Goal: Information Seeking & Learning: Learn about a topic

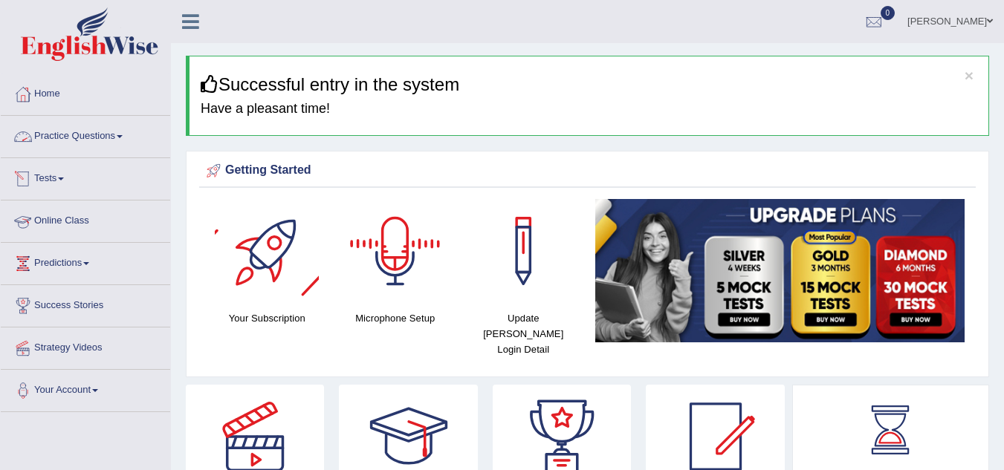
click at [89, 146] on link "Practice Questions" at bounding box center [85, 134] width 169 height 37
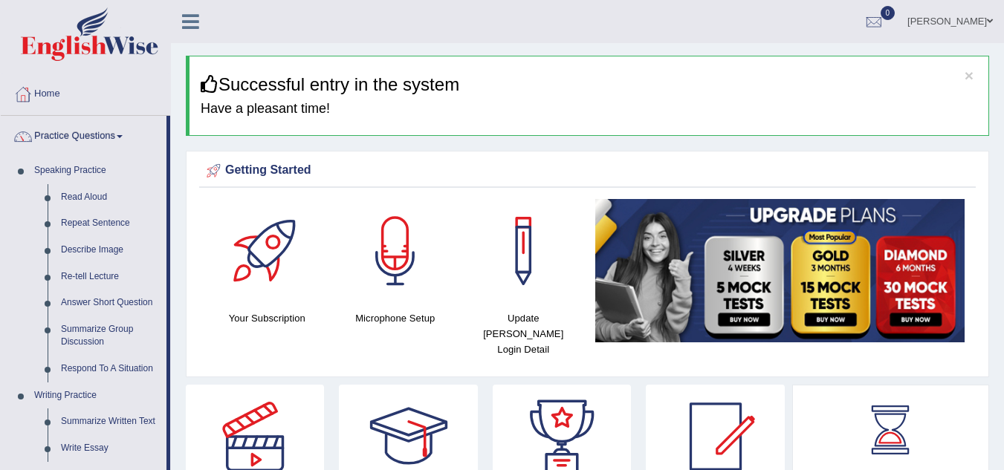
drag, startPoint x: 168, startPoint y: 187, endPoint x: 168, endPoint y: 113, distance: 73.6
drag, startPoint x: 168, startPoint y: 113, endPoint x: 153, endPoint y: 159, distance: 48.4
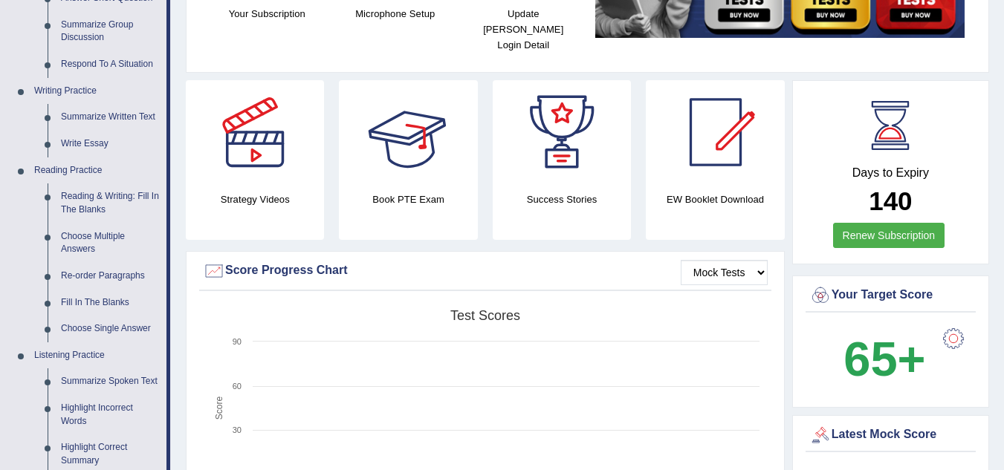
scroll to position [305, 0]
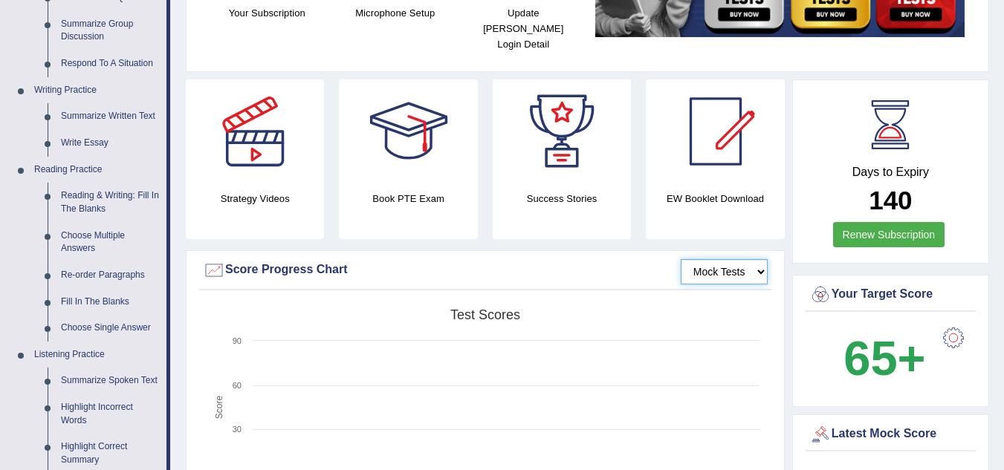
click at [714, 259] on select "Mock Tests" at bounding box center [724, 271] width 87 height 25
click at [564, 259] on div "Score Progress Chart" at bounding box center [485, 270] width 565 height 22
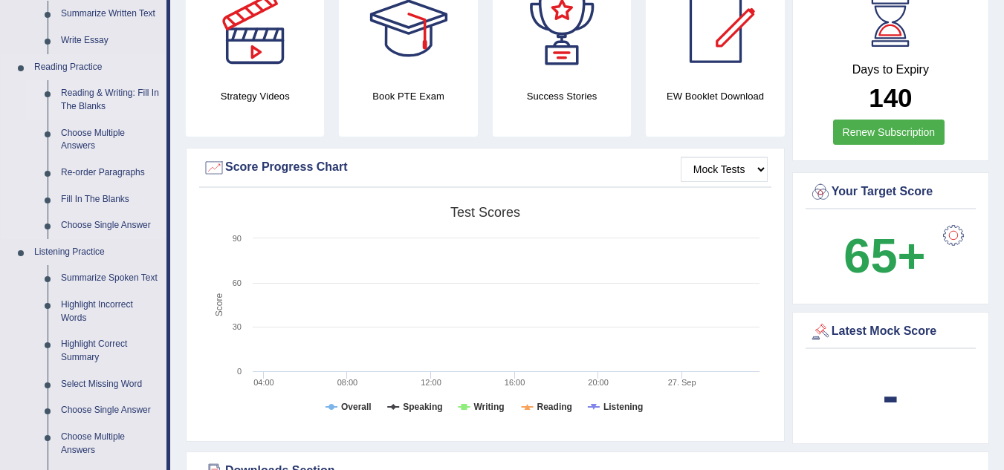
scroll to position [409, 0]
click at [87, 197] on link "Fill In The Blanks" at bounding box center [110, 199] width 112 height 27
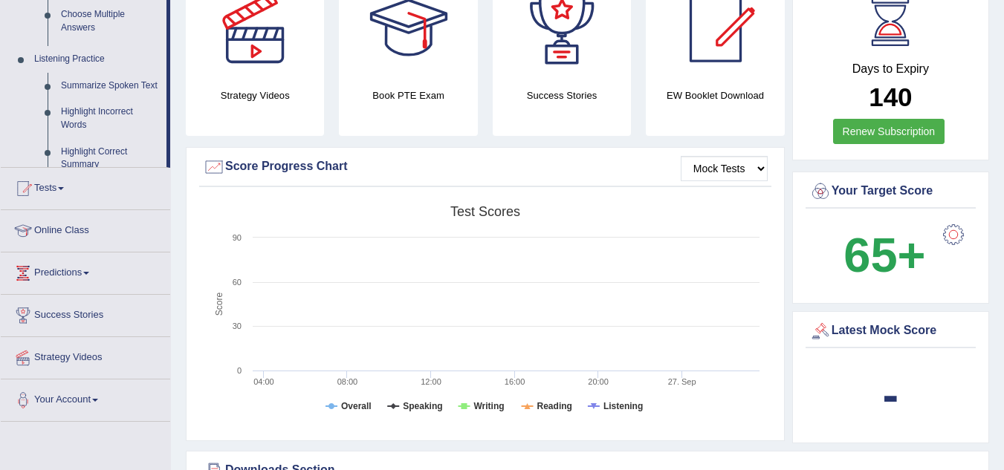
scroll to position [198, 0]
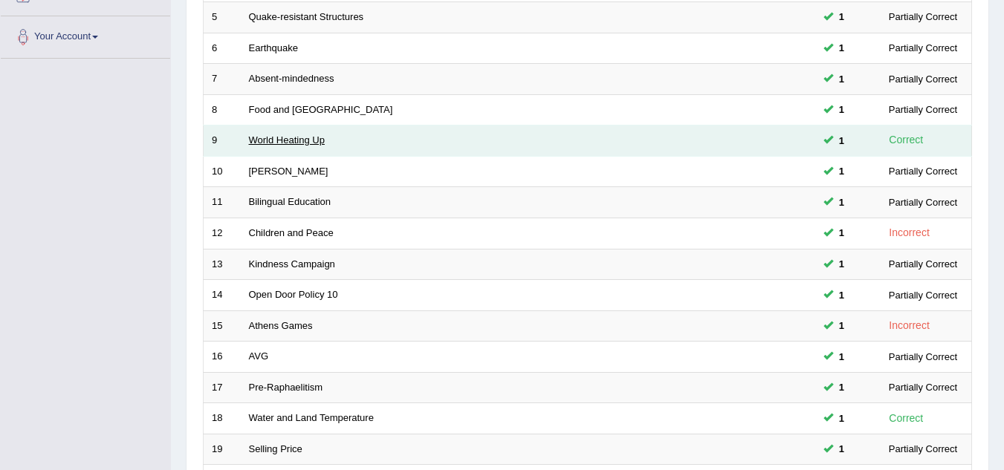
scroll to position [354, 0]
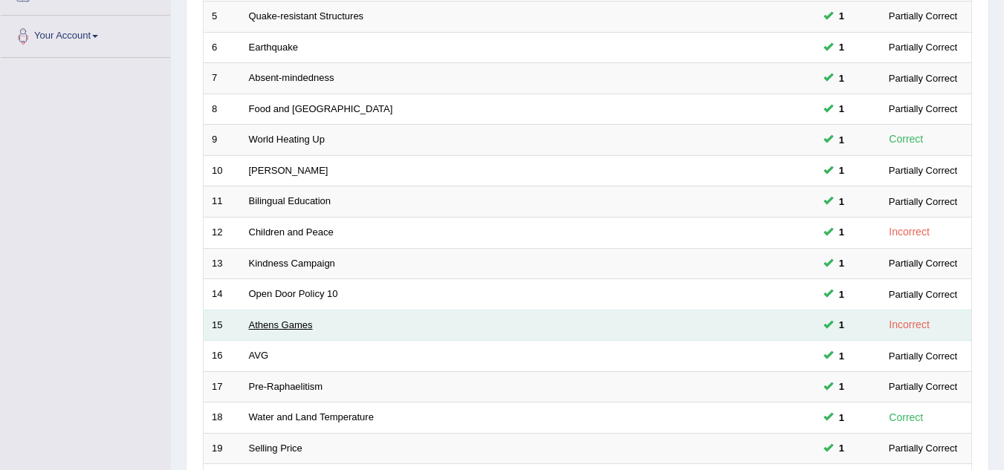
click at [276, 325] on link "Athens Games" at bounding box center [281, 325] width 64 height 11
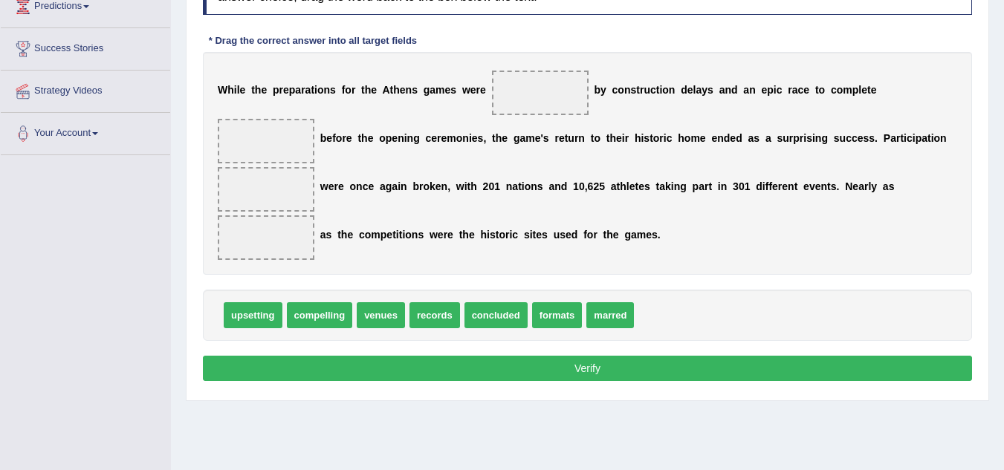
scroll to position [258, 0]
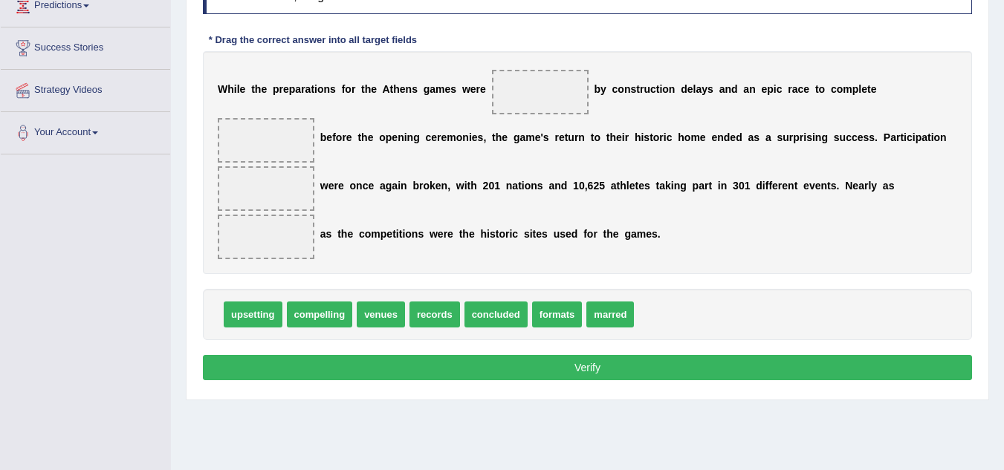
drag, startPoint x: 390, startPoint y: 94, endPoint x: 369, endPoint y: 98, distance: 21.3
click at [369, 98] on div "W h i l e t h e p r e p a r a t i o n s f o r t h e A t h e n s g a m e s w e r…" at bounding box center [587, 162] width 769 height 223
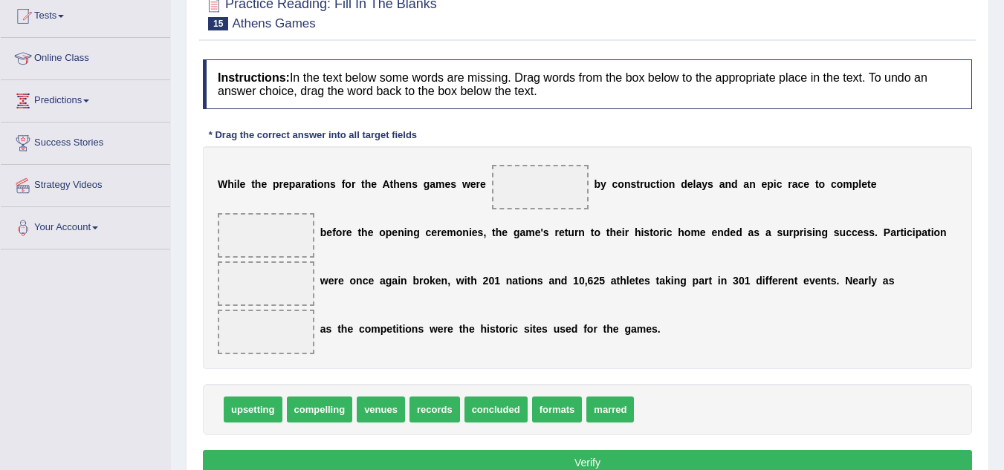
scroll to position [310, 0]
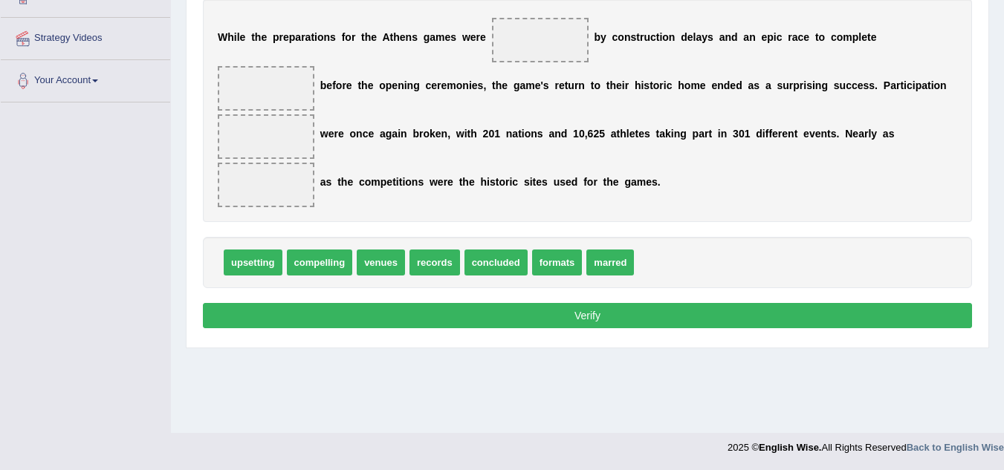
click at [388, 258] on span "venues" at bounding box center [381, 263] width 48 height 26
drag, startPoint x: 388, startPoint y: 258, endPoint x: 282, endPoint y: 87, distance: 200.8
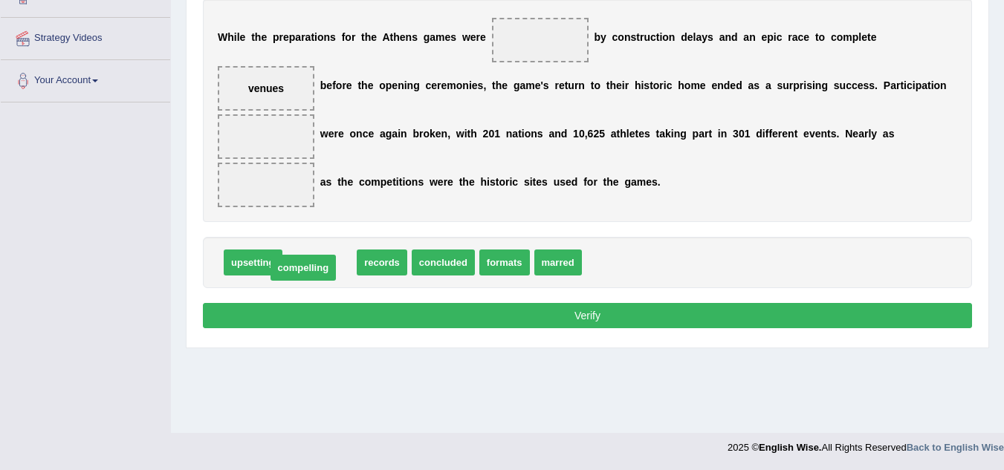
drag, startPoint x: 340, startPoint y: 270, endPoint x: 329, endPoint y: 273, distance: 11.5
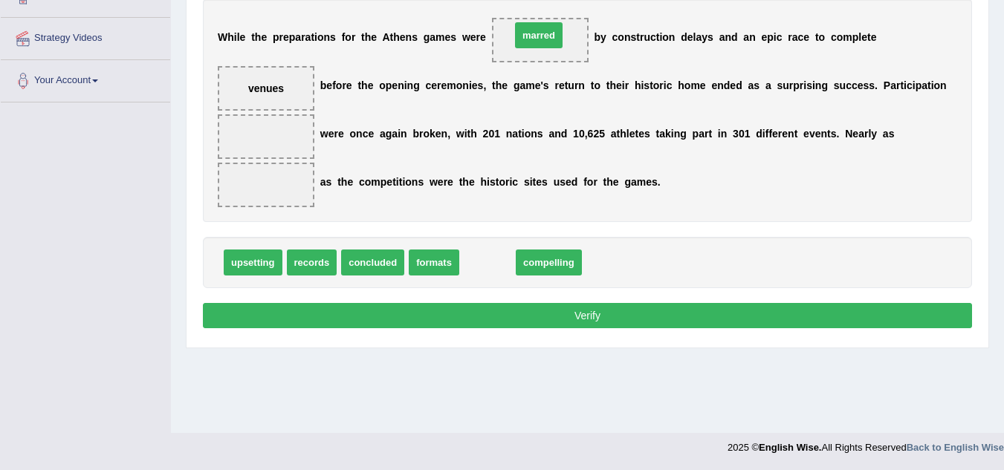
drag, startPoint x: 481, startPoint y: 265, endPoint x: 532, endPoint y: 38, distance: 233.1
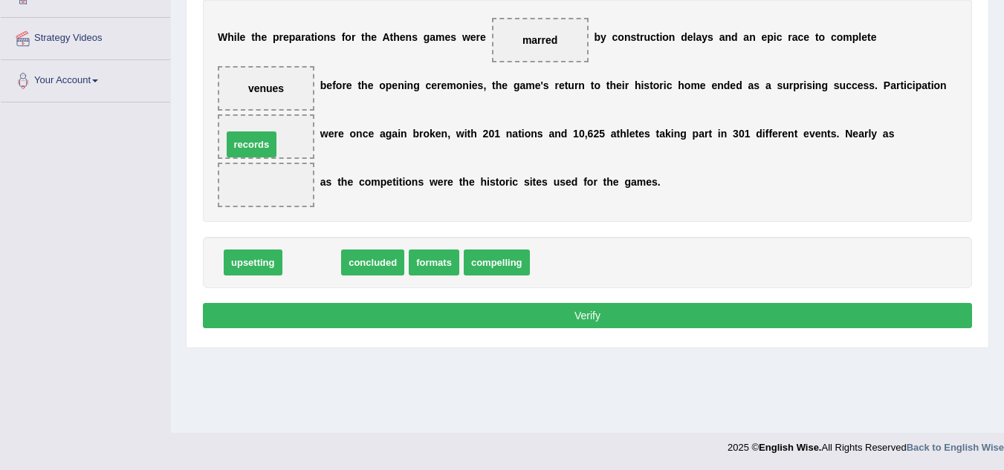
drag, startPoint x: 319, startPoint y: 268, endPoint x: 259, endPoint y: 150, distance: 132.6
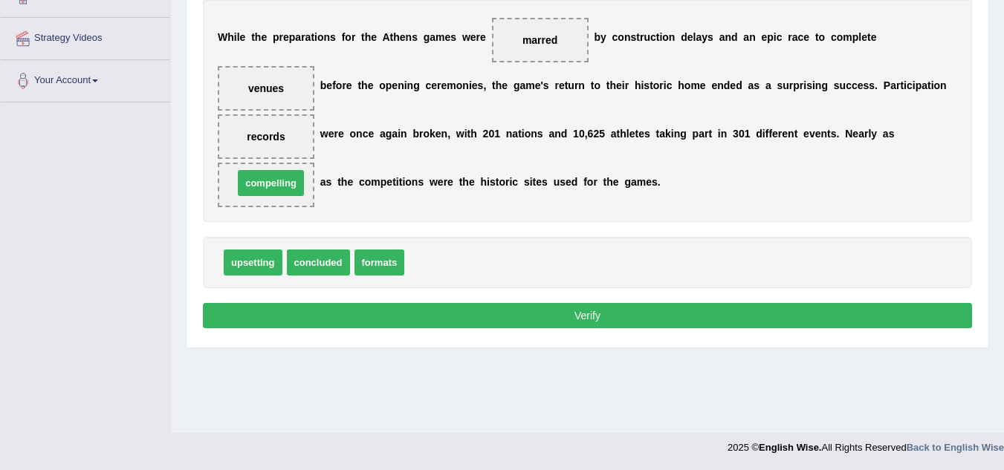
drag, startPoint x: 441, startPoint y: 263, endPoint x: 270, endPoint y: 184, distance: 188.5
click at [461, 315] on button "Verify" at bounding box center [587, 315] width 769 height 25
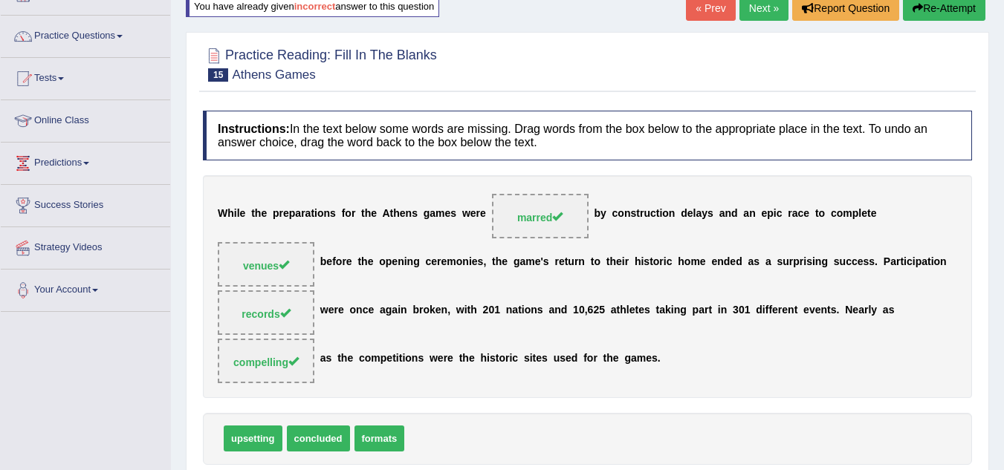
scroll to position [101, 0]
click at [758, 11] on link "Next »" at bounding box center [763, 7] width 49 height 25
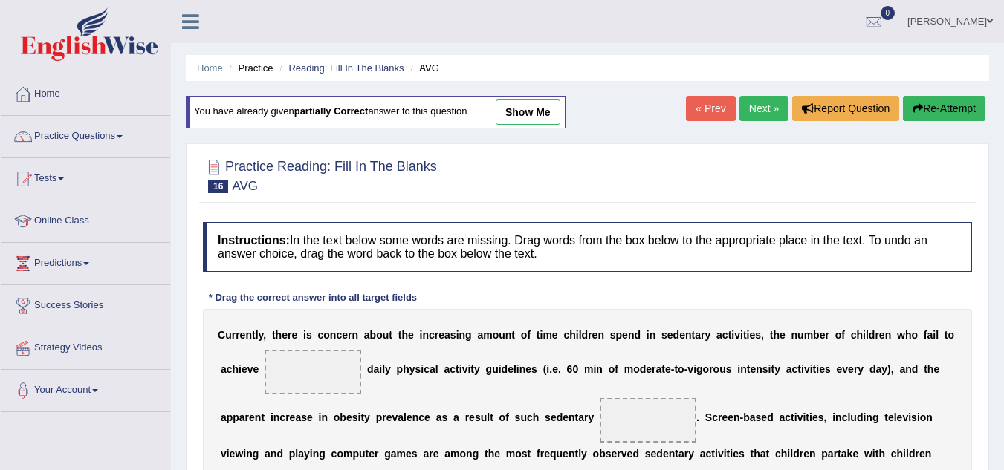
scroll to position [1, 0]
click at [774, 107] on link "Next »" at bounding box center [763, 107] width 49 height 25
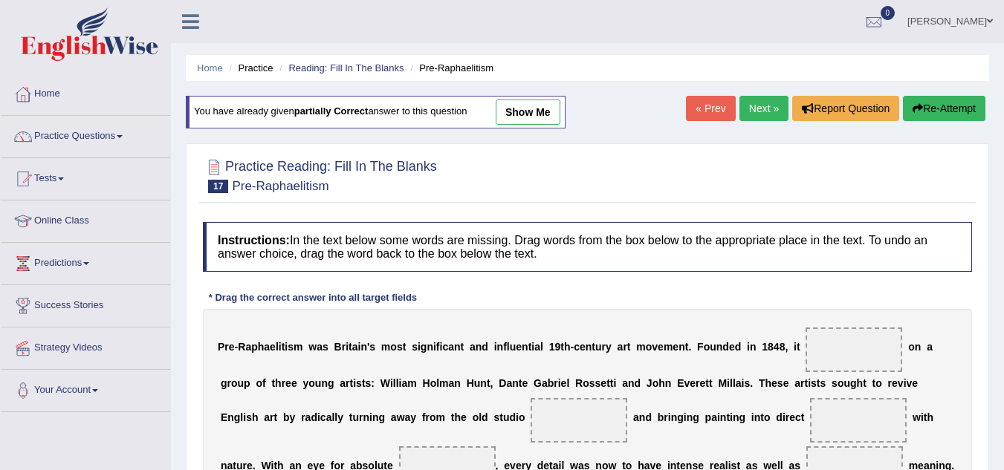
click at [545, 120] on link "show me" at bounding box center [528, 112] width 65 height 25
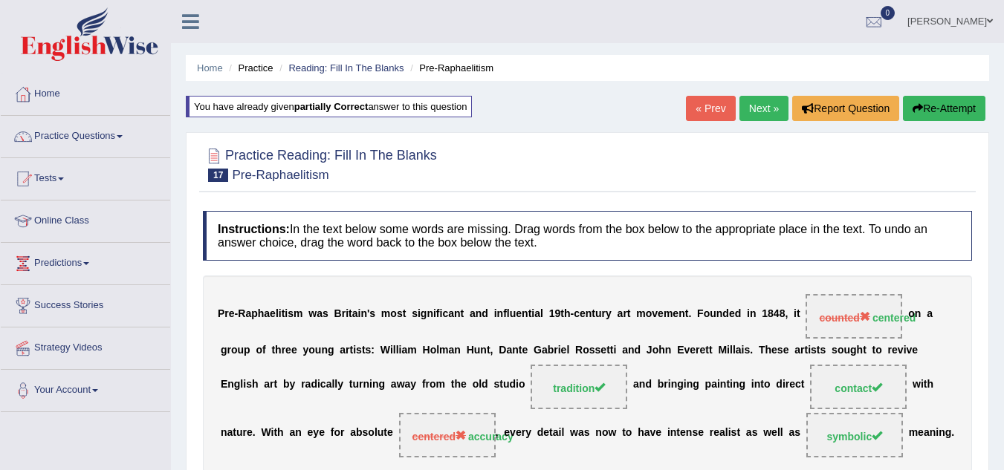
scroll to position [1, 0]
click at [785, 106] on div "« Prev Next » Report Question Re-Attempt" at bounding box center [837, 109] width 303 height 29
click at [768, 99] on link "Next »" at bounding box center [763, 107] width 49 height 25
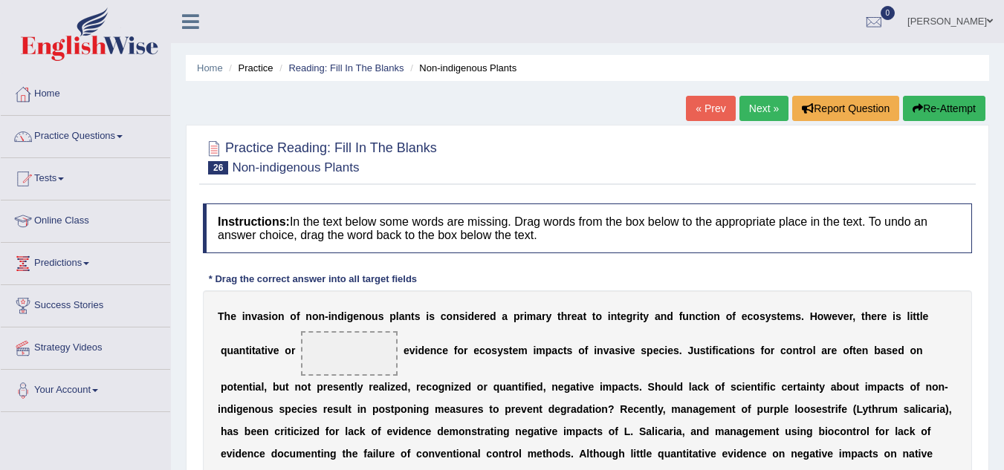
click at [768, 99] on link "Next »" at bounding box center [763, 108] width 49 height 25
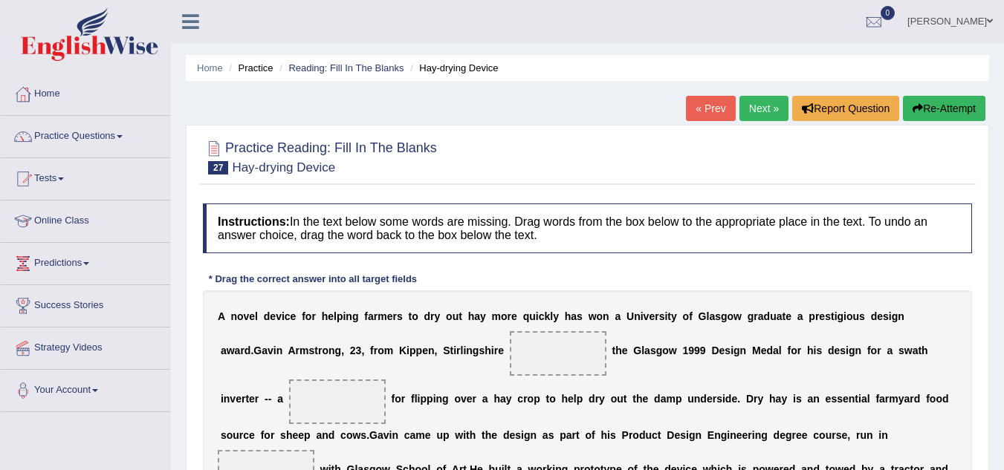
click at [713, 100] on link "« Prev" at bounding box center [710, 108] width 49 height 25
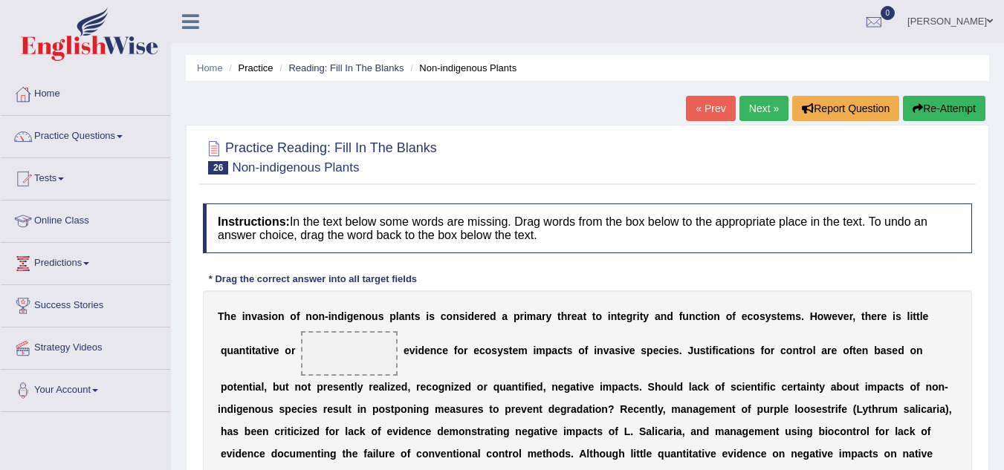
click at [754, 111] on link "Next »" at bounding box center [763, 108] width 49 height 25
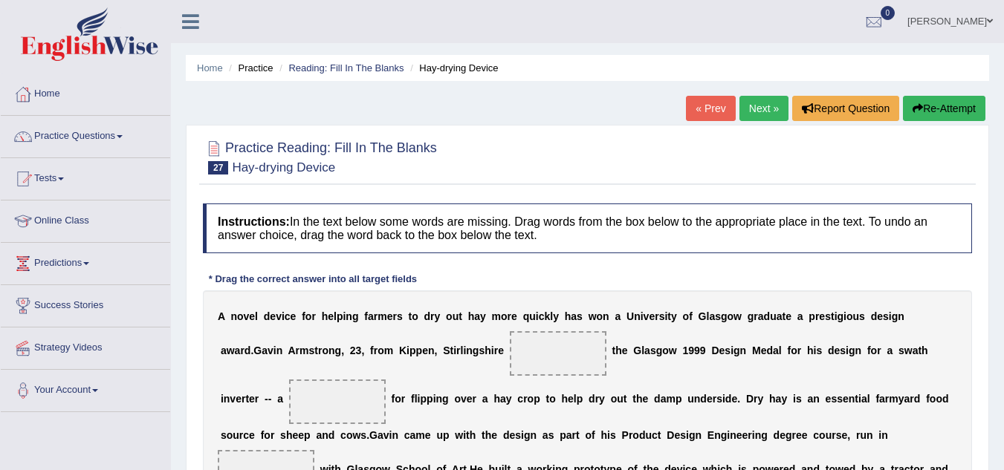
scroll to position [1, 0]
click at [750, 102] on link "Next »" at bounding box center [763, 107] width 49 height 25
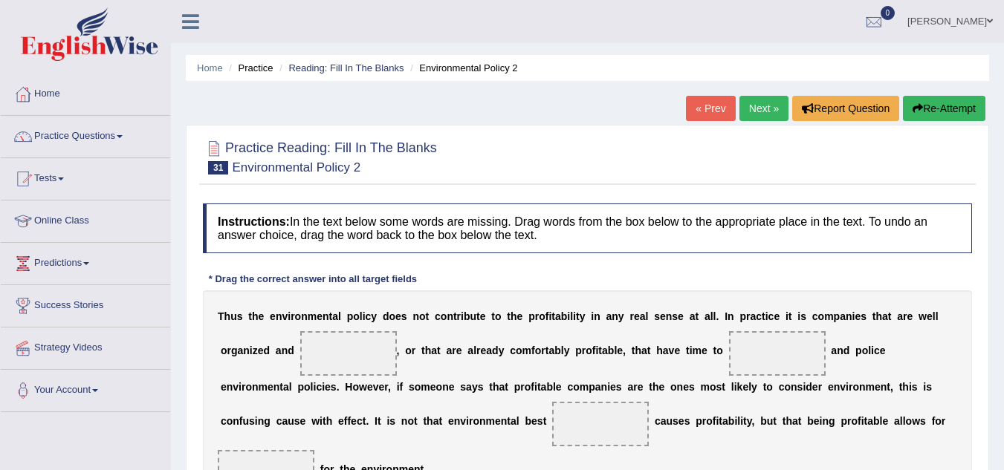
click at [750, 102] on link "Next »" at bounding box center [763, 108] width 49 height 25
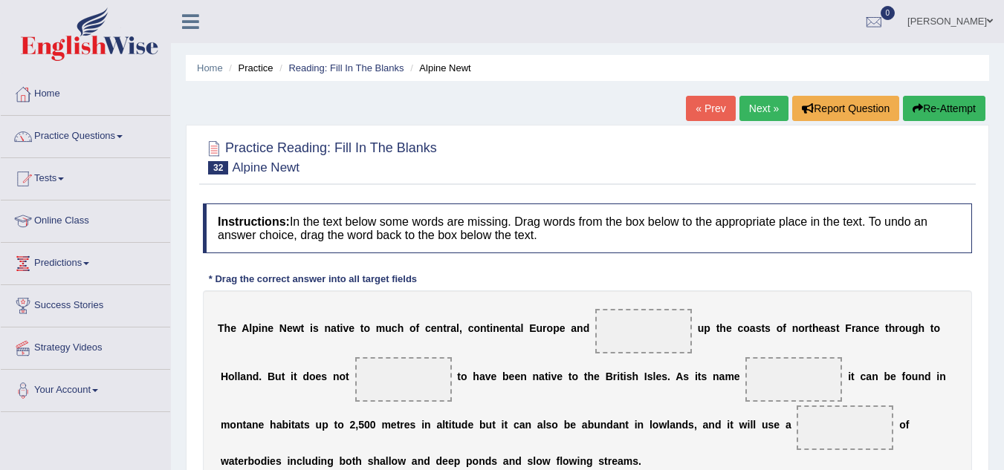
click at [716, 107] on link "« Prev" at bounding box center [710, 108] width 49 height 25
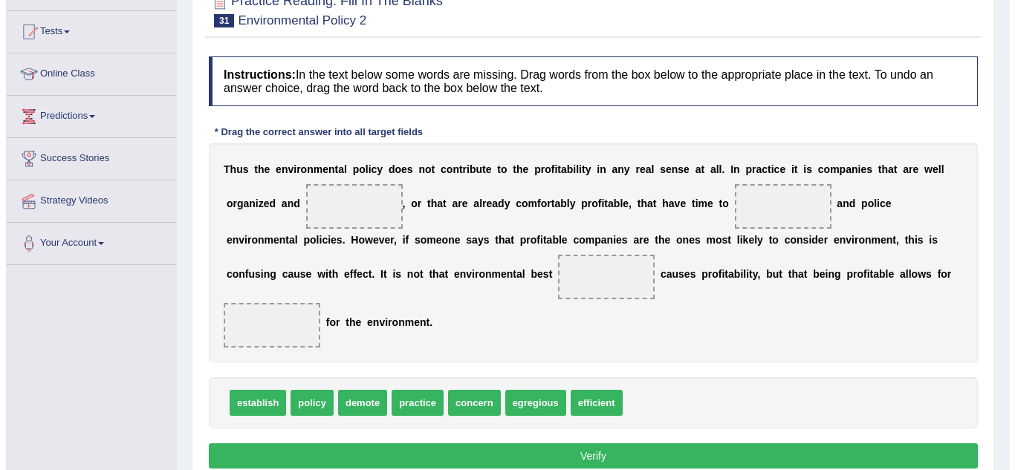
scroll to position [146, 0]
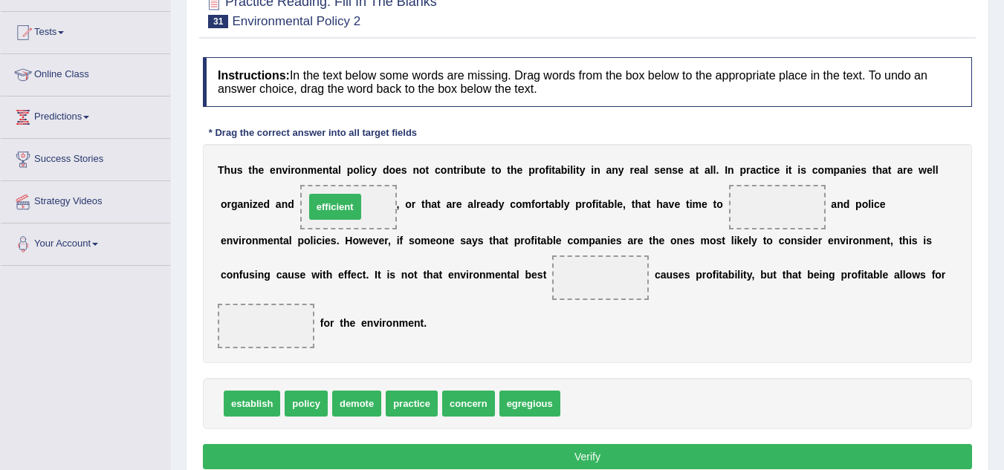
drag, startPoint x: 602, startPoint y: 409, endPoint x: 346, endPoint y: 213, distance: 322.7
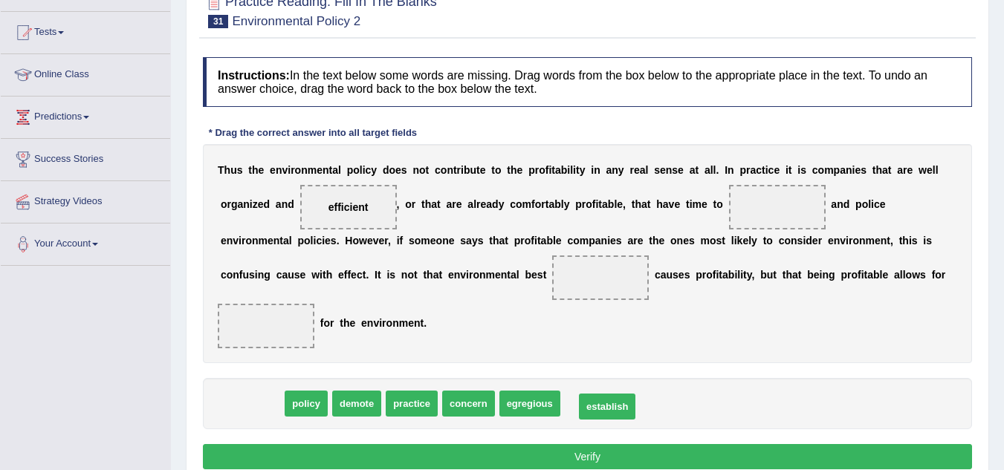
drag, startPoint x: 262, startPoint y: 405, endPoint x: 617, endPoint y: 408, distance: 355.2
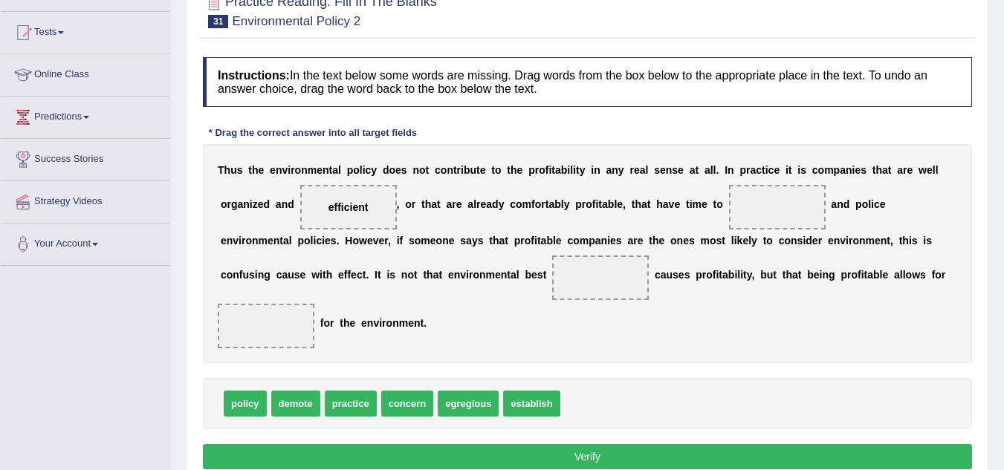
click at [401, 409] on span "concern" at bounding box center [407, 404] width 53 height 26
drag, startPoint x: 349, startPoint y: 416, endPoint x: 765, endPoint y: 218, distance: 460.3
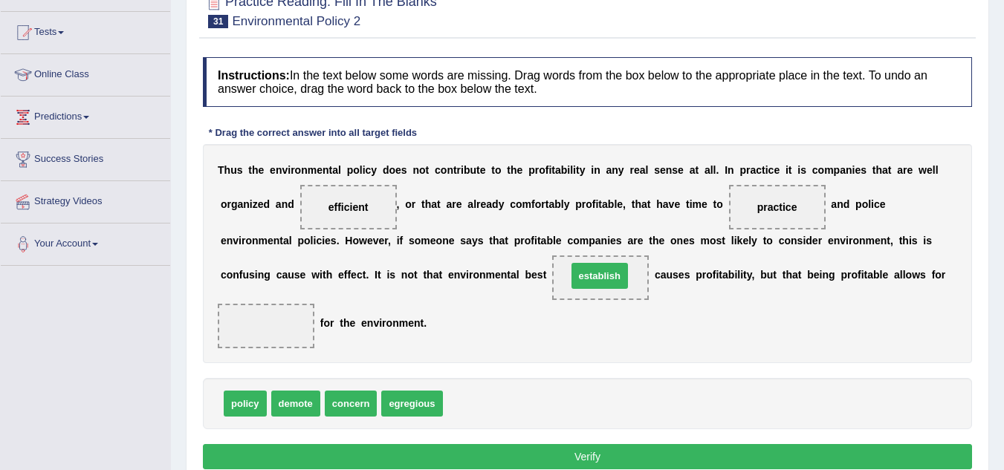
drag, startPoint x: 487, startPoint y: 412, endPoint x: 611, endPoint y: 285, distance: 178.1
click at [611, 285] on span "establish" at bounding box center [601, 278] width 60 height 27
click at [329, 409] on span "concern" at bounding box center [351, 404] width 53 height 26
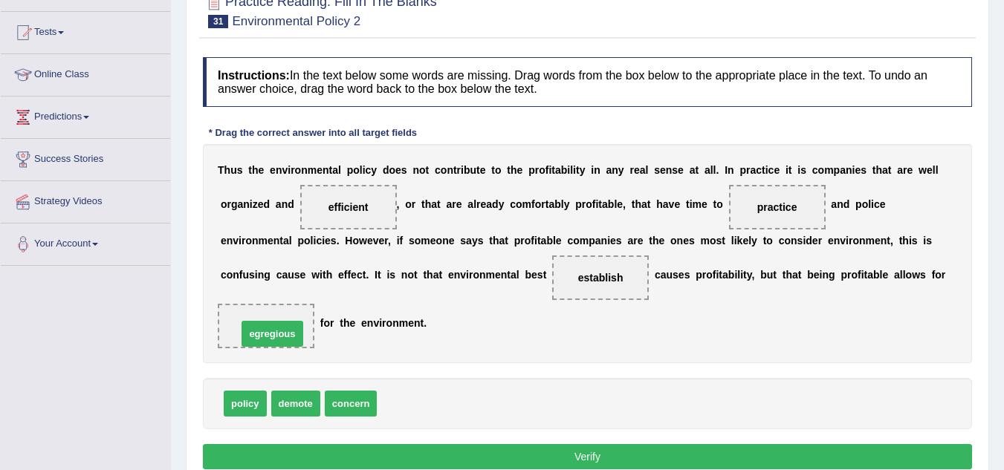
drag, startPoint x: 400, startPoint y: 404, endPoint x: 260, endPoint y: 334, distance: 156.2
click at [536, 458] on button "Verify" at bounding box center [587, 456] width 769 height 25
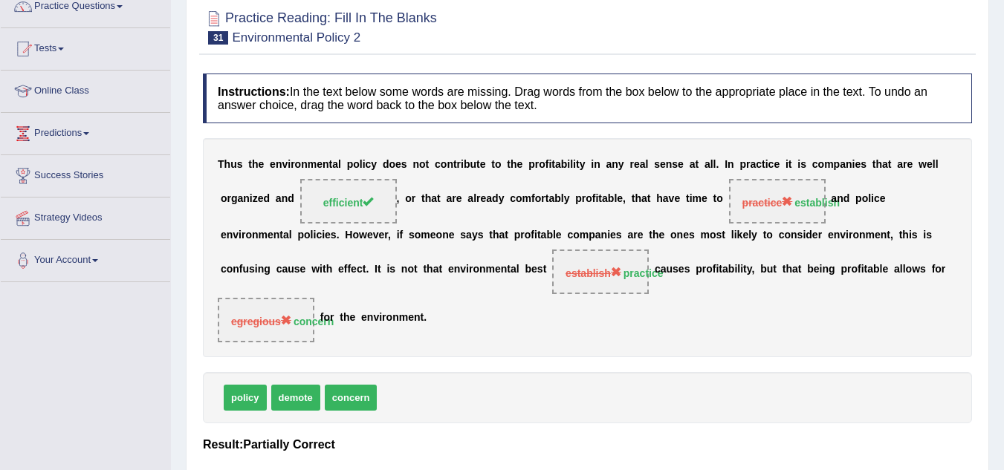
scroll to position [0, 0]
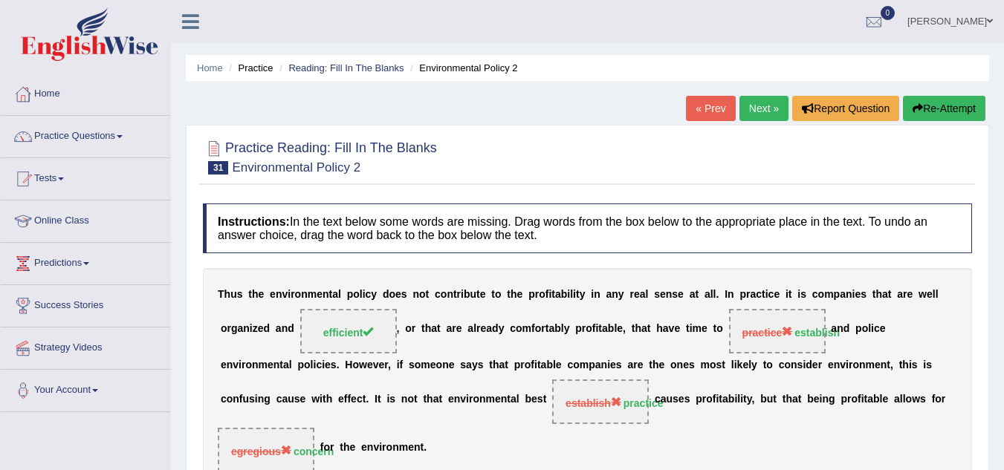
click at [763, 102] on link "Next »" at bounding box center [763, 108] width 49 height 25
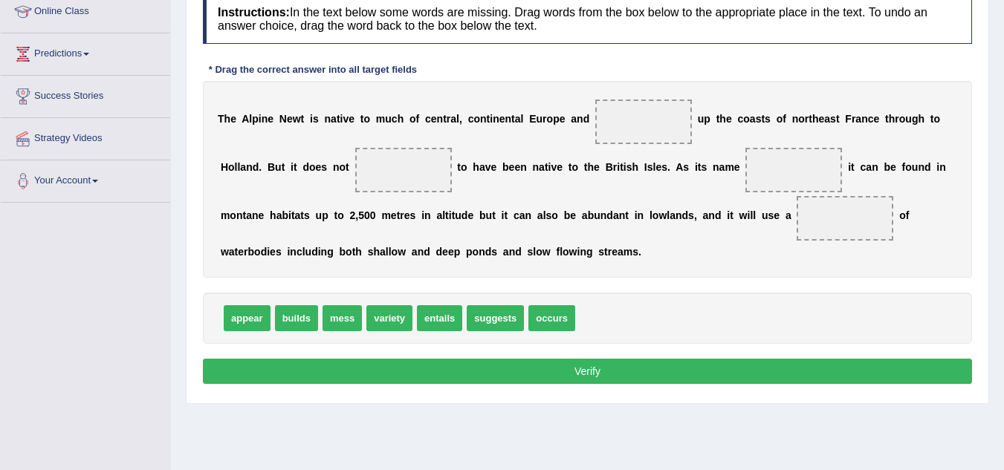
scroll to position [214, 0]
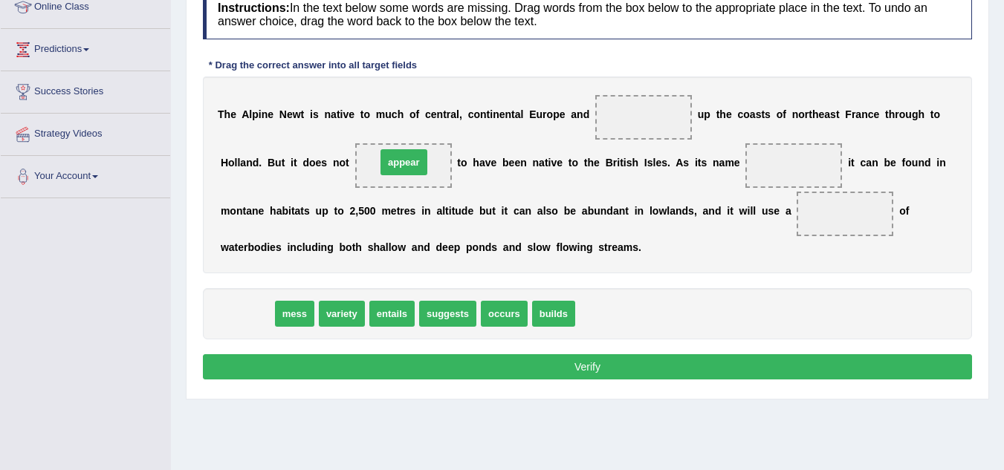
drag, startPoint x: 241, startPoint y: 313, endPoint x: 398, endPoint y: 161, distance: 218.1
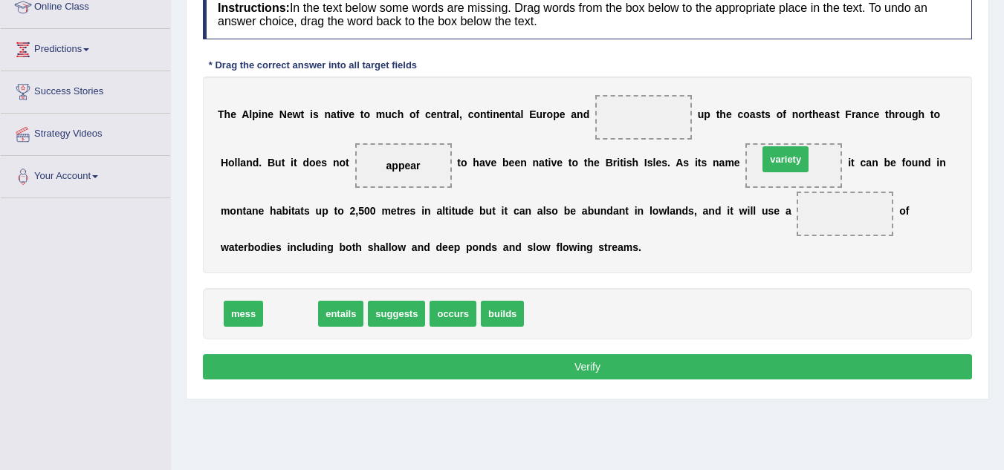
drag, startPoint x: 281, startPoint y: 308, endPoint x: 776, endPoint y: 154, distance: 518.4
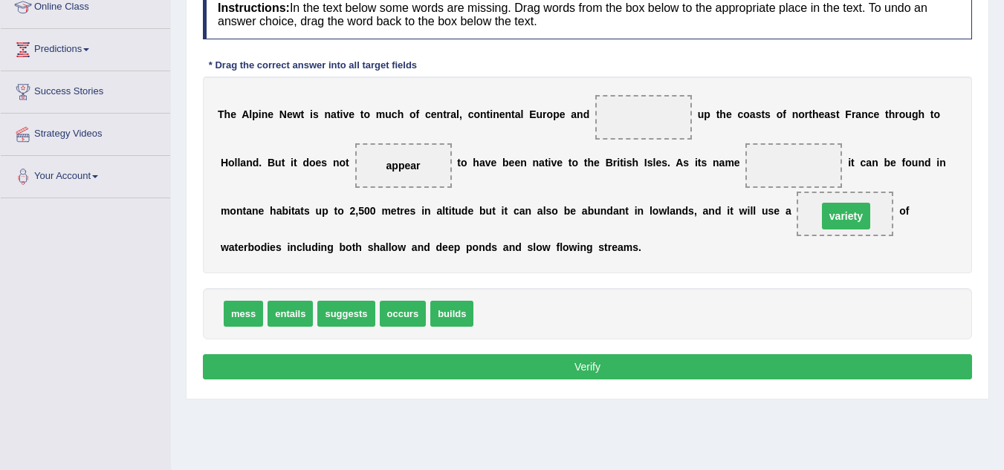
drag, startPoint x: 779, startPoint y: 169, endPoint x: 830, endPoint y: 220, distance: 72.5
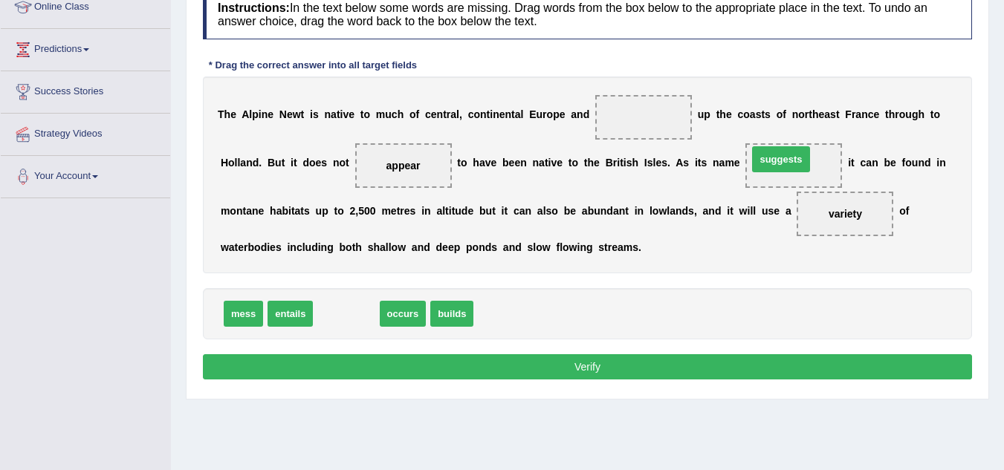
drag, startPoint x: 333, startPoint y: 313, endPoint x: 768, endPoint y: 158, distance: 461.3
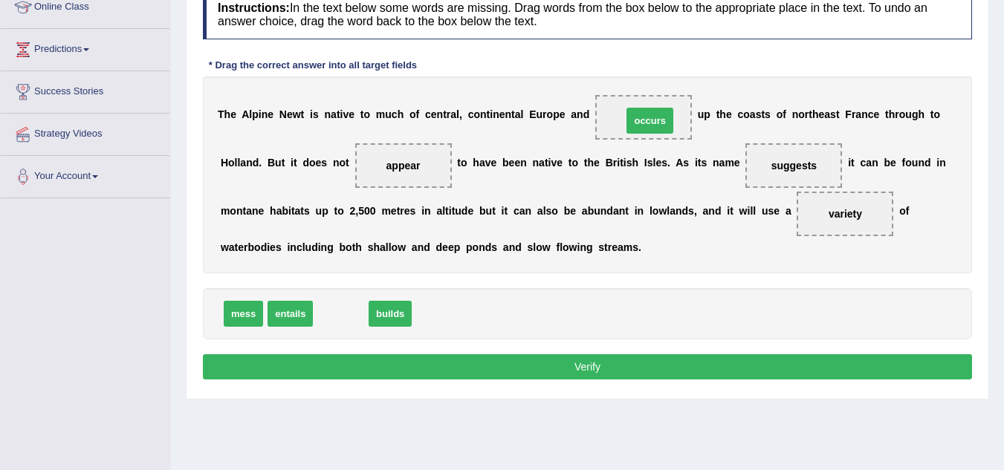
drag, startPoint x: 331, startPoint y: 319, endPoint x: 640, endPoint y: 126, distance: 364.5
click at [466, 374] on button "Verify" at bounding box center [587, 366] width 769 height 25
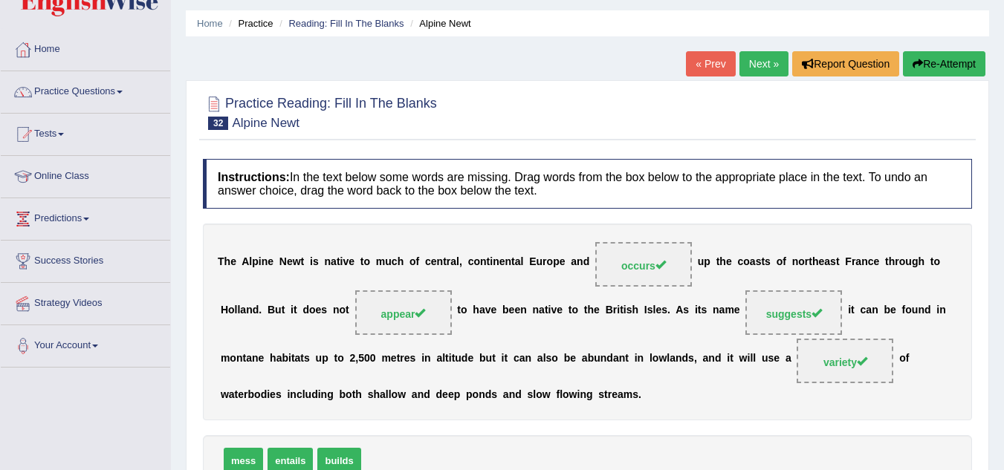
scroll to position [44, 0]
click at [754, 67] on link "Next »" at bounding box center [763, 64] width 49 height 25
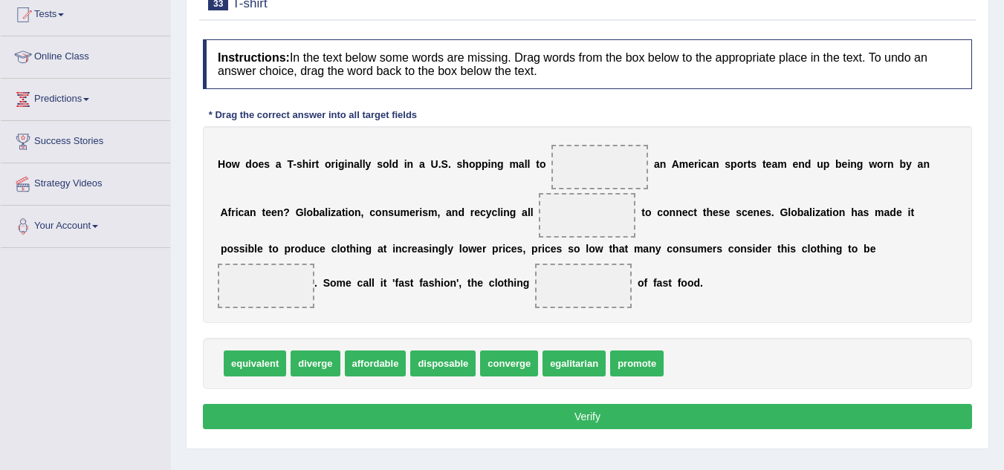
scroll to position [163, 0]
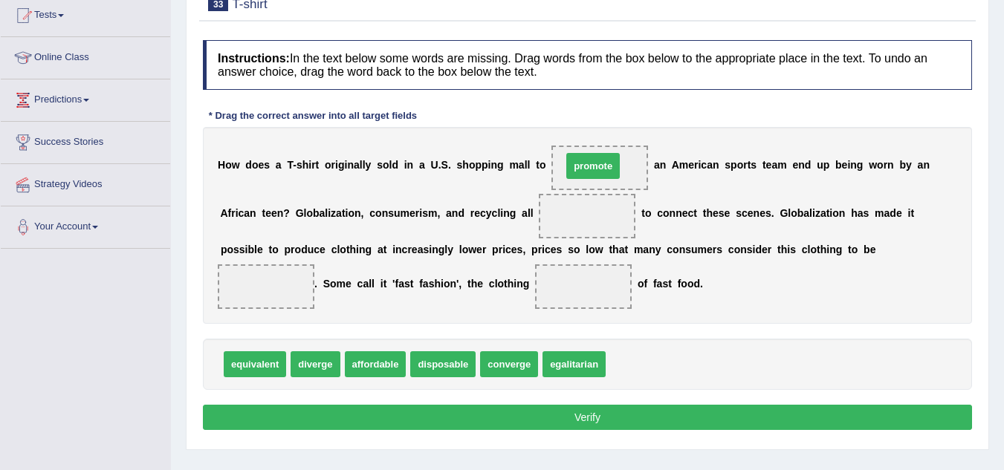
drag, startPoint x: 648, startPoint y: 368, endPoint x: 604, endPoint y: 169, distance: 203.2
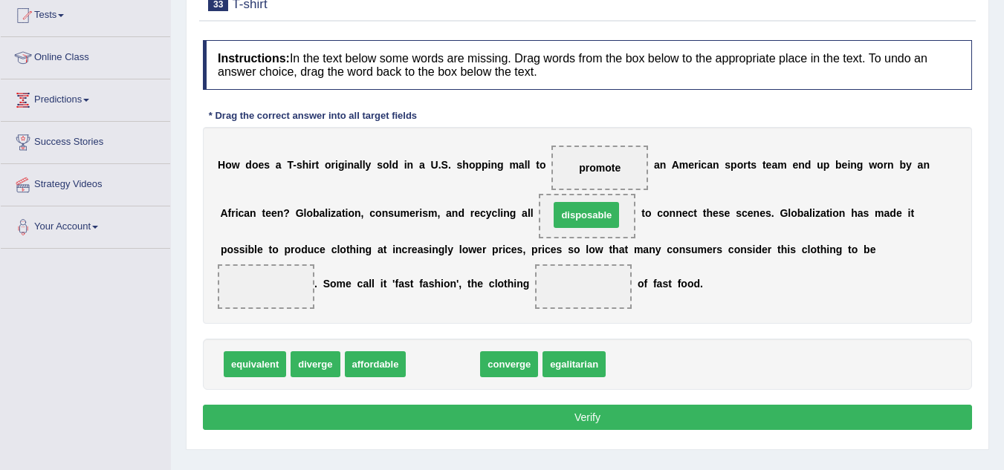
drag, startPoint x: 447, startPoint y: 366, endPoint x: 591, endPoint y: 217, distance: 207.1
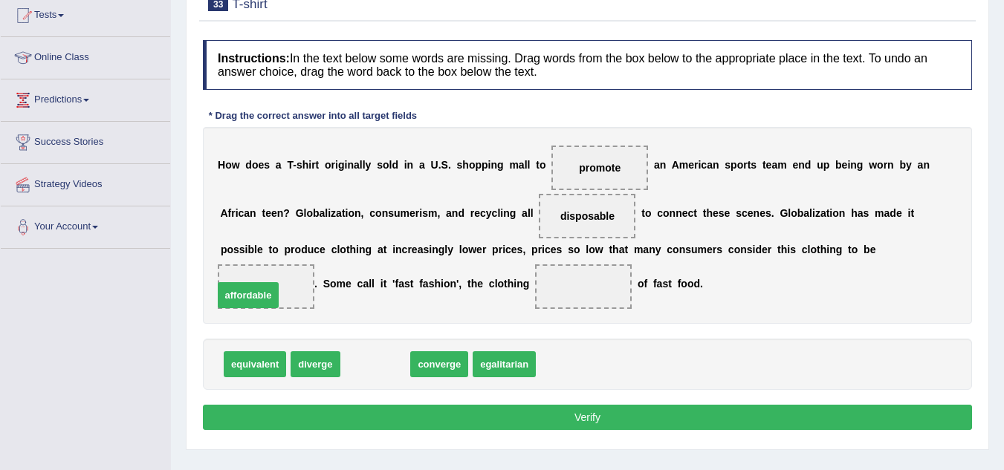
drag, startPoint x: 377, startPoint y: 360, endPoint x: 250, endPoint y: 291, distance: 144.6
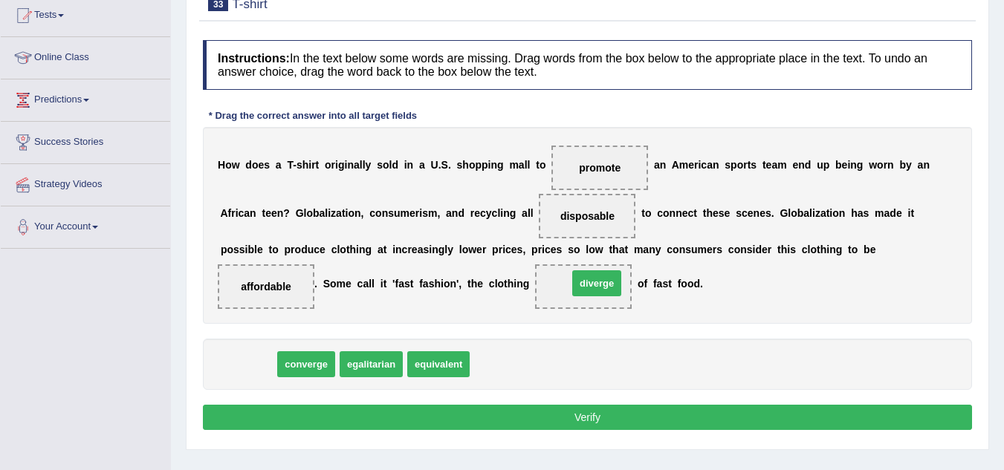
drag, startPoint x: 247, startPoint y: 370, endPoint x: 595, endPoint y: 288, distance: 357.9
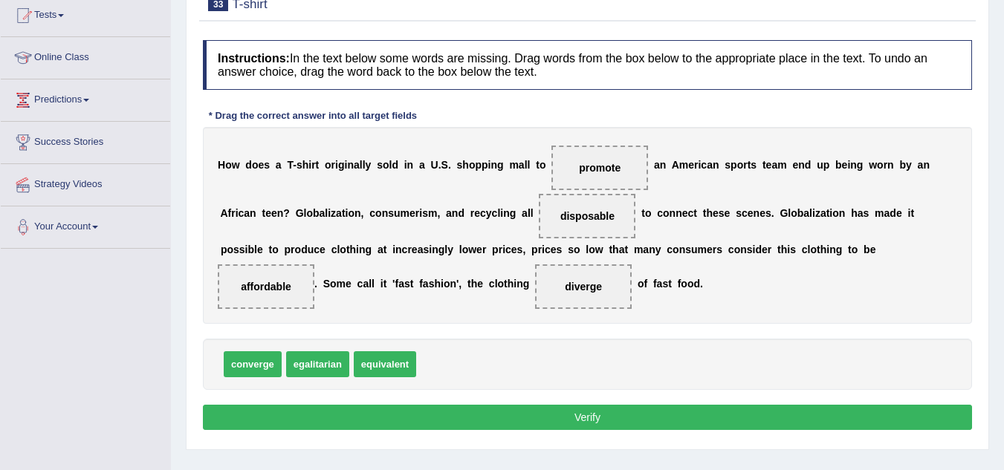
click at [557, 415] on button "Verify" at bounding box center [587, 417] width 769 height 25
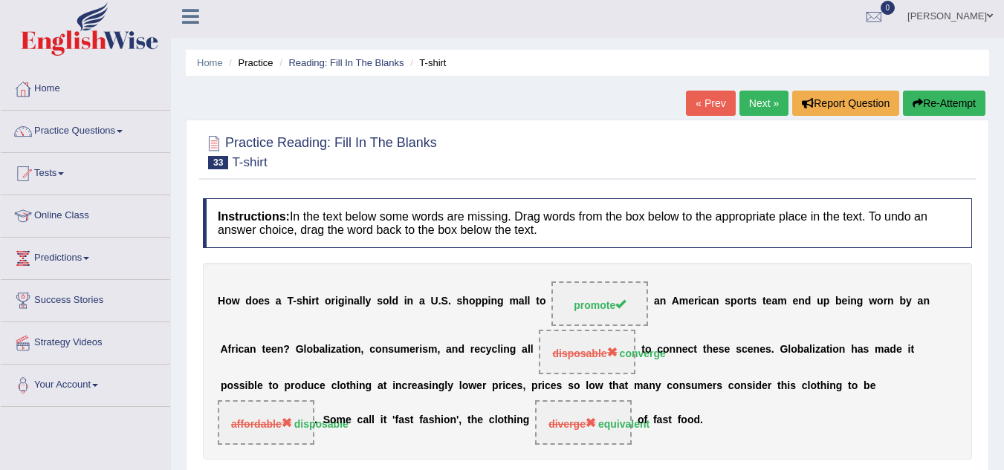
scroll to position [103, 0]
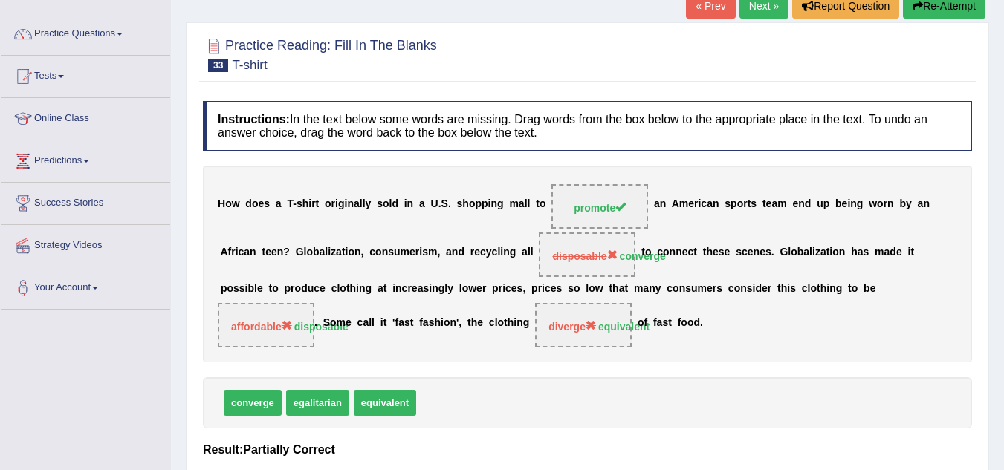
click at [764, 3] on link "Next »" at bounding box center [763, 5] width 49 height 25
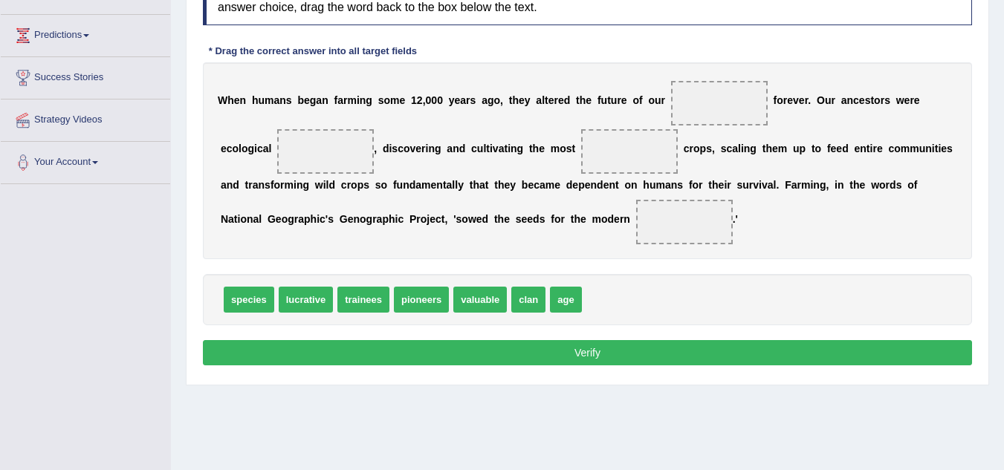
scroll to position [229, 0]
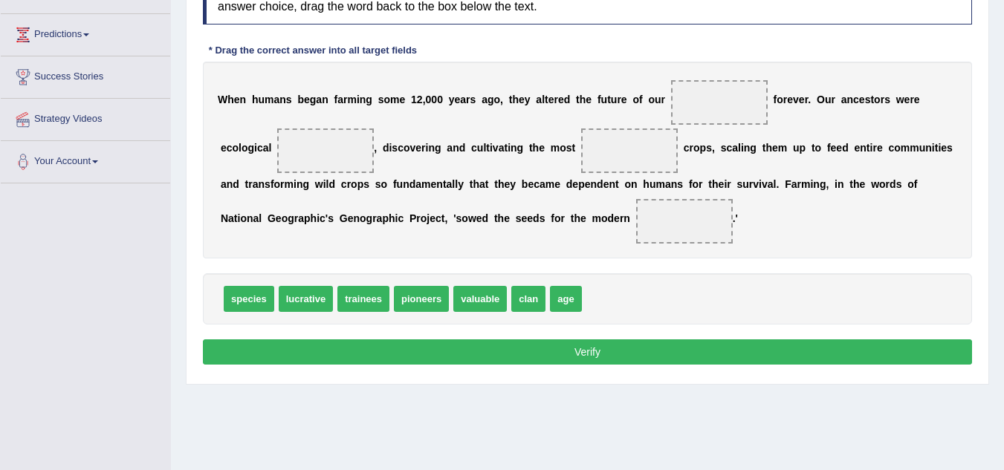
click at [429, 298] on span "pioneers" at bounding box center [421, 299] width 55 height 26
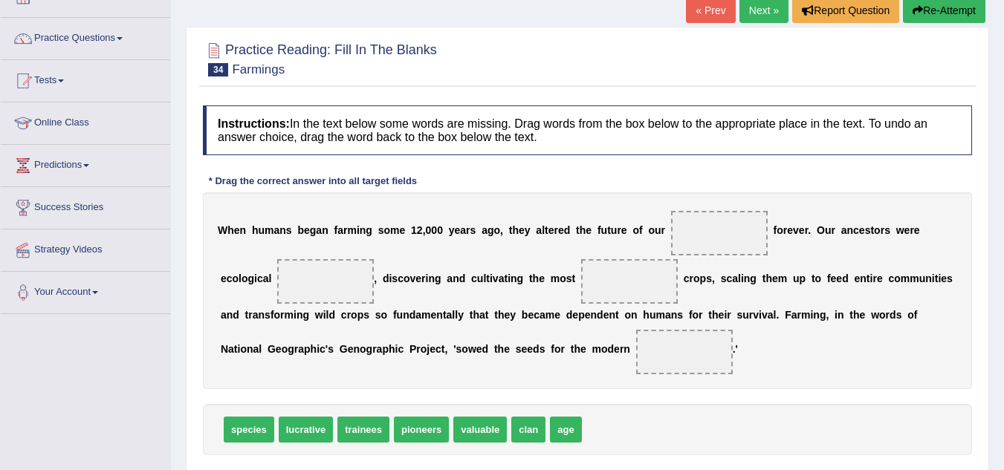
scroll to position [99, 0]
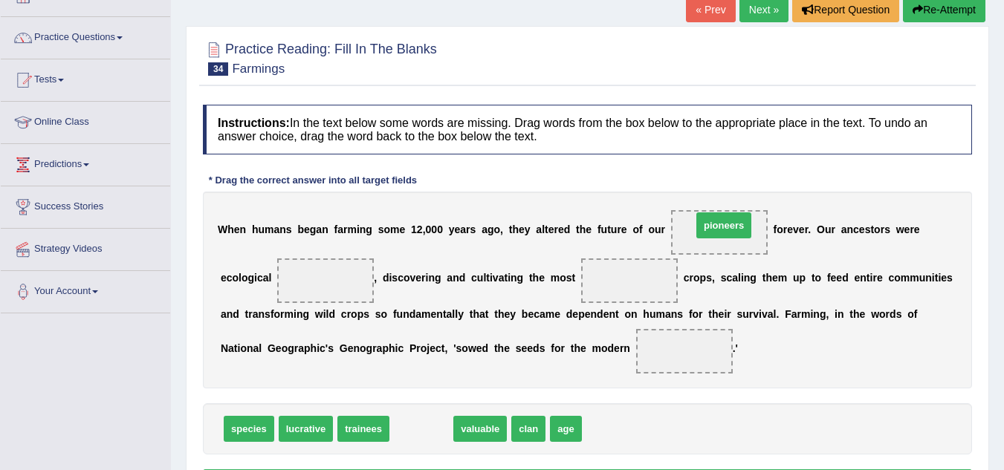
drag, startPoint x: 432, startPoint y: 437, endPoint x: 733, endPoint y: 233, distance: 363.9
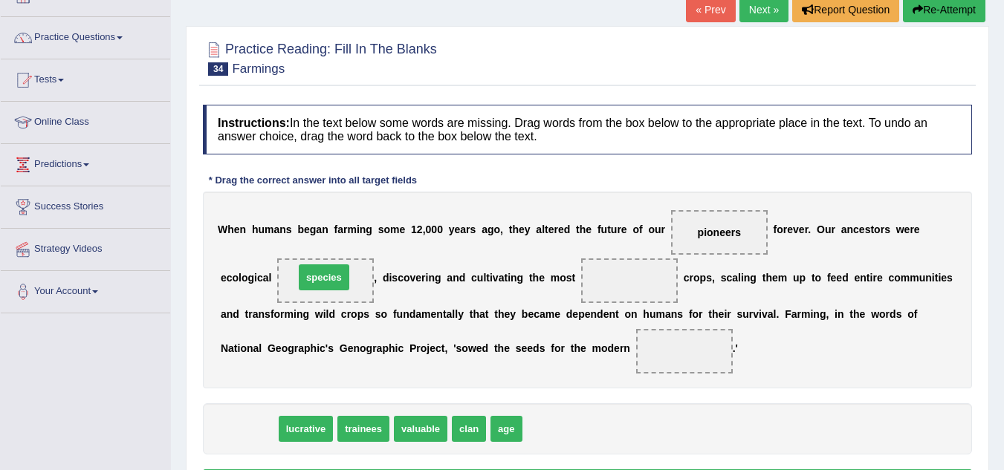
drag, startPoint x: 247, startPoint y: 429, endPoint x: 322, endPoint y: 277, distance: 169.1
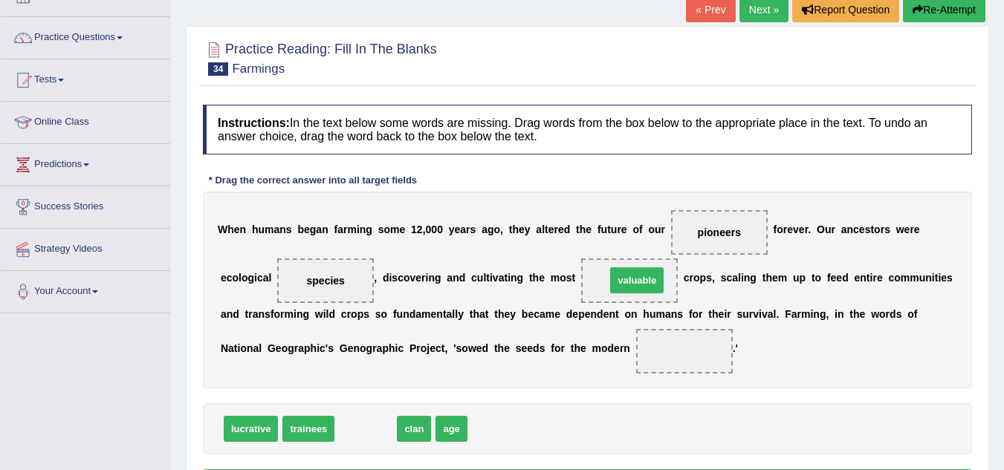
drag, startPoint x: 369, startPoint y: 432, endPoint x: 640, endPoint y: 284, distance: 309.3
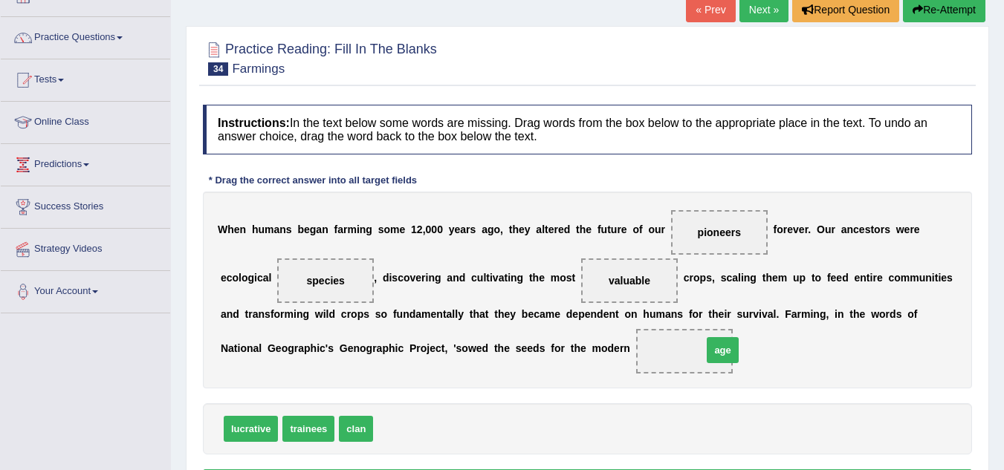
drag, startPoint x: 392, startPoint y: 427, endPoint x: 741, endPoint y: 346, distance: 358.3
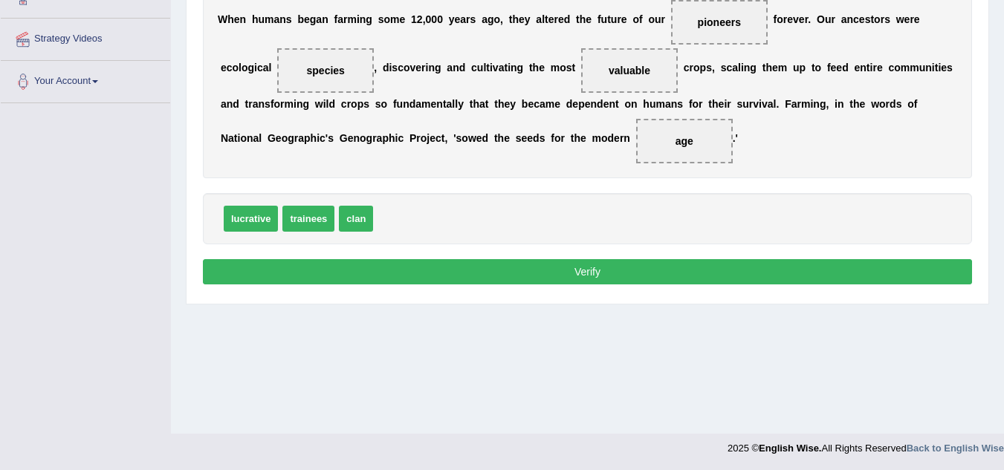
scroll to position [249, 0]
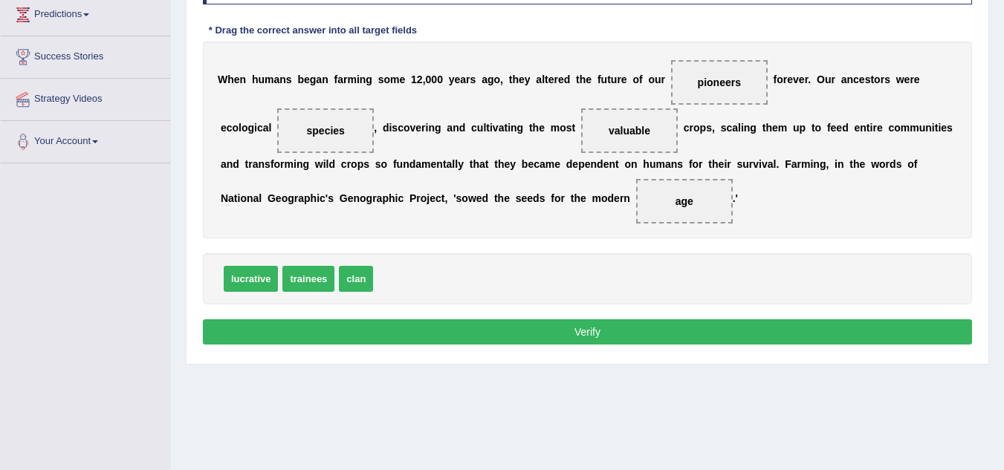
click at [611, 323] on button "Verify" at bounding box center [587, 332] width 769 height 25
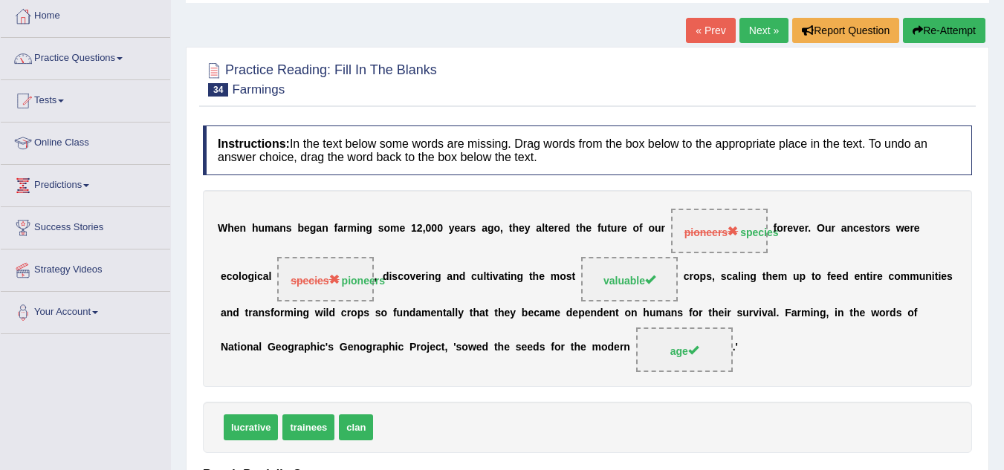
scroll to position [34, 0]
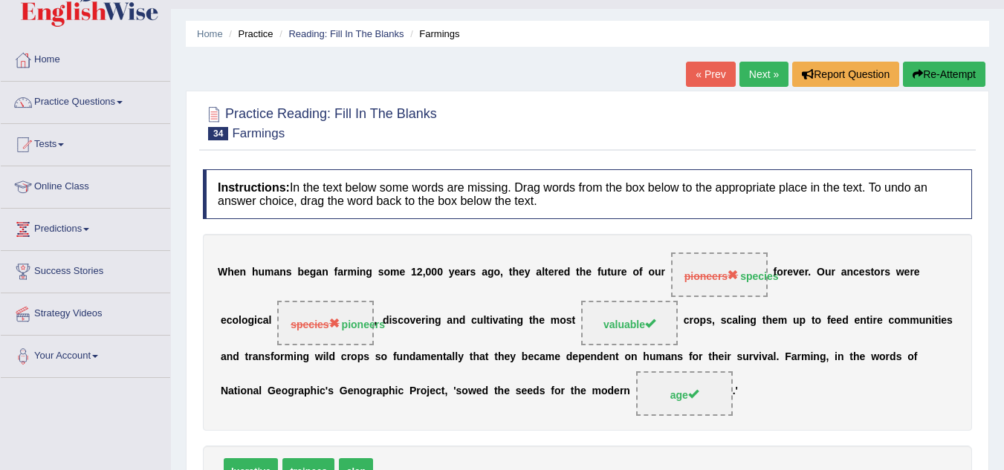
click at [755, 72] on link "Next »" at bounding box center [763, 74] width 49 height 25
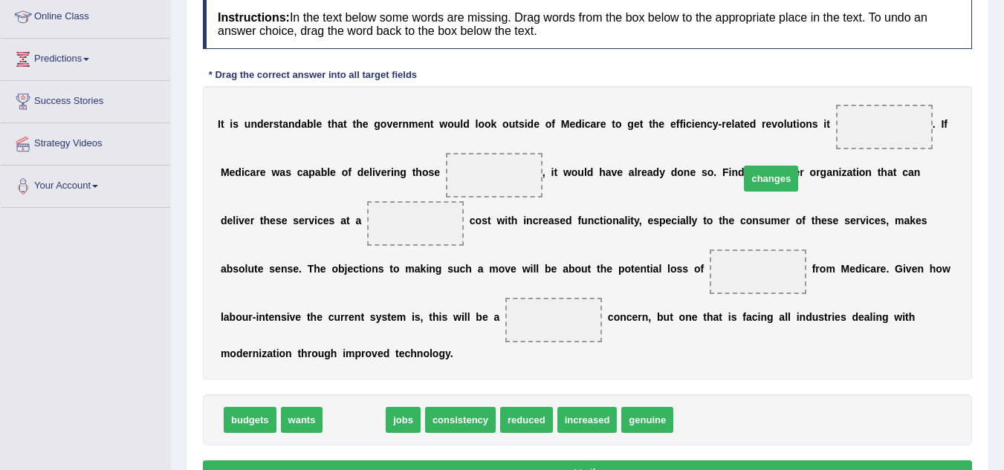
drag, startPoint x: 354, startPoint y: 432, endPoint x: 790, endPoint y: 184, distance: 501.8
click at [790, 184] on span "changes" at bounding box center [771, 179] width 54 height 26
drag, startPoint x: 349, startPoint y: 419, endPoint x: 887, endPoint y: 130, distance: 610.7
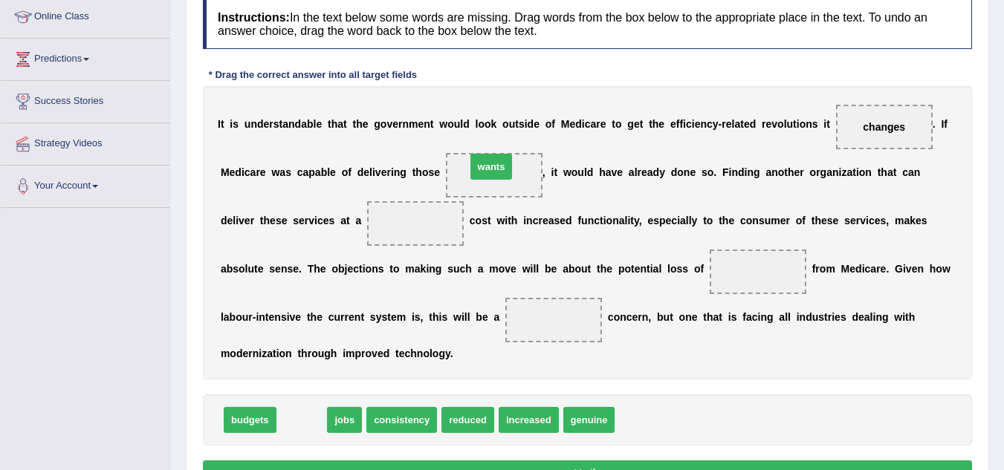
drag, startPoint x: 298, startPoint y: 425, endPoint x: 484, endPoint y: 181, distance: 306.4
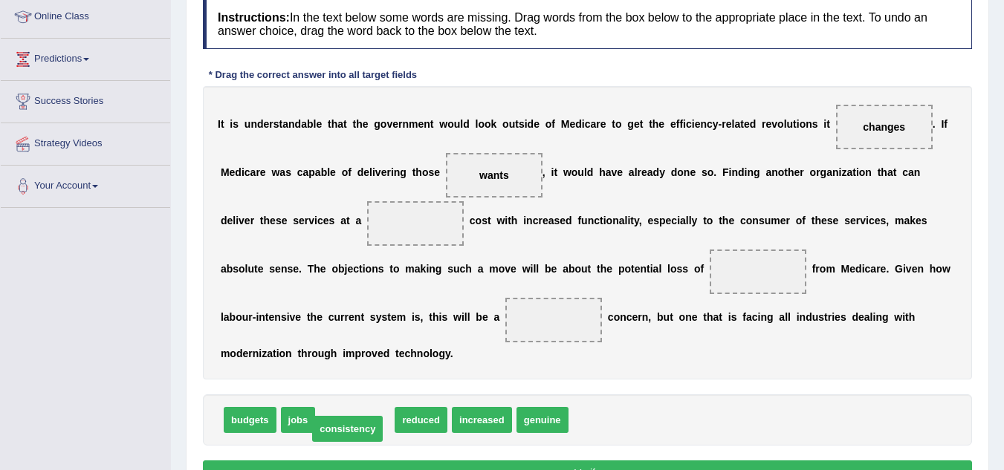
drag, startPoint x: 348, startPoint y: 421, endPoint x: 341, endPoint y: 430, distance: 11.6
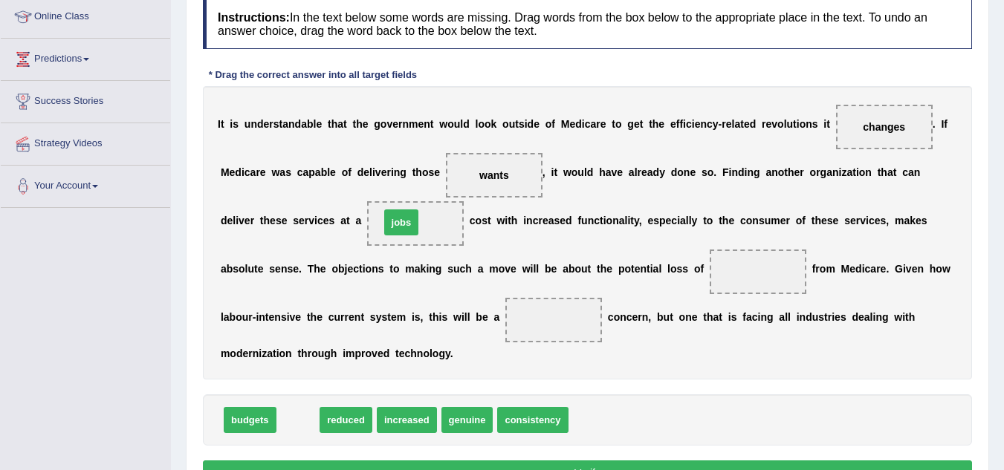
drag, startPoint x: 295, startPoint y: 427, endPoint x: 398, endPoint y: 229, distance: 223.0
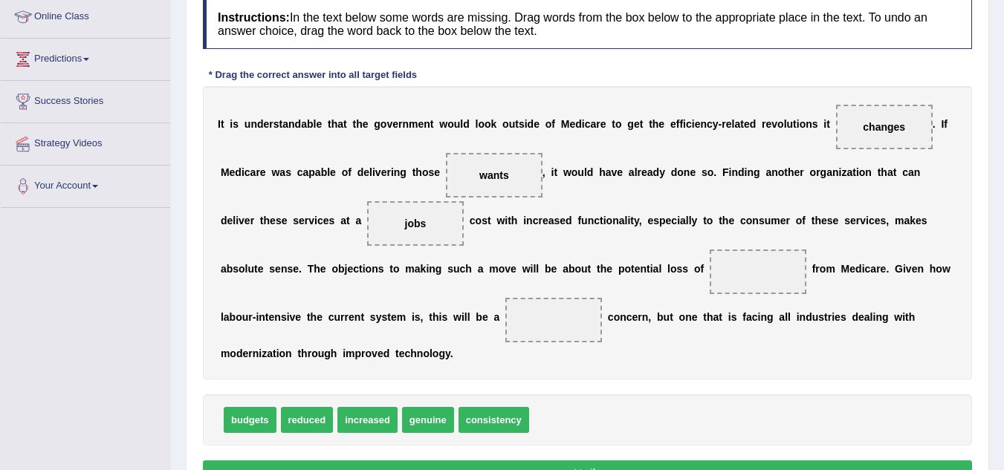
drag, startPoint x: 405, startPoint y: 230, endPoint x: 434, endPoint y: 421, distance: 193.1
click at [434, 421] on div "Instructions: In the text below some words are missing. Drag words from the box…" at bounding box center [587, 245] width 776 height 506
drag, startPoint x: 434, startPoint y: 421, endPoint x: 429, endPoint y: 218, distance: 202.2
drag, startPoint x: 366, startPoint y: 421, endPoint x: 357, endPoint y: 422, distance: 9.8
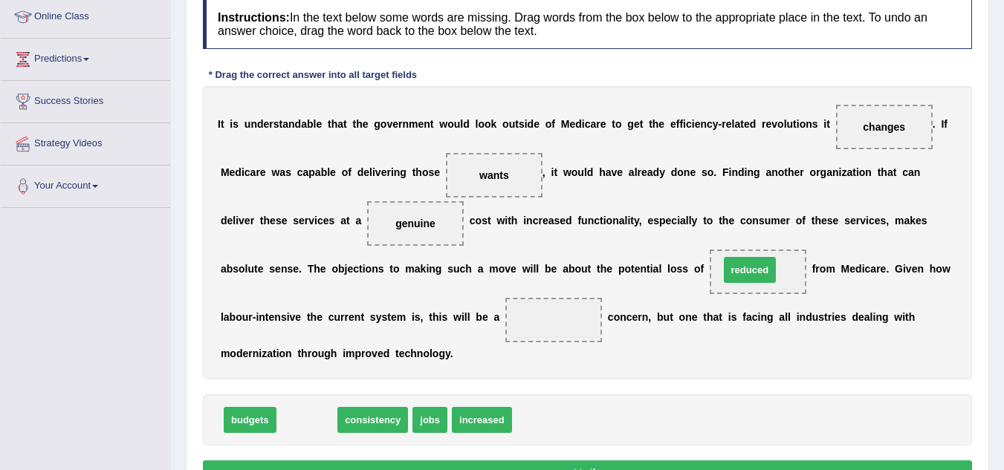
drag, startPoint x: 303, startPoint y: 420, endPoint x: 746, endPoint y: 270, distance: 467.6
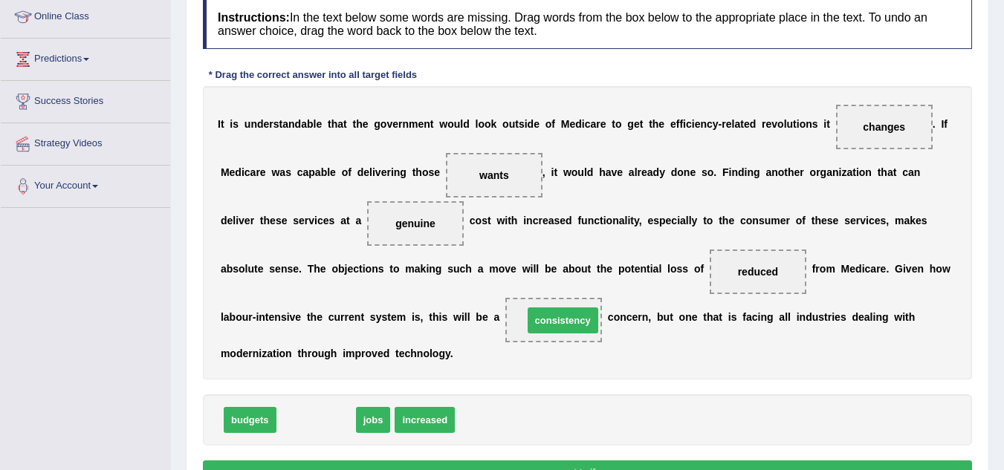
drag, startPoint x: 336, startPoint y: 424, endPoint x: 577, endPoint y: 324, distance: 260.8
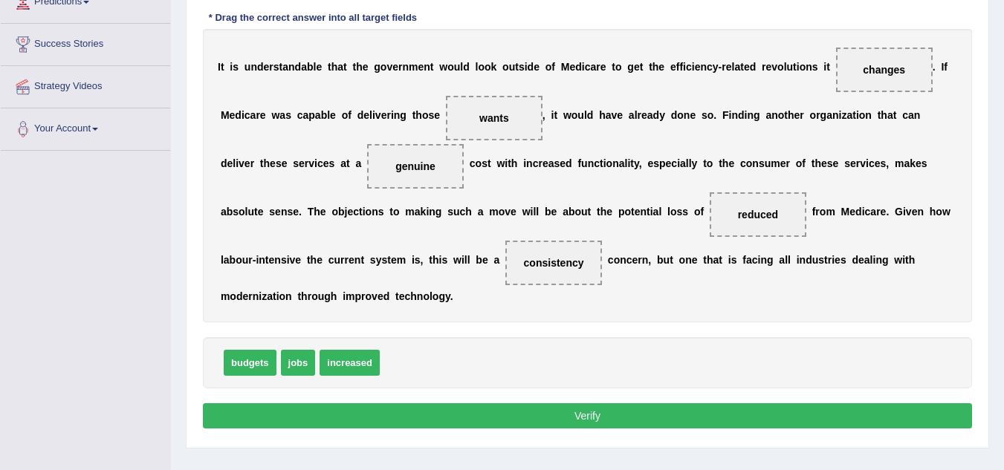
scroll to position [280, 0]
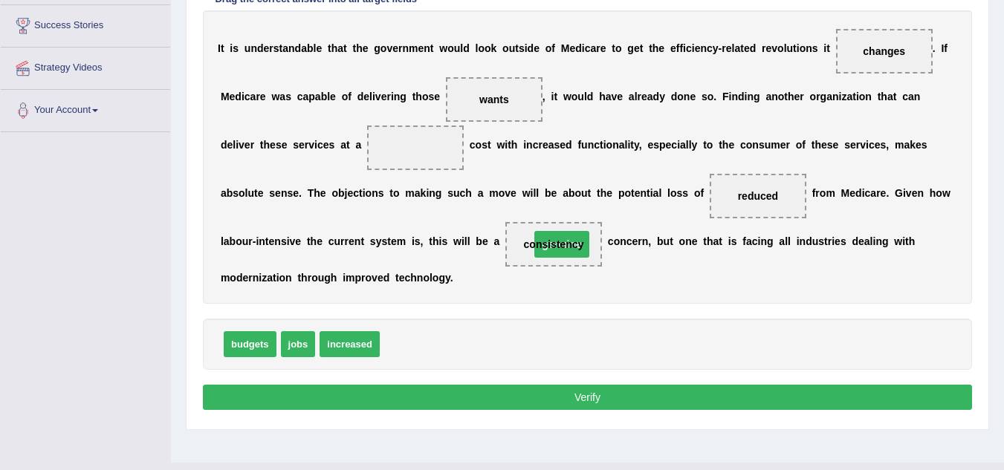
drag, startPoint x: 413, startPoint y: 149, endPoint x: 560, endPoint y: 245, distance: 175.4
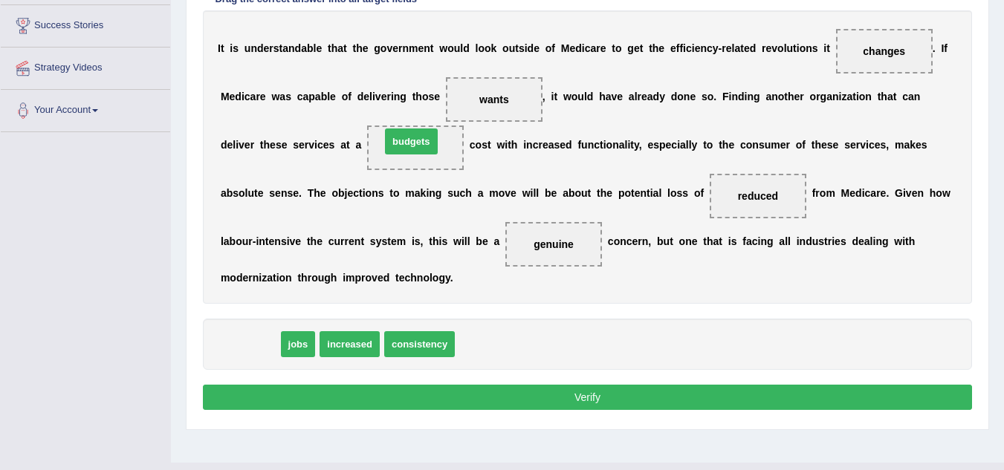
drag, startPoint x: 253, startPoint y: 350, endPoint x: 425, endPoint y: 149, distance: 264.5
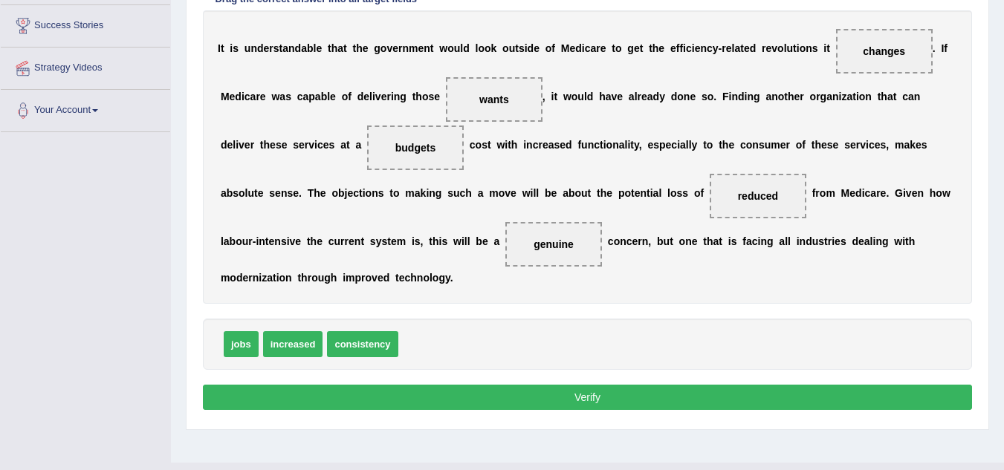
click at [560, 390] on button "Verify" at bounding box center [587, 397] width 769 height 25
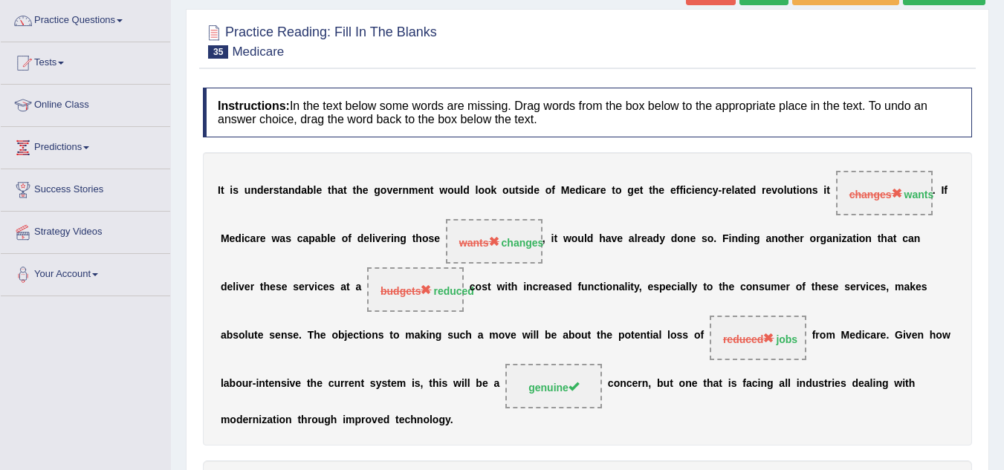
scroll to position [0, 0]
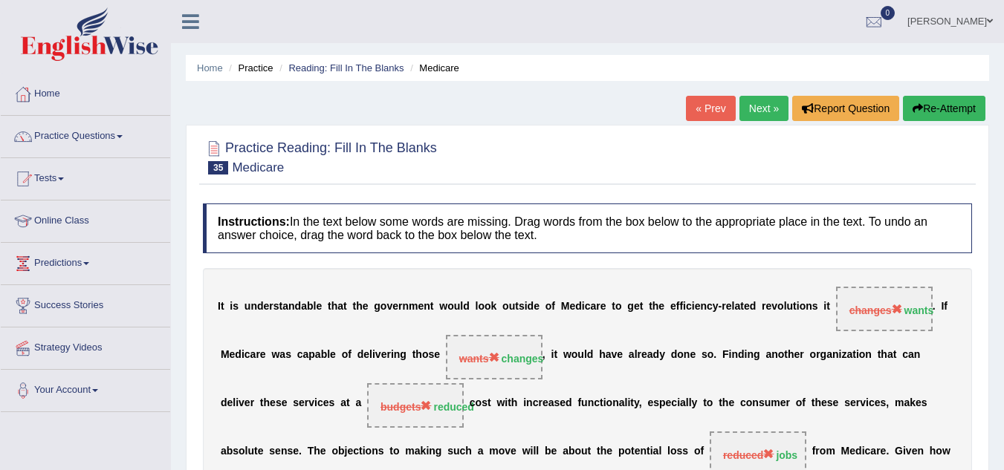
click at [746, 114] on link "Next »" at bounding box center [763, 108] width 49 height 25
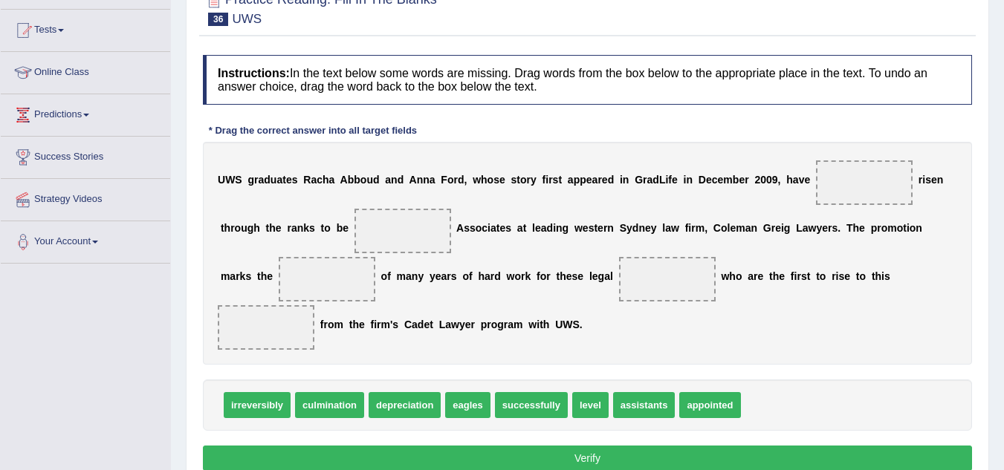
scroll to position [152, 0]
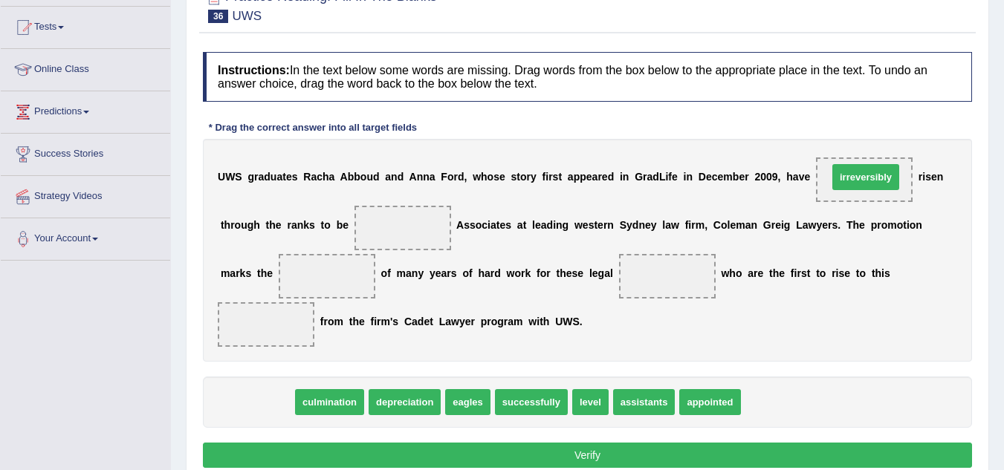
drag, startPoint x: 254, startPoint y: 402, endPoint x: 863, endPoint y: 177, distance: 648.9
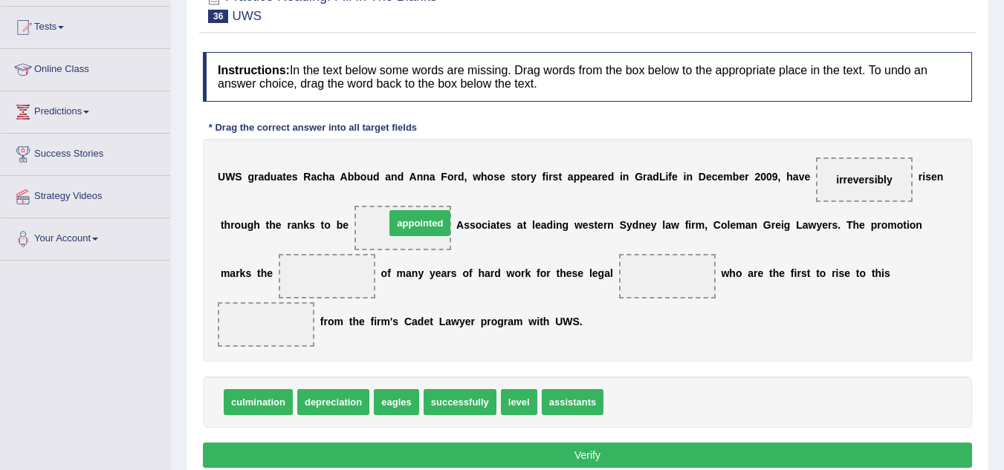
drag, startPoint x: 629, startPoint y: 409, endPoint x: 410, endPoint y: 230, distance: 283.0
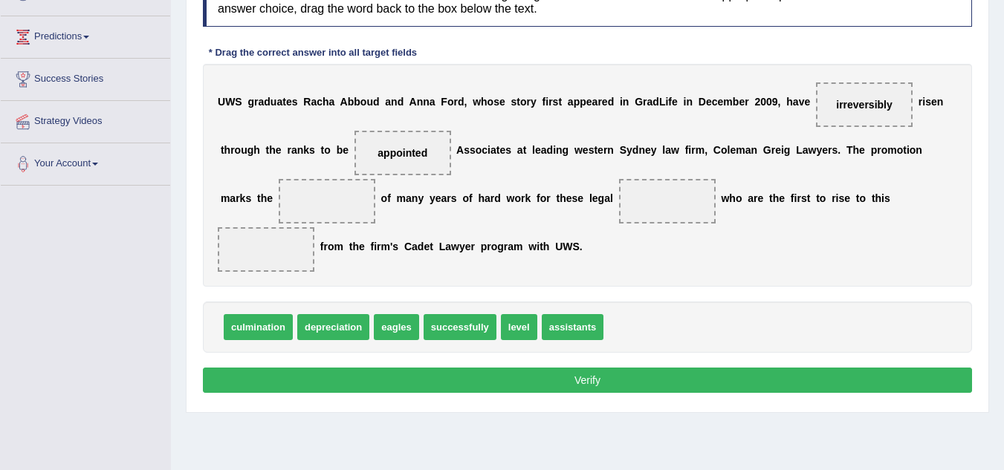
scroll to position [227, 0]
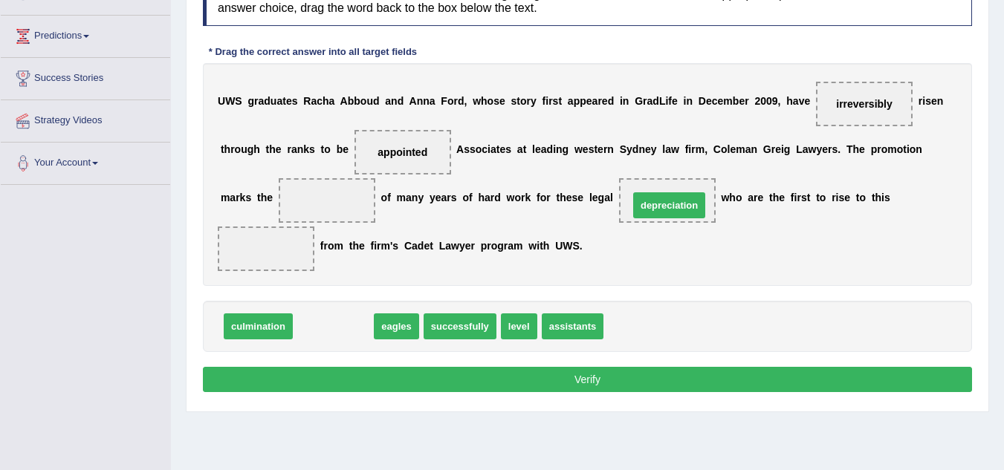
drag, startPoint x: 332, startPoint y: 327, endPoint x: 669, endPoint y: 204, distance: 358.5
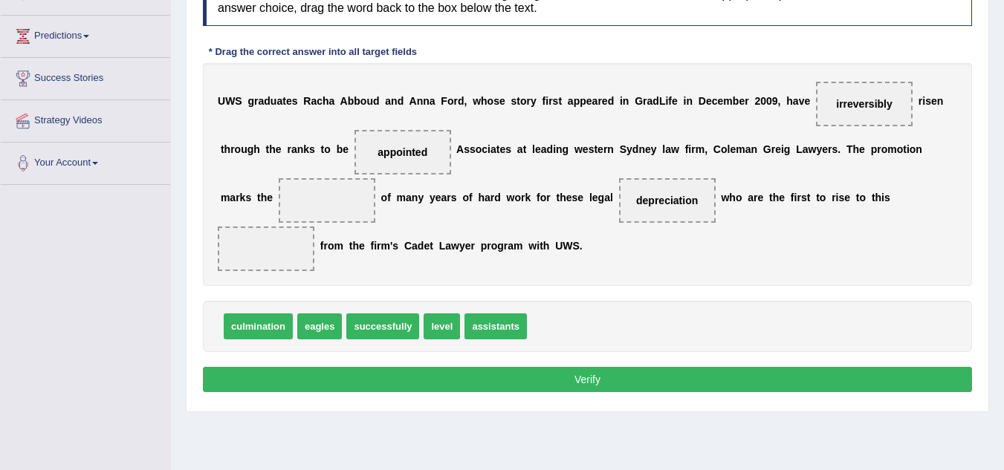
click at [517, 327] on span "assistants" at bounding box center [495, 327] width 62 height 26
drag, startPoint x: 517, startPoint y: 327, endPoint x: 508, endPoint y: 321, distance: 10.7
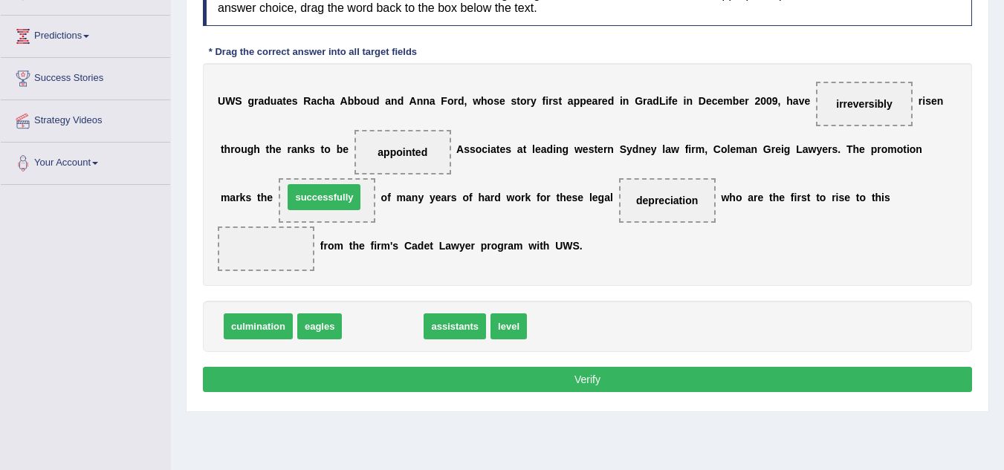
drag, startPoint x: 391, startPoint y: 333, endPoint x: 332, endPoint y: 204, distance: 142.0
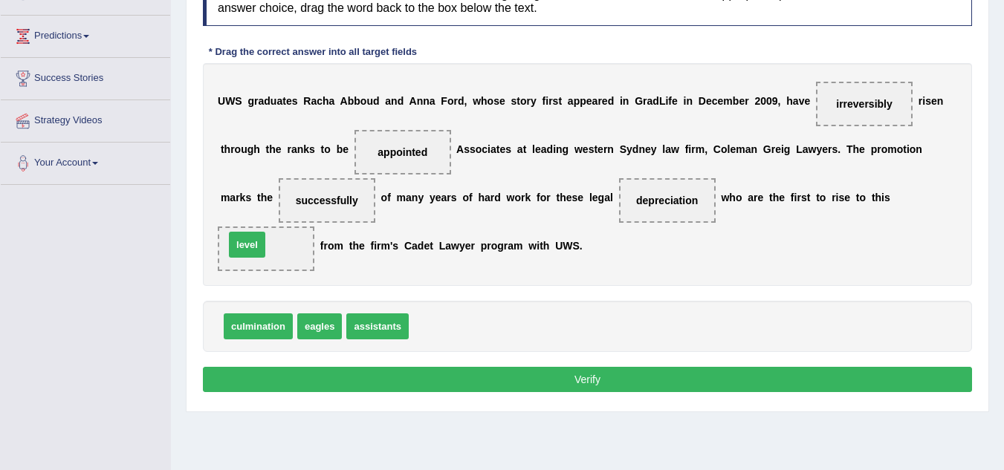
drag, startPoint x: 445, startPoint y: 331, endPoint x: 261, endPoint y: 250, distance: 201.6
click at [668, 389] on button "Verify" at bounding box center [587, 379] width 769 height 25
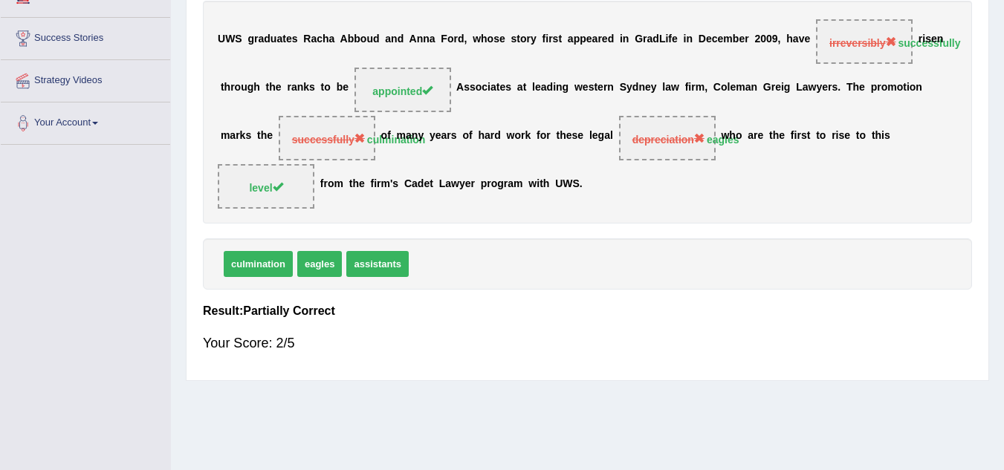
scroll to position [0, 0]
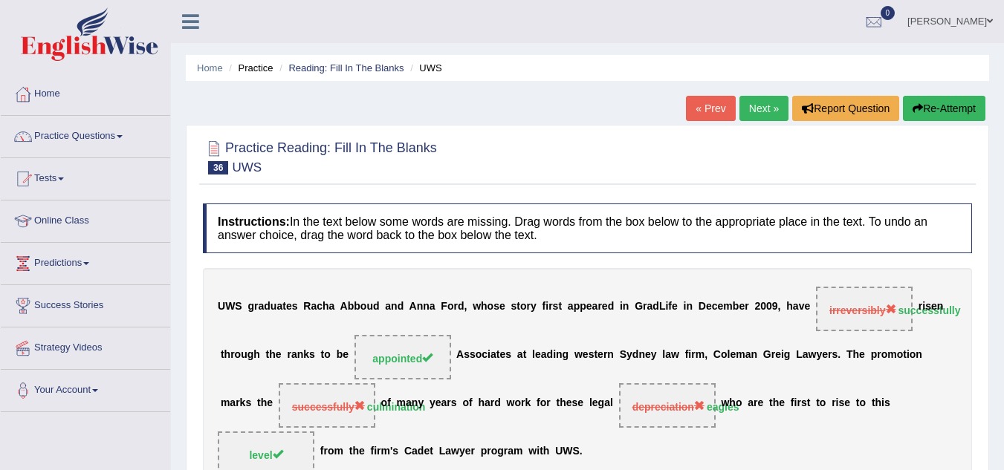
click at [756, 111] on link "Next »" at bounding box center [763, 108] width 49 height 25
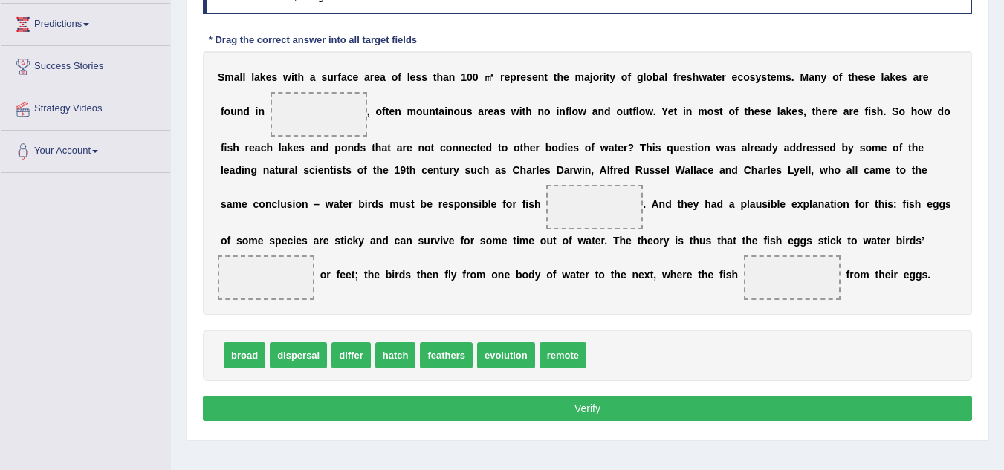
scroll to position [241, 0]
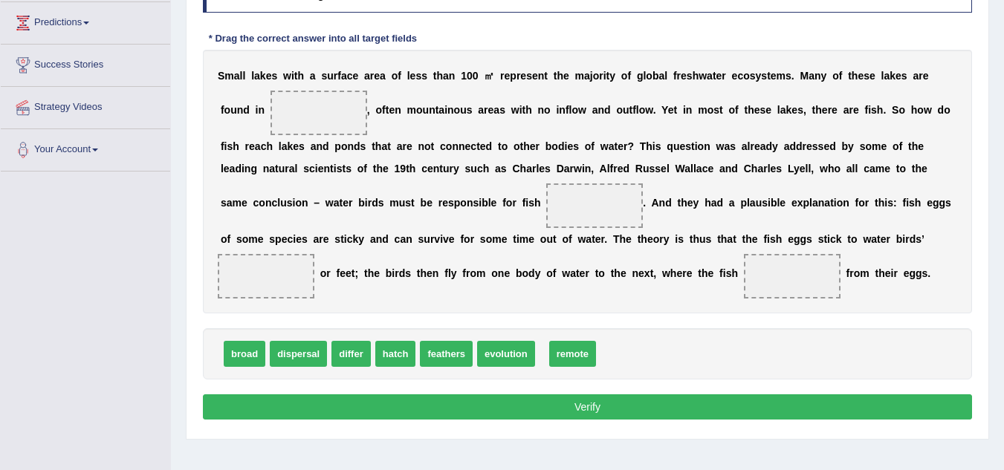
drag, startPoint x: 574, startPoint y: 360, endPoint x: 584, endPoint y: 360, distance: 9.7
drag, startPoint x: 561, startPoint y: 353, endPoint x: 306, endPoint y: 111, distance: 351.6
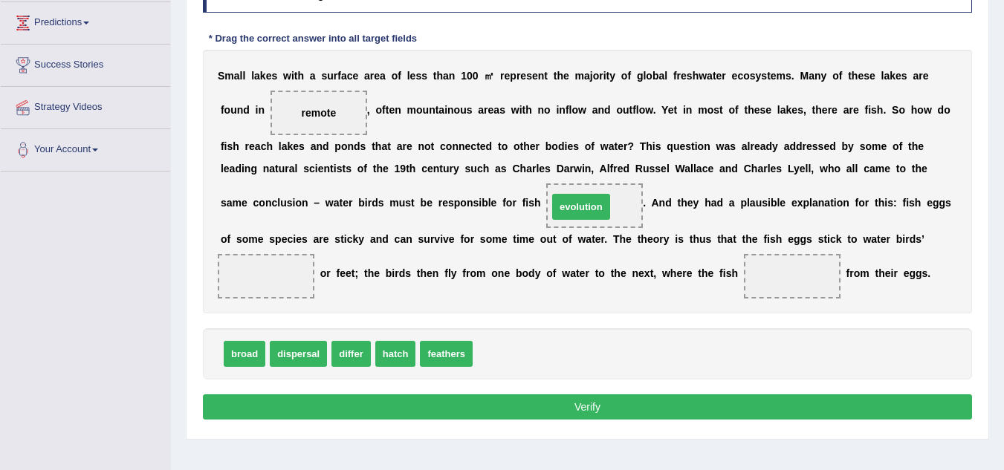
drag, startPoint x: 528, startPoint y: 353, endPoint x: 603, endPoint y: 206, distance: 165.2
click at [597, 234] on b "e" at bounding box center [598, 239] width 6 height 12
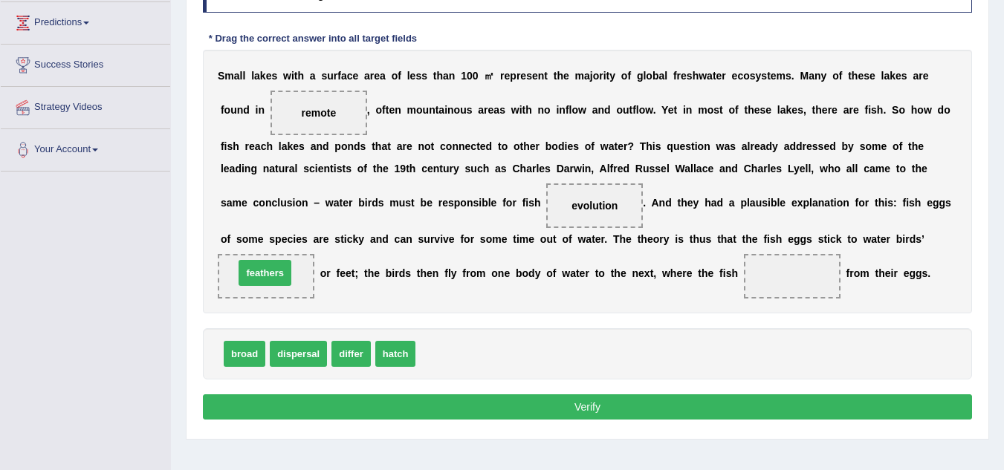
drag, startPoint x: 458, startPoint y: 355, endPoint x: 277, endPoint y: 274, distance: 198.6
drag, startPoint x: 236, startPoint y: 354, endPoint x: 769, endPoint y: 278, distance: 538.1
click at [771, 406] on button "Verify" at bounding box center [587, 407] width 769 height 25
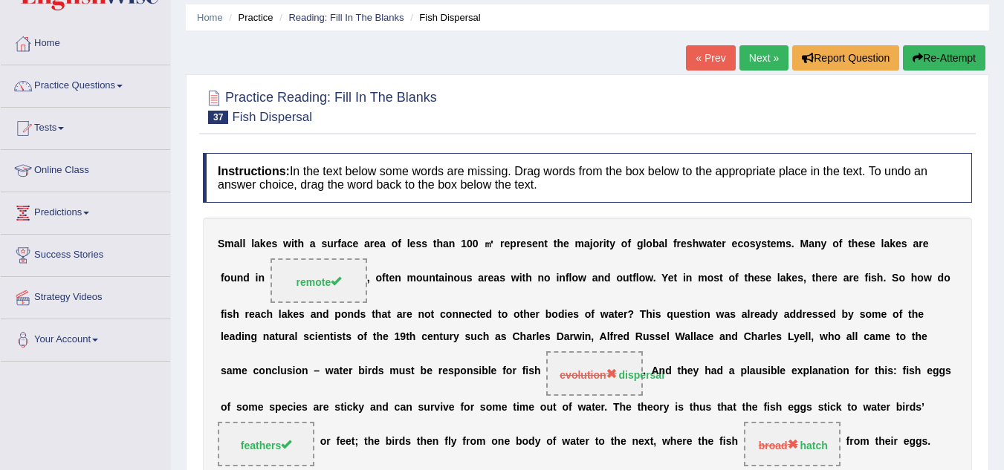
scroll to position [310, 0]
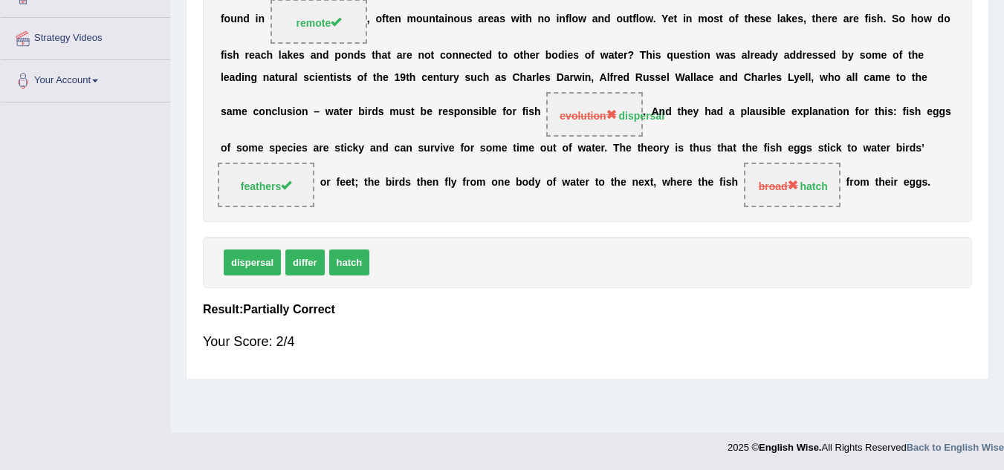
drag, startPoint x: 339, startPoint y: 270, endPoint x: 389, endPoint y: 244, distance: 55.8
click at [389, 244] on div "dispersal differ hatch" at bounding box center [587, 262] width 769 height 51
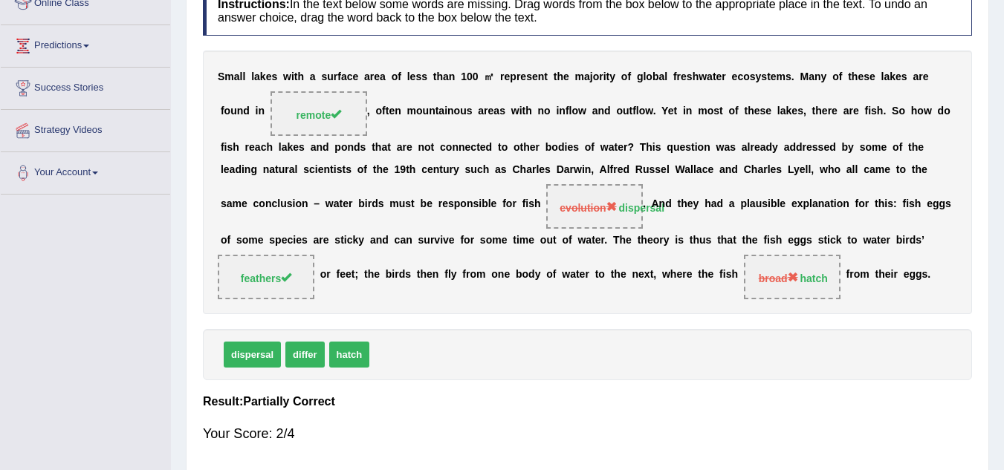
scroll to position [0, 0]
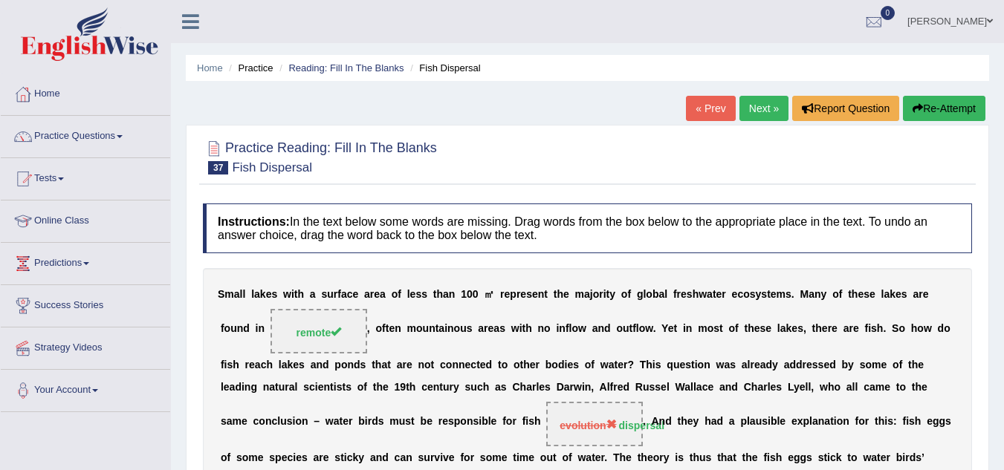
click at [762, 107] on link "Next »" at bounding box center [763, 108] width 49 height 25
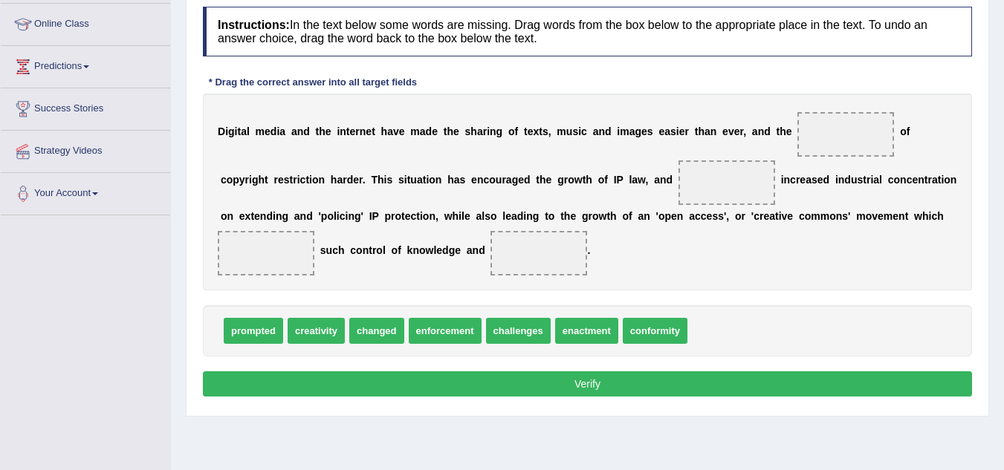
scroll to position [198, 0]
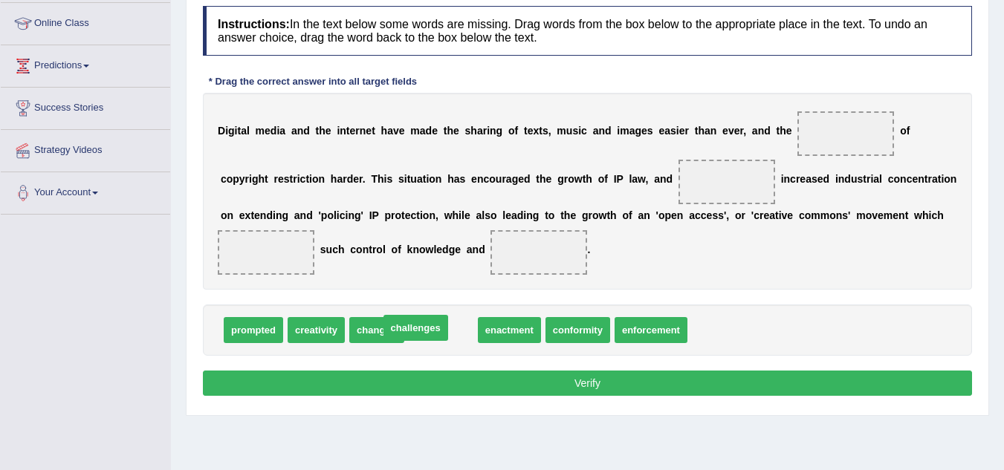
drag, startPoint x: 461, startPoint y: 337, endPoint x: 436, endPoint y: 335, distance: 25.4
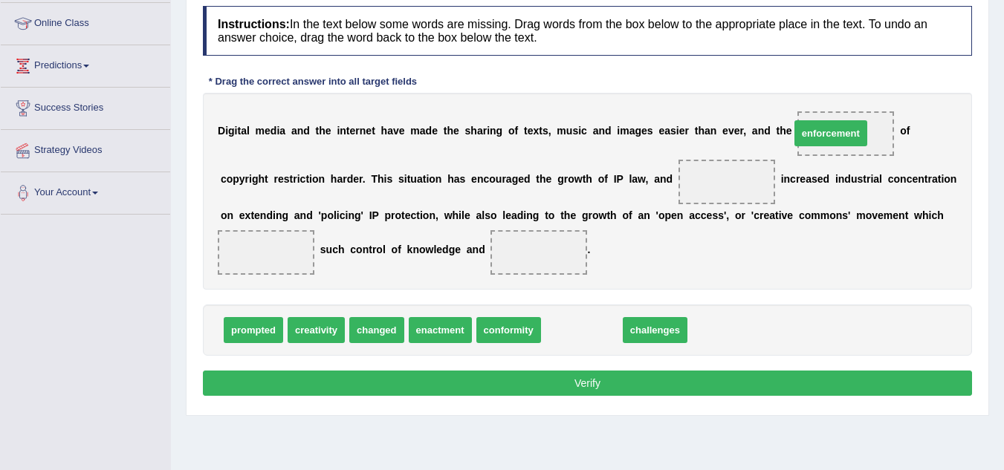
drag, startPoint x: 580, startPoint y: 333, endPoint x: 828, endPoint y: 136, distance: 317.4
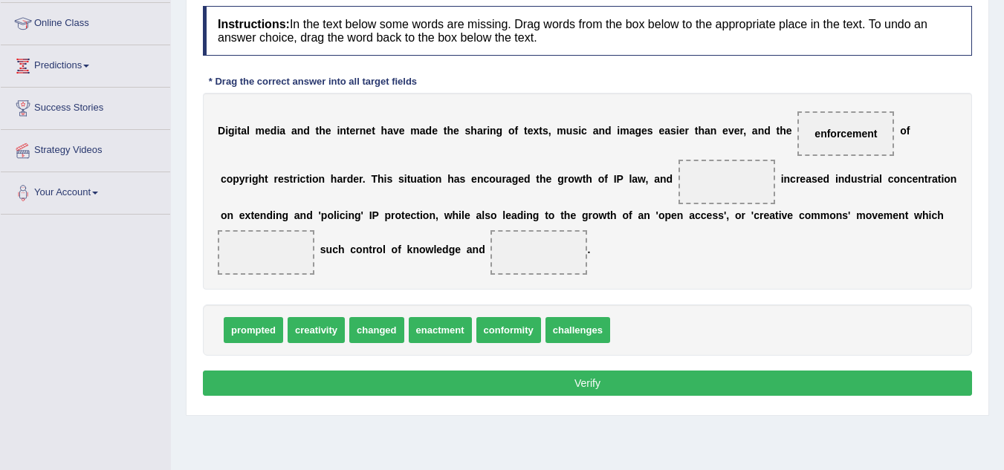
click at [586, 324] on span "challenges" at bounding box center [577, 330] width 65 height 26
drag, startPoint x: 582, startPoint y: 325, endPoint x: 723, endPoint y: 175, distance: 206.1
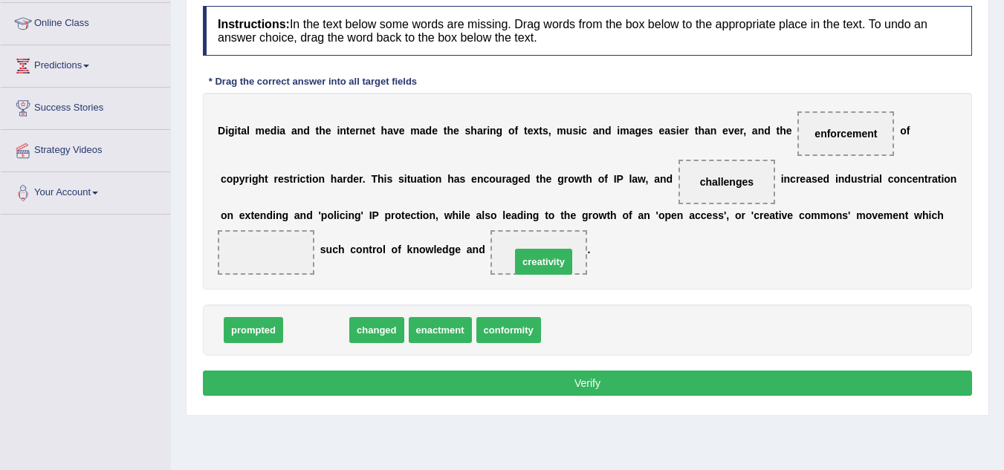
drag, startPoint x: 296, startPoint y: 334, endPoint x: 523, endPoint y: 266, distance: 237.4
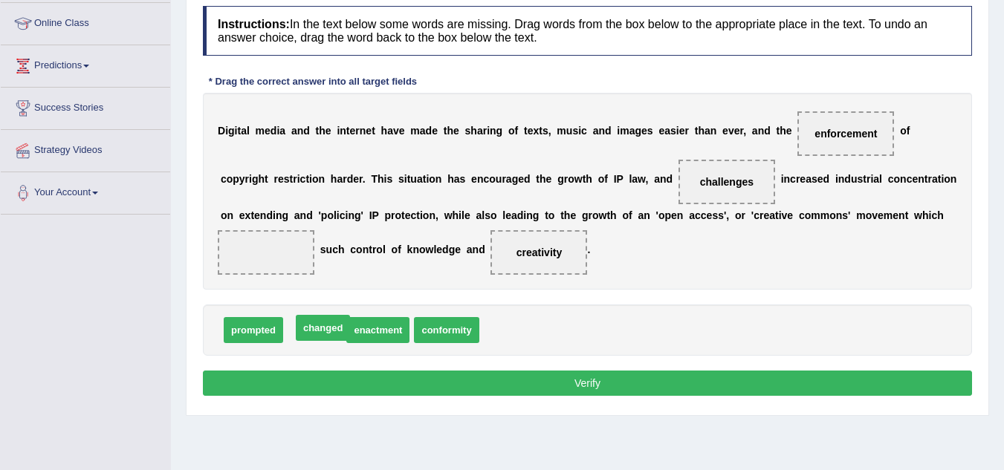
drag, startPoint x: 308, startPoint y: 331, endPoint x: 316, endPoint y: 330, distance: 8.2
click at [802, 259] on div "D i g i t a l m e d i a a n d t h e i n t e r n e t h a v e m a d e t h e s h a…" at bounding box center [587, 191] width 769 height 197
click at [738, 180] on span "challenges" at bounding box center [726, 182] width 53 height 12
drag, startPoint x: 713, startPoint y: 172, endPoint x: 705, endPoint y: 182, distance: 12.2
click at [705, 182] on span "challenges" at bounding box center [726, 182] width 97 height 45
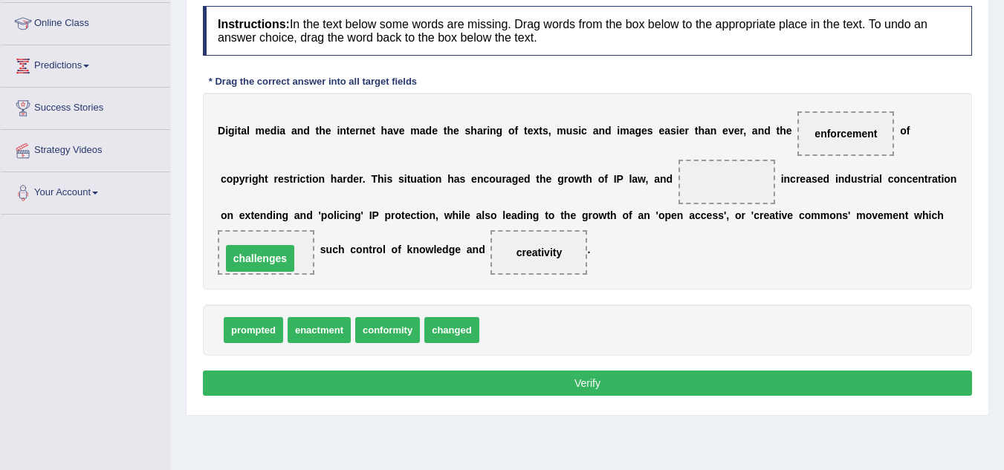
drag, startPoint x: 705, startPoint y: 182, endPoint x: 243, endPoint y: 257, distance: 468.2
drag, startPoint x: 246, startPoint y: 258, endPoint x: 685, endPoint y: 176, distance: 446.7
drag, startPoint x: 258, startPoint y: 328, endPoint x: 270, endPoint y: 249, distance: 79.7
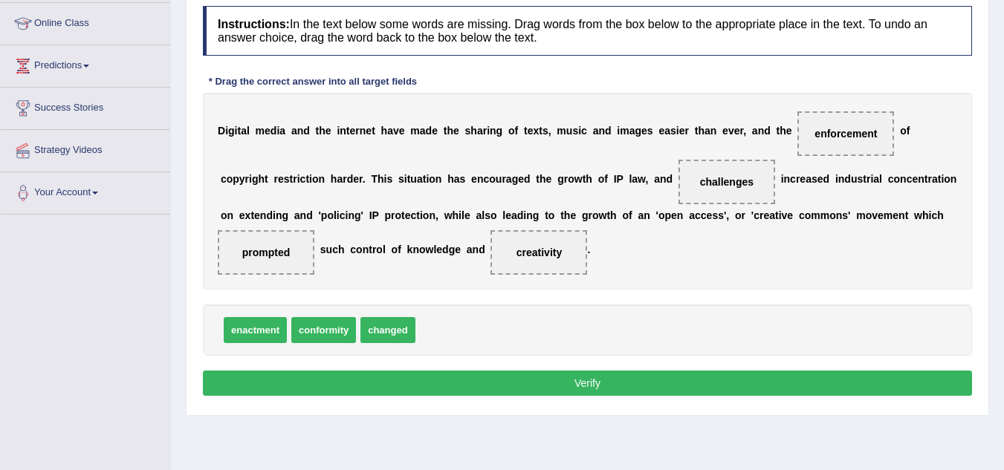
click at [418, 389] on button "Verify" at bounding box center [587, 383] width 769 height 25
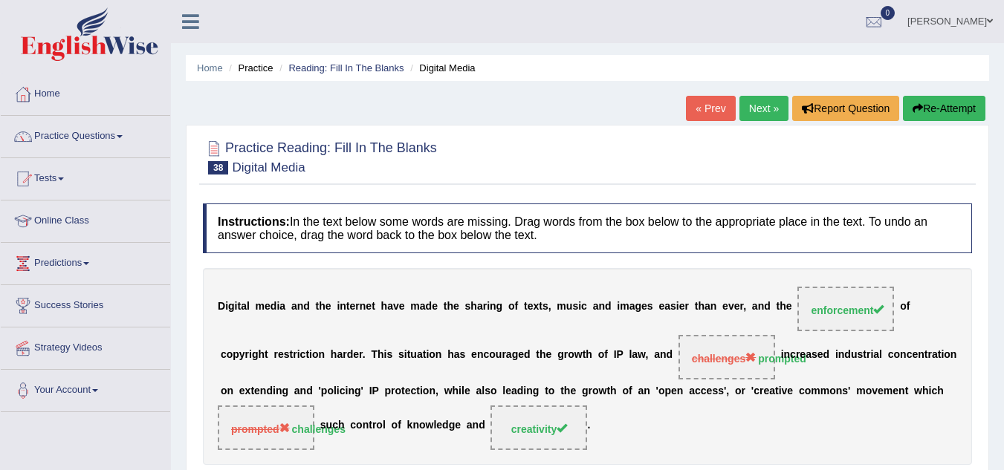
scroll to position [1, 0]
click at [754, 111] on link "Next »" at bounding box center [763, 107] width 49 height 25
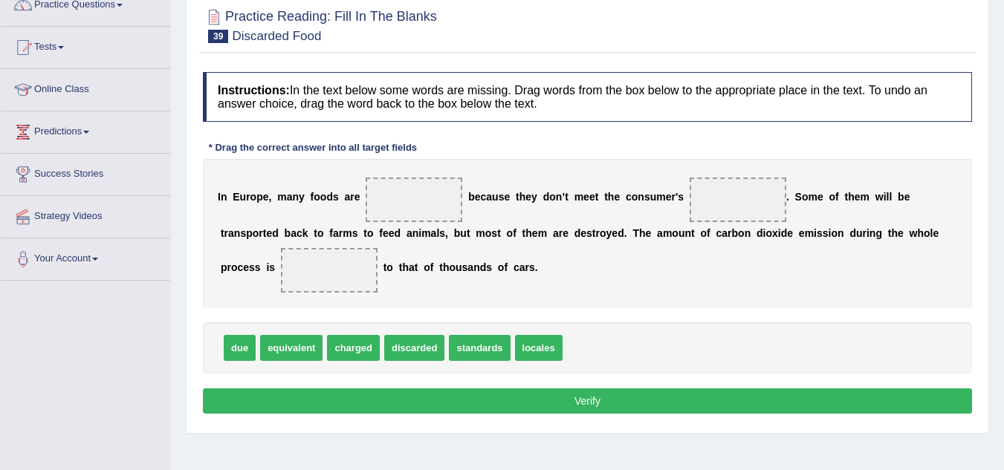
scroll to position [131, 0]
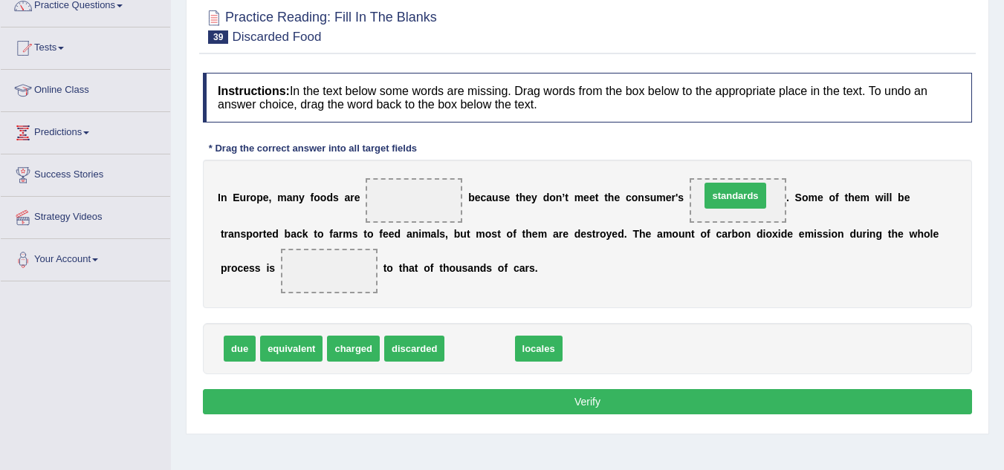
drag, startPoint x: 488, startPoint y: 351, endPoint x: 744, endPoint y: 198, distance: 297.9
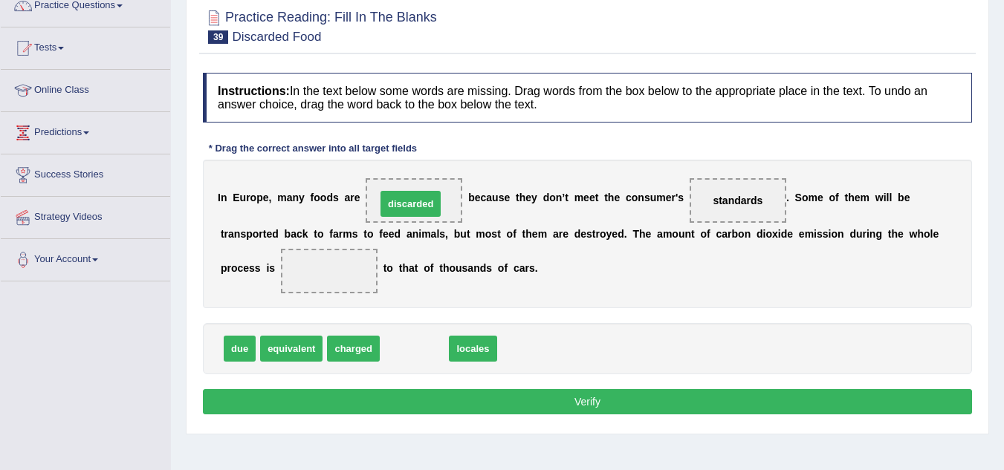
drag, startPoint x: 432, startPoint y: 354, endPoint x: 428, endPoint y: 209, distance: 144.9
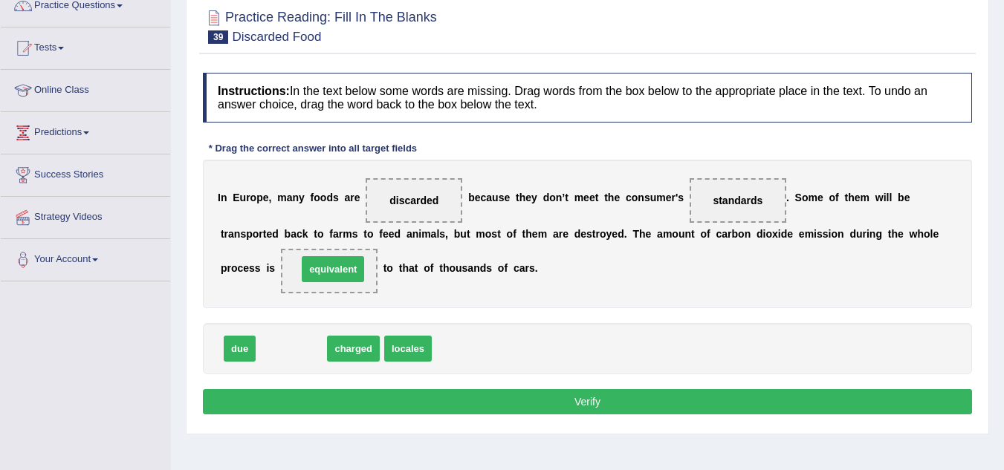
drag, startPoint x: 288, startPoint y: 351, endPoint x: 329, endPoint y: 272, distance: 89.7
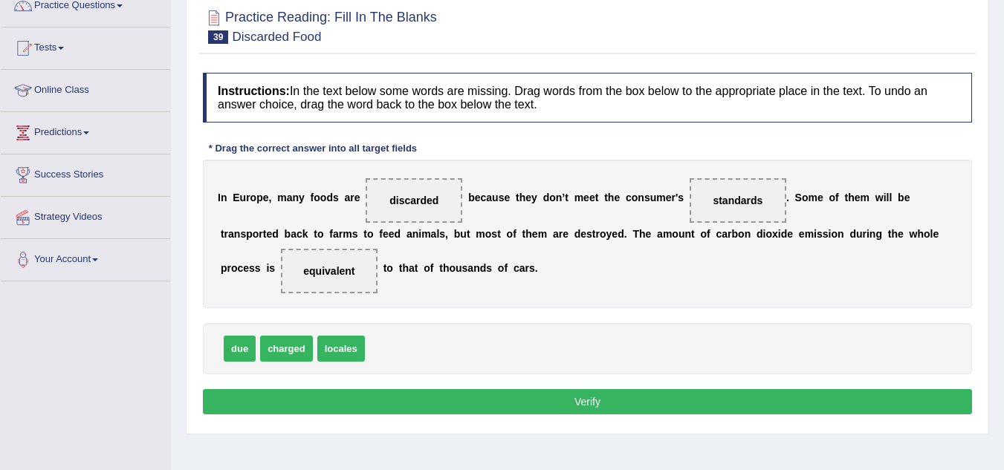
click at [476, 408] on button "Verify" at bounding box center [587, 401] width 769 height 25
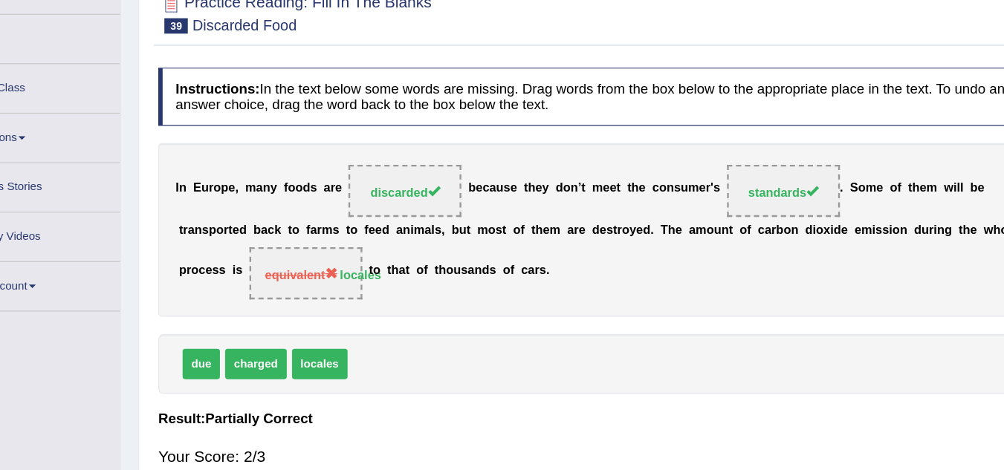
scroll to position [77, 0]
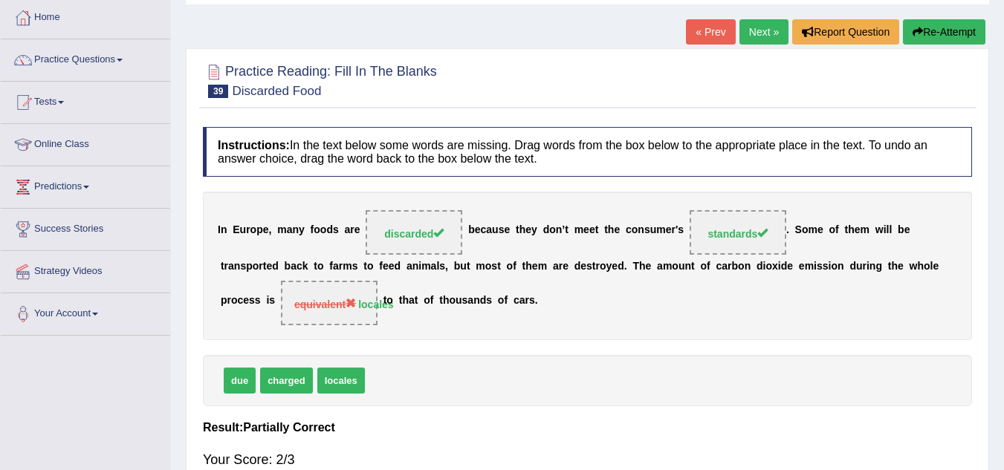
click at [756, 20] on link "Next »" at bounding box center [763, 31] width 49 height 25
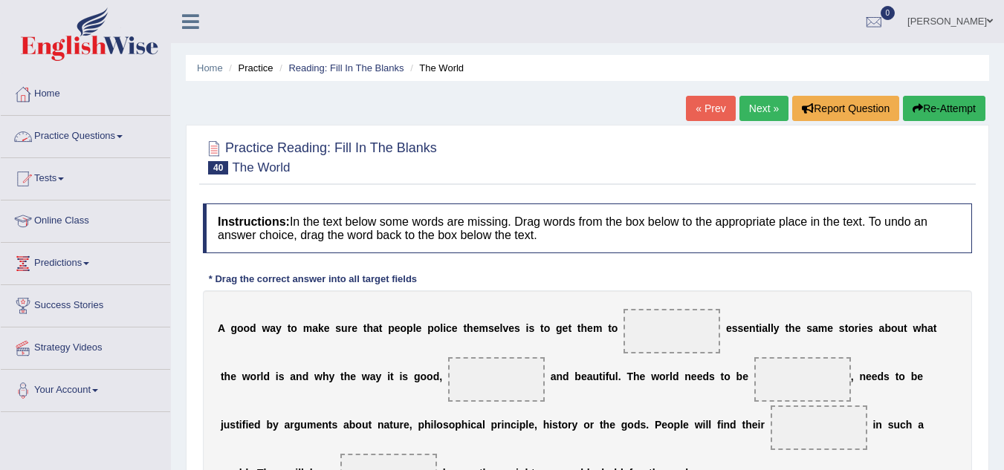
click at [80, 133] on link "Practice Questions" at bounding box center [85, 134] width 169 height 37
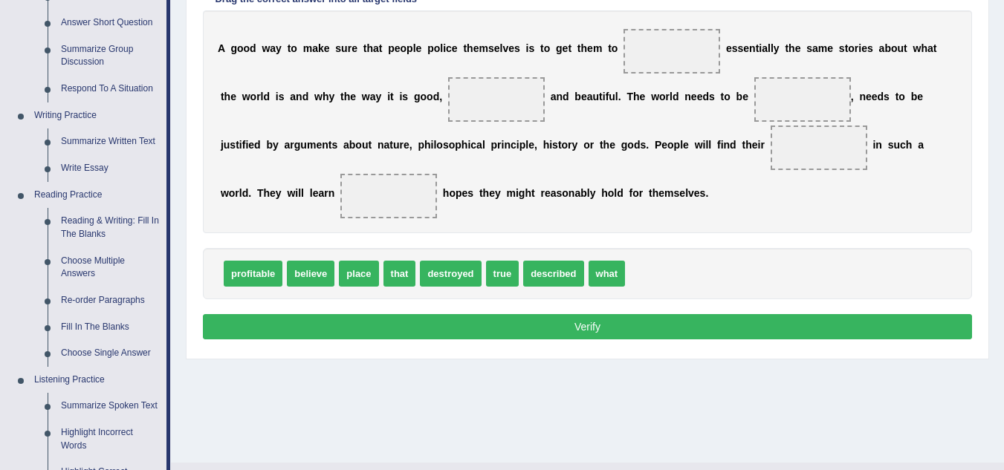
scroll to position [283, 0]
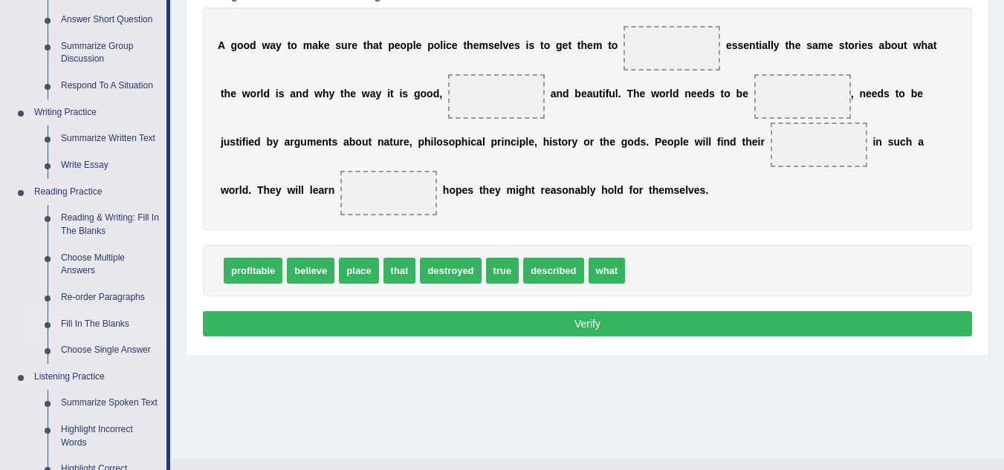
click at [77, 319] on link "Fill In The Blanks" at bounding box center [110, 324] width 112 height 27
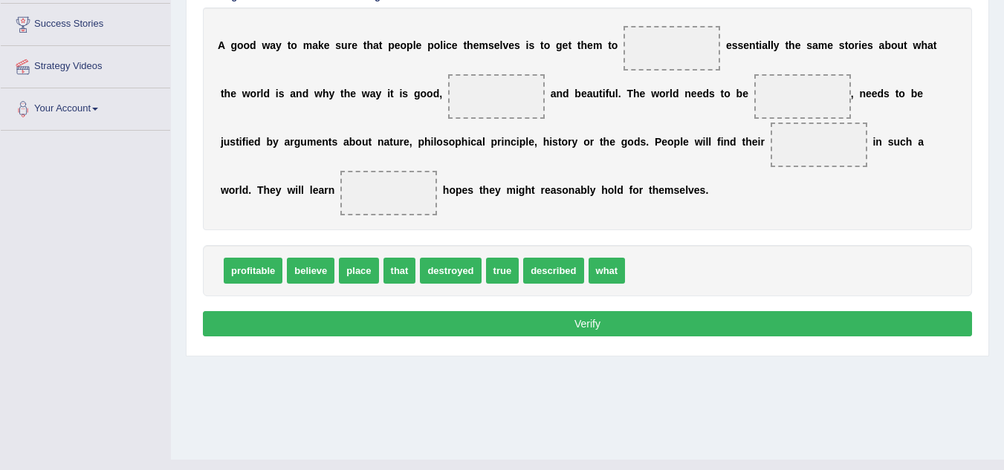
scroll to position [287, 0]
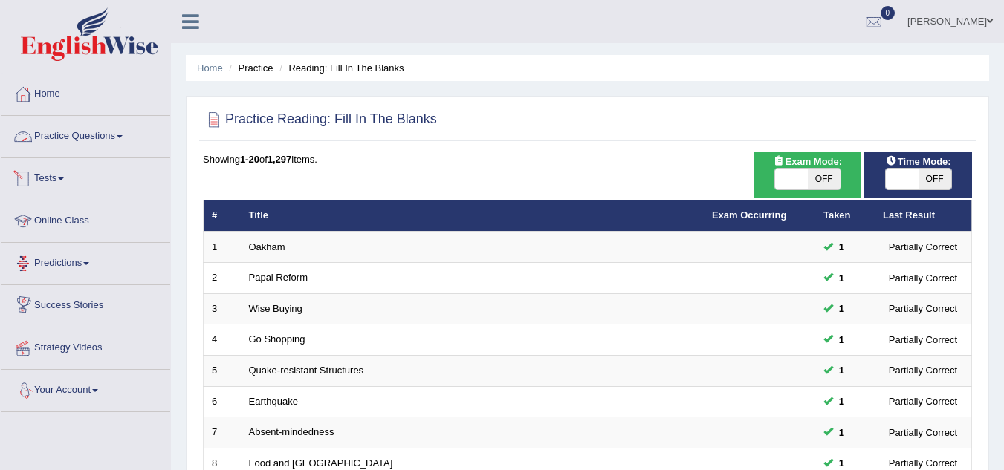
click at [80, 129] on link "Practice Questions" at bounding box center [85, 134] width 169 height 37
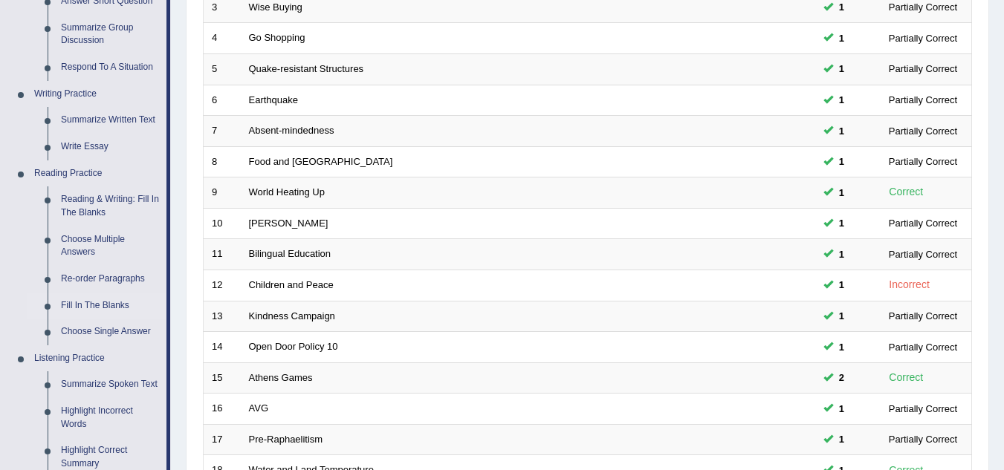
scroll to position [302, 0]
click at [91, 273] on link "Re-order Paragraphs" at bounding box center [110, 278] width 112 height 27
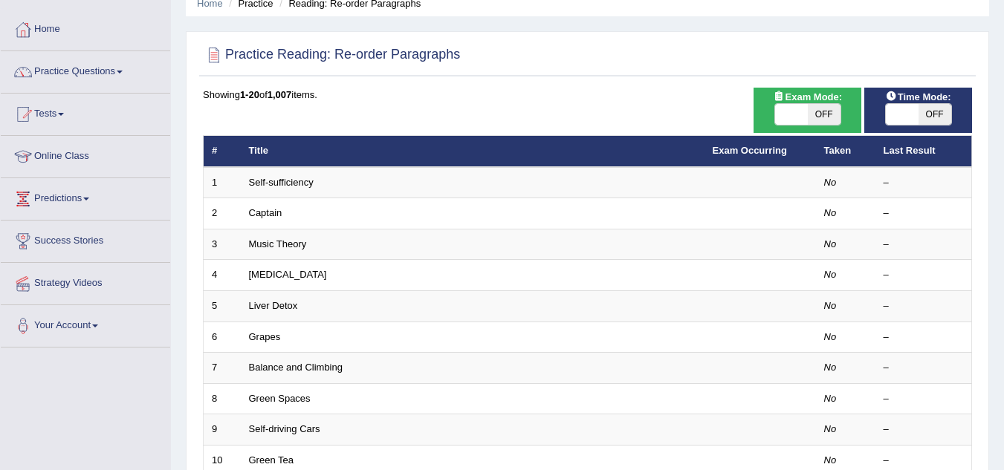
scroll to position [65, 0]
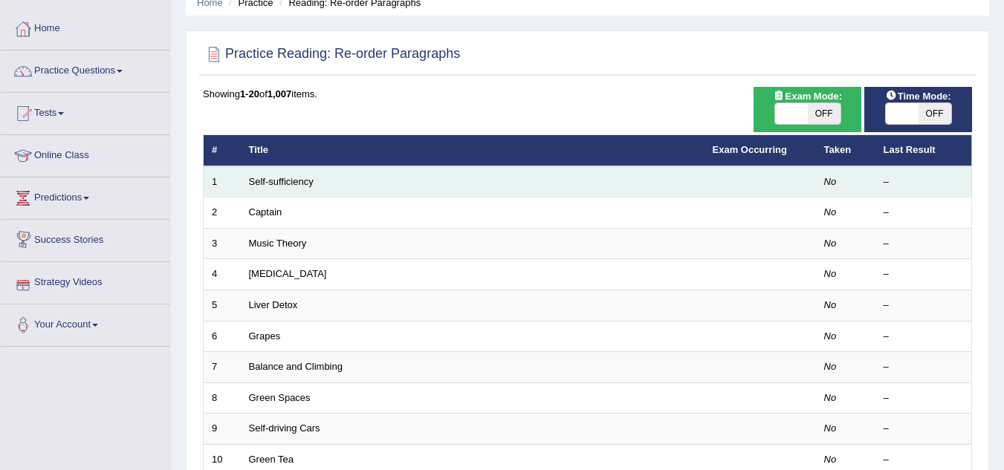
click at [280, 172] on td "Self-sufficiency" at bounding box center [473, 181] width 464 height 31
click at [285, 181] on link "Self-sufficiency" at bounding box center [281, 181] width 65 height 11
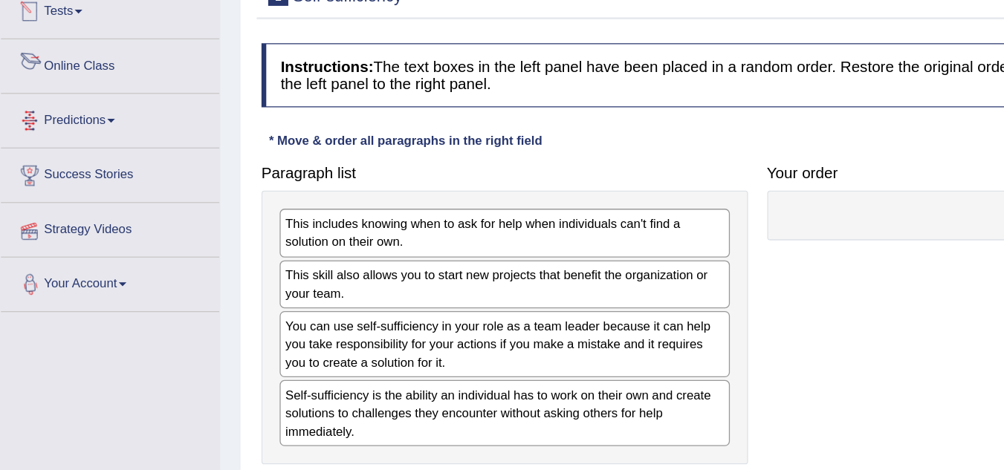
scroll to position [69, 0]
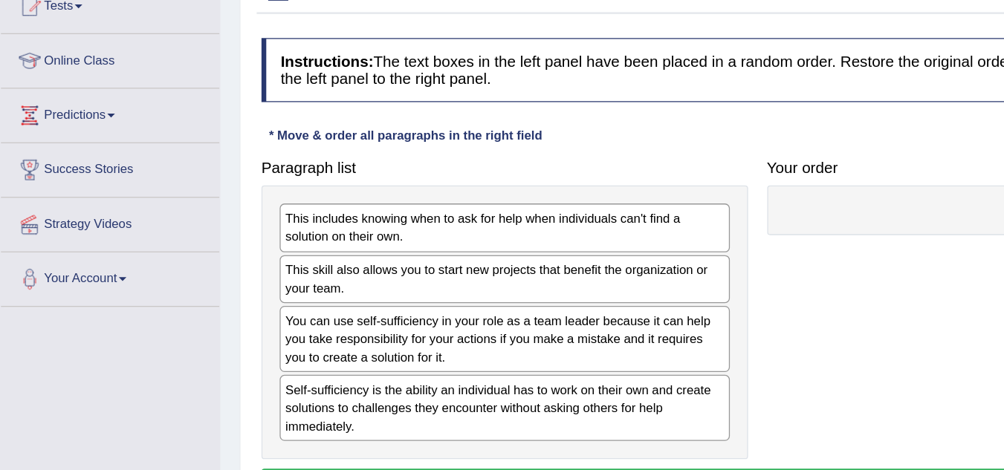
click at [74, 153] on link "Online Class" at bounding box center [85, 150] width 169 height 37
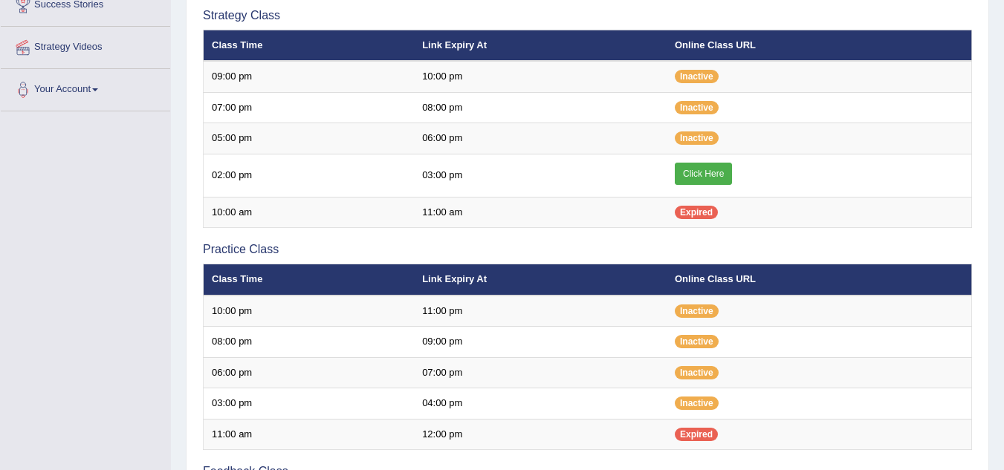
scroll to position [301, 0]
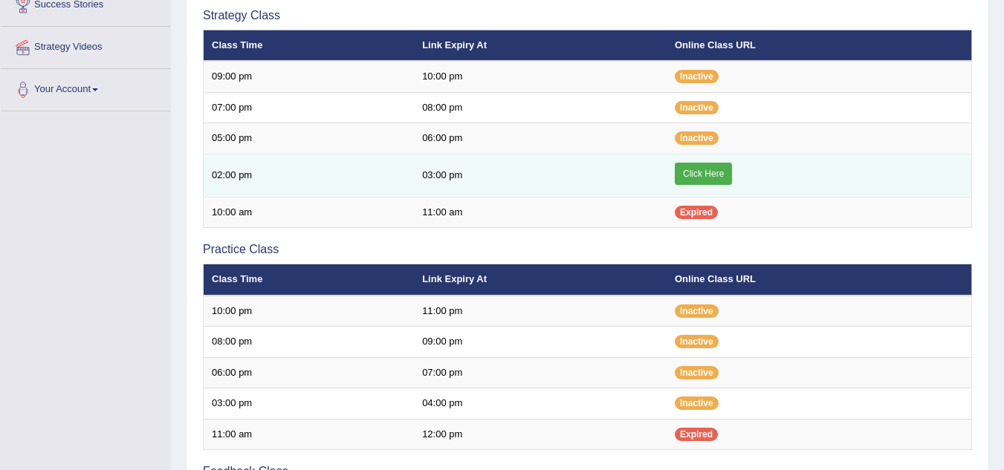
click at [703, 173] on link "Click Here" at bounding box center [703, 174] width 57 height 22
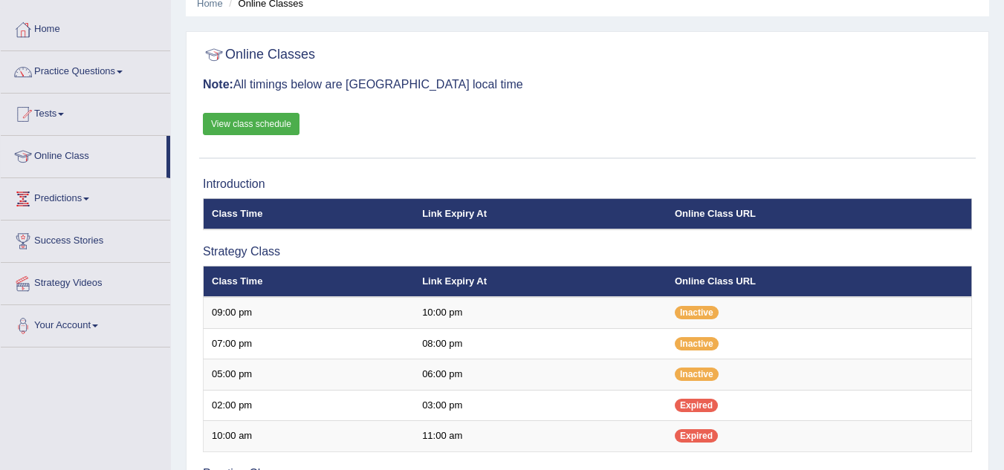
scroll to position [60, 0]
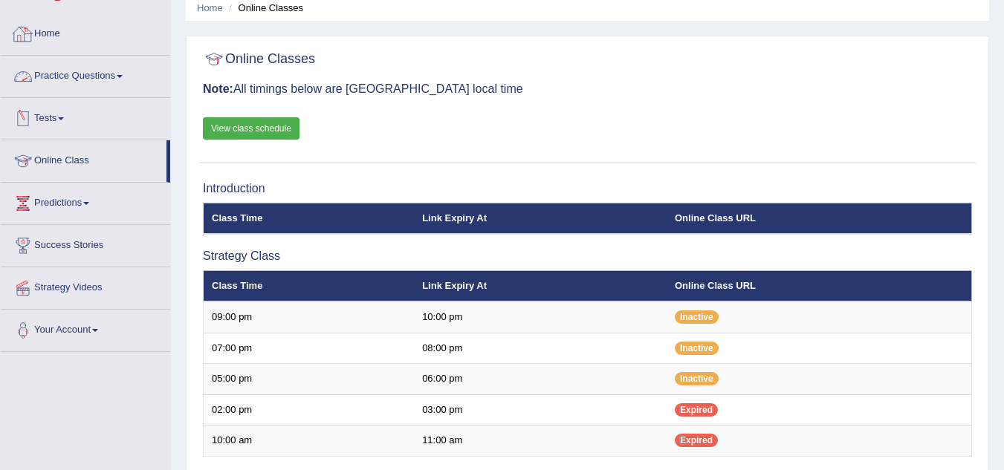
click at [111, 71] on link "Practice Questions" at bounding box center [85, 74] width 169 height 37
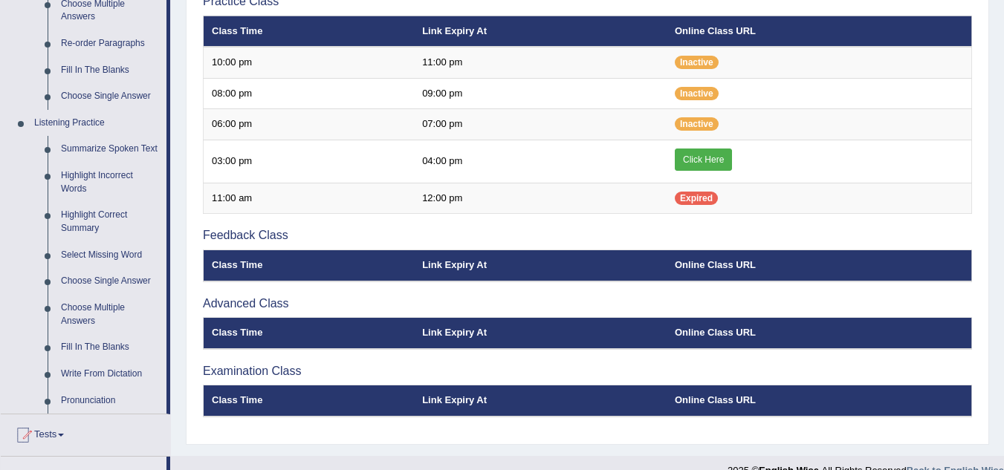
scroll to position [538, 0]
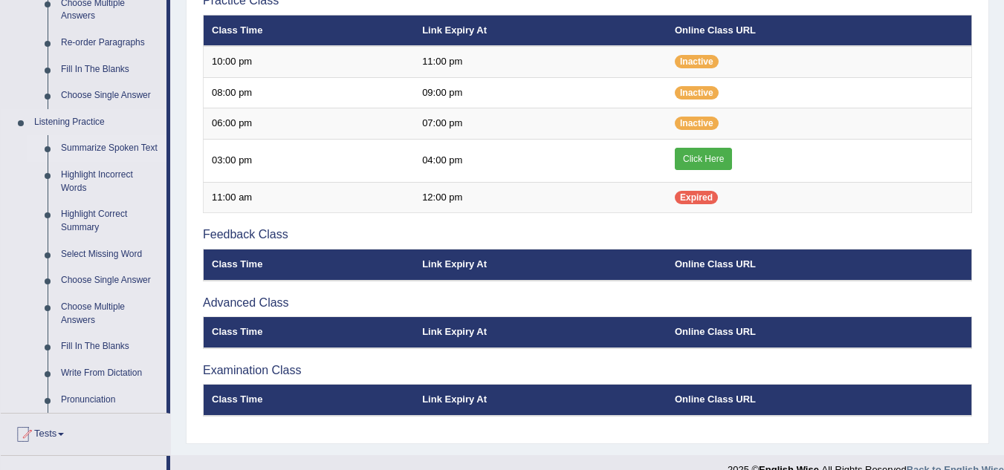
click at [77, 149] on link "Summarize Spoken Text" at bounding box center [110, 148] width 112 height 27
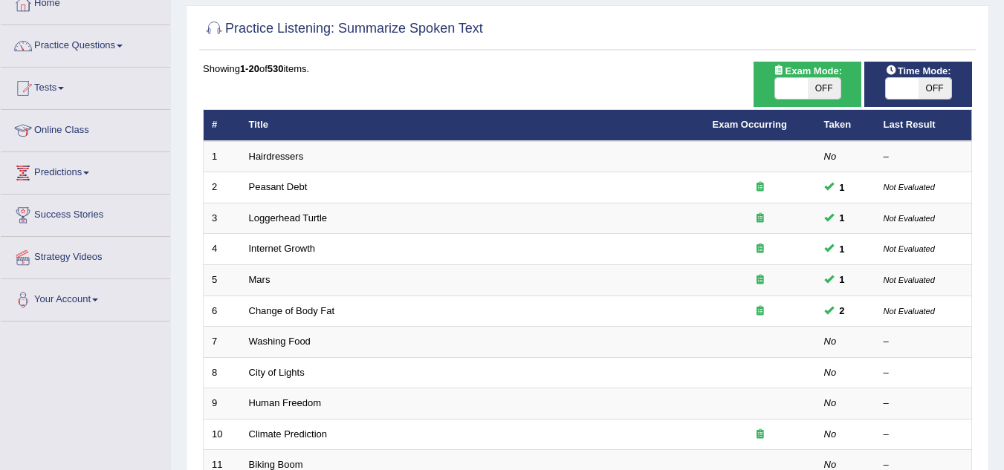
scroll to position [91, 0]
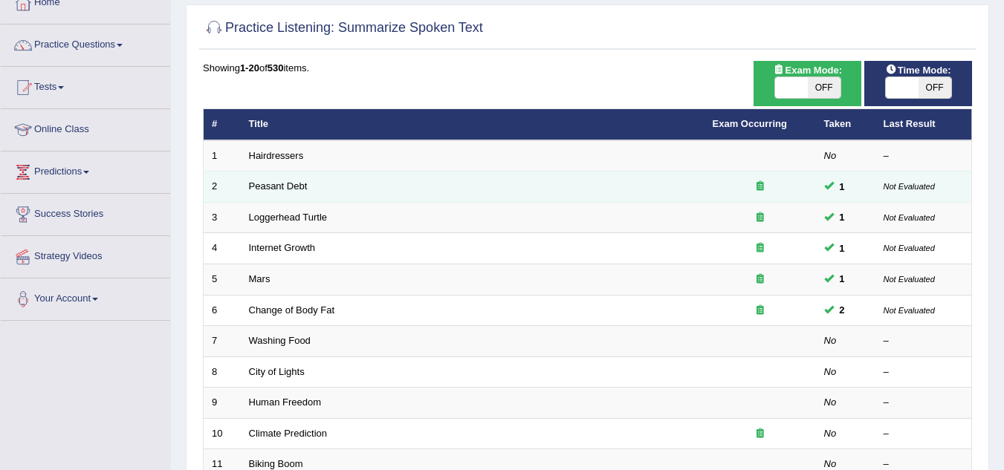
click at [305, 178] on td "Peasant Debt" at bounding box center [473, 187] width 464 height 31
click at [273, 187] on link "Peasant Debt" at bounding box center [278, 186] width 59 height 11
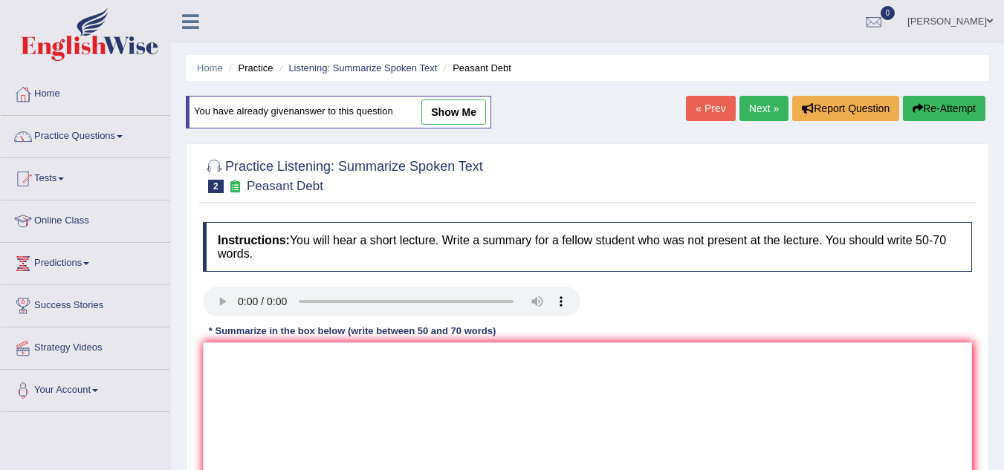
click at [461, 123] on link "show me" at bounding box center [453, 112] width 65 height 25
type textarea "Seed was the main topic was the lecture. Firstly, she mentioned that 150 farmer…"
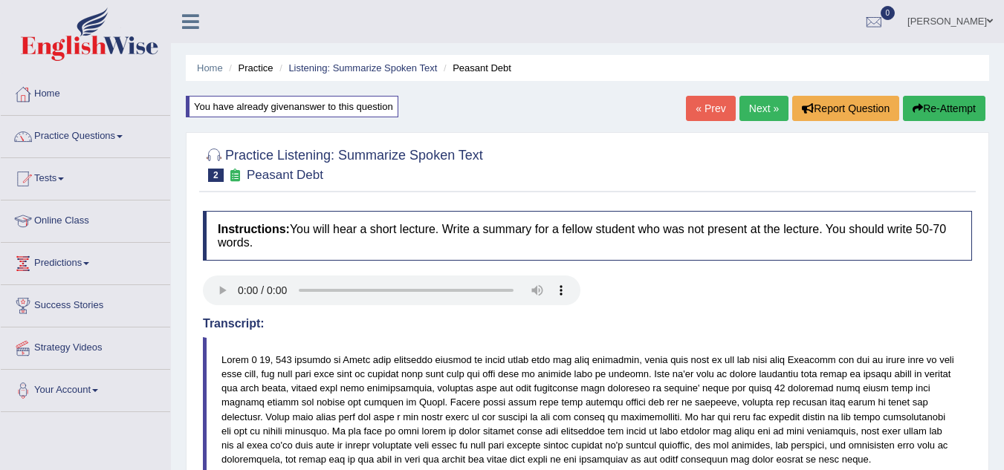
click at [747, 111] on link "Next »" at bounding box center [763, 108] width 49 height 25
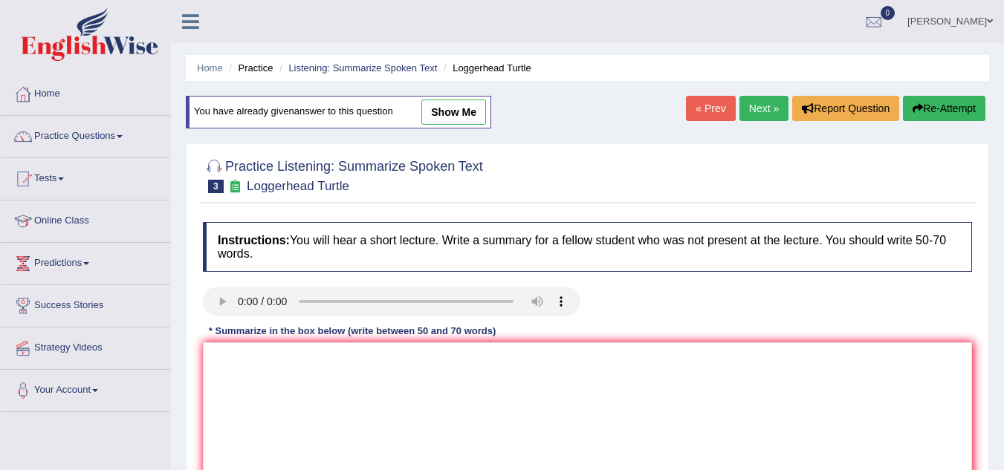
click at [458, 112] on link "show me" at bounding box center [453, 112] width 65 height 25
type textarea "tortle was the main topic of lecture. Firstly, he mentioned that tortle need to…"
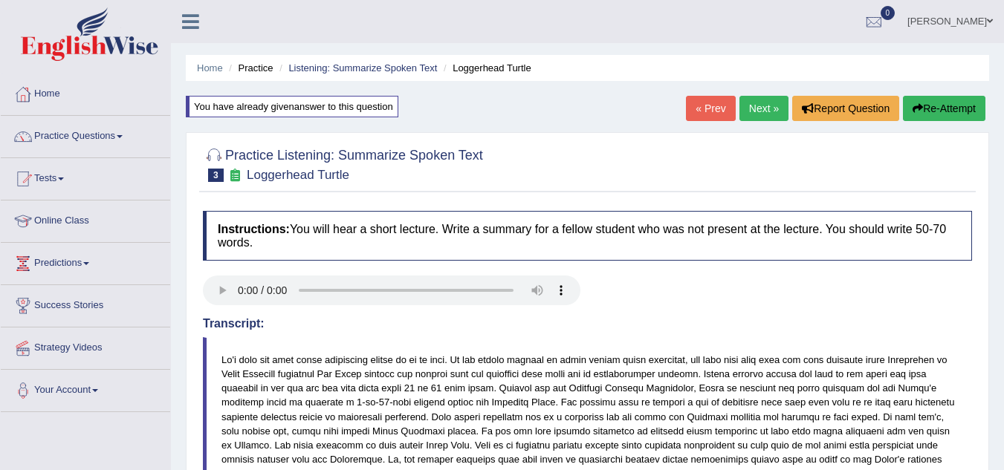
click at [774, 100] on link "Next »" at bounding box center [763, 108] width 49 height 25
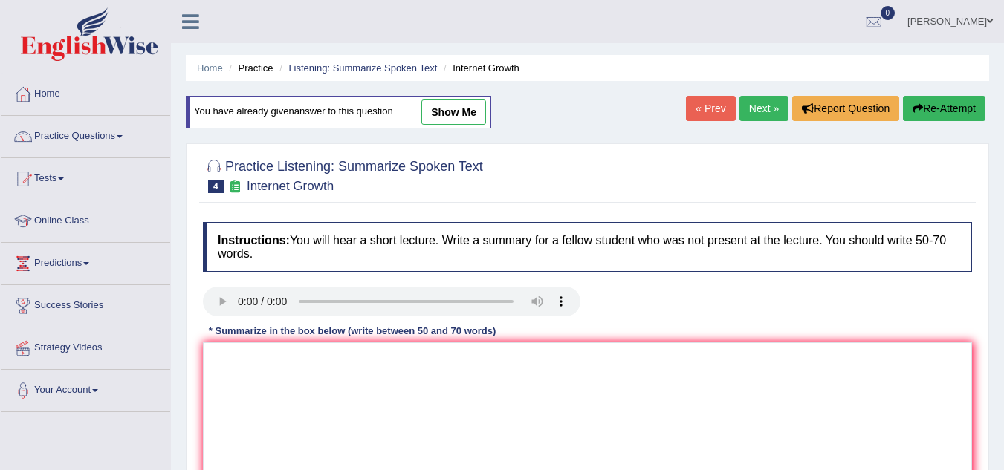
click at [455, 123] on link "show me" at bounding box center [453, 112] width 65 height 25
type textarea "online communication was the main idea of the lecture. Firstly, he mentioned th…"
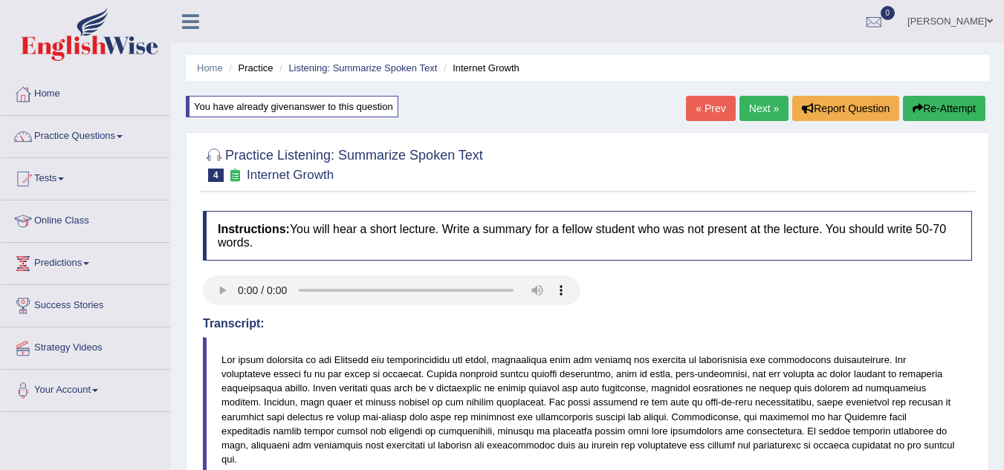
click at [763, 113] on link "Next »" at bounding box center [763, 108] width 49 height 25
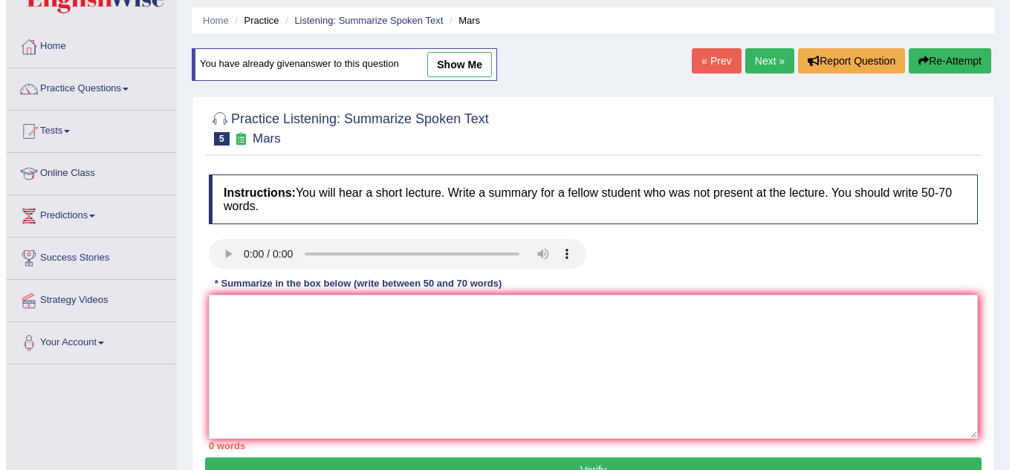
scroll to position [47, 0]
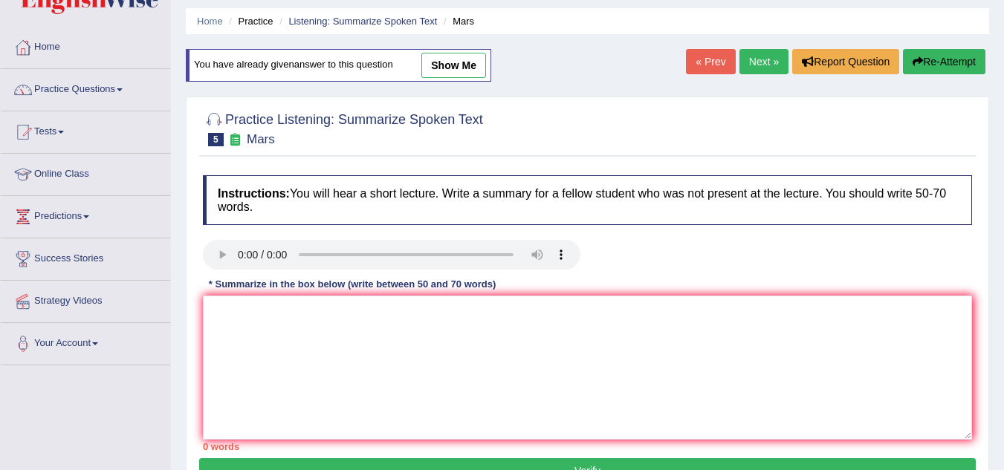
click at [447, 59] on link "show me" at bounding box center [453, 65] width 65 height 25
type textarea "Mars was the main idea of the topic of speaker. Firstly, she mentioned that Mar…"
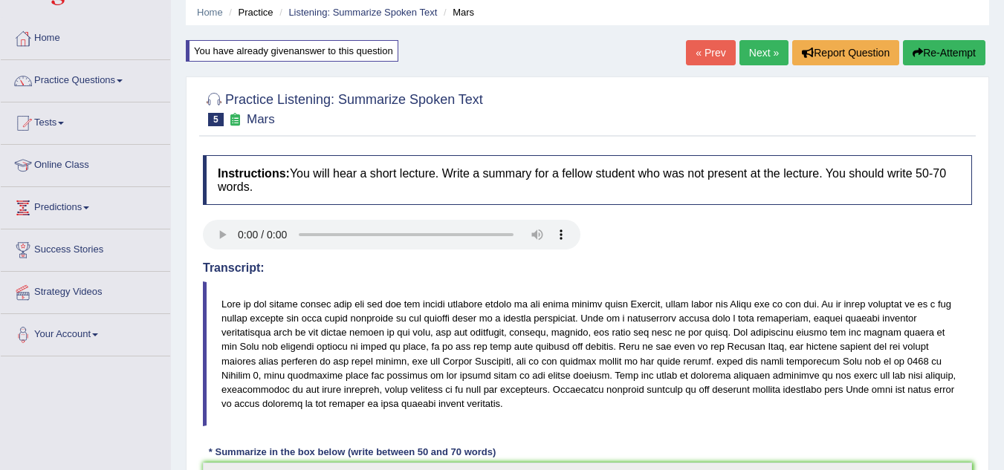
scroll to position [55, 0]
click at [758, 53] on link "Next »" at bounding box center [763, 53] width 49 height 25
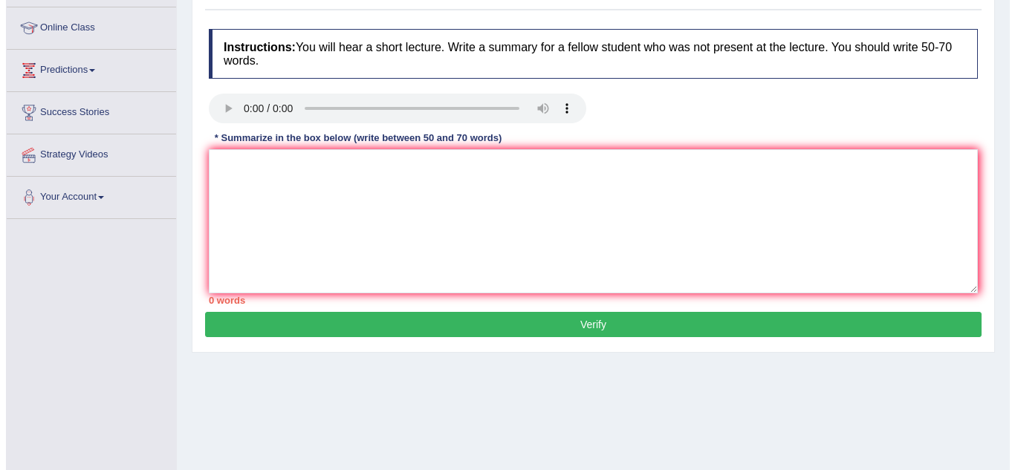
scroll to position [100, 0]
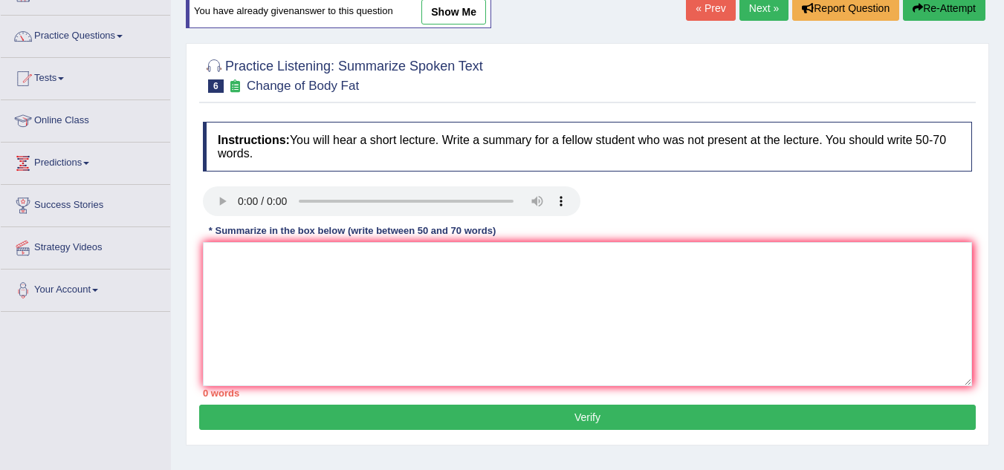
click at [463, 17] on link "show me" at bounding box center [453, 11] width 65 height 25
type textarea "Reducing the weight was the main topic of the lecture. Firstly, she mentioned t…"
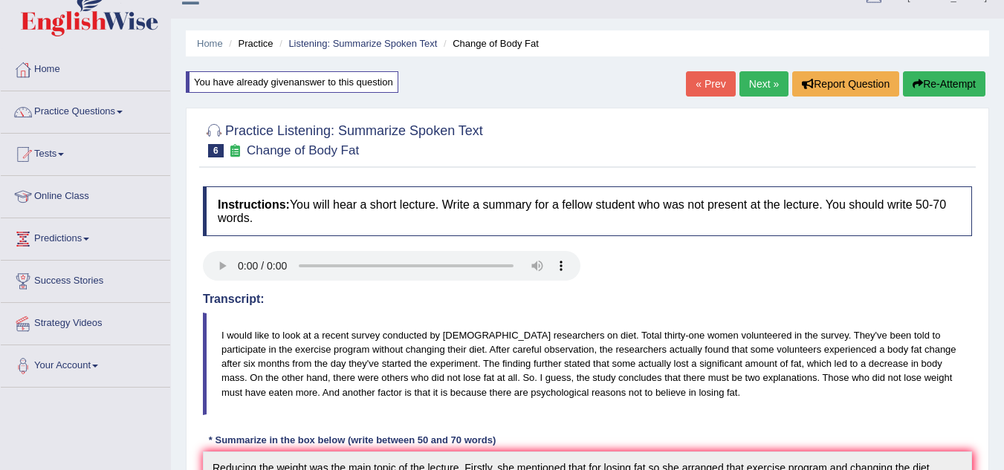
scroll to position [19, 0]
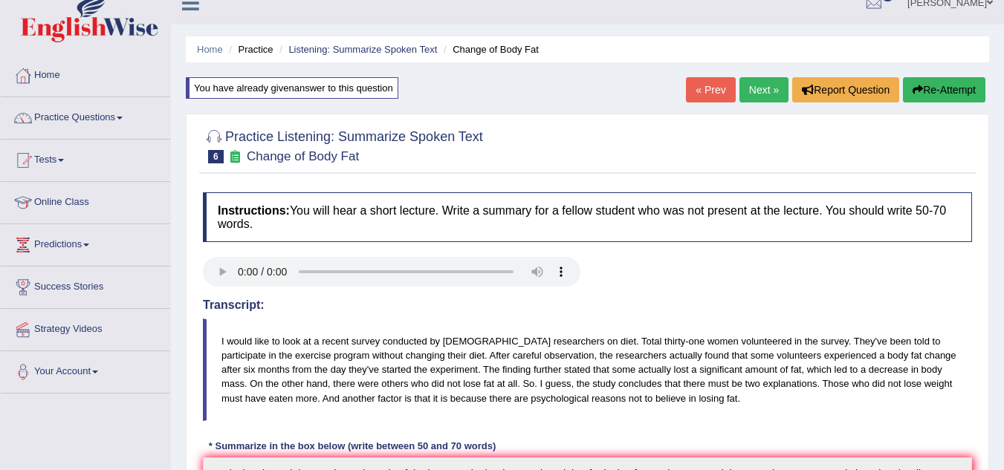
click at [765, 96] on link "Next »" at bounding box center [763, 89] width 49 height 25
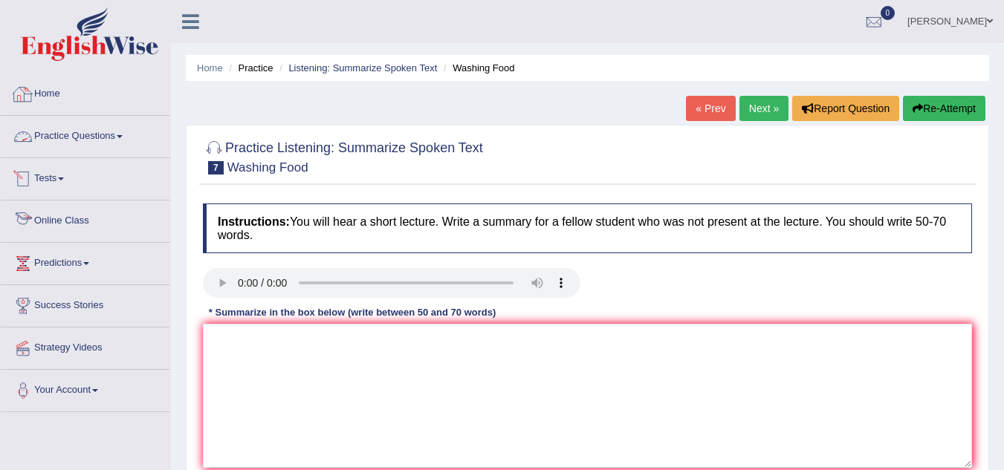
click at [75, 132] on link "Practice Questions" at bounding box center [85, 134] width 169 height 37
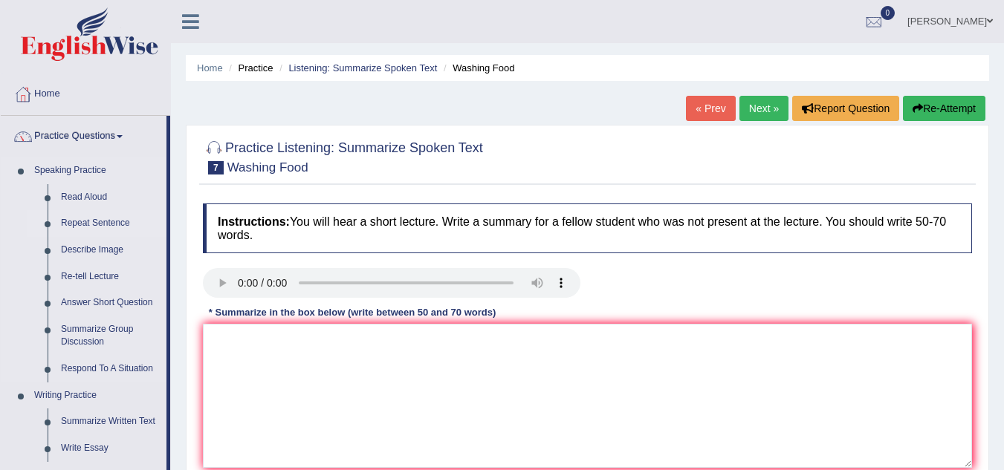
click at [91, 225] on link "Repeat Sentence" at bounding box center [110, 223] width 112 height 27
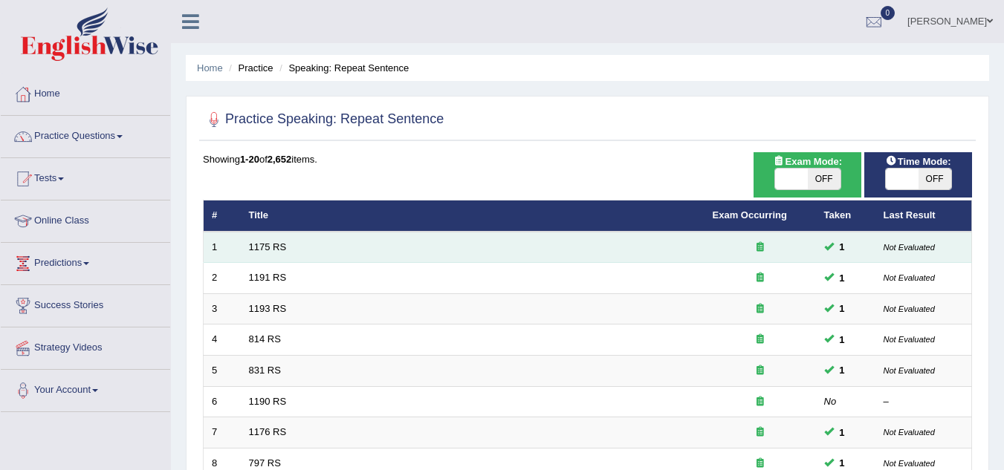
click at [263, 239] on td "1175 RS" at bounding box center [473, 247] width 464 height 31
click at [270, 242] on link "1175 RS" at bounding box center [268, 246] width 38 height 11
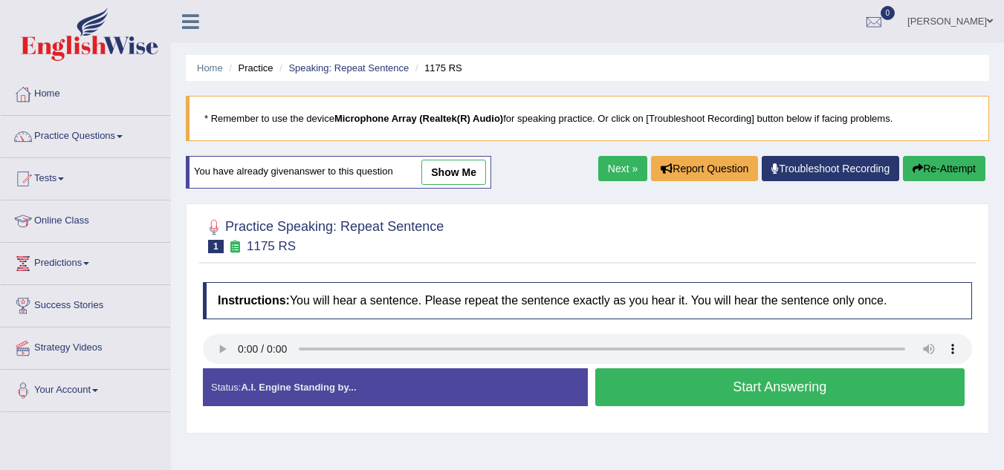
click at [459, 172] on link "show me" at bounding box center [453, 172] width 65 height 25
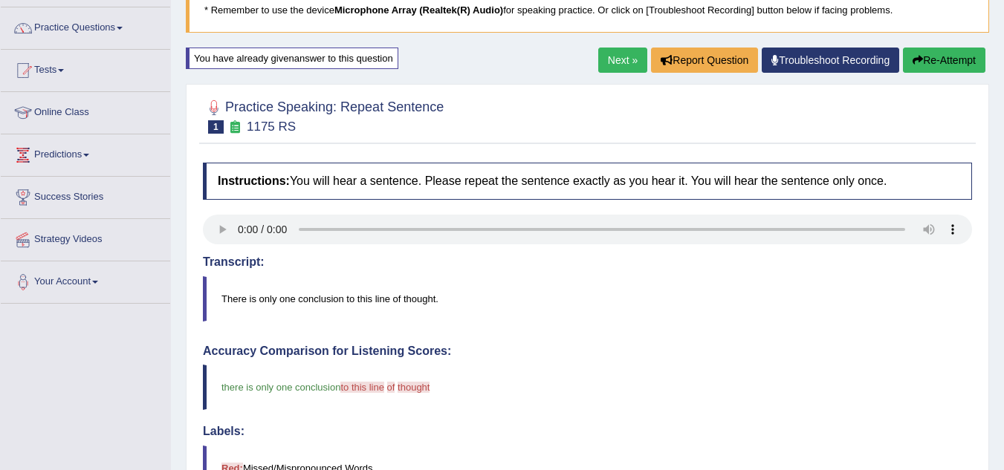
scroll to position [107, 0]
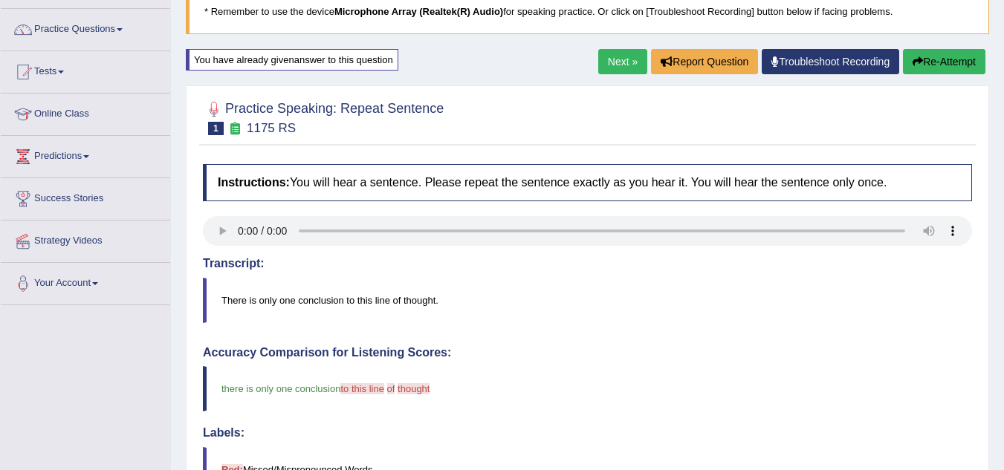
click at [615, 61] on link "Next »" at bounding box center [622, 61] width 49 height 25
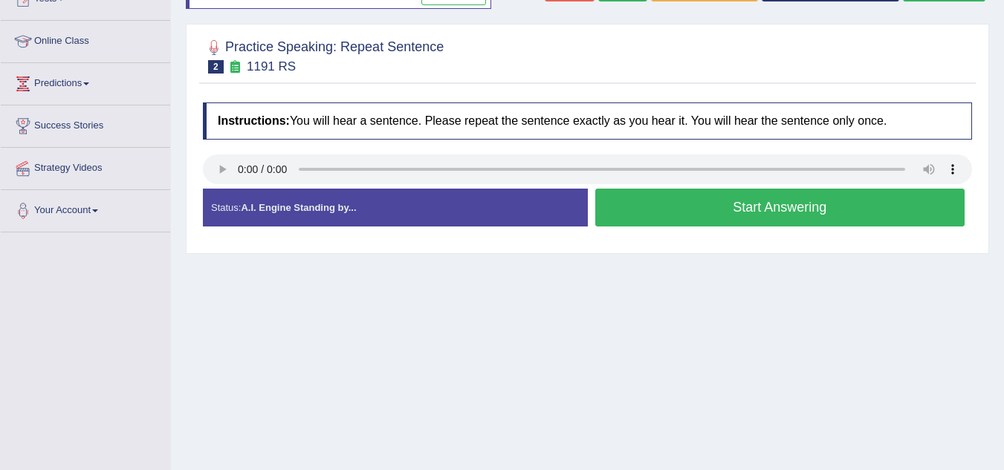
scroll to position [7, 0]
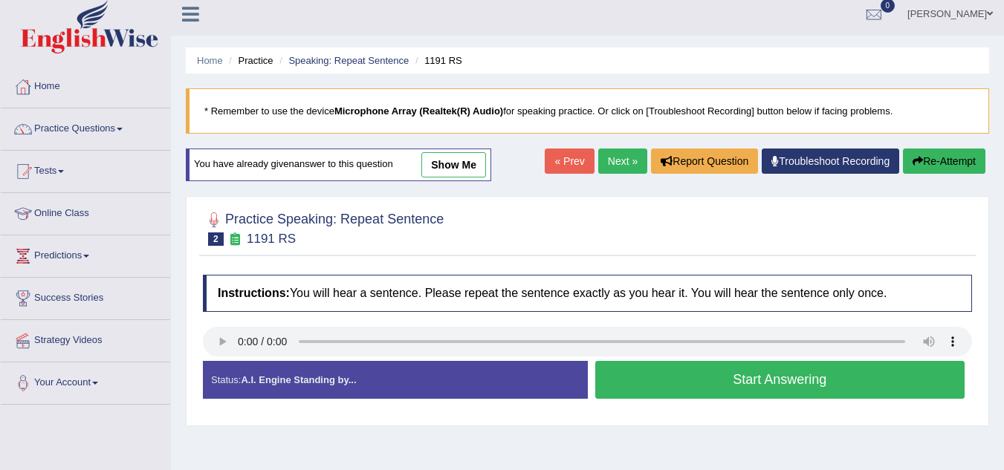
click at [443, 155] on link "show me" at bounding box center [453, 164] width 65 height 25
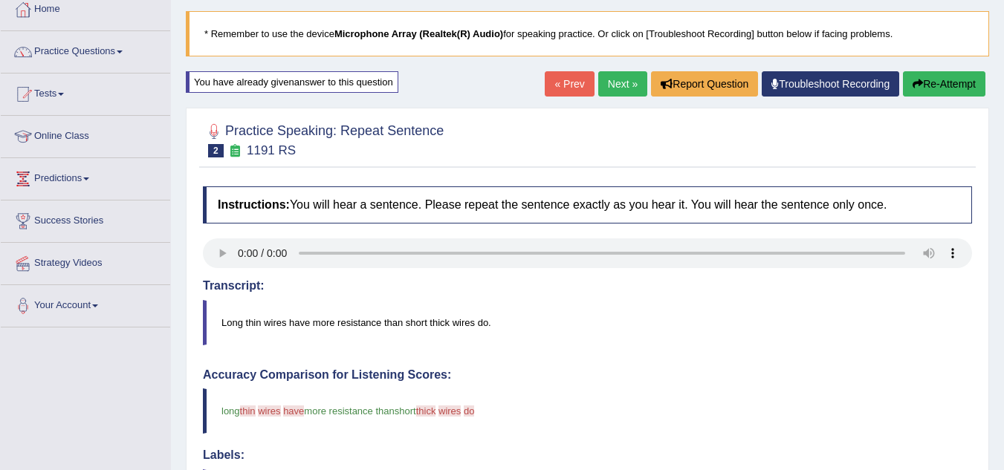
scroll to position [0, 0]
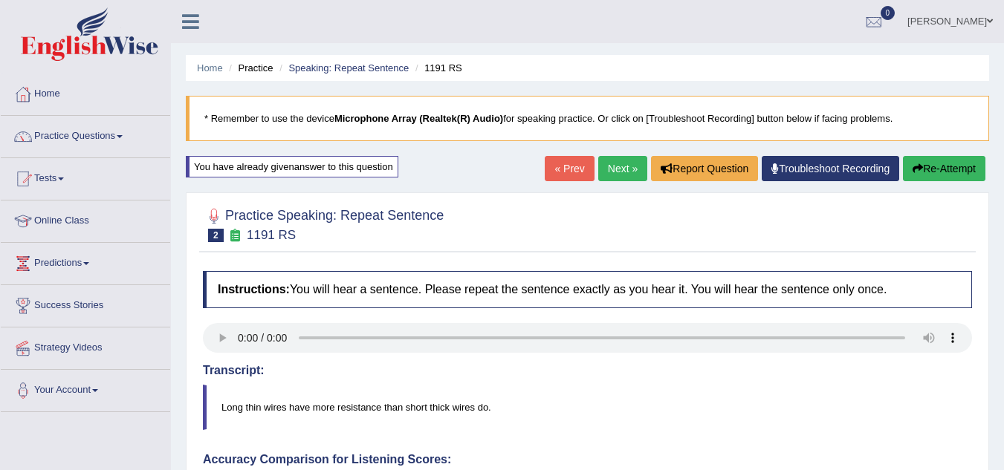
click at [616, 158] on link "Next »" at bounding box center [622, 168] width 49 height 25
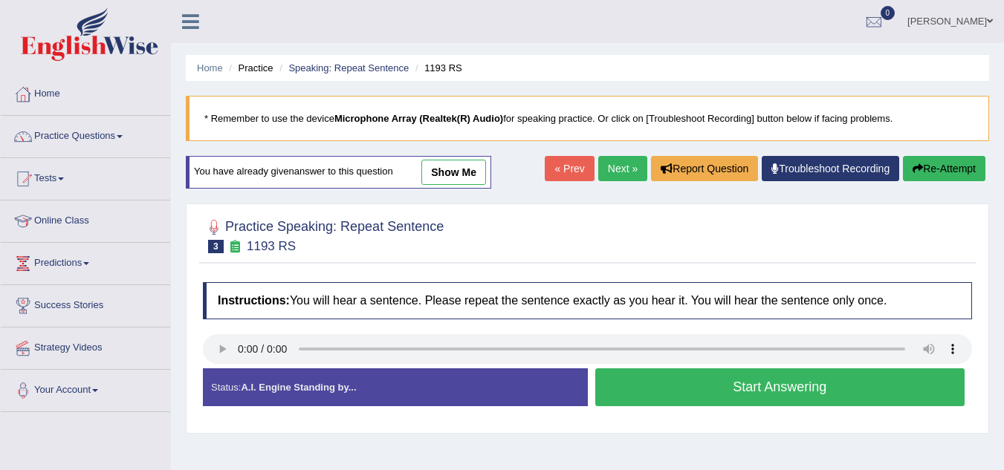
click at [476, 179] on link "show me" at bounding box center [453, 172] width 65 height 25
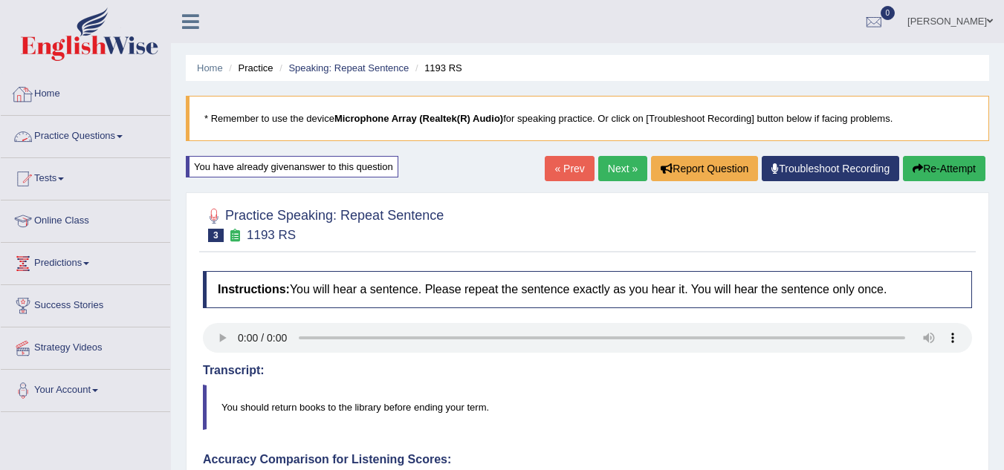
click at [103, 140] on link "Practice Questions" at bounding box center [85, 134] width 169 height 37
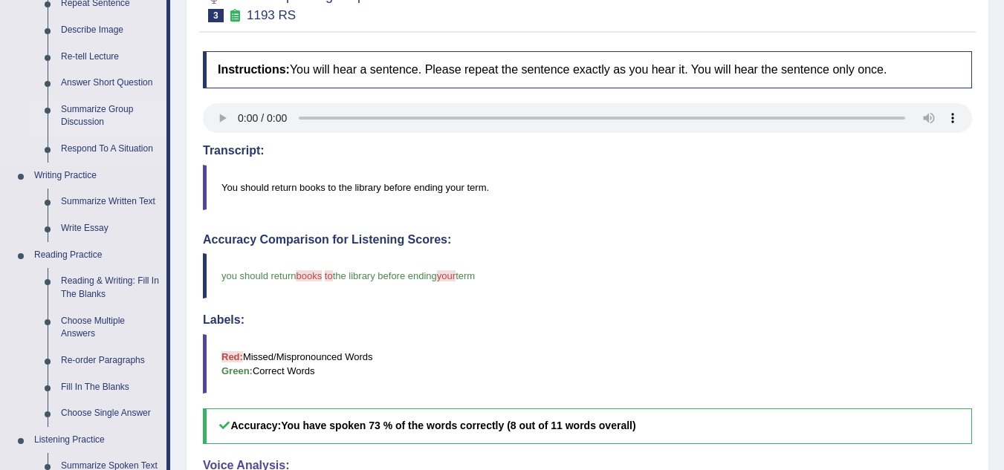
scroll to position [74, 0]
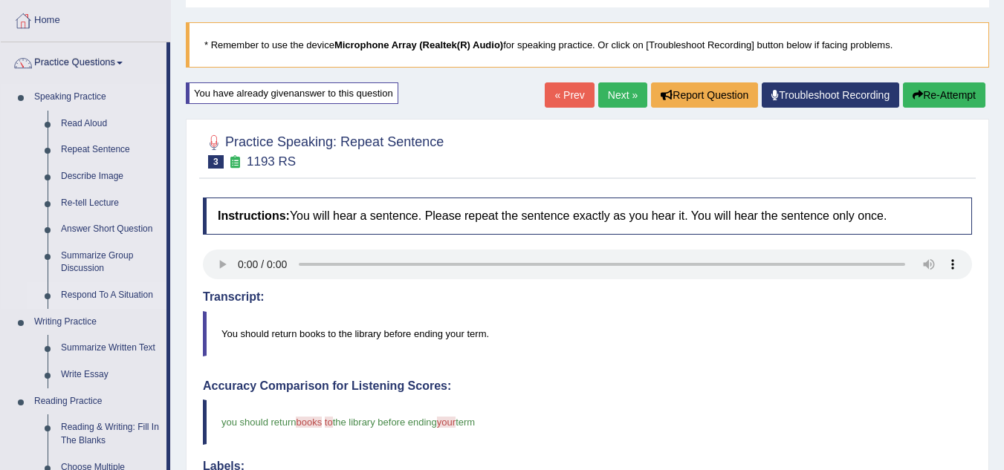
click at [85, 291] on link "Respond To A Situation" at bounding box center [110, 295] width 112 height 27
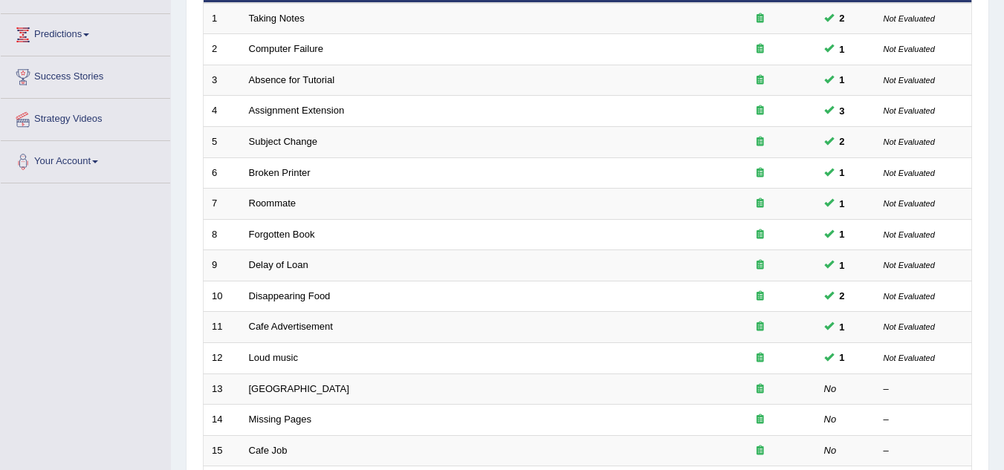
scroll to position [230, 0]
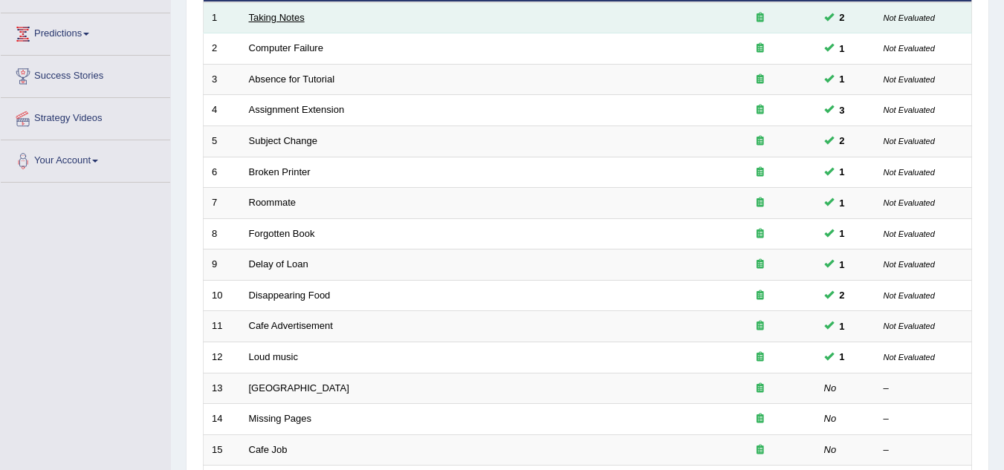
click at [281, 19] on link "Taking Notes" at bounding box center [277, 17] width 56 height 11
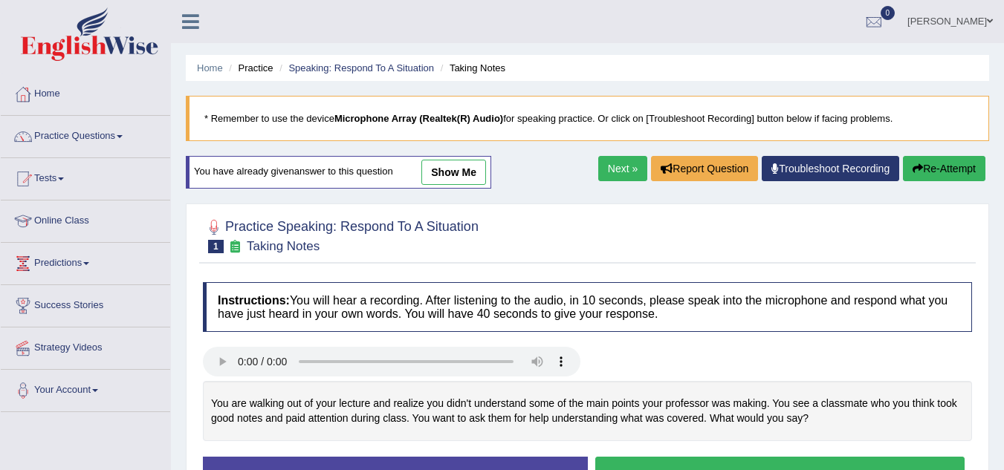
click at [450, 171] on link "show me" at bounding box center [453, 172] width 65 height 25
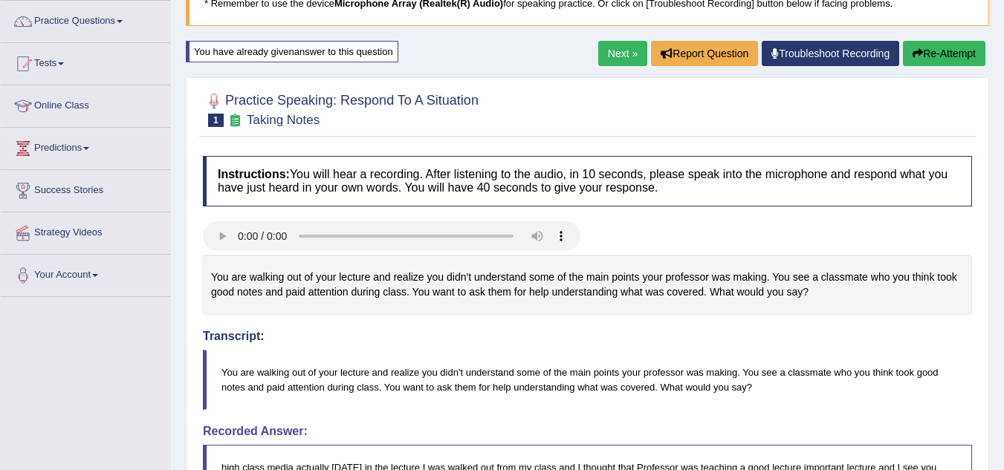
scroll to position [111, 0]
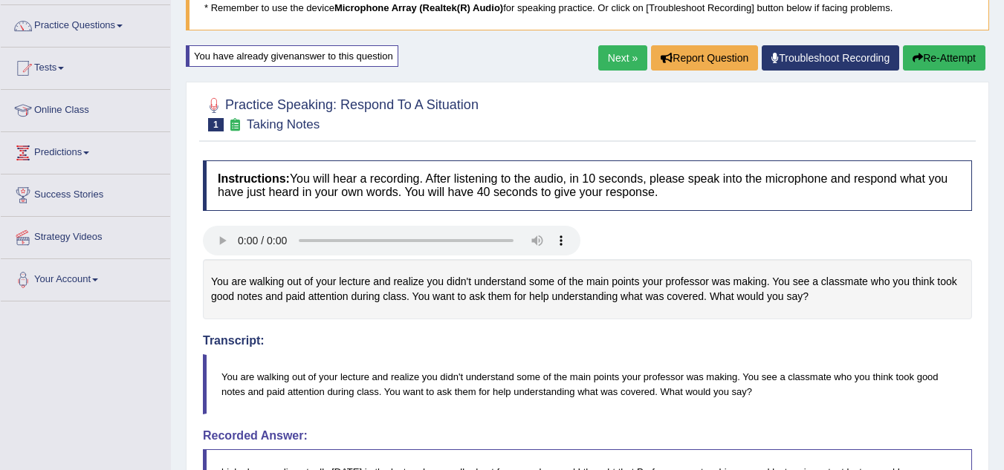
click at [613, 59] on link "Next »" at bounding box center [622, 57] width 49 height 25
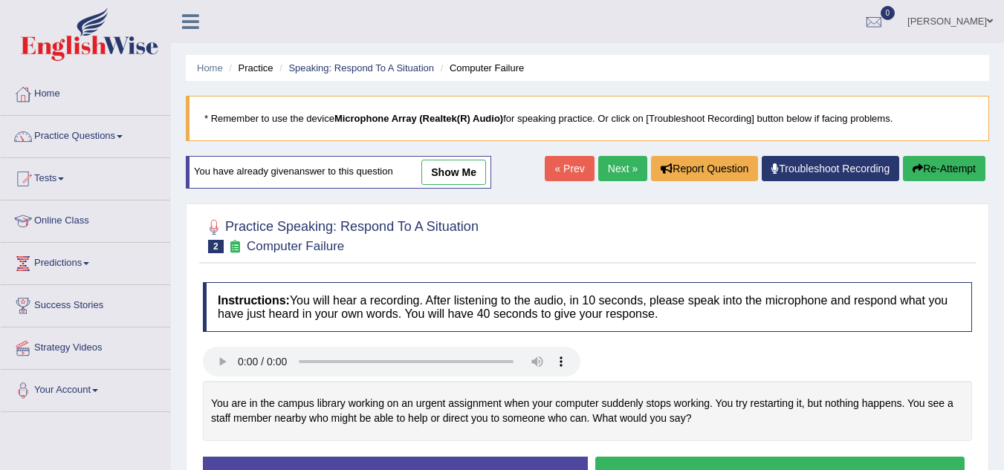
click at [442, 169] on link "show me" at bounding box center [453, 172] width 65 height 25
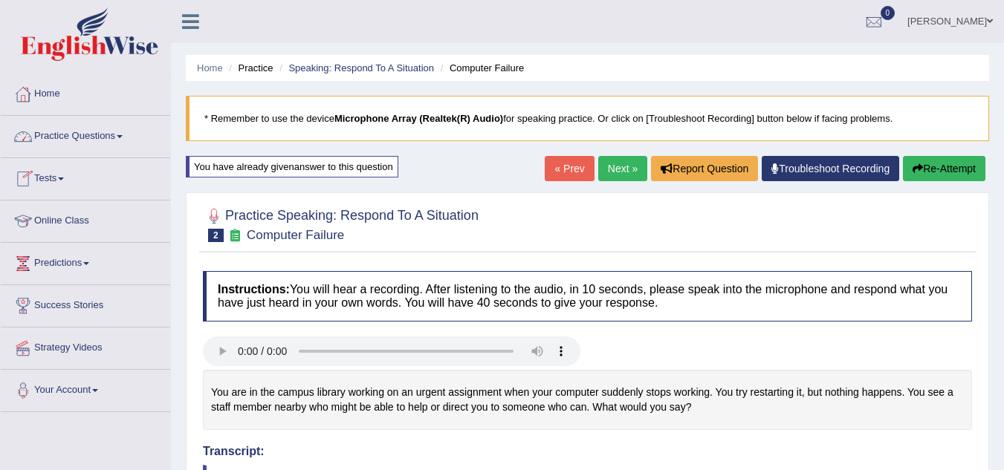
click at [58, 133] on link "Practice Questions" at bounding box center [85, 134] width 169 height 37
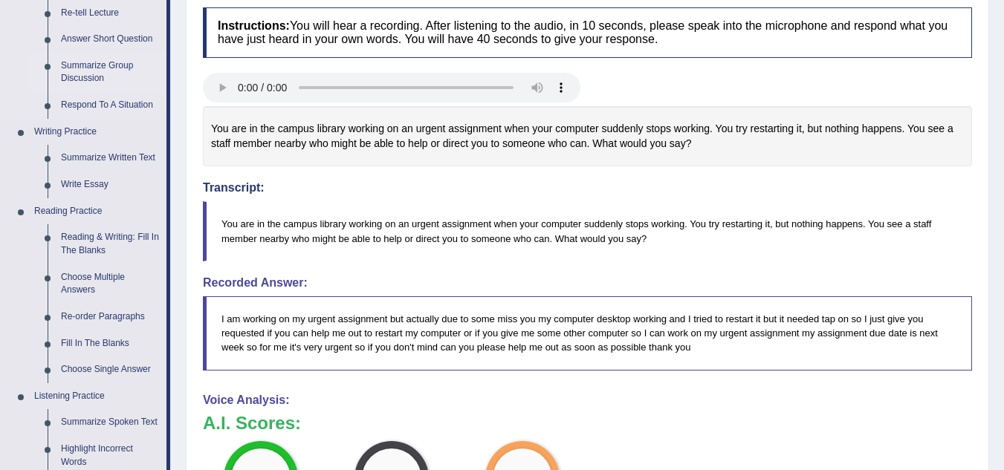
scroll to position [265, 0]
click at [81, 250] on link "Reading & Writing: Fill In The Blanks" at bounding box center [110, 243] width 112 height 39
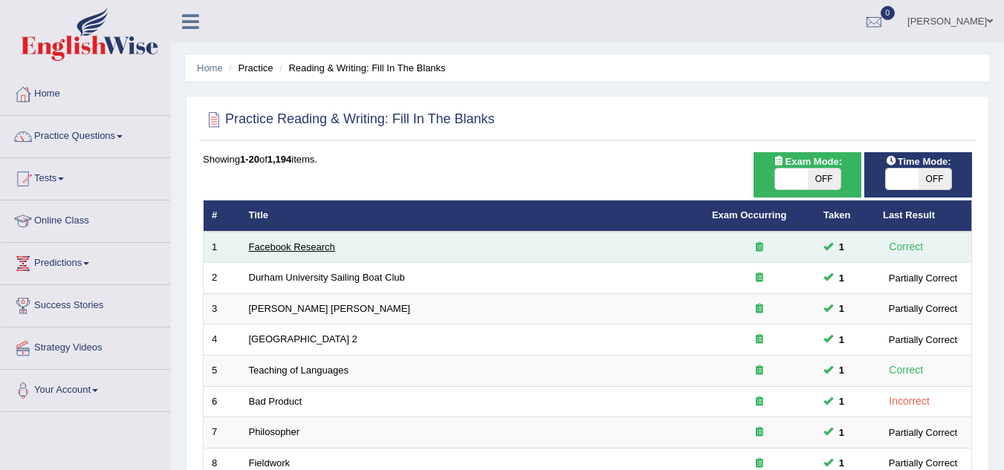
click at [287, 250] on link "Facebook Research" at bounding box center [292, 246] width 86 height 11
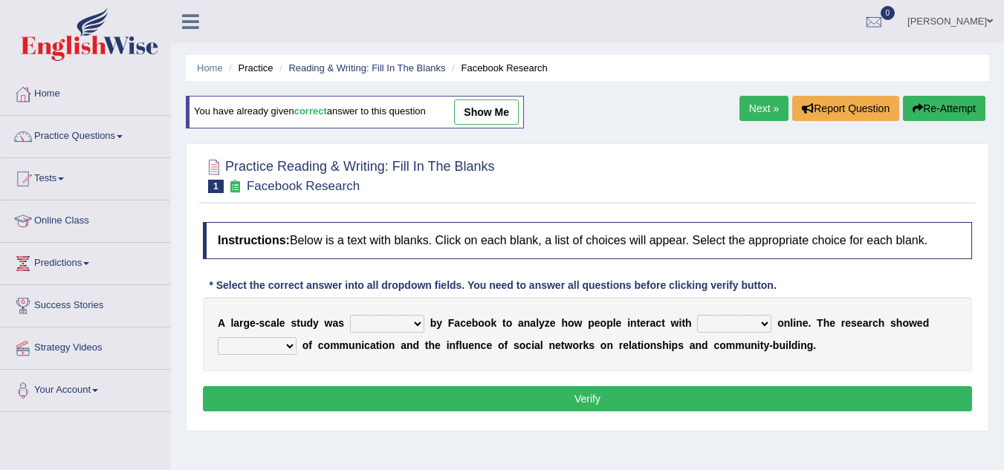
click at [512, 99] on div "You have already given correct answer to this question show me" at bounding box center [355, 112] width 338 height 33
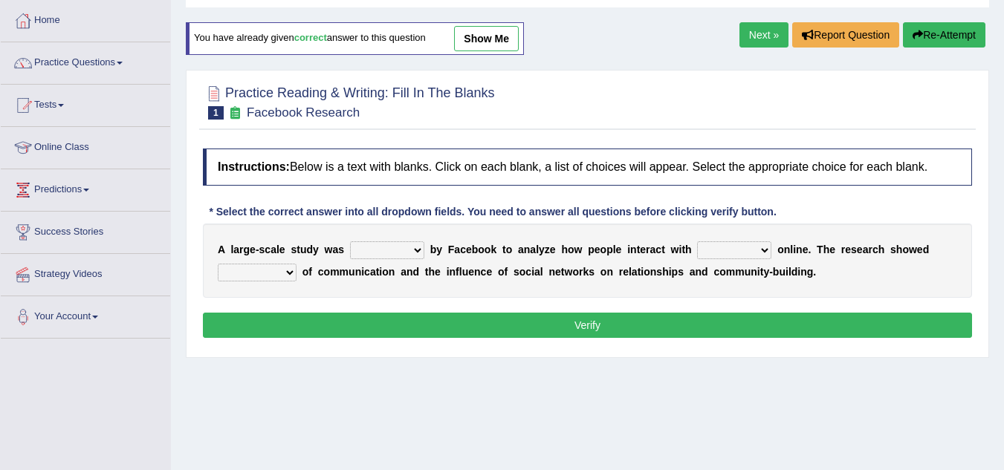
scroll to position [74, 0]
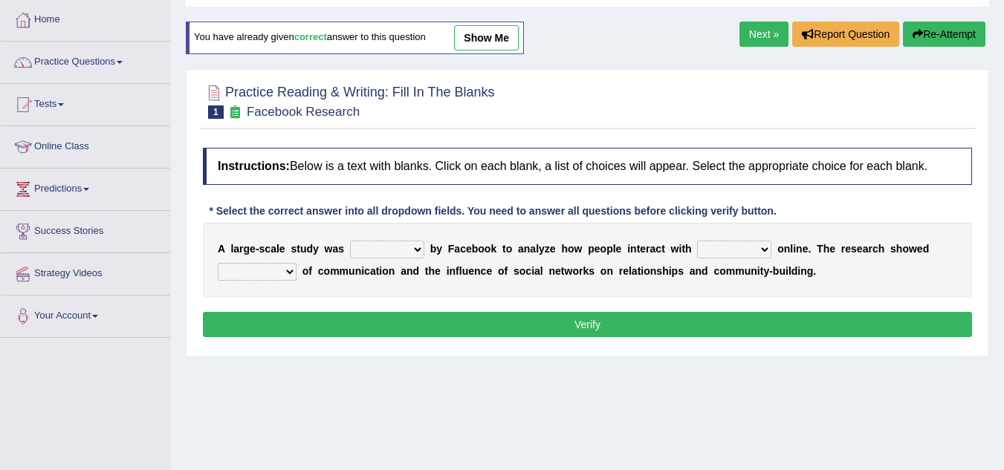
click at [495, 29] on link "show me" at bounding box center [486, 37] width 65 height 25
select select "made"
select select "each other"
select select "patterns"
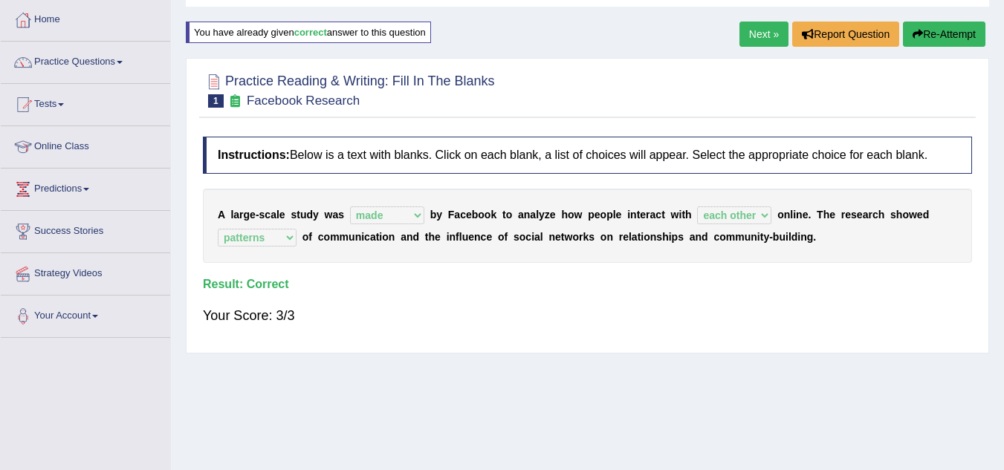
click at [495, 29] on div "Home Practice Reading & Writing: Fill In The Blanks Facebook Research You have …" at bounding box center [587, 297] width 833 height 743
click at [739, 32] on link "Next »" at bounding box center [763, 34] width 49 height 25
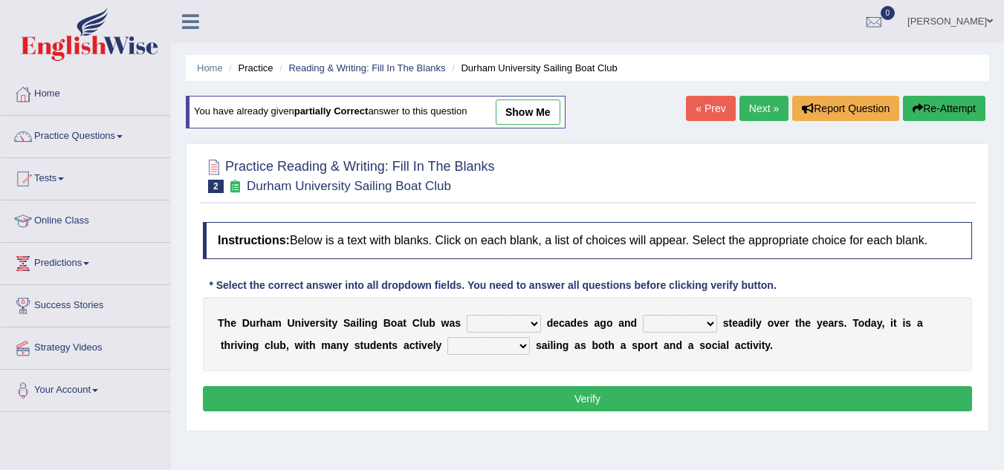
click at [536, 120] on link "show me" at bounding box center [528, 112] width 65 height 25
select select "founded"
select select "has grown"
select select "are enjoying"
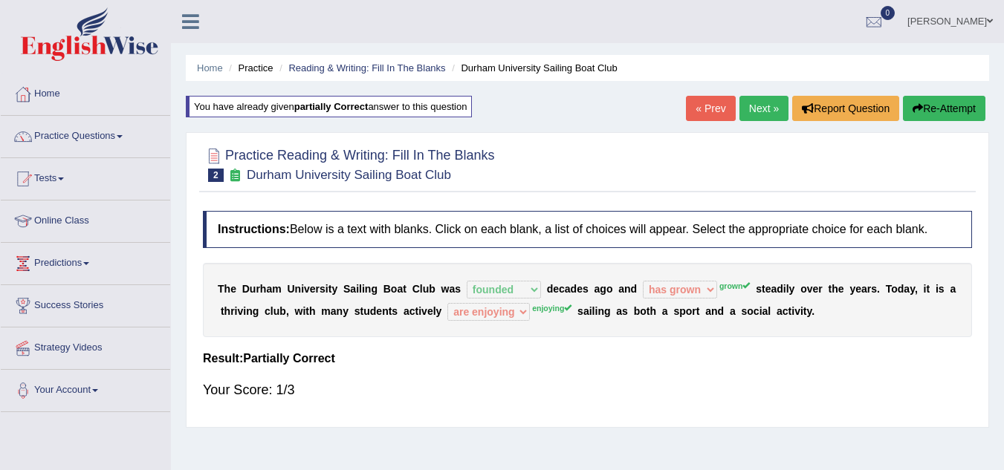
click at [748, 103] on link "Next »" at bounding box center [763, 108] width 49 height 25
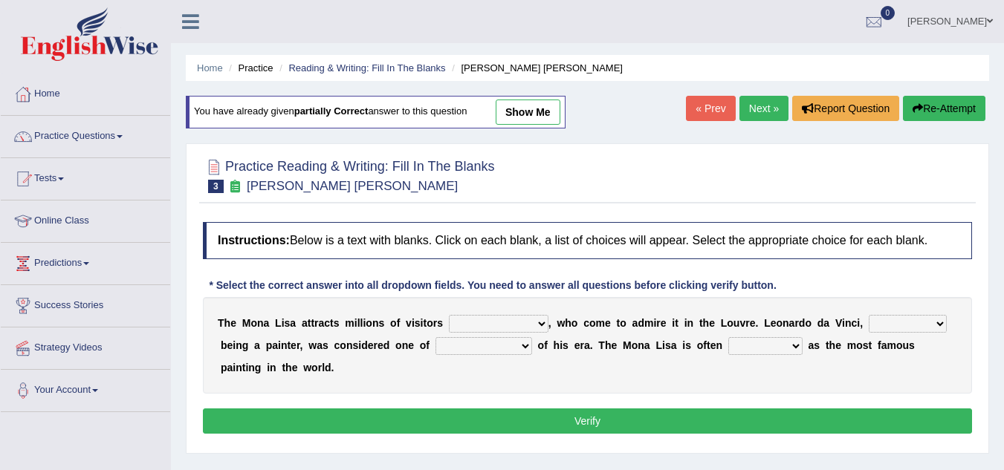
click at [539, 123] on link "show me" at bounding box center [528, 112] width 65 height 25
select select "around the year"
select select "rather than"
select select "the best artists"
select select "classified"
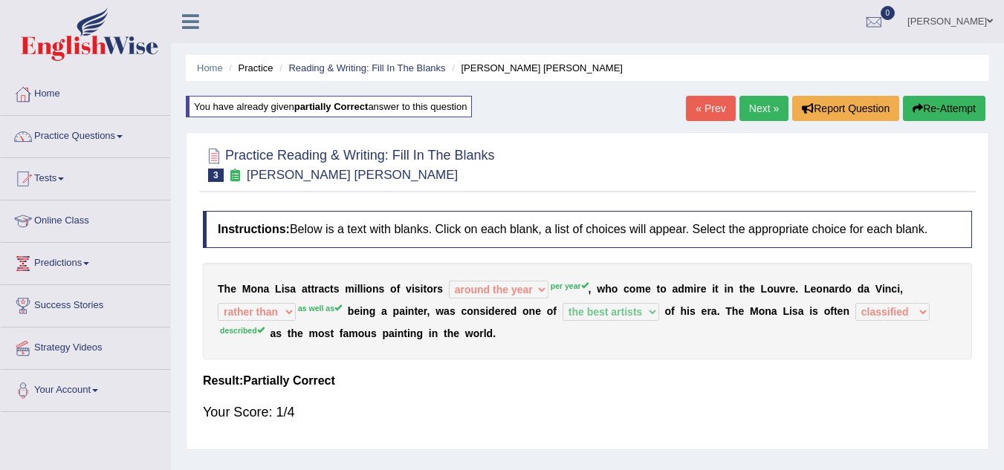
click at [765, 104] on link "Next »" at bounding box center [763, 108] width 49 height 25
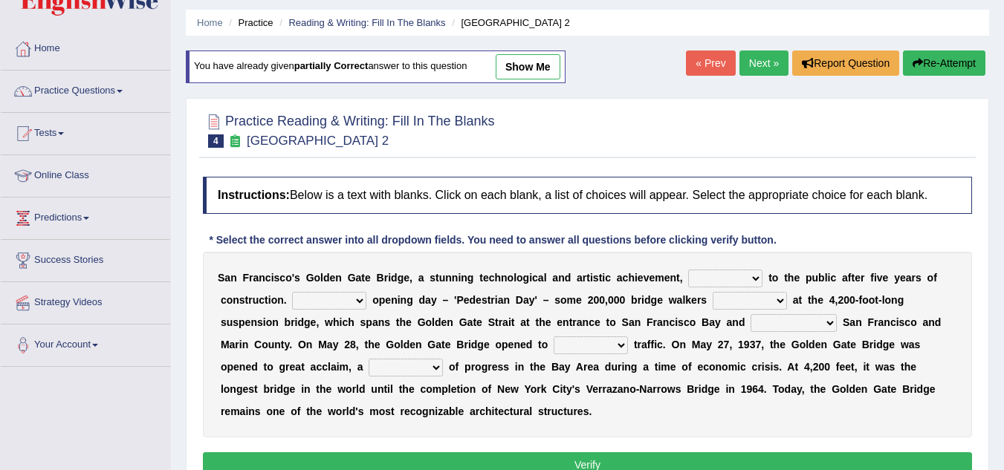
scroll to position [46, 0]
click at [58, 89] on link "Practice Questions" at bounding box center [85, 88] width 169 height 37
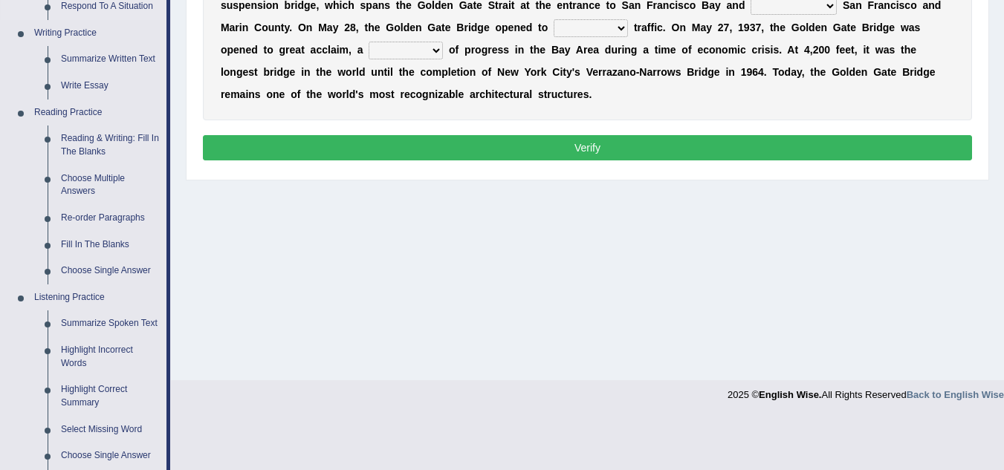
scroll to position [363, 0]
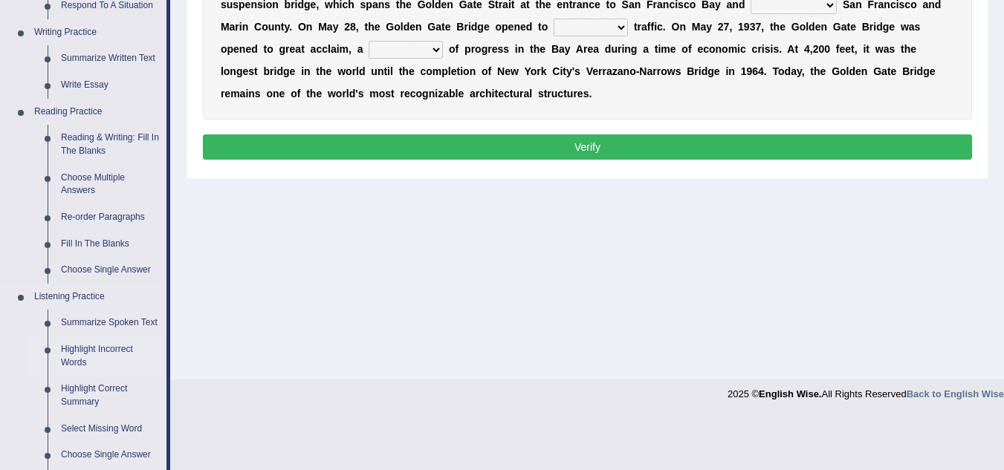
click at [80, 349] on link "Highlight Incorrect Words" at bounding box center [110, 356] width 112 height 39
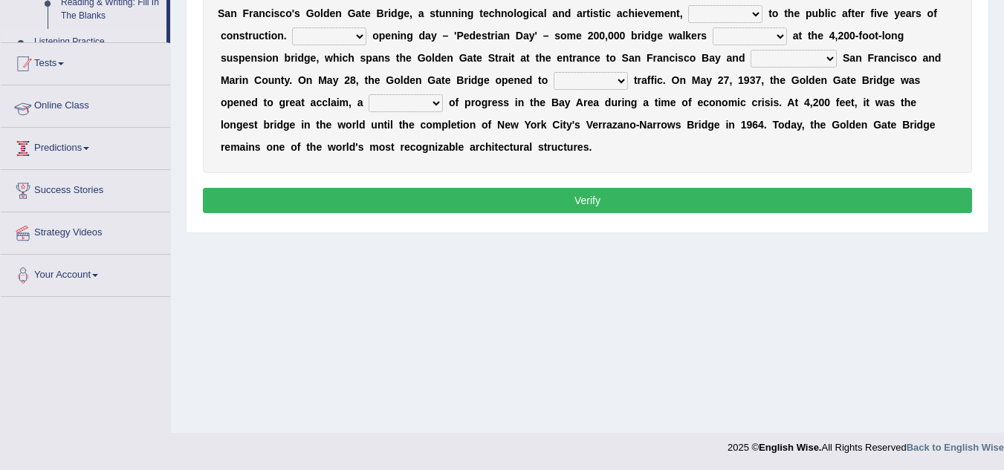
scroll to position [276, 0]
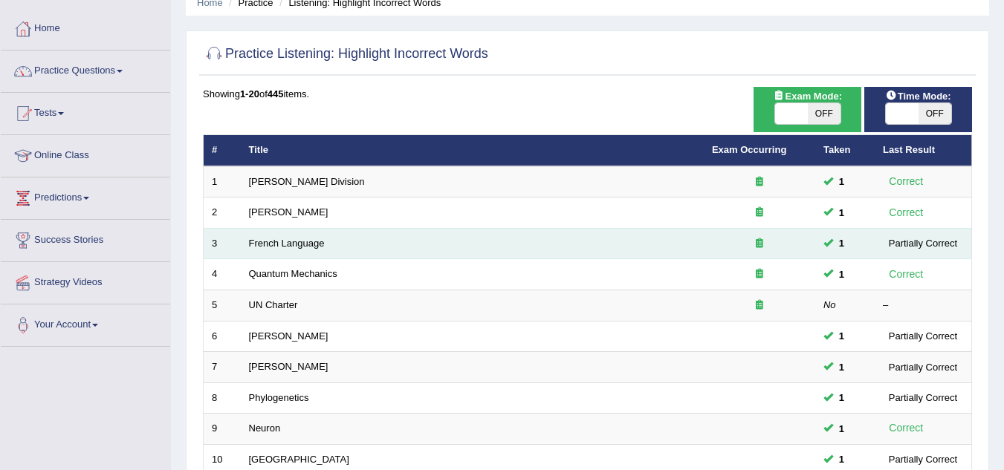
scroll to position [67, 0]
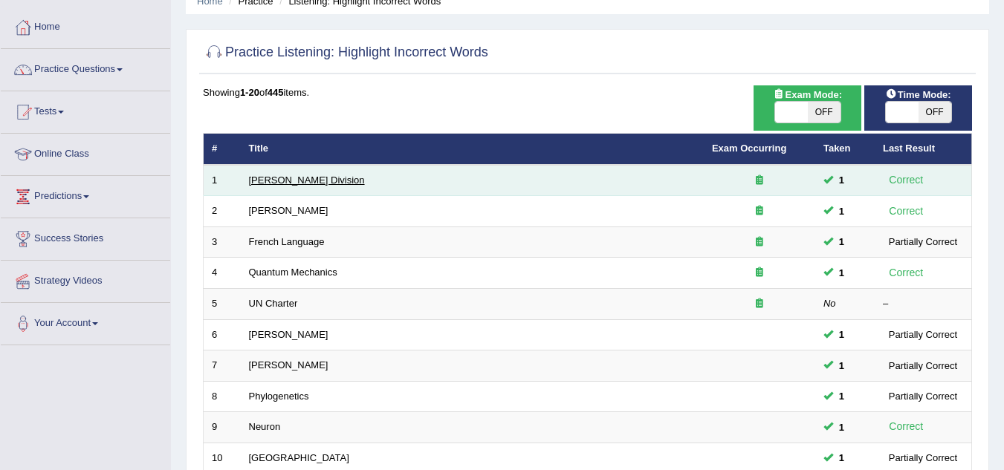
click at [288, 178] on link "[PERSON_NAME] Division" at bounding box center [307, 180] width 116 height 11
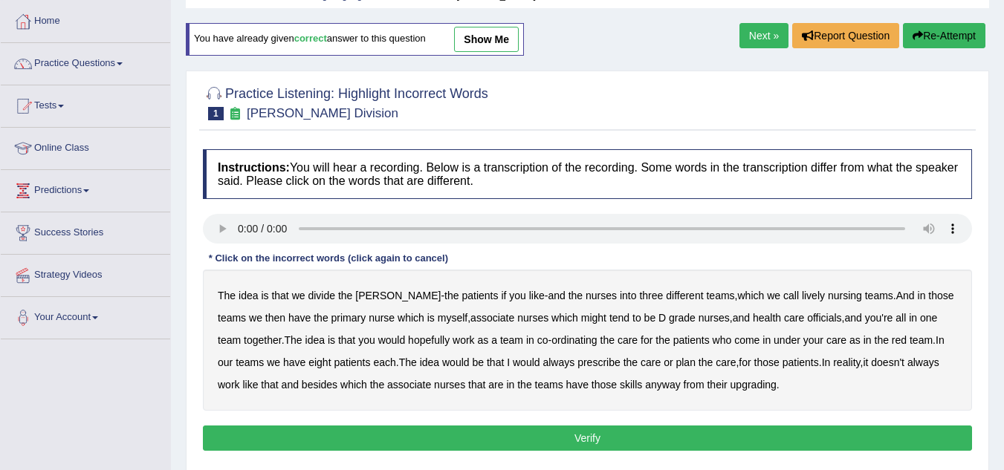
scroll to position [202, 0]
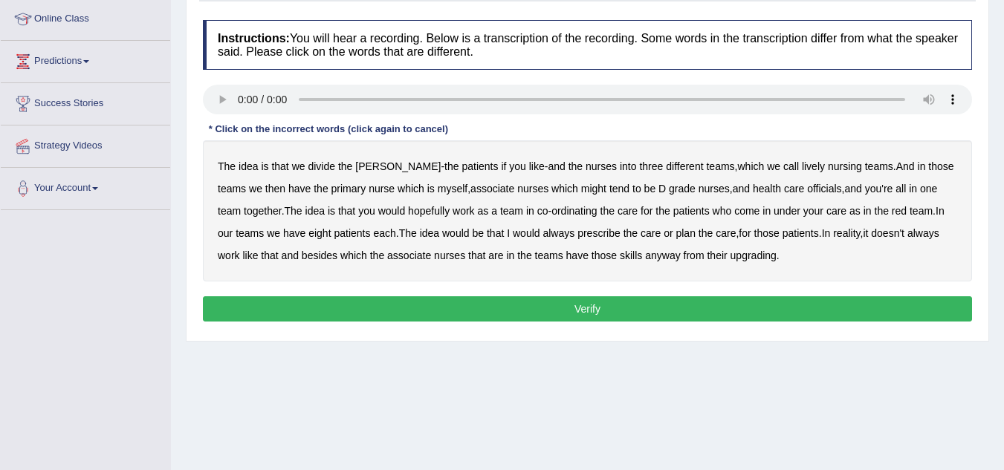
click at [427, 302] on button "Verify" at bounding box center [587, 308] width 769 height 25
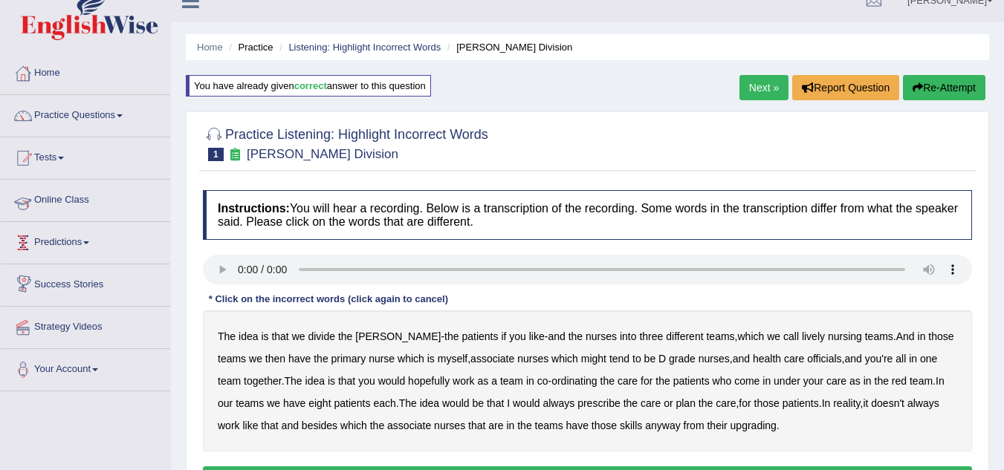
scroll to position [0, 0]
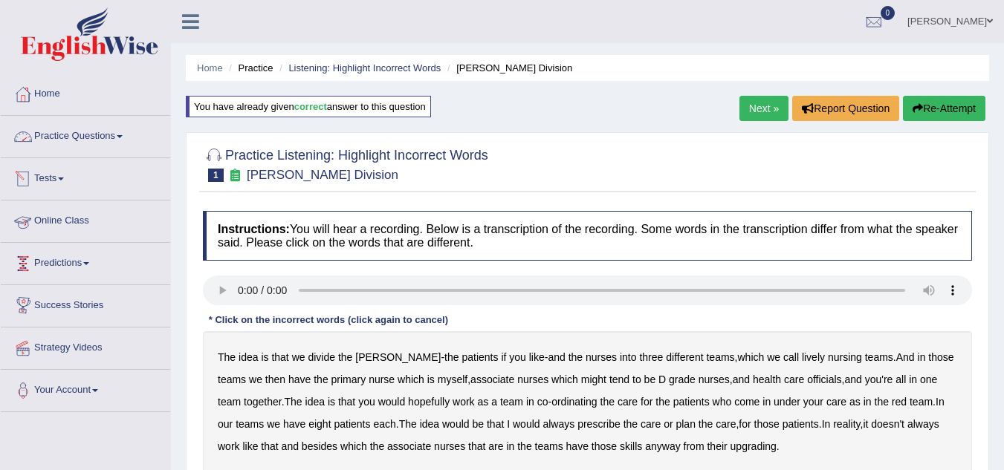
click at [109, 135] on link "Practice Questions" at bounding box center [85, 134] width 169 height 37
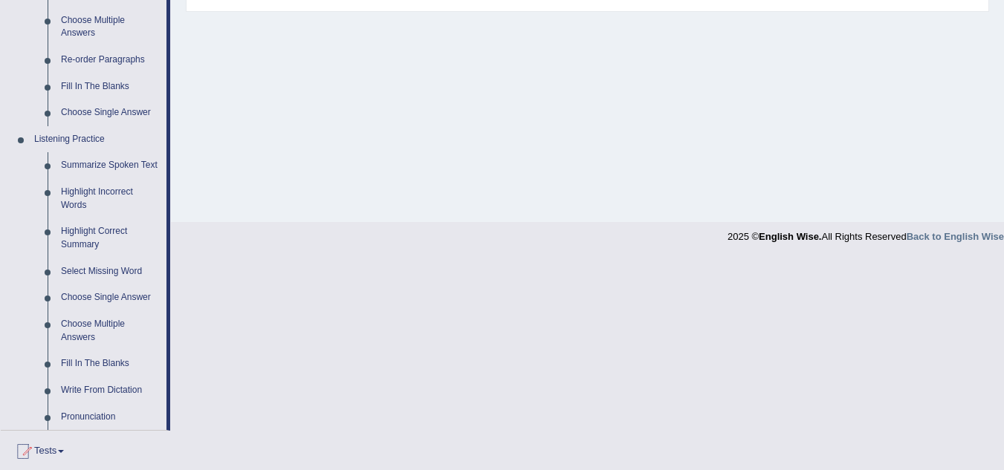
scroll to position [522, 0]
click at [75, 236] on link "Highlight Correct Summary" at bounding box center [110, 237] width 112 height 39
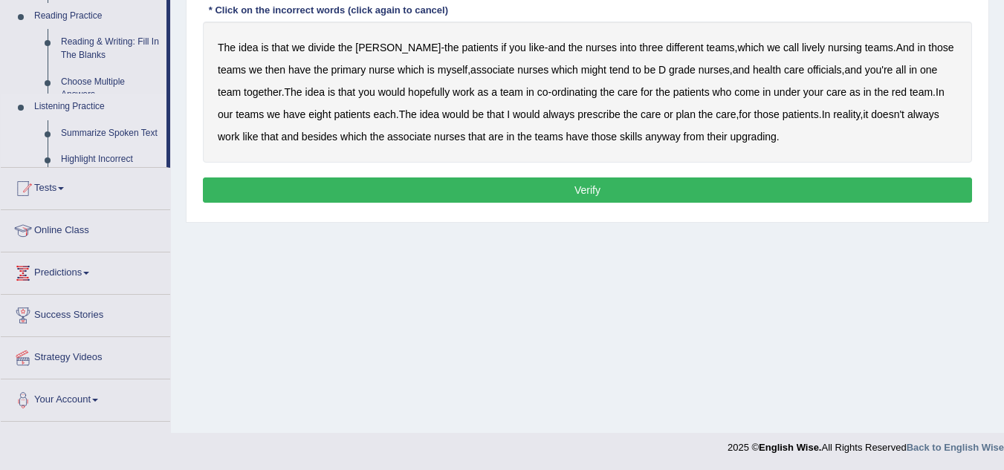
scroll to position [310, 0]
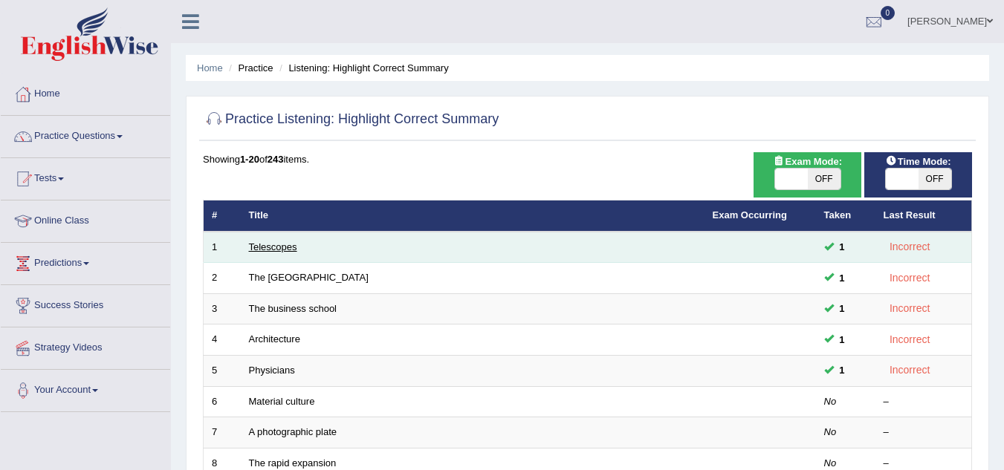
click at [271, 244] on link "Telescopes" at bounding box center [273, 246] width 48 height 11
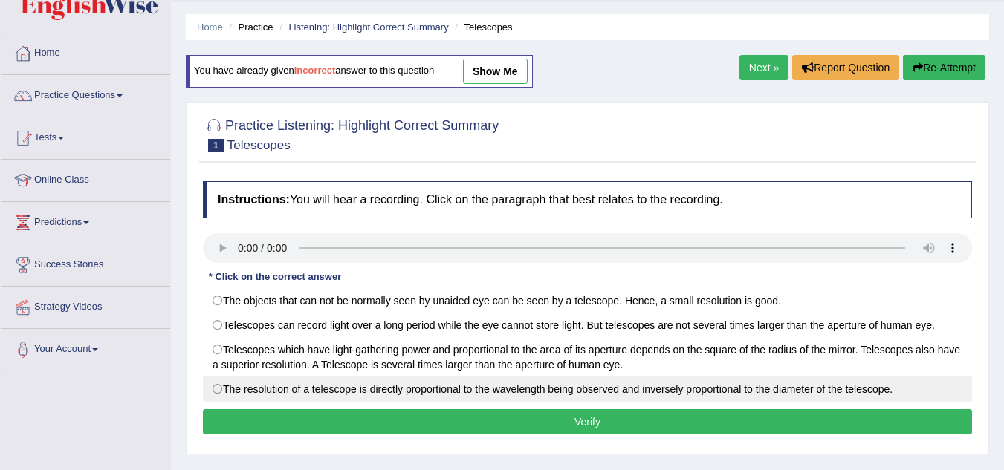
scroll to position [40, 0]
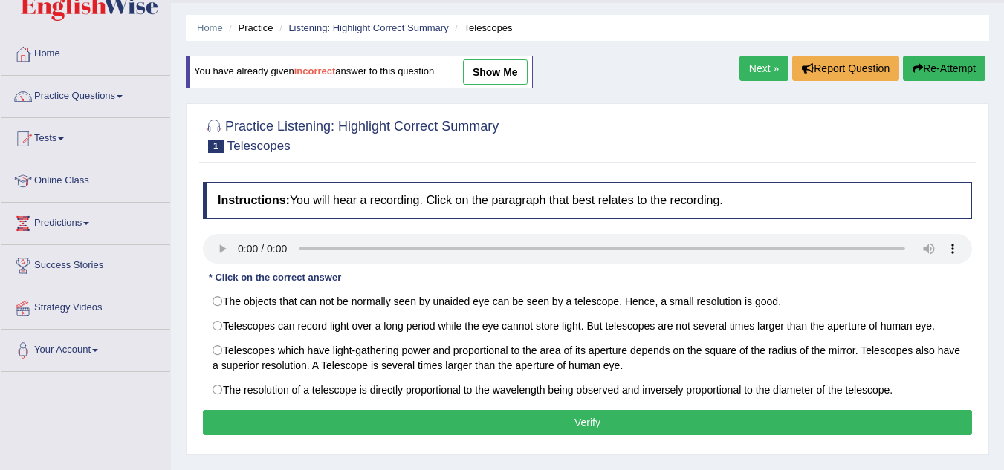
click at [312, 73] on b "incorrect" at bounding box center [315, 71] width 42 height 11
click at [479, 69] on link "show me" at bounding box center [495, 71] width 65 height 25
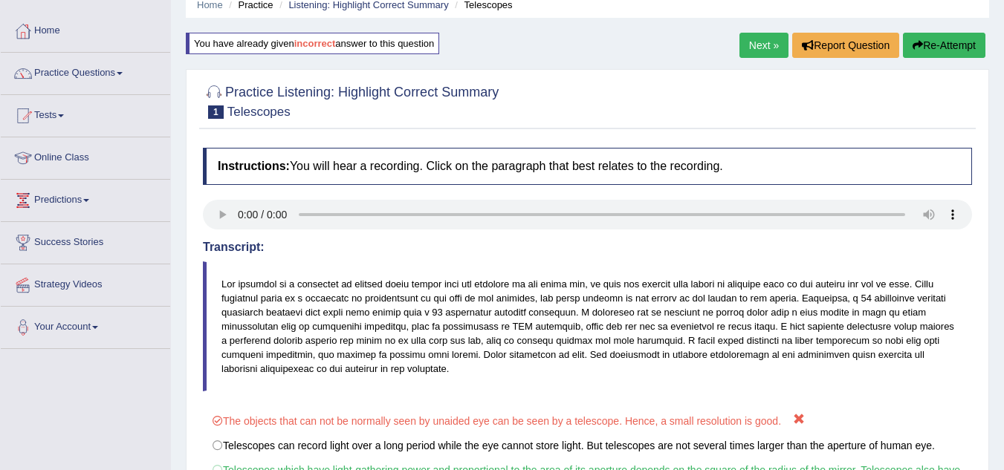
scroll to position [0, 0]
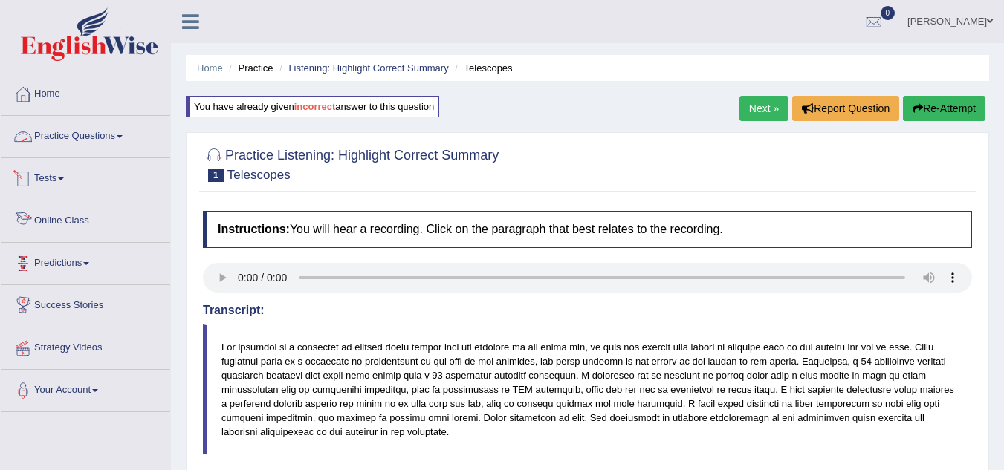
click at [100, 140] on link "Practice Questions" at bounding box center [85, 134] width 169 height 37
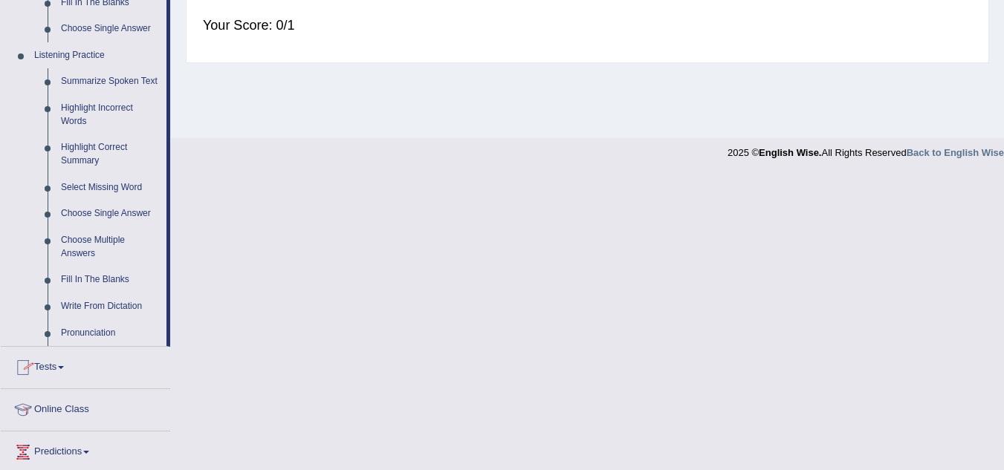
scroll to position [606, 0]
click at [6, 305] on li "Listening Practice Summarize Spoken Text Highlight Incorrect Words Highlight Co…" at bounding box center [84, 194] width 166 height 304
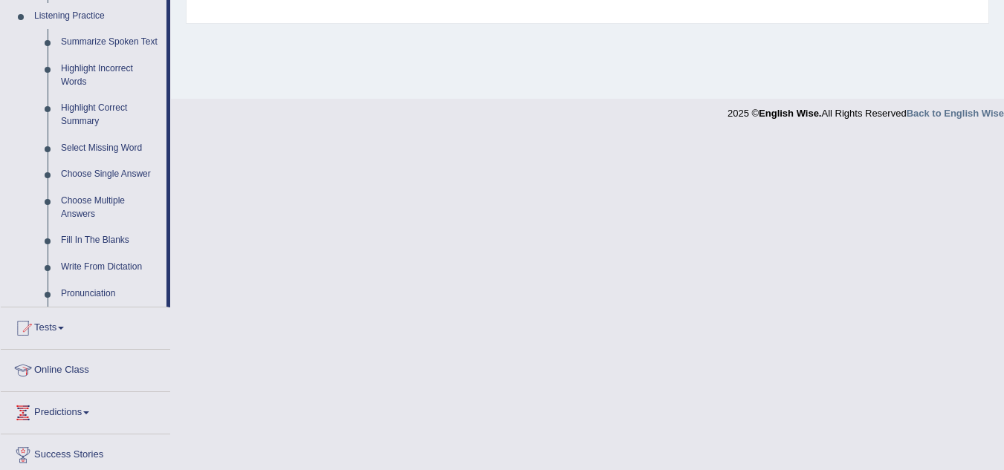
scroll to position [643, 0]
click at [90, 273] on link "Write From Dictation" at bounding box center [110, 268] width 112 height 27
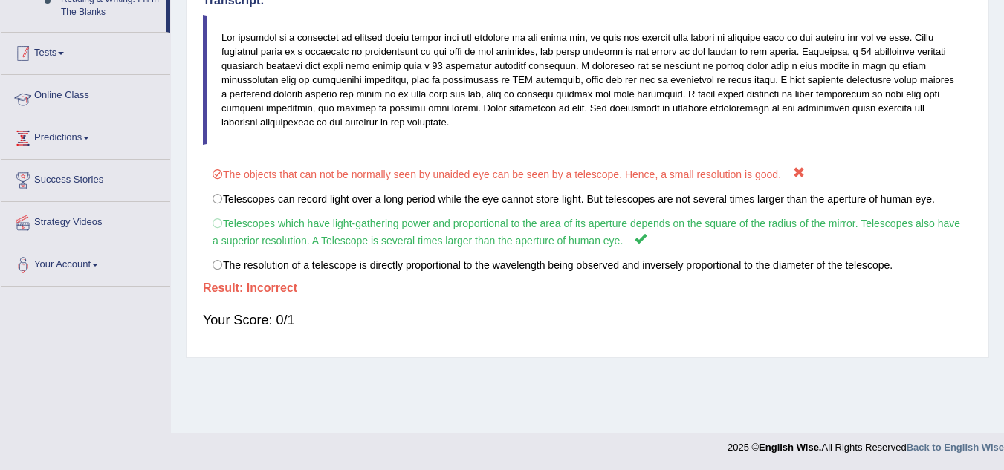
scroll to position [258, 0]
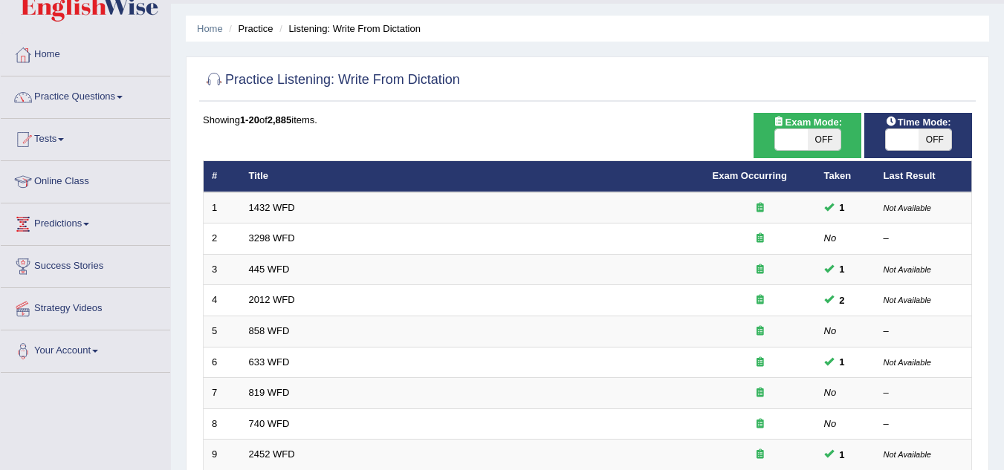
scroll to position [42, 0]
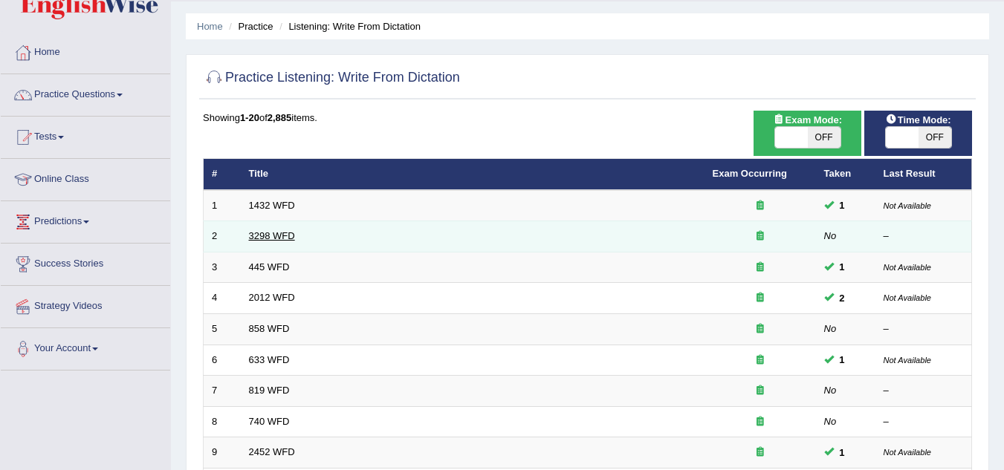
click at [276, 236] on link "3298 WFD" at bounding box center [272, 235] width 46 height 11
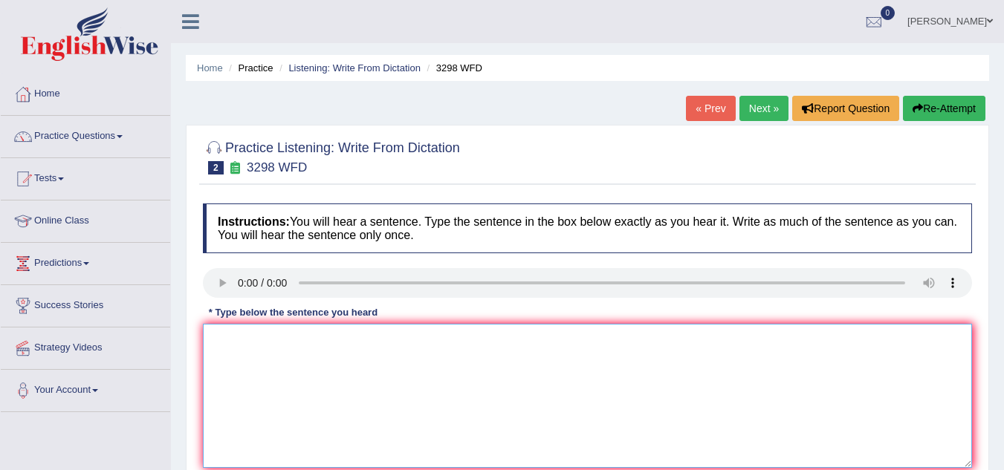
click at [264, 372] on textarea at bounding box center [587, 396] width 769 height 144
type textarea "a"
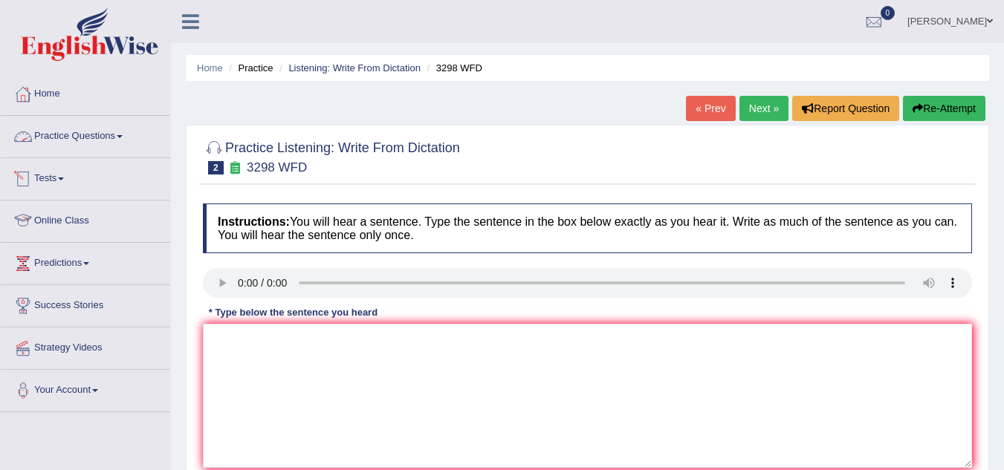
click at [117, 134] on link "Practice Questions" at bounding box center [85, 134] width 169 height 37
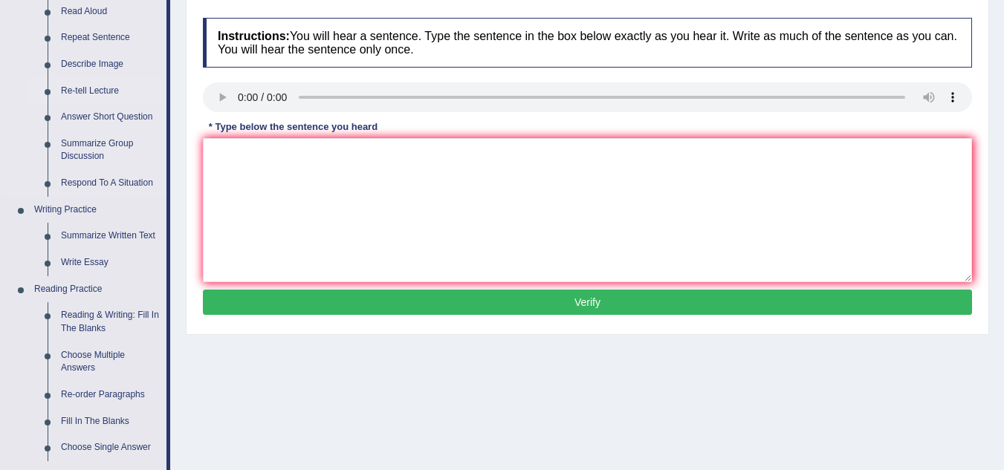
scroll to position [189, 0]
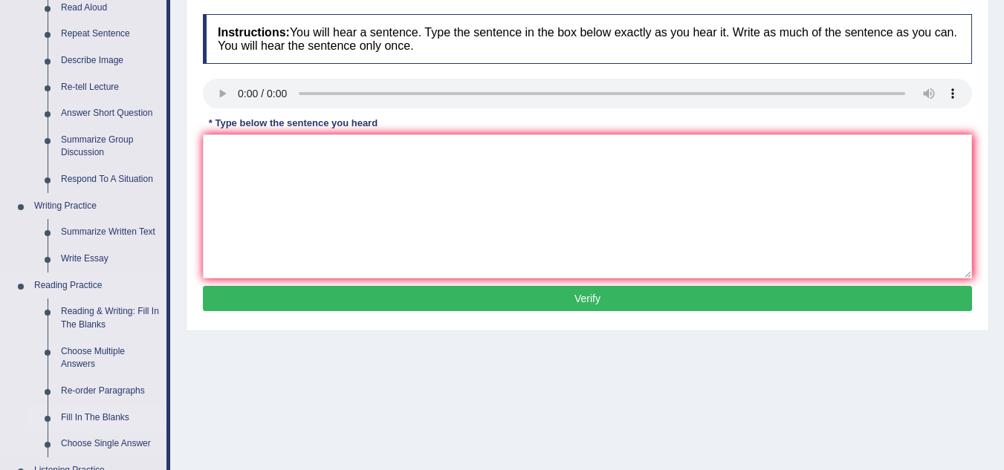
click at [110, 421] on link "Fill In The Blanks" at bounding box center [110, 418] width 112 height 27
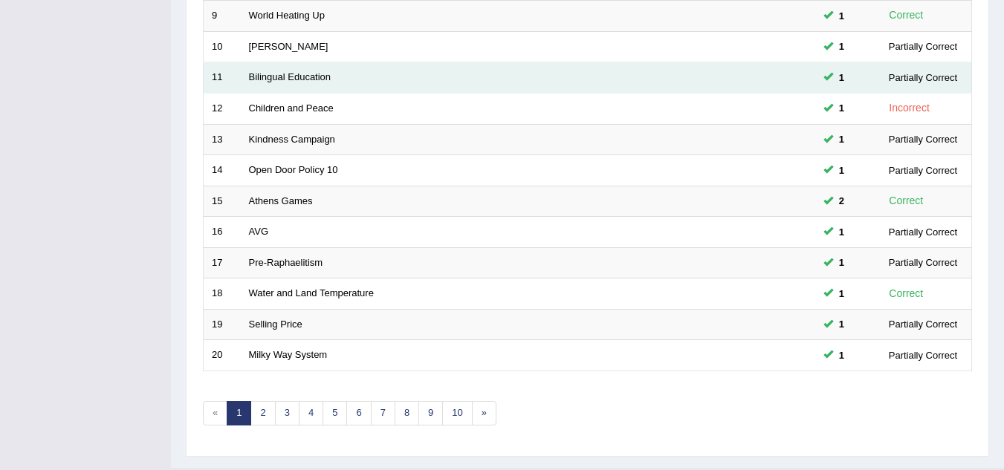
scroll to position [513, 0]
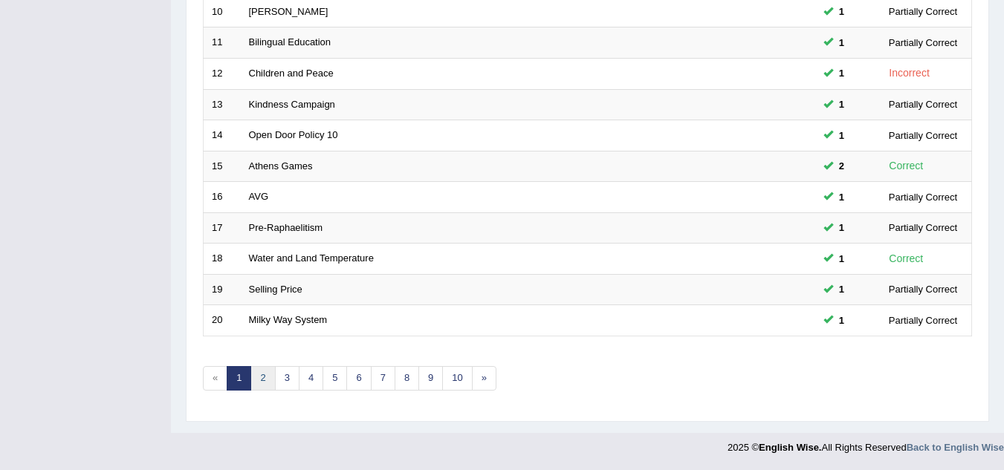
click at [260, 385] on link "2" at bounding box center [262, 378] width 25 height 25
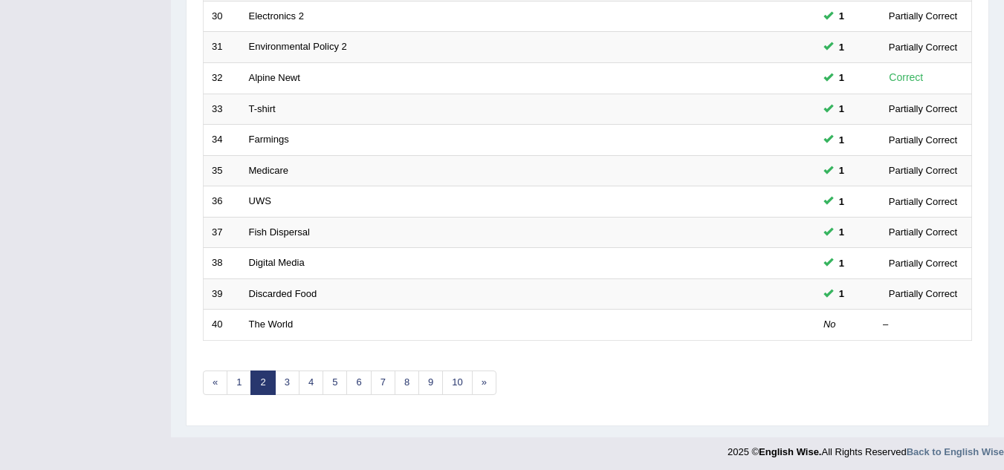
scroll to position [510, 0]
click at [282, 383] on link "3" at bounding box center [287, 382] width 25 height 25
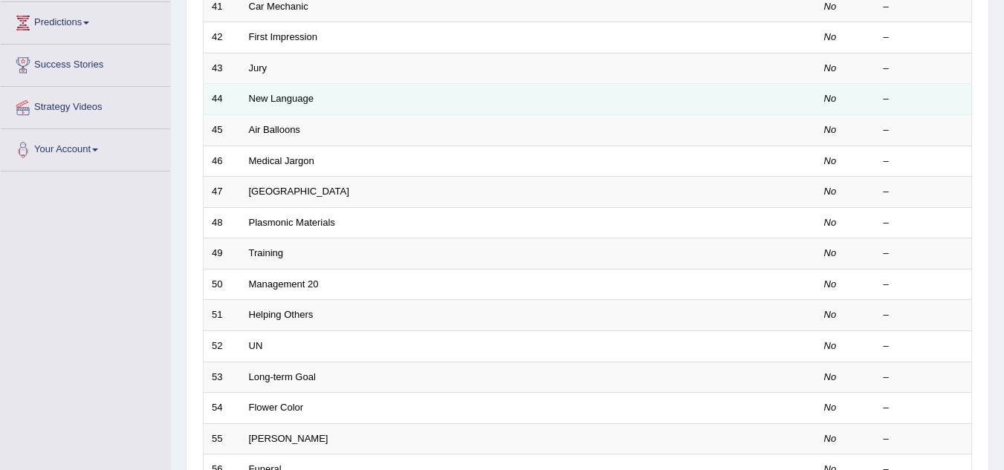
scroll to position [513, 0]
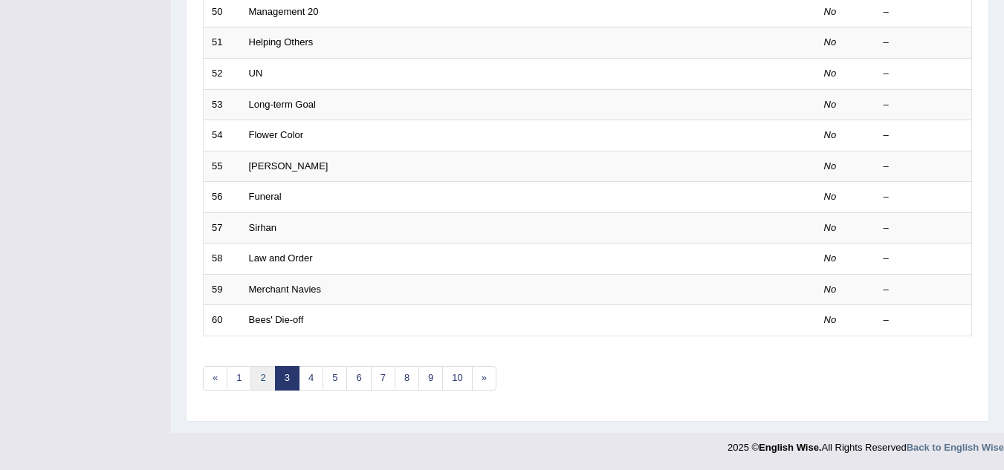
click at [259, 379] on link "2" at bounding box center [262, 378] width 25 height 25
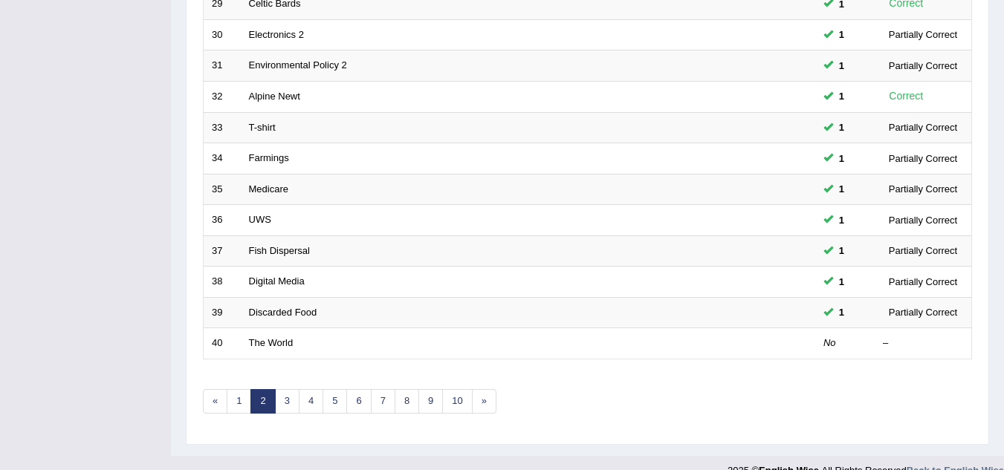
scroll to position [491, 0]
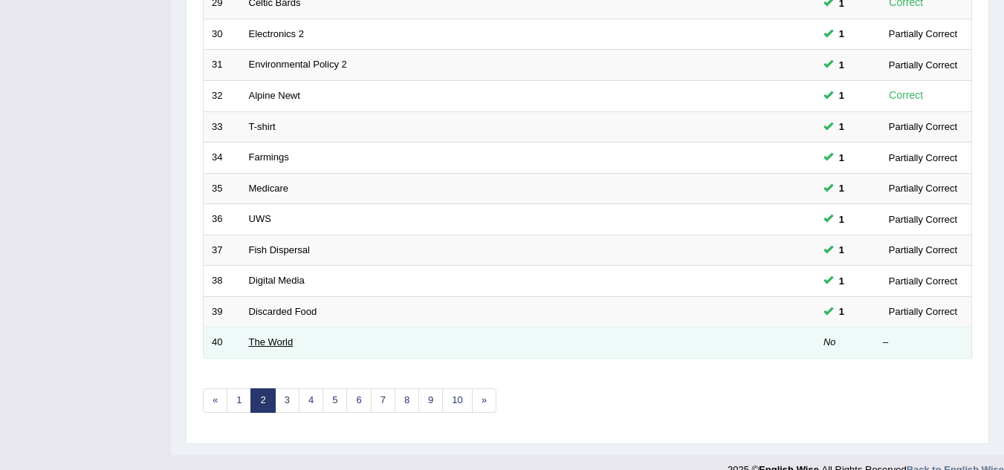
click at [258, 341] on link "The World" at bounding box center [271, 342] width 45 height 11
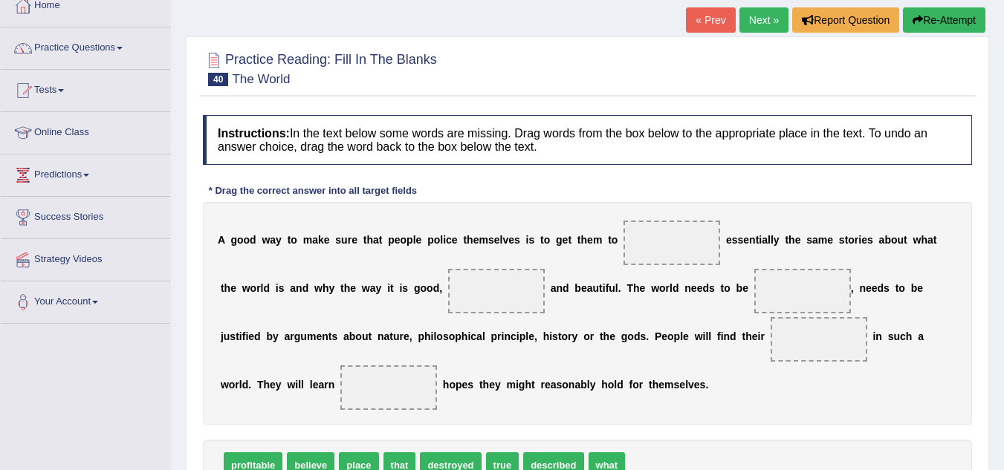
scroll to position [89, 0]
click at [106, 51] on link "Practice Questions" at bounding box center [85, 45] width 169 height 37
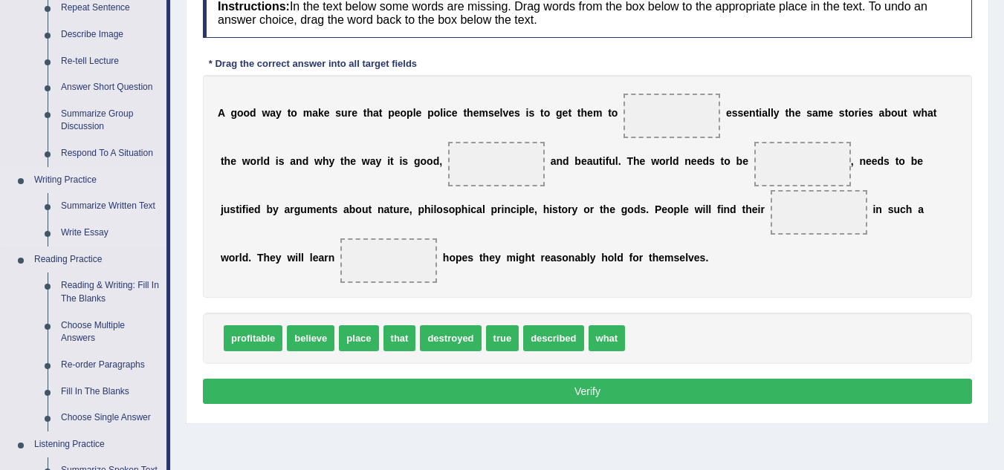
scroll to position [256, 0]
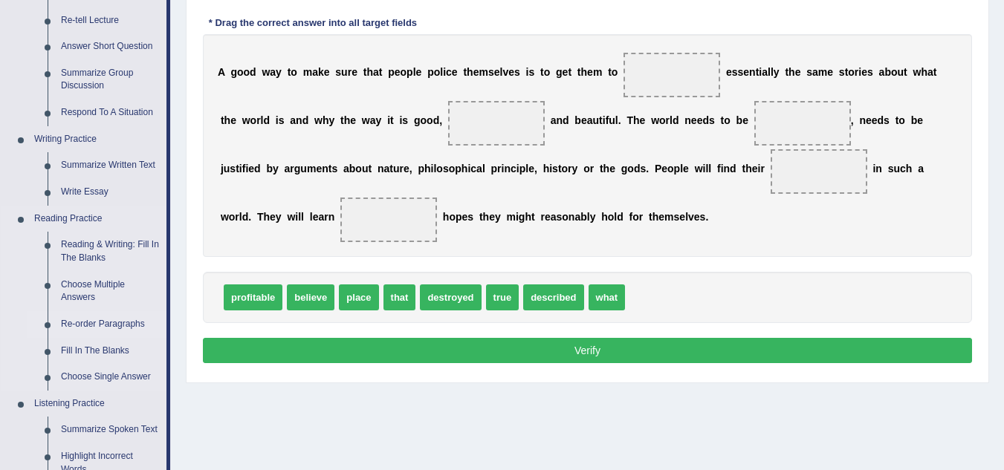
click at [79, 323] on link "Re-order Paragraphs" at bounding box center [110, 324] width 112 height 27
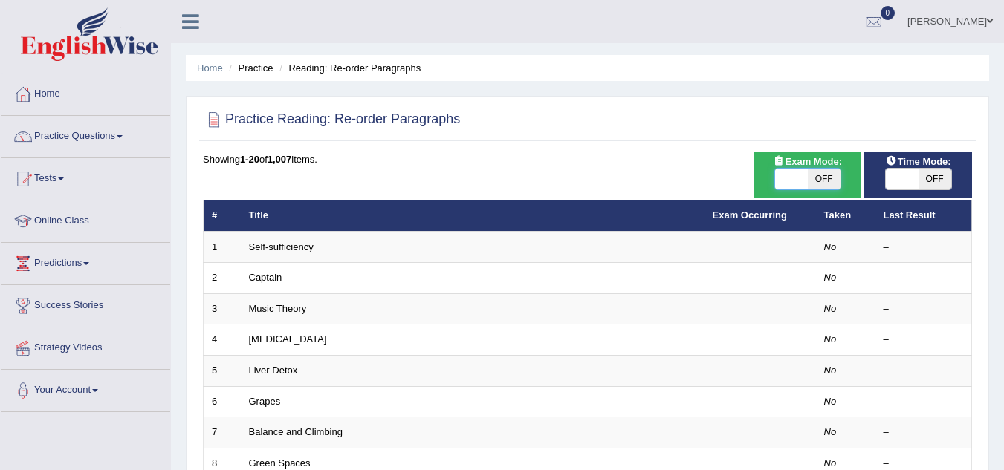
click at [778, 174] on span at bounding box center [791, 179] width 33 height 21
checkbox input "true"
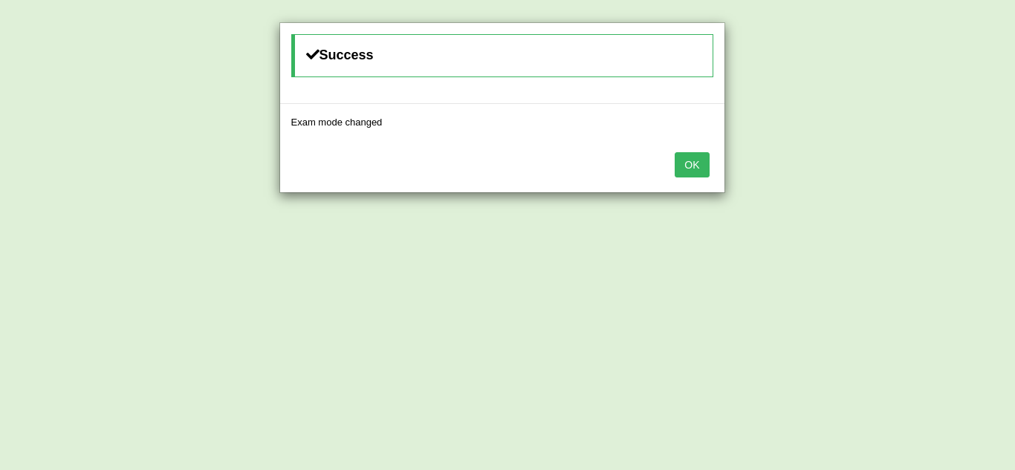
click at [678, 163] on button "OK" at bounding box center [692, 164] width 34 height 25
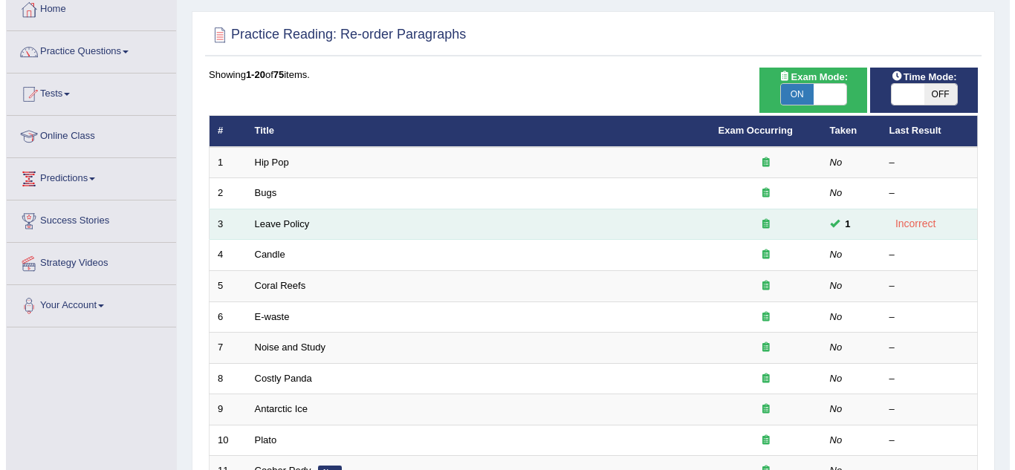
scroll to position [84, 0]
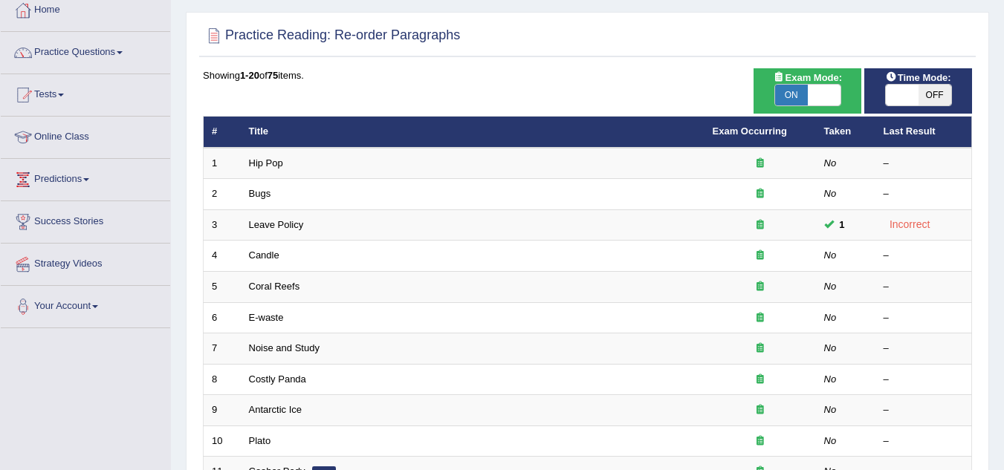
click at [797, 100] on span "ON" at bounding box center [791, 95] width 33 height 21
checkbox input "false"
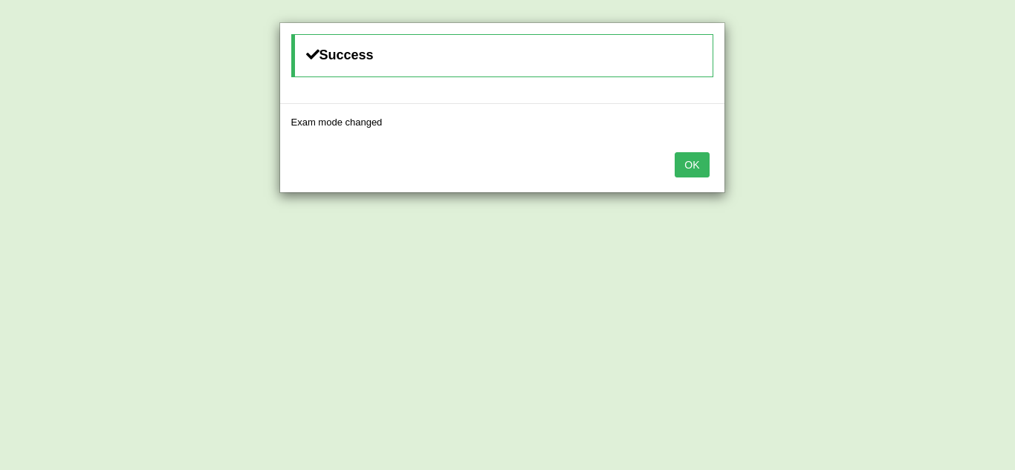
click at [693, 153] on button "OK" at bounding box center [692, 164] width 34 height 25
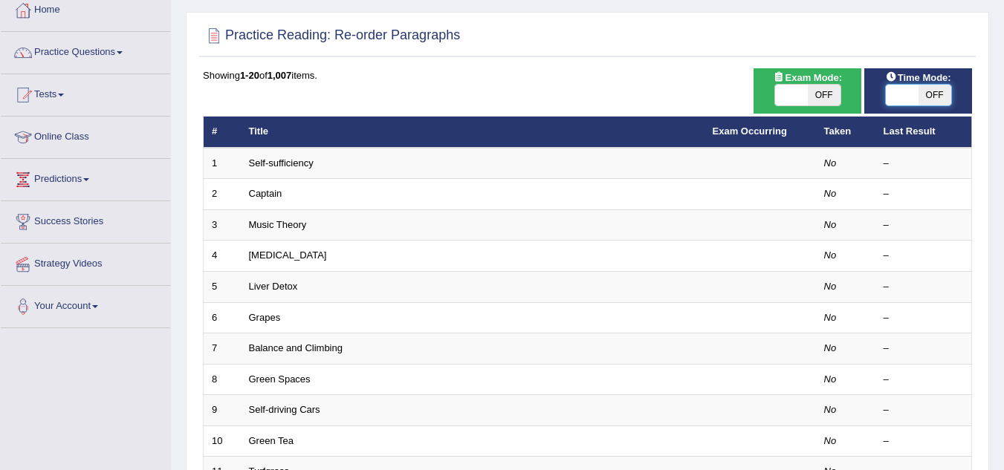
click at [892, 91] on span at bounding box center [902, 95] width 33 height 21
drag, startPoint x: 930, startPoint y: 93, endPoint x: 842, endPoint y: 99, distance: 87.9
click at [842, 99] on div "Time Mode: ON OFF Exam Mode: ON OFF Showing 1-20 of 1,007 items. # Title Exam O…" at bounding box center [587, 455] width 776 height 775
click at [918, 83] on span "Time Mode:" at bounding box center [918, 78] width 77 height 16
click at [897, 85] on span at bounding box center [902, 95] width 33 height 21
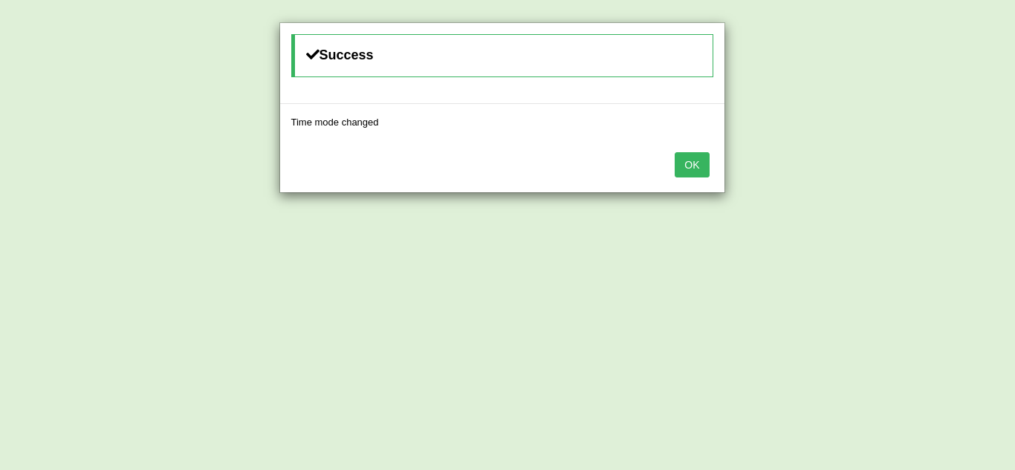
click at [701, 172] on button "OK" at bounding box center [692, 164] width 34 height 25
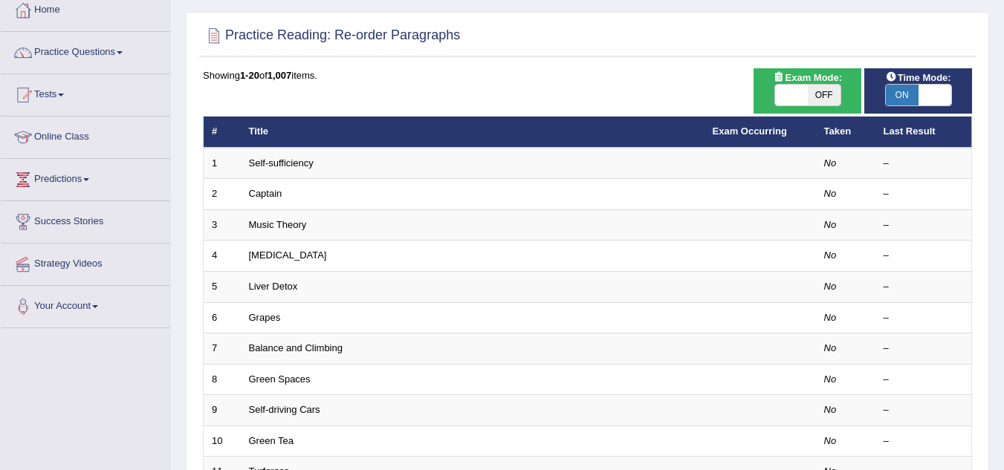
click at [901, 95] on span "ON" at bounding box center [902, 95] width 33 height 21
checkbox input "false"
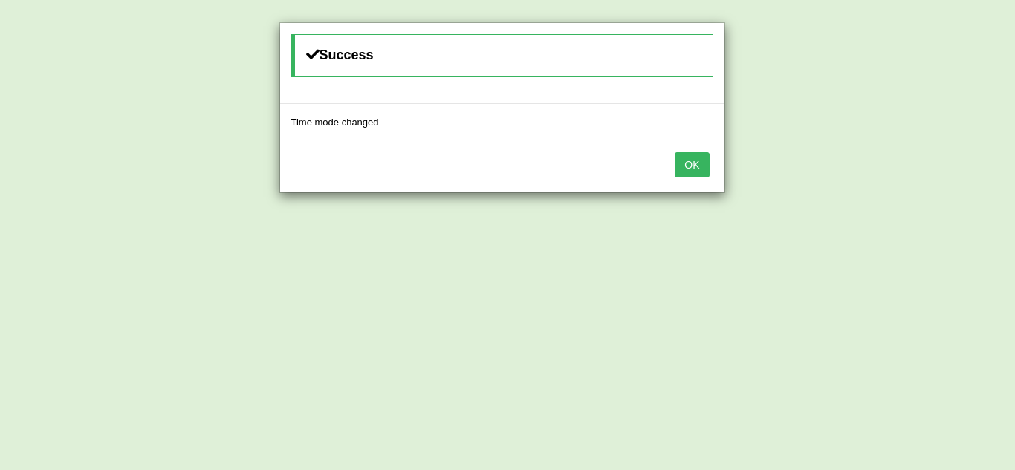
click at [694, 163] on button "OK" at bounding box center [692, 164] width 34 height 25
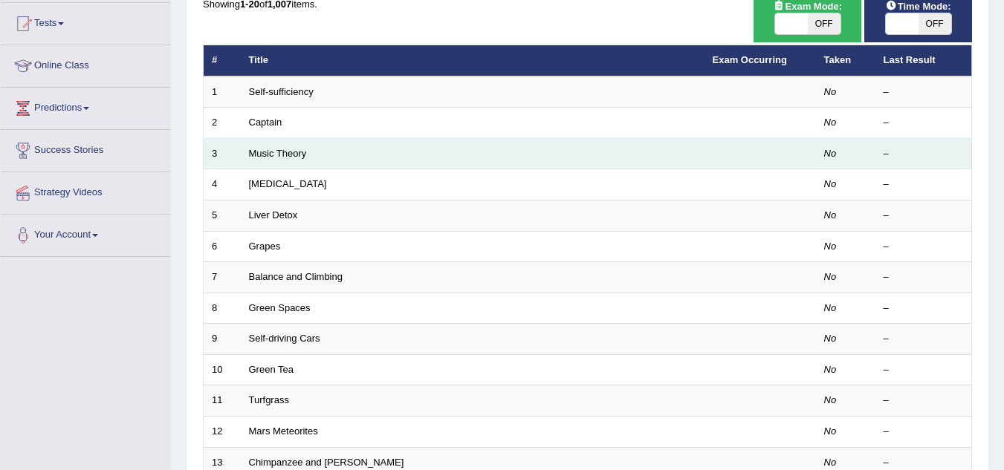
scroll to position [156, 0]
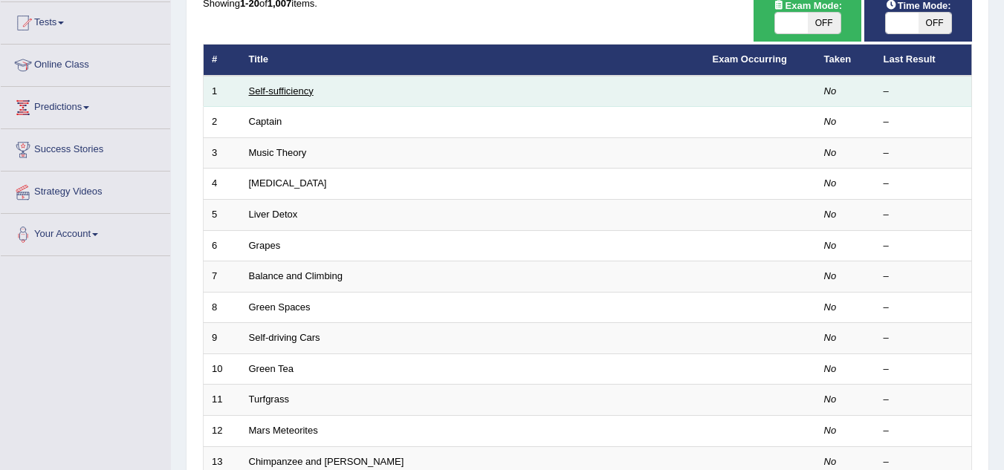
click at [264, 88] on link "Self-sufficiency" at bounding box center [281, 90] width 65 height 11
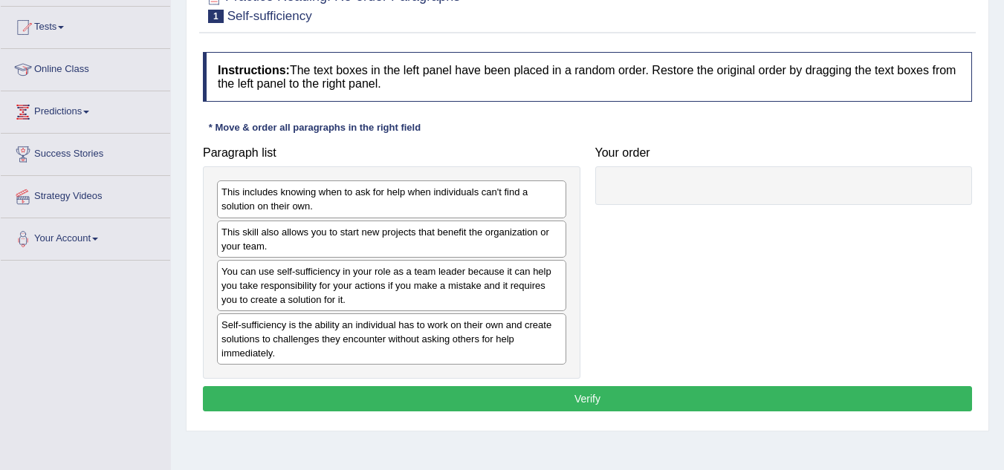
scroll to position [155, 0]
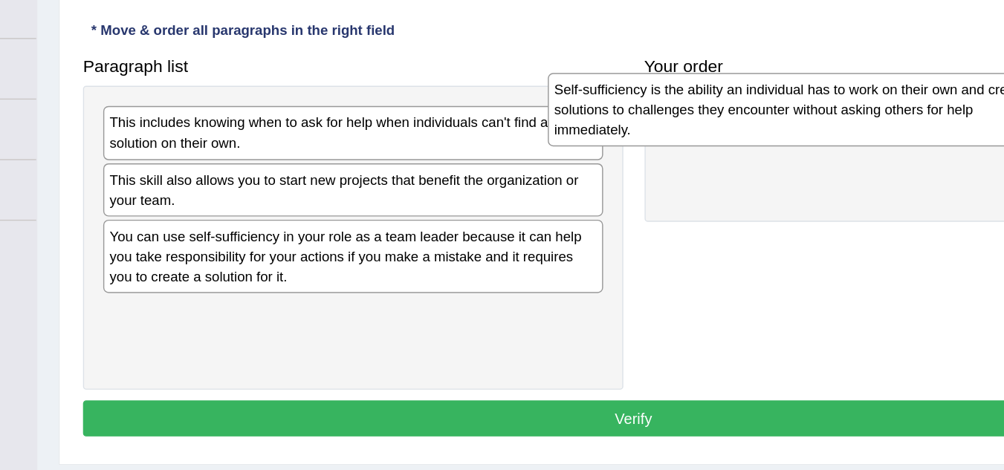
drag, startPoint x: 348, startPoint y: 333, endPoint x: 658, endPoint y: 175, distance: 348.6
click at [658, 175] on div "Self-sufficiency is the ability an individual has to work on their own and crea…" at bounding box center [702, 180] width 349 height 51
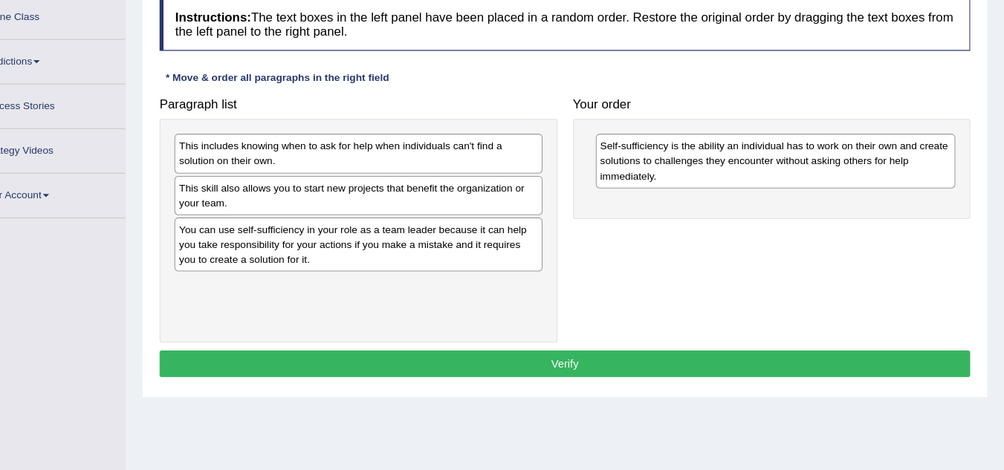
scroll to position [184, 0]
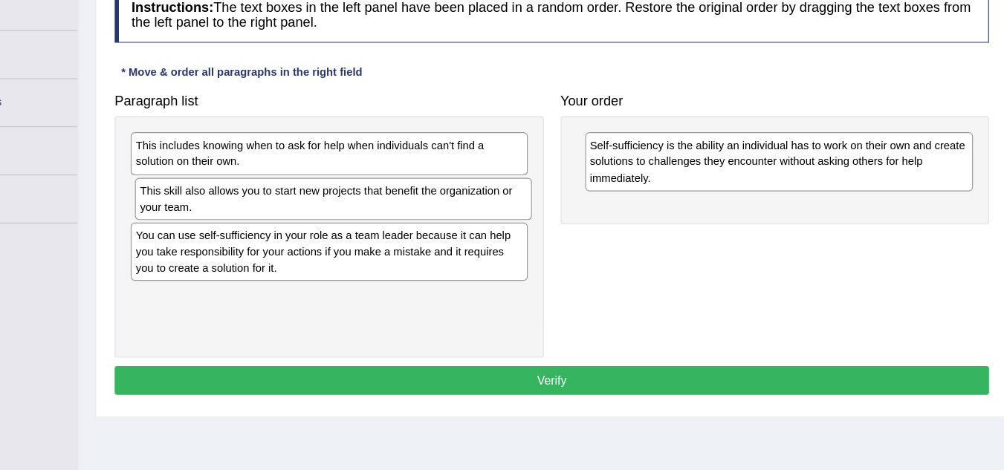
click at [504, 211] on div "This skill also allows you to start new projects that benefit the organization …" at bounding box center [395, 206] width 349 height 37
drag, startPoint x: 438, startPoint y: 225, endPoint x: 446, endPoint y: 206, distance: 20.7
click at [446, 206] on div "This includes knowing when to ask for help when individuals can't find a soluti…" at bounding box center [391, 240] width 377 height 213
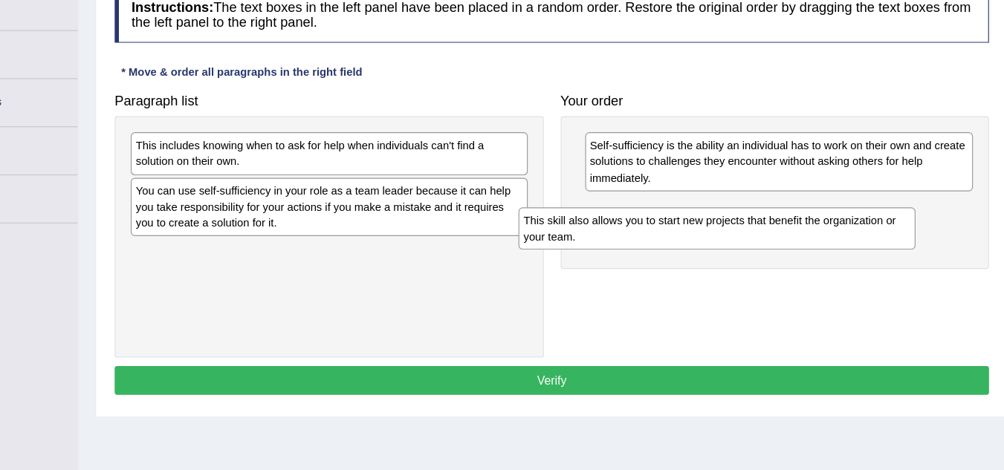
drag, startPoint x: 446, startPoint y: 206, endPoint x: 796, endPoint y: 215, distance: 350.1
click at [796, 215] on div "This skill also allows you to start new projects that benefit the organization …" at bounding box center [732, 232] width 349 height 37
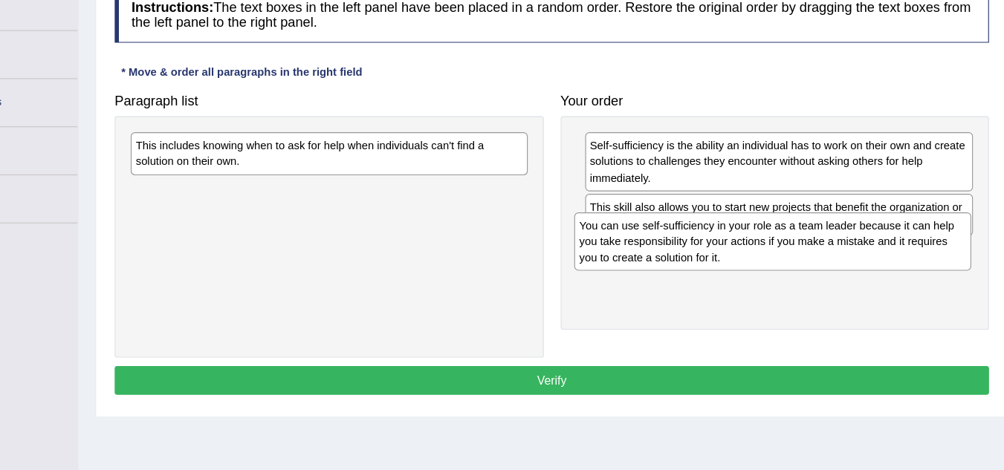
drag, startPoint x: 426, startPoint y: 221, endPoint x: 840, endPoint y: 248, distance: 414.7
click at [840, 248] on div "You can use self-sufficiency in your role as a team leader because it can help …" at bounding box center [781, 243] width 349 height 51
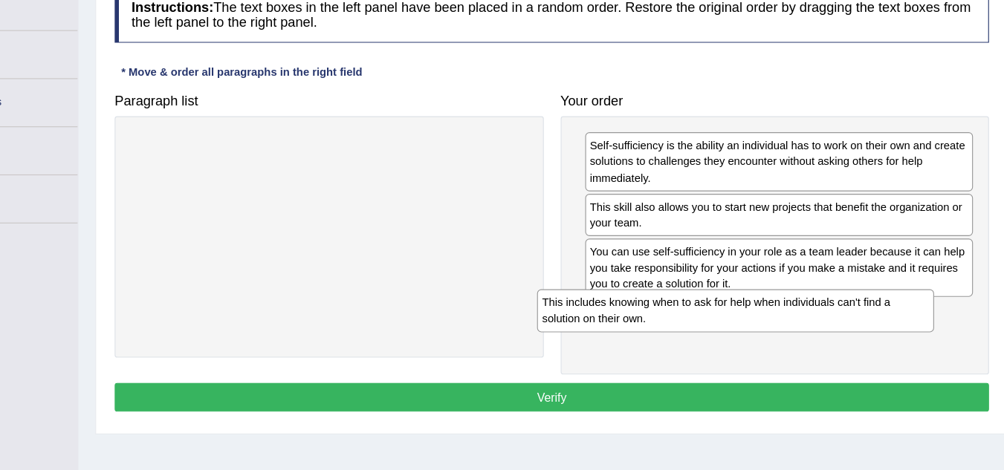
drag, startPoint x: 440, startPoint y: 178, endPoint x: 803, endPoint y: 314, distance: 388.2
click at [803, 314] on div "This includes knowing when to ask for help when individuals can't find a soluti…" at bounding box center [748, 304] width 349 height 37
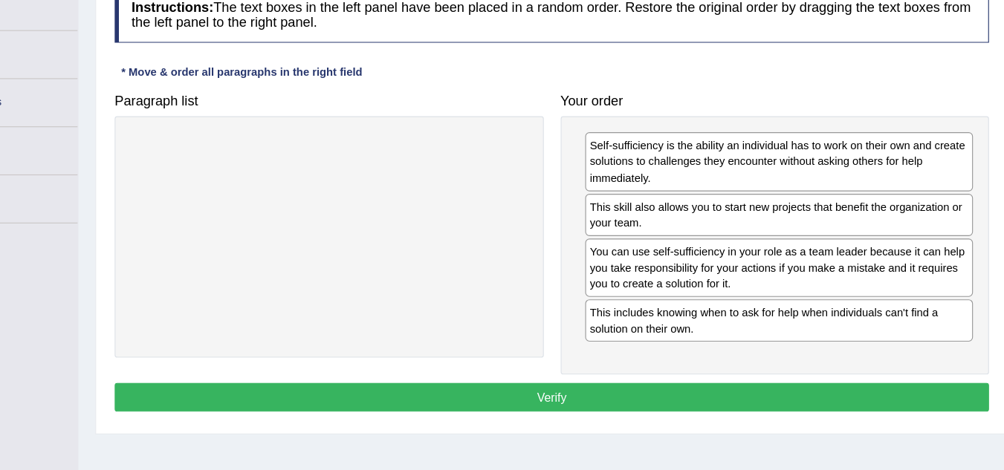
click at [653, 383] on button "Verify" at bounding box center [587, 381] width 769 height 25
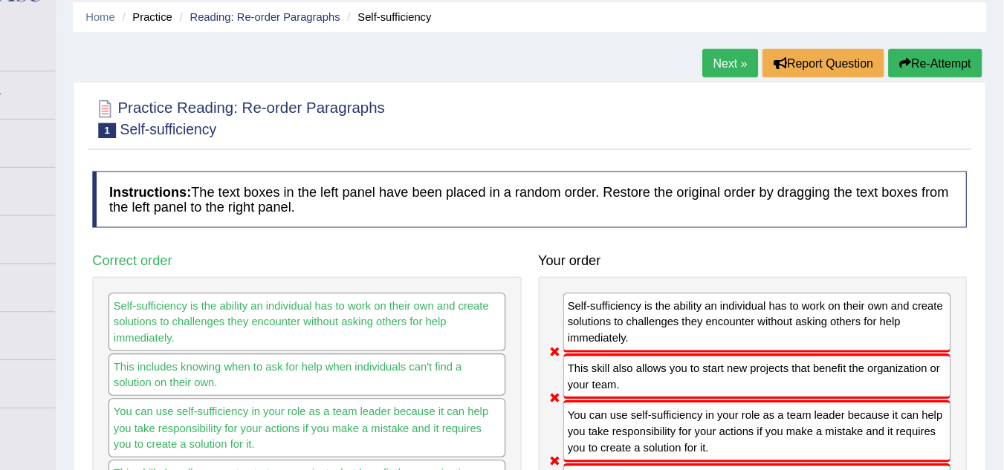
scroll to position [51, 0]
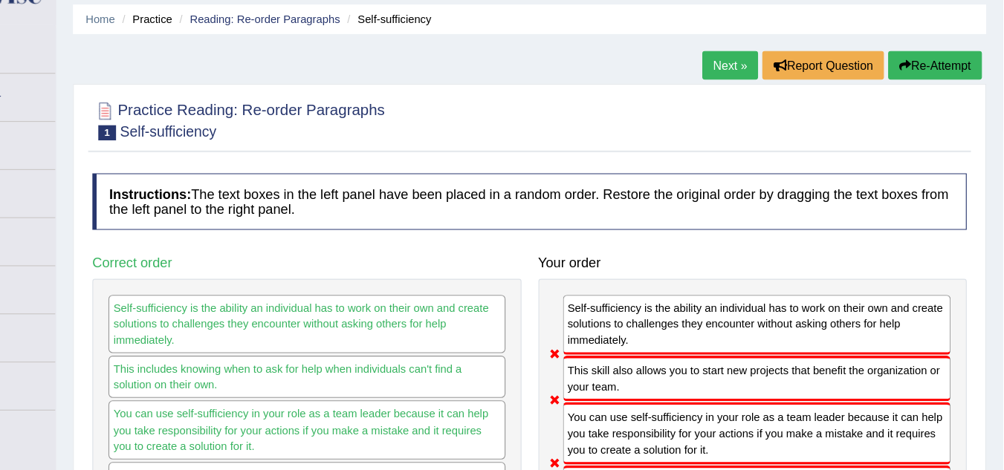
click at [918, 65] on button "Re-Attempt" at bounding box center [944, 57] width 82 height 25
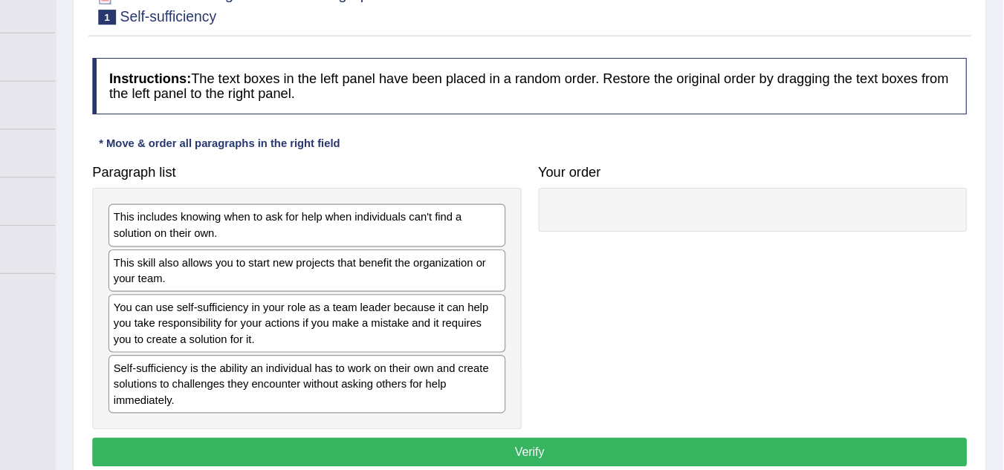
scroll to position [134, 0]
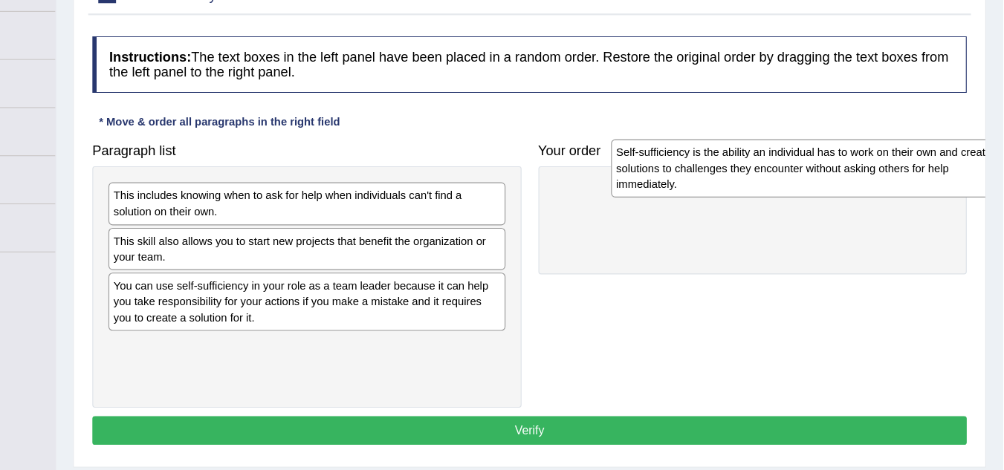
drag, startPoint x: 327, startPoint y: 370, endPoint x: 769, endPoint y: 198, distance: 474.5
click at [769, 198] on div "Self-sufficiency is the ability an individual has to work on their own and crea…" at bounding box center [833, 204] width 349 height 51
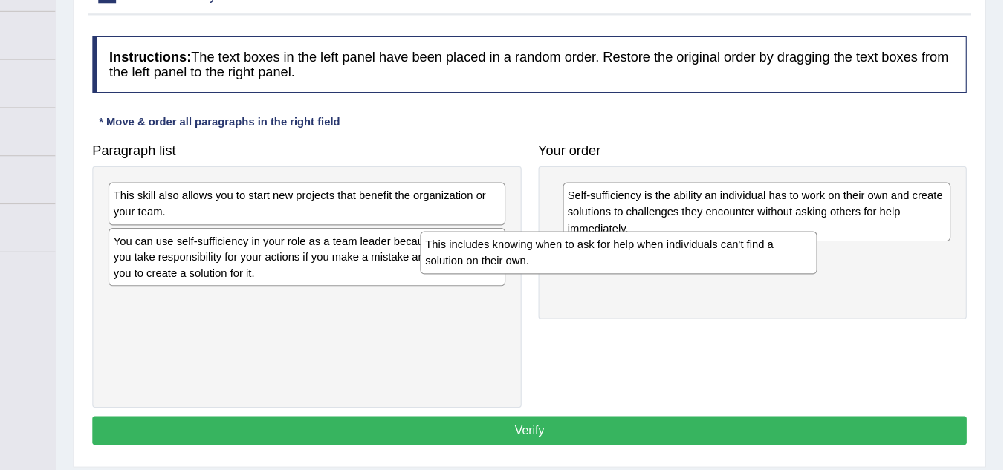
drag, startPoint x: 425, startPoint y: 254, endPoint x: 719, endPoint y: 293, distance: 296.1
click at [719, 293] on div "This includes knowing when to ask for help when individuals can't find a soluti…" at bounding box center [665, 278] width 349 height 37
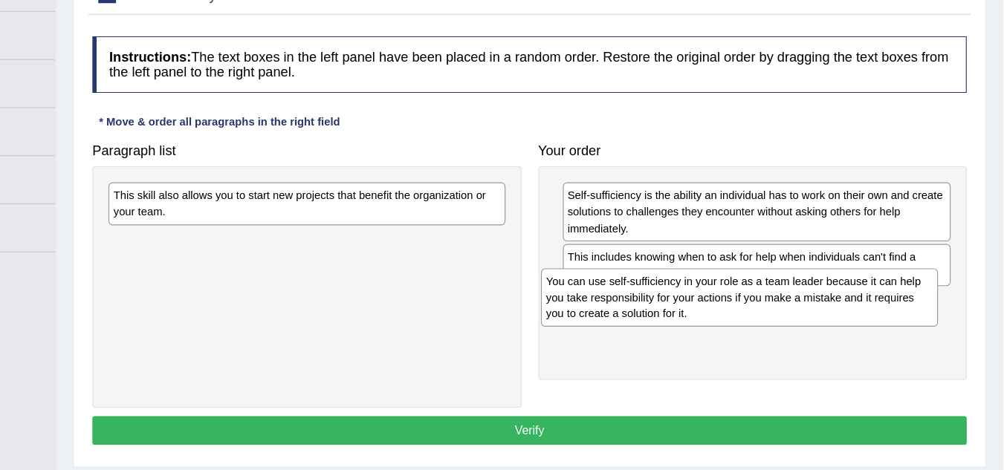
drag, startPoint x: 362, startPoint y: 287, endPoint x: 743, endPoint y: 322, distance: 382.8
click at [743, 322] on div "You can use self-sufficiency in your role as a team leader because it can help …" at bounding box center [771, 318] width 349 height 51
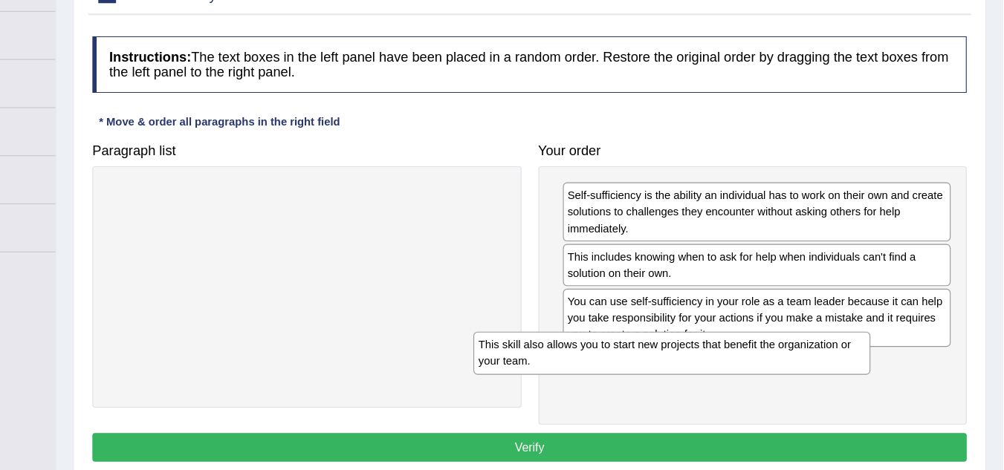
drag, startPoint x: 376, startPoint y: 230, endPoint x: 747, endPoint y: 363, distance: 394.6
click at [747, 363] on div "This skill also allows you to start new projects that benefit the organization …" at bounding box center [712, 366] width 349 height 37
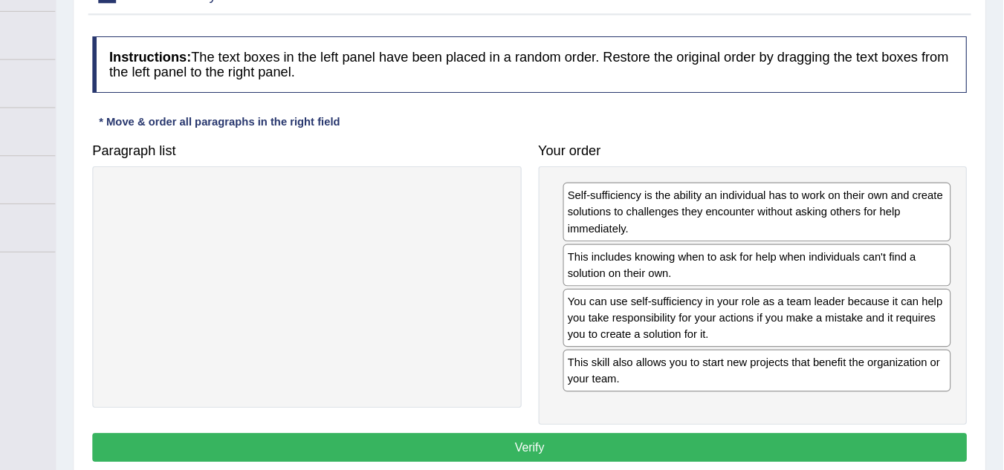
click at [582, 447] on button "Verify" at bounding box center [587, 450] width 769 height 25
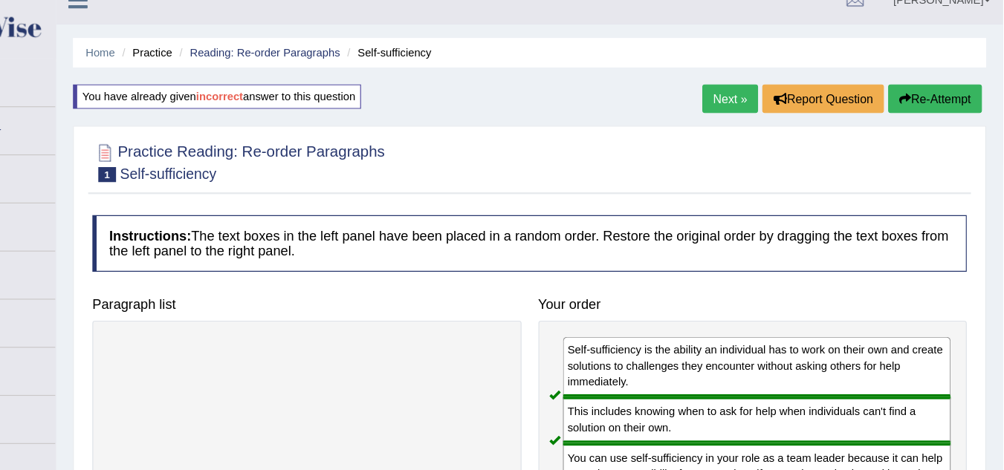
scroll to position [18, 0]
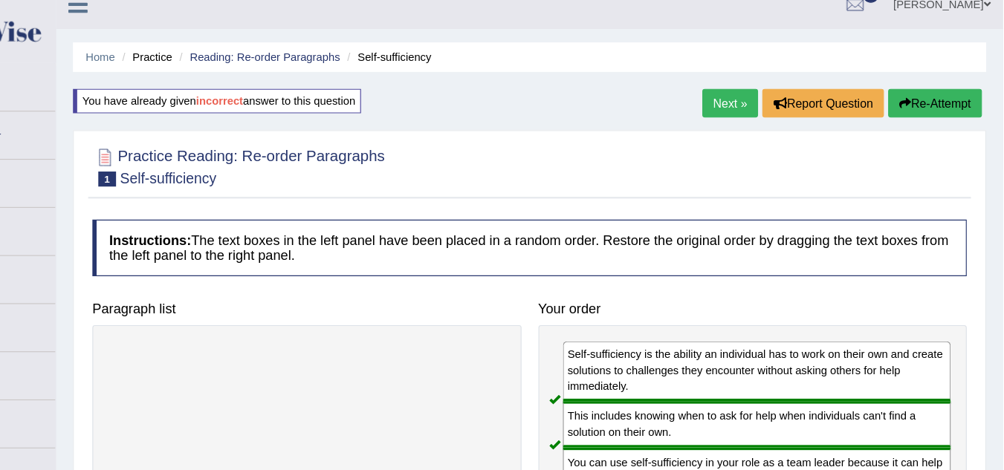
click at [751, 94] on link "Next »" at bounding box center [763, 90] width 49 height 25
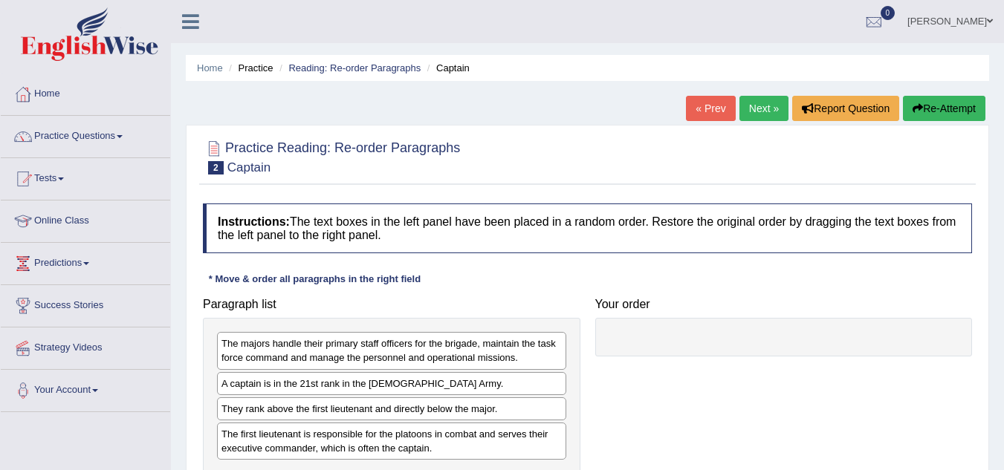
click at [716, 108] on link "« Prev" at bounding box center [710, 108] width 49 height 25
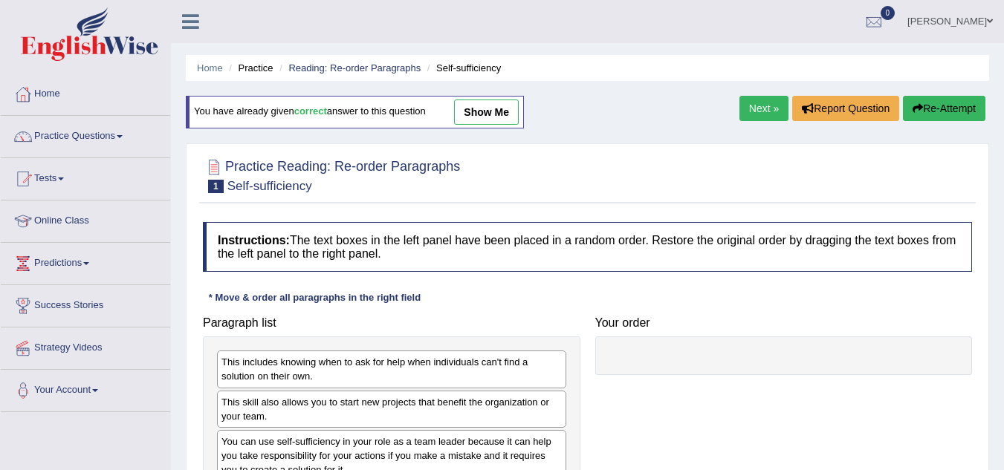
click at [500, 107] on link "show me" at bounding box center [486, 112] width 65 height 25
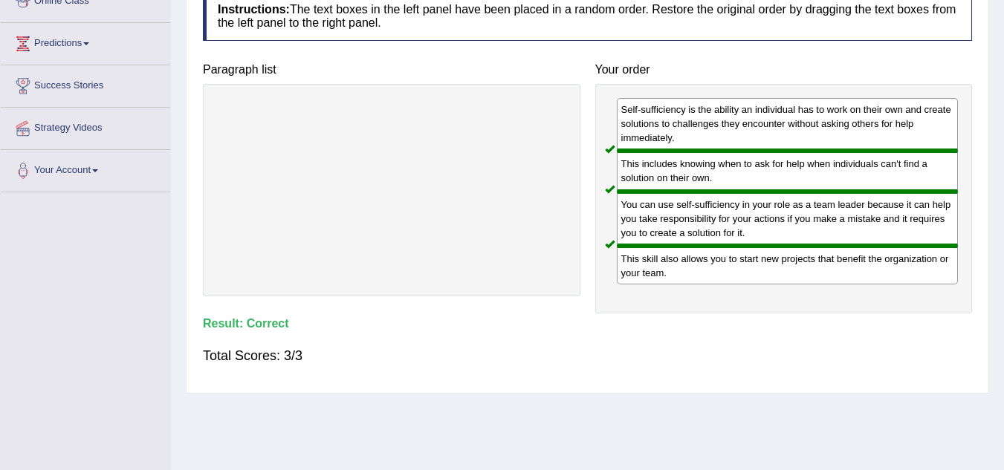
scroll to position [7, 0]
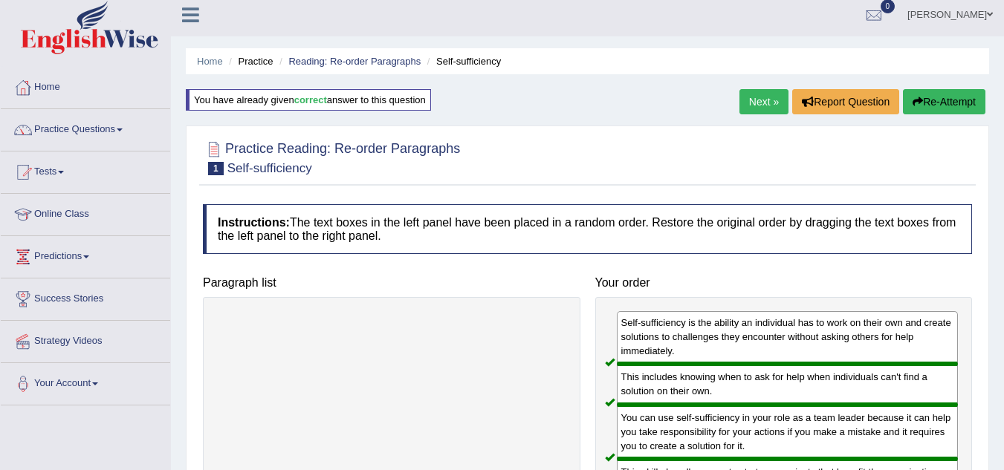
click at [765, 99] on link "Next »" at bounding box center [763, 101] width 49 height 25
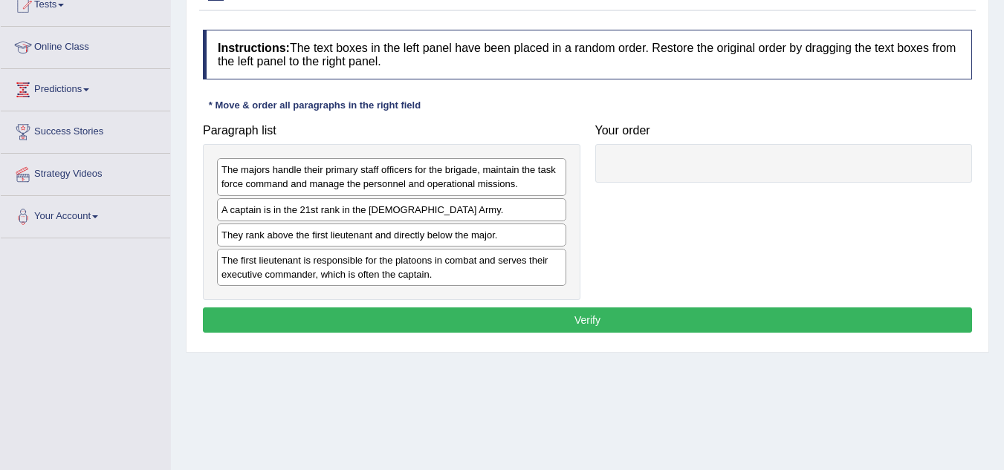
scroll to position [175, 0]
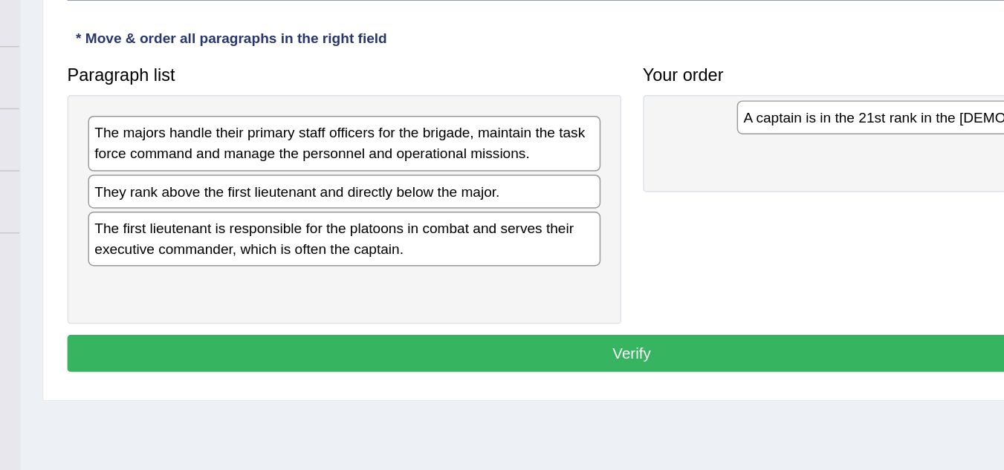
drag, startPoint x: 347, startPoint y: 213, endPoint x: 749, endPoint y: 166, distance: 404.7
click at [749, 166] on div "A captain is in the 21st rank in the US Army." at bounding box center [833, 158] width 349 height 23
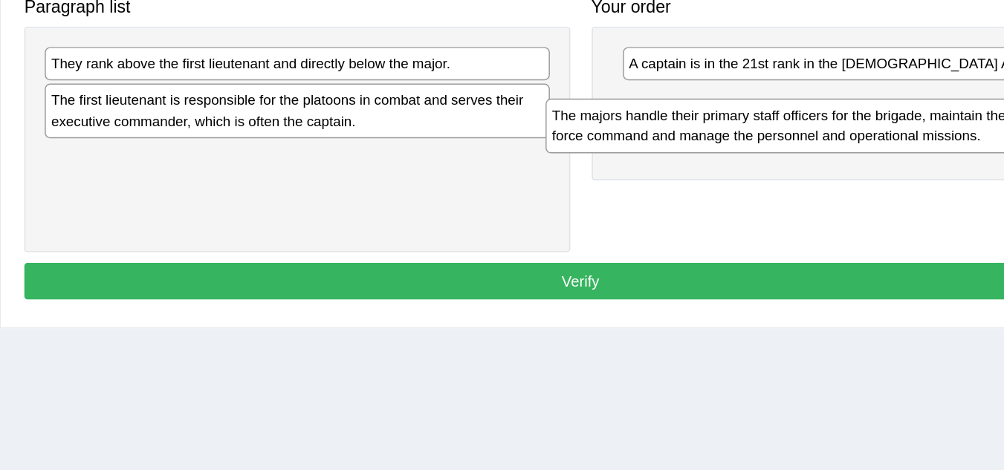
drag, startPoint x: 350, startPoint y: 176, endPoint x: 701, endPoint y: 192, distance: 351.8
click at [701, 193] on div "The majors handle their primary staff officers for the brigade, maintain the ta…" at bounding box center [737, 211] width 349 height 37
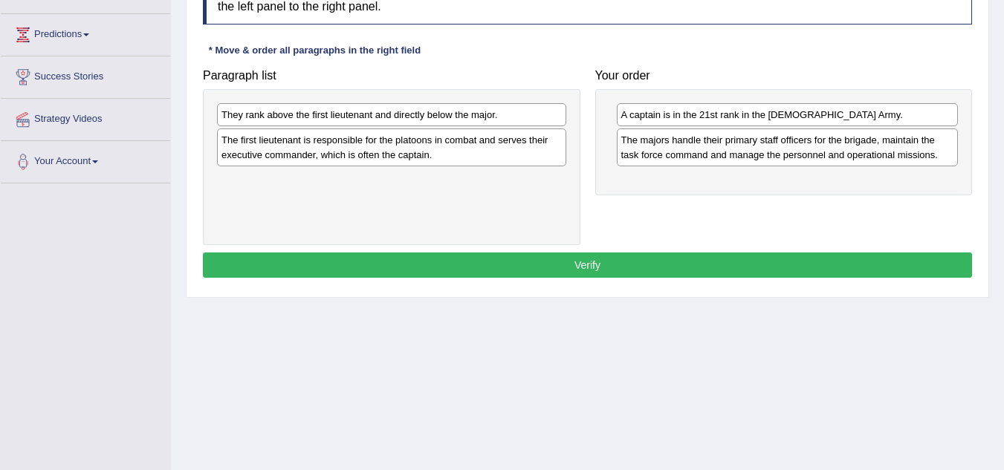
scroll to position [237, 0]
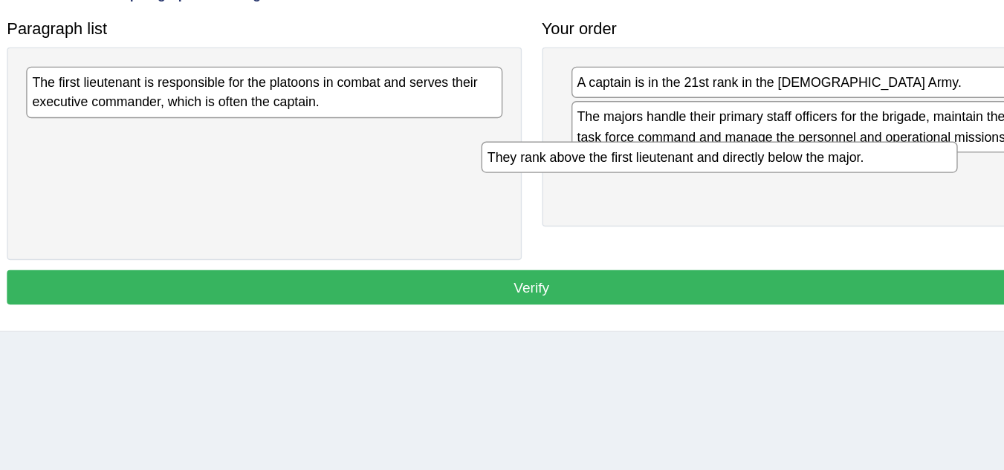
drag, startPoint x: 452, startPoint y: 108, endPoint x: 790, endPoint y: 163, distance: 342.5
click at [790, 163] on div "They rank above the first lieutenant and directly below the major." at bounding box center [725, 161] width 349 height 23
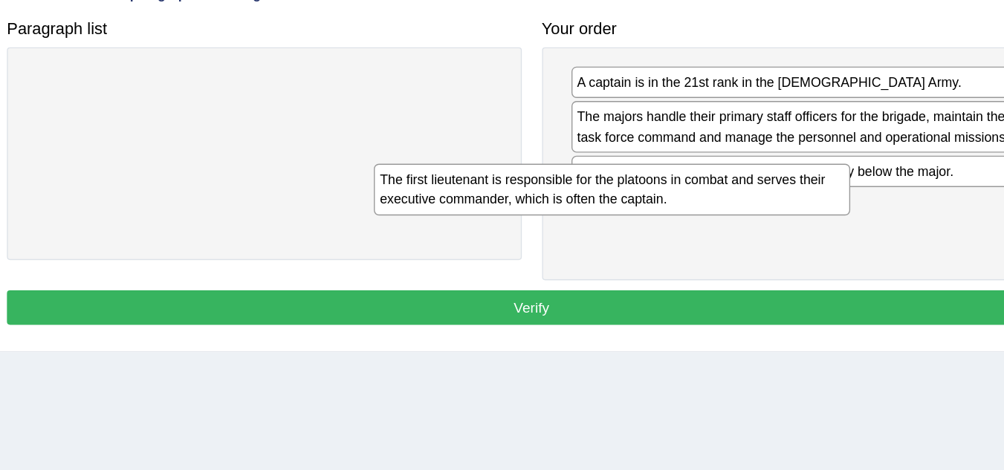
drag, startPoint x: 458, startPoint y: 107, endPoint x: 757, endPoint y: 175, distance: 306.3
click at [757, 175] on div "The first lieutenant is responsible for the platoons in combat and serves their…" at bounding box center [646, 184] width 349 height 37
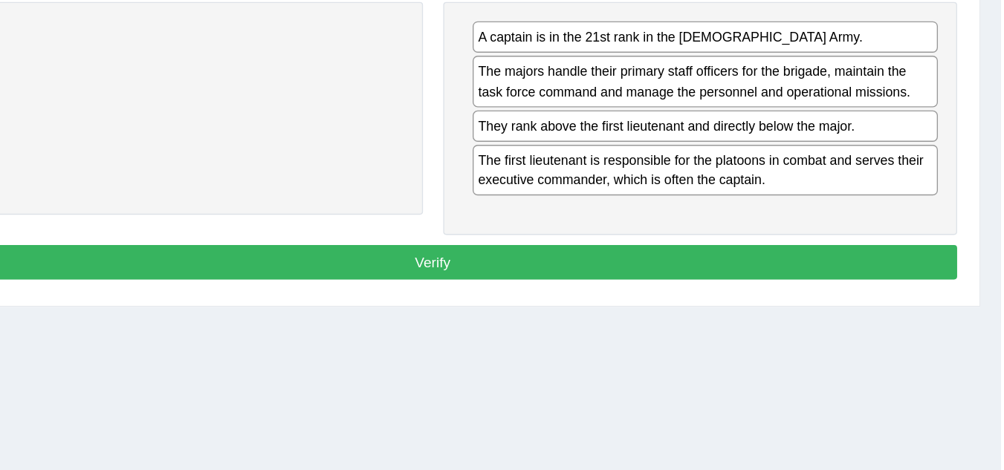
click at [698, 269] on button "Verify" at bounding box center [587, 271] width 769 height 25
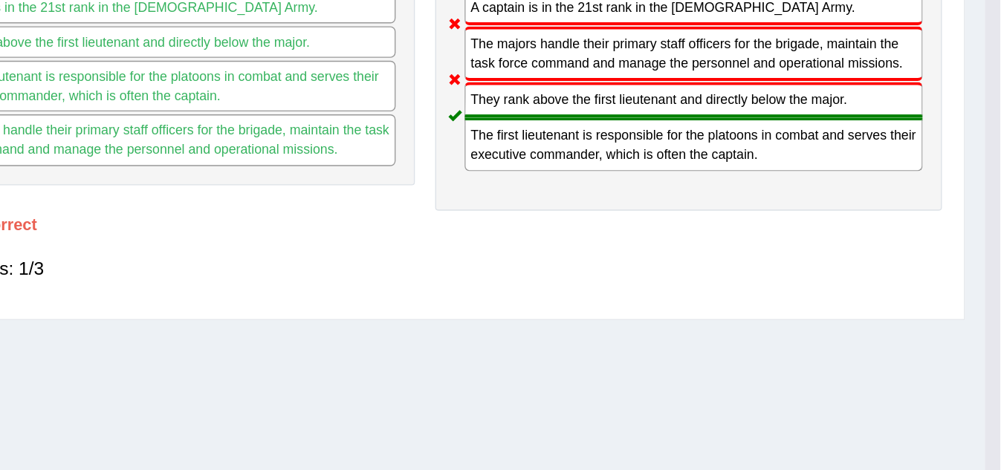
scroll to position [215, 0]
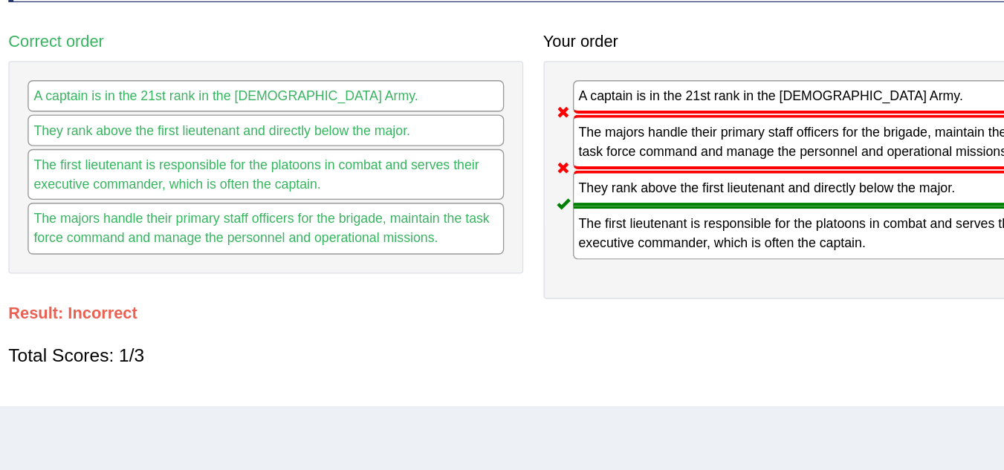
drag, startPoint x: 671, startPoint y: 180, endPoint x: 640, endPoint y: 137, distance: 52.6
click at [640, 137] on div "A captain is in the 21st rank in the US Army. The majors handle their primary s…" at bounding box center [783, 168] width 377 height 175
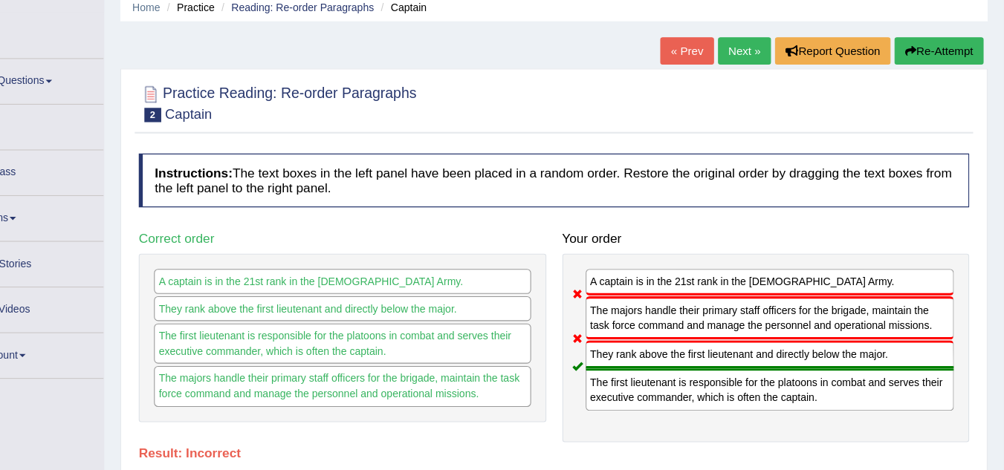
scroll to position [57, 0]
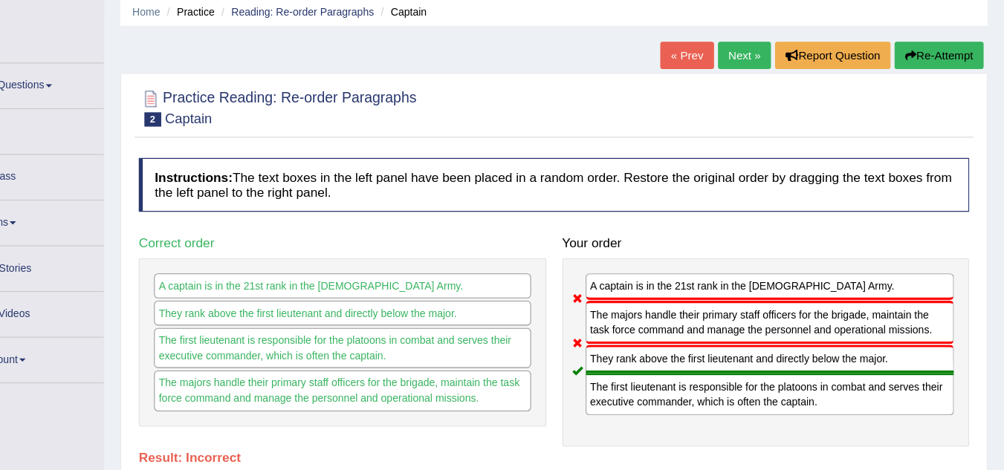
click at [937, 37] on div "Home Practice Reading: Re-order Paragraphs Captain « Prev Next » Report Questio…" at bounding box center [587, 314] width 833 height 743
click at [938, 45] on button "Re-Attempt" at bounding box center [944, 51] width 82 height 25
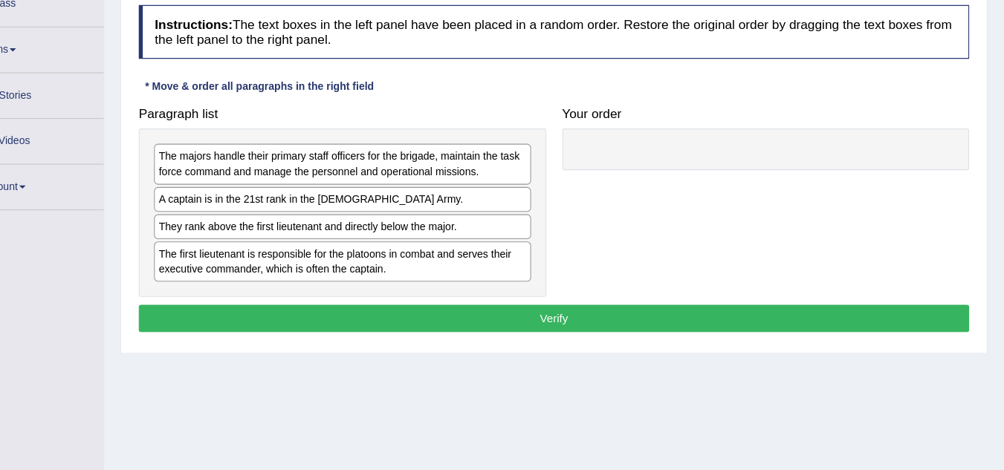
scroll to position [185, 0]
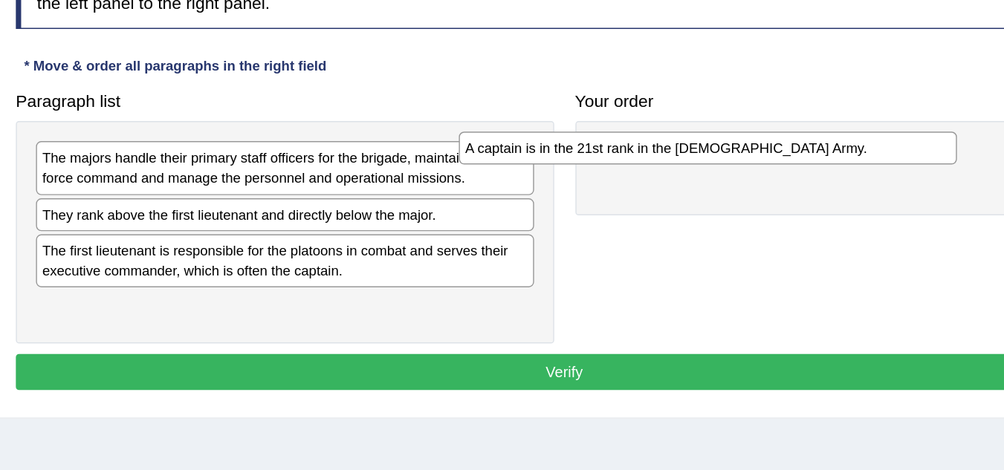
drag, startPoint x: 311, startPoint y: 219, endPoint x: 635, endPoint y: 173, distance: 326.5
click at [635, 173] on div "A captain is in the 21st rank in the [DEMOGRAPHIC_DATA] Army." at bounding box center [687, 170] width 349 height 23
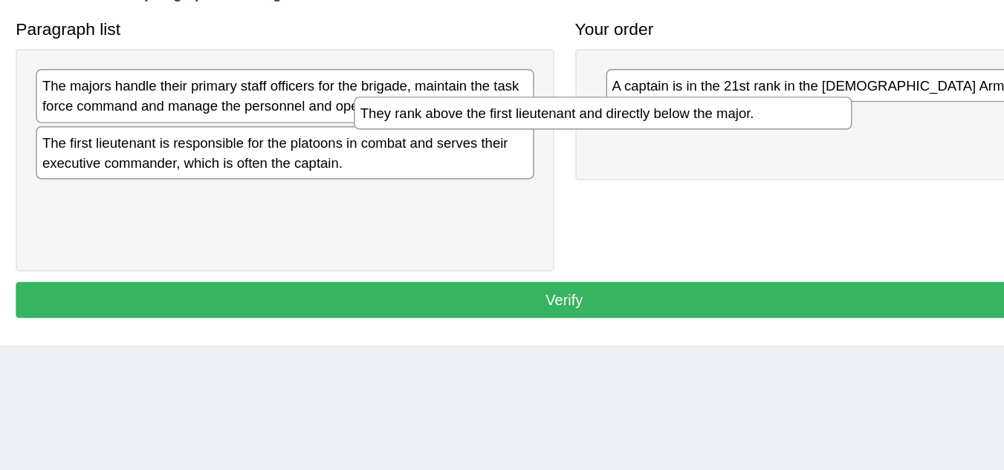
drag, startPoint x: 385, startPoint y: 215, endPoint x: 633, endPoint y: 189, distance: 249.5
click at [633, 189] on div "They rank above the first lieutenant and directly below the major." at bounding box center [614, 196] width 349 height 23
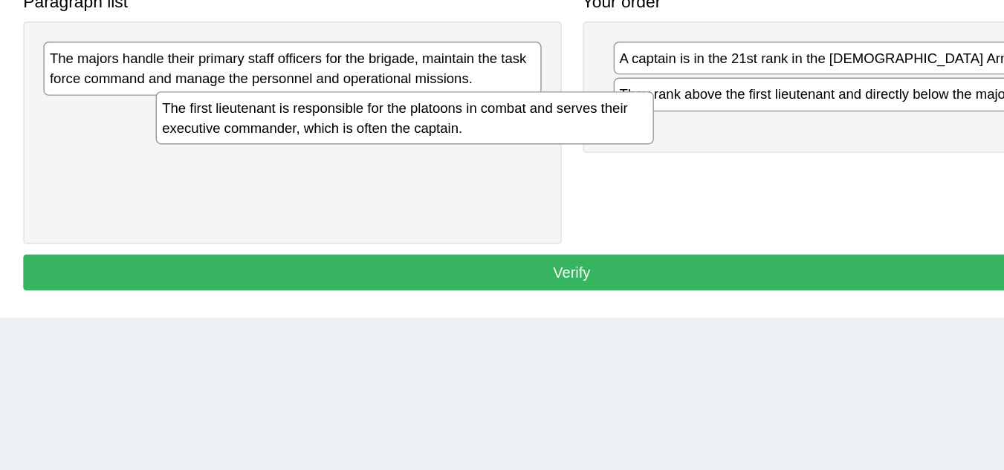
drag, startPoint x: 444, startPoint y: 230, endPoint x: 459, endPoint y: 230, distance: 14.9
click at [459, 230] on div "The first lieutenant is responsible for the platoons in combat and serves their…" at bounding box center [470, 219] width 349 height 37
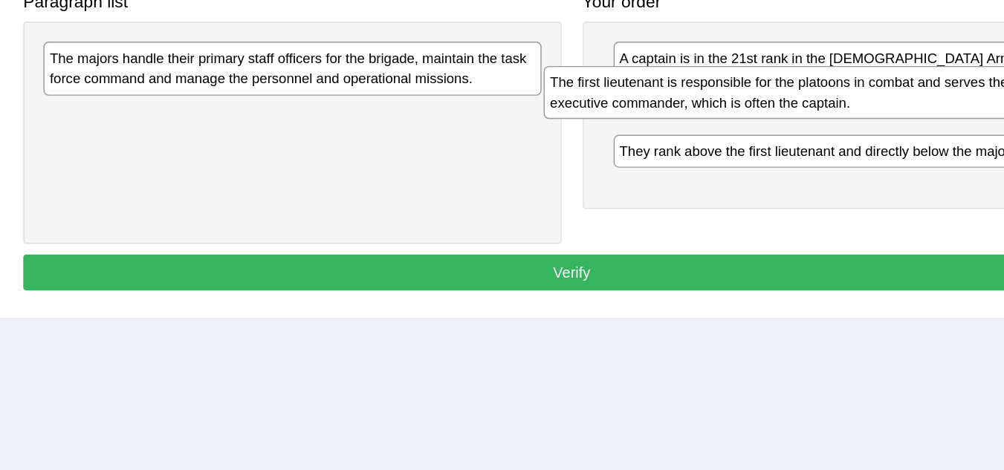
drag, startPoint x: 409, startPoint y: 222, endPoint x: 783, endPoint y: 210, distance: 373.9
click at [783, 210] on div "The first lieutenant is responsible for the platoons in combat and serves their…" at bounding box center [742, 201] width 349 height 37
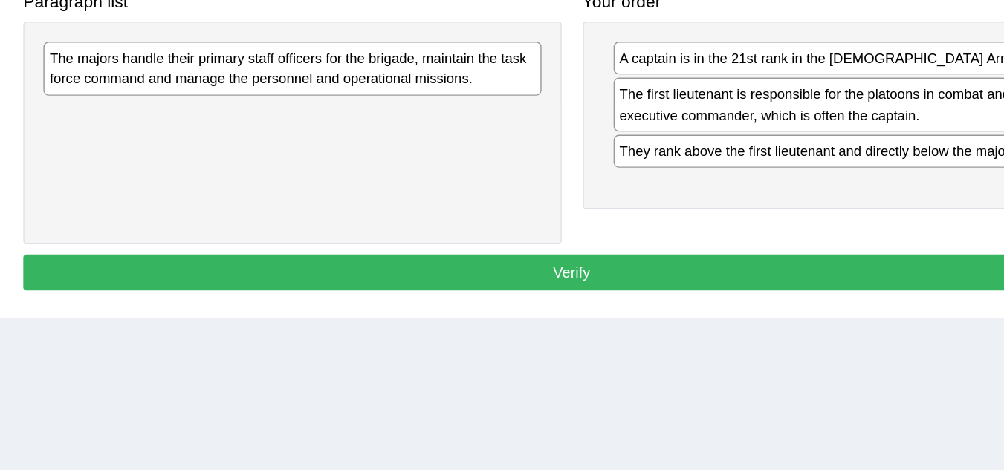
click at [783, 210] on div "The first lieutenant is responsible for the platoons in combat and serves their…" at bounding box center [788, 209] width 342 height 37
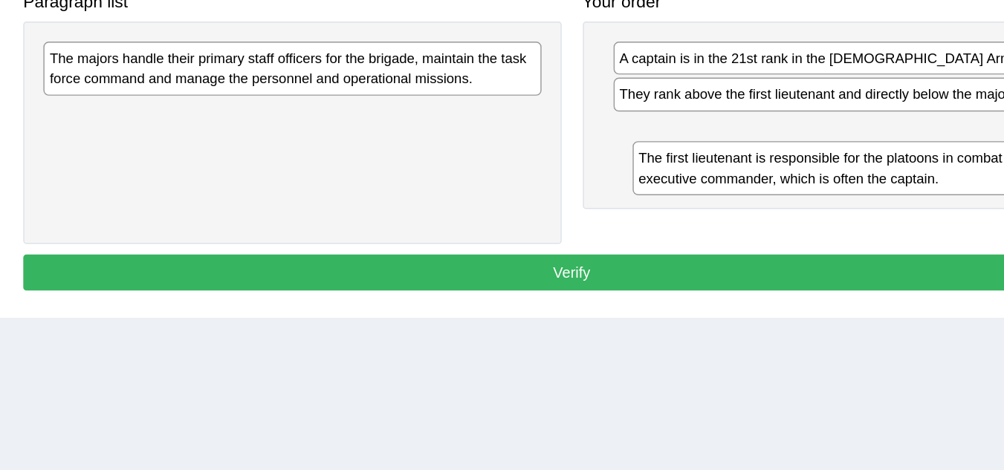
drag, startPoint x: 783, startPoint y: 210, endPoint x: 797, endPoint y: 255, distance: 46.5
click at [797, 255] on div "The first lieutenant is responsible for the platoons in combat and serves their…" at bounding box center [801, 254] width 342 height 37
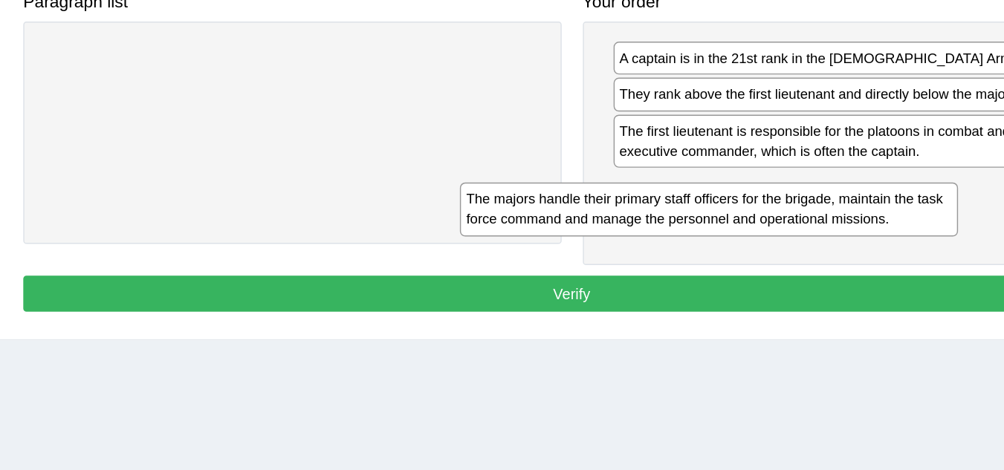
drag, startPoint x: 484, startPoint y: 183, endPoint x: 811, endPoint y: 267, distance: 337.7
click at [811, 267] on div "The majors handle their primary staff officers for the brigade, maintain the ta…" at bounding box center [683, 283] width 349 height 37
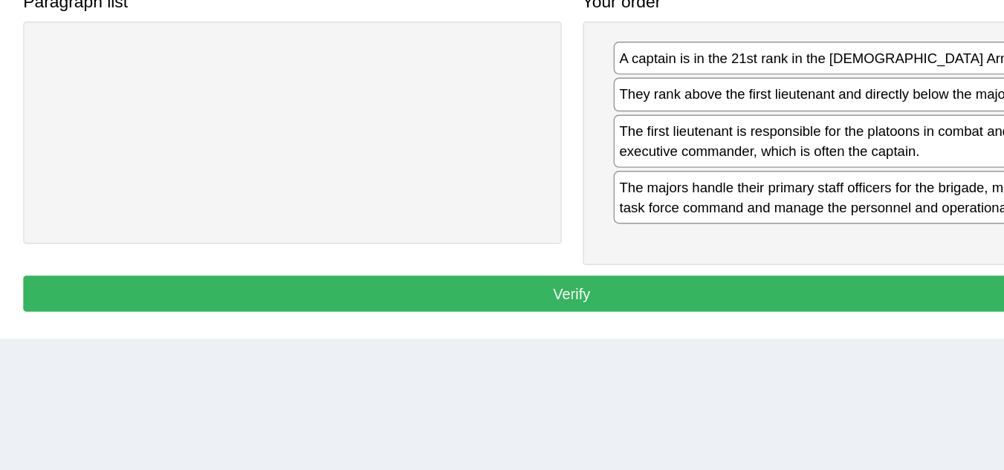
click at [619, 348] on button "Verify" at bounding box center [587, 342] width 769 height 25
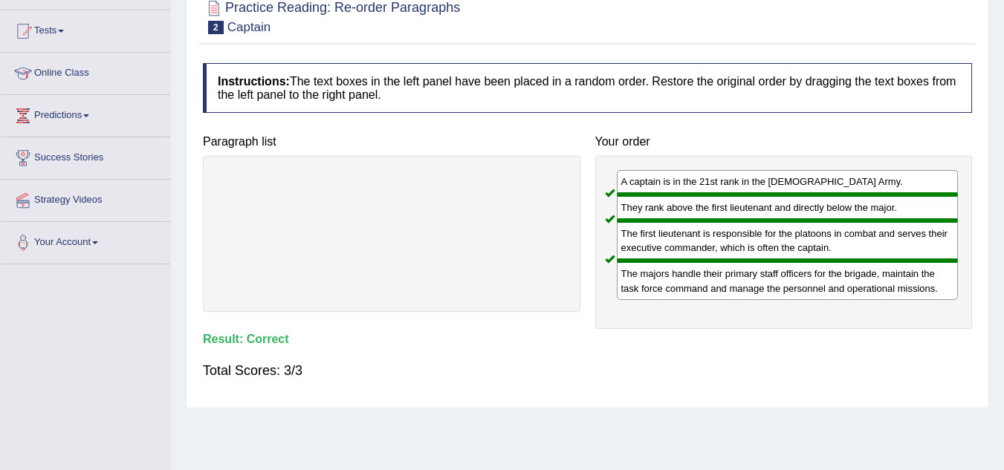
scroll to position [0, 0]
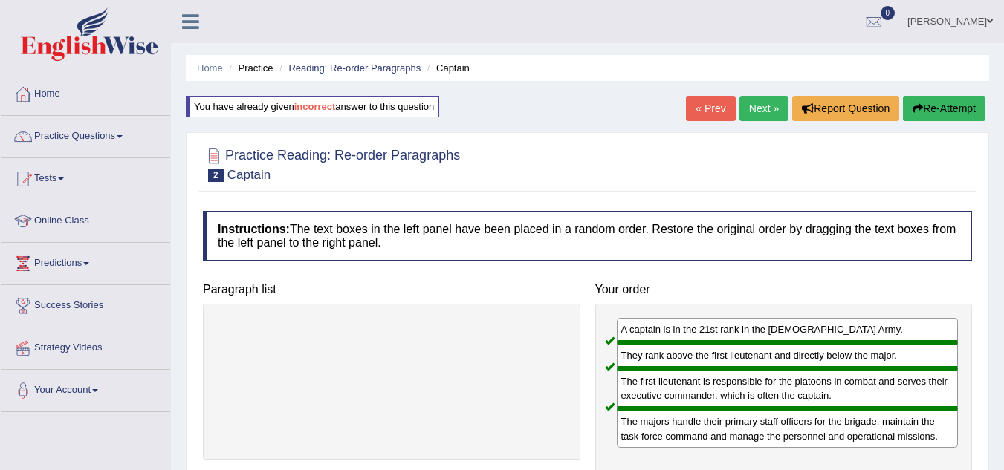
click at [755, 114] on link "Next »" at bounding box center [763, 108] width 49 height 25
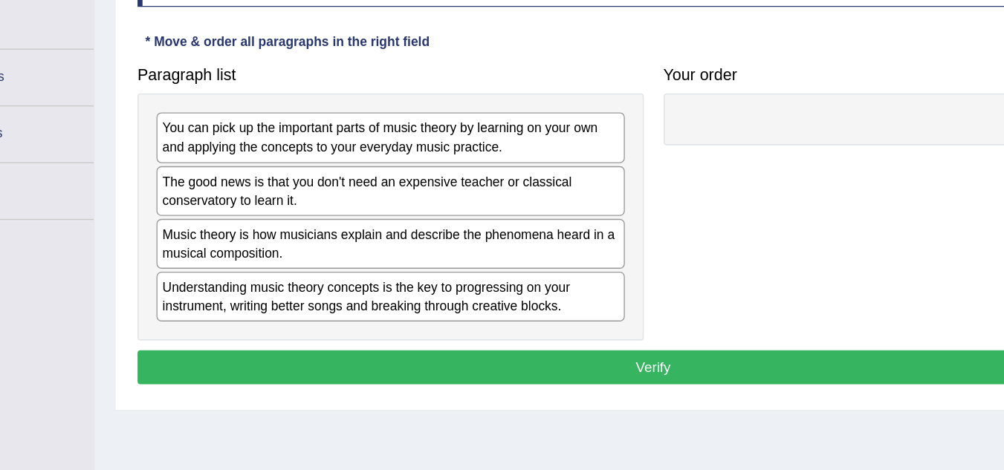
scroll to position [132, 0]
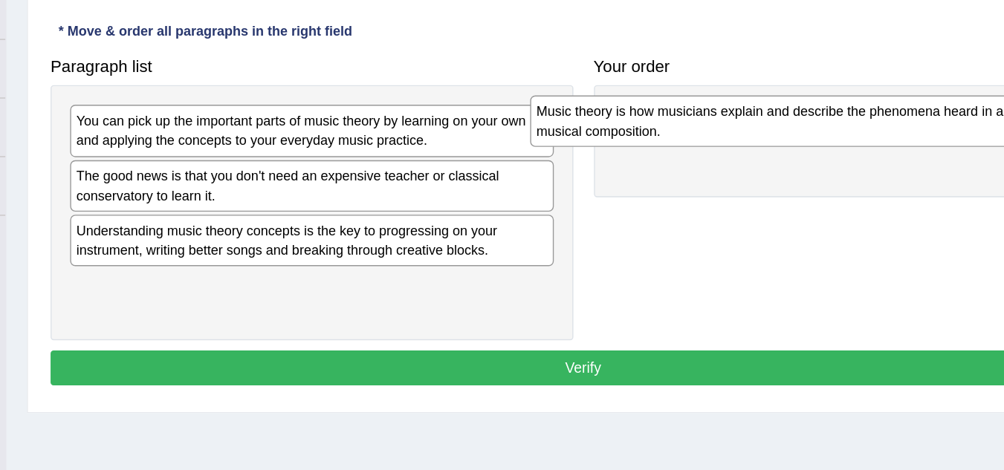
drag, startPoint x: 379, startPoint y: 303, endPoint x: 710, endPoint y: 213, distance: 343.6
click at [710, 213] on div "Music theory is how musicians explain and describe the phenomena heard in a mus…" at bounding box center [723, 211] width 349 height 37
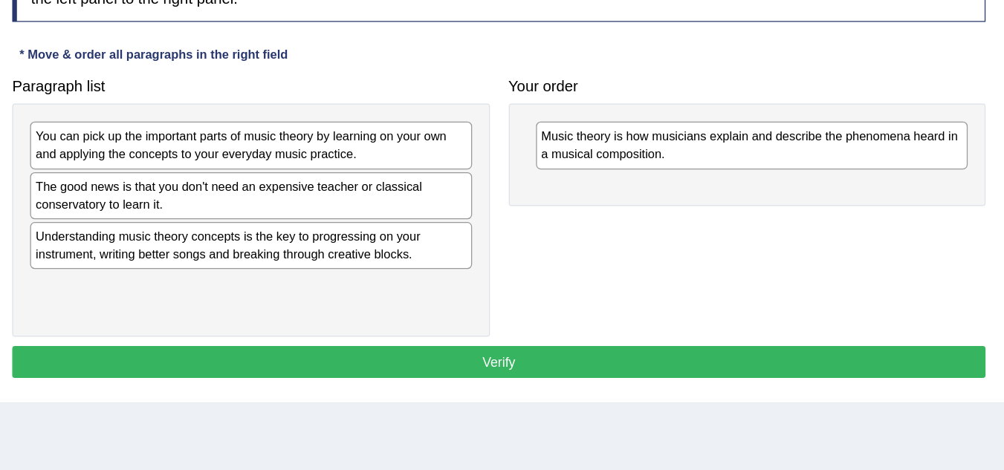
scroll to position [140, 0]
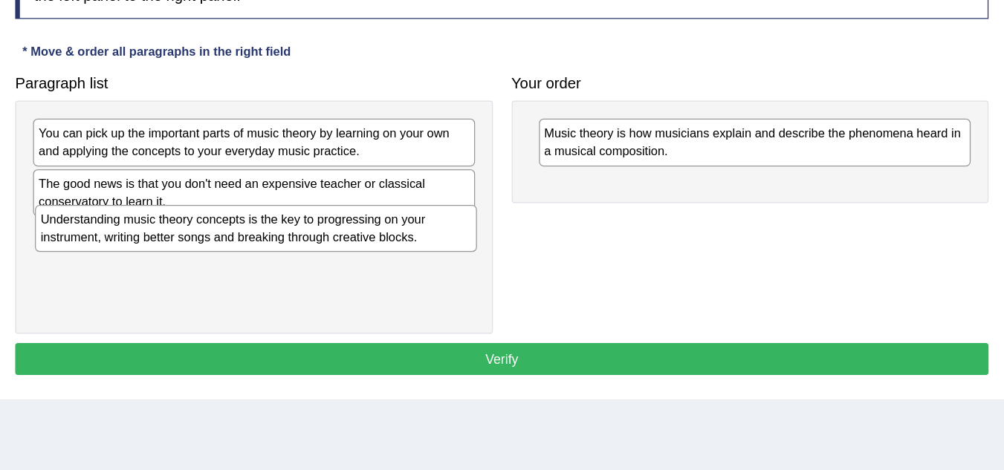
drag, startPoint x: 421, startPoint y: 297, endPoint x: 422, endPoint y: 286, distance: 11.2
click at [422, 286] on div "Understanding music theory concepts is the key to progressing on your instrumen…" at bounding box center [392, 279] width 349 height 37
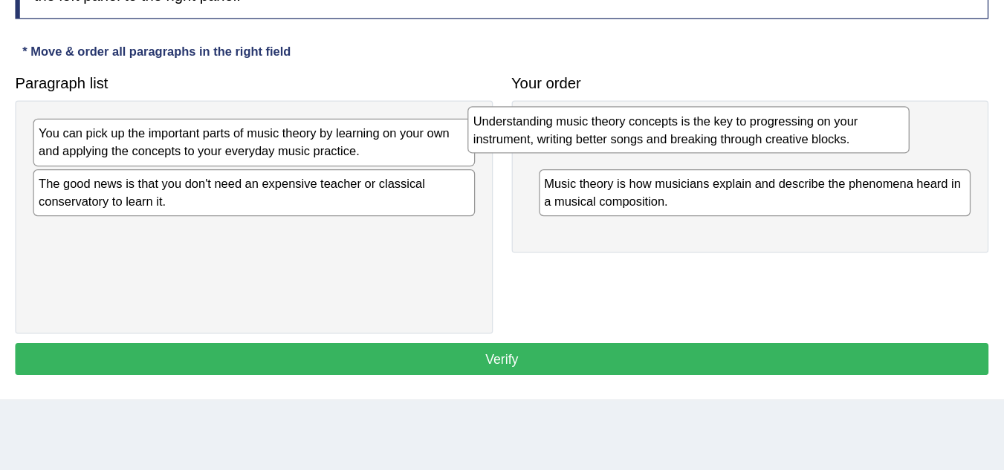
drag, startPoint x: 354, startPoint y: 296, endPoint x: 714, endPoint y: 192, distance: 374.2
click at [714, 192] on div "Understanding music theory concepts is the key to progressing on your instrumen…" at bounding box center [734, 201] width 349 height 37
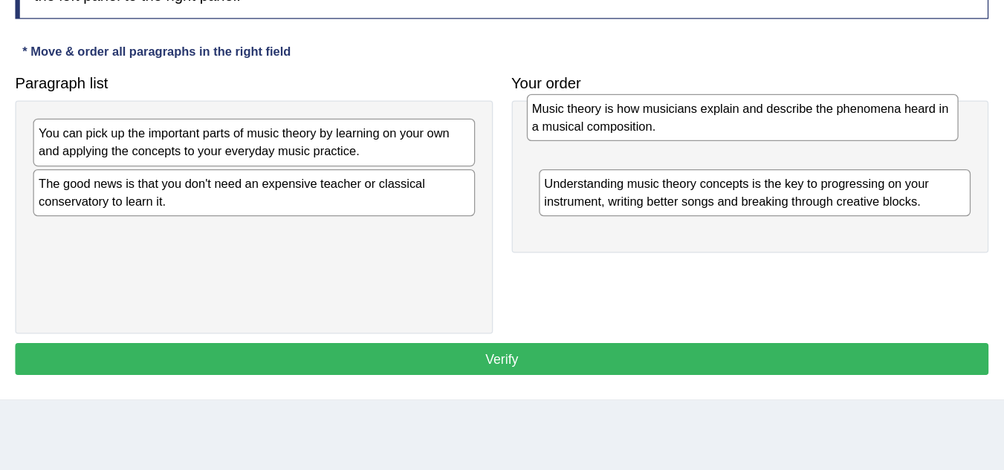
drag, startPoint x: 657, startPoint y: 251, endPoint x: 649, endPoint y: 195, distance: 57.1
click at [649, 195] on div "Music theory is how musicians explain and describe the phenomena heard in a mus…" at bounding box center [778, 191] width 342 height 37
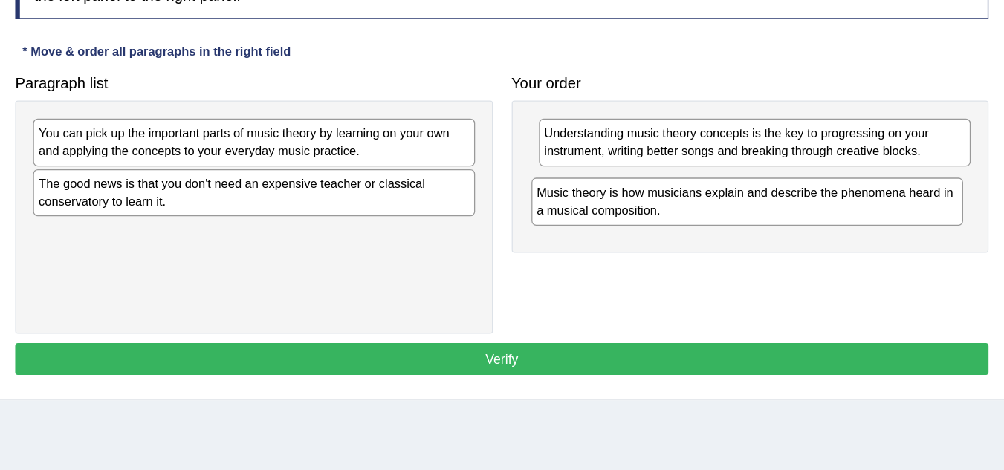
drag, startPoint x: 717, startPoint y: 216, endPoint x: 711, endPoint y: 263, distance: 47.2
click at [711, 263] on div "Music theory is how musicians explain and describe the phenomena heard in a mus…" at bounding box center [782, 257] width 342 height 37
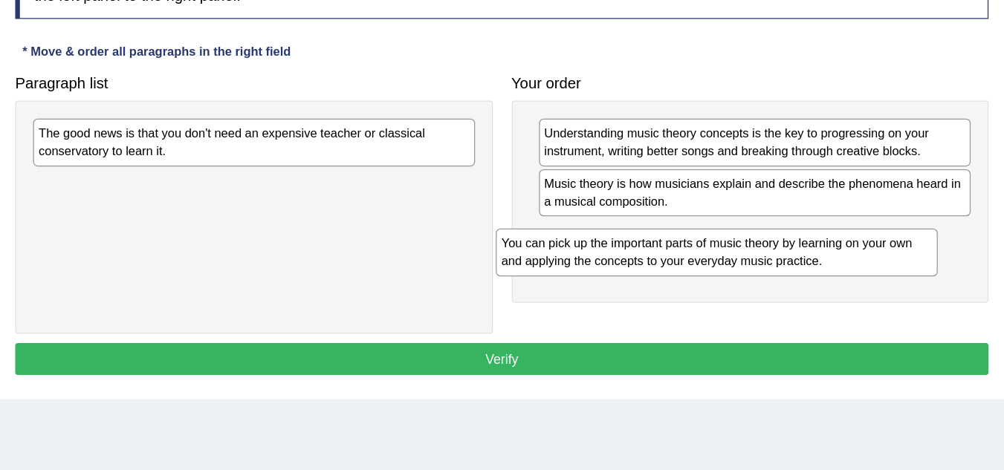
drag, startPoint x: 418, startPoint y: 207, endPoint x: 800, endPoint y: 278, distance: 389.3
click at [800, 279] on div "You can pick up the important parts of music theory by learning on your own and…" at bounding box center [757, 297] width 349 height 37
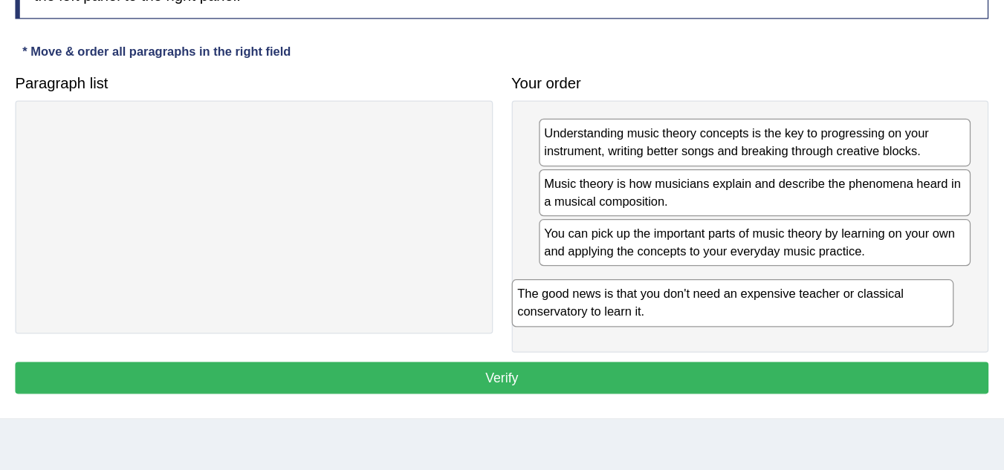
drag, startPoint x: 467, startPoint y: 204, endPoint x: 860, endPoint y: 319, distance: 409.4
click at [860, 320] on div "The good news is that you don't need an expensive teacher or classical conserva…" at bounding box center [769, 338] width 349 height 37
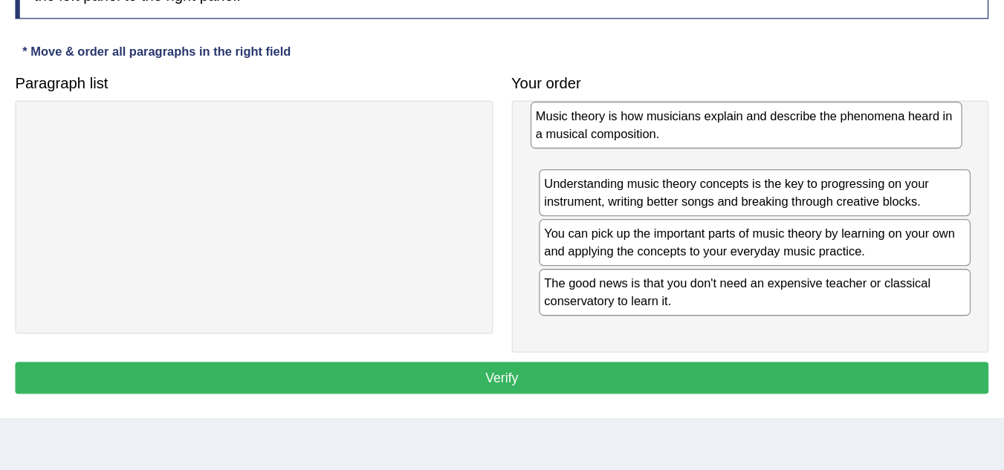
drag, startPoint x: 649, startPoint y: 263, endPoint x: 643, endPoint y: 210, distance: 53.9
click at [643, 210] on div "Music theory is how musicians explain and describe the phenomena heard in a mus…" at bounding box center [781, 197] width 342 height 37
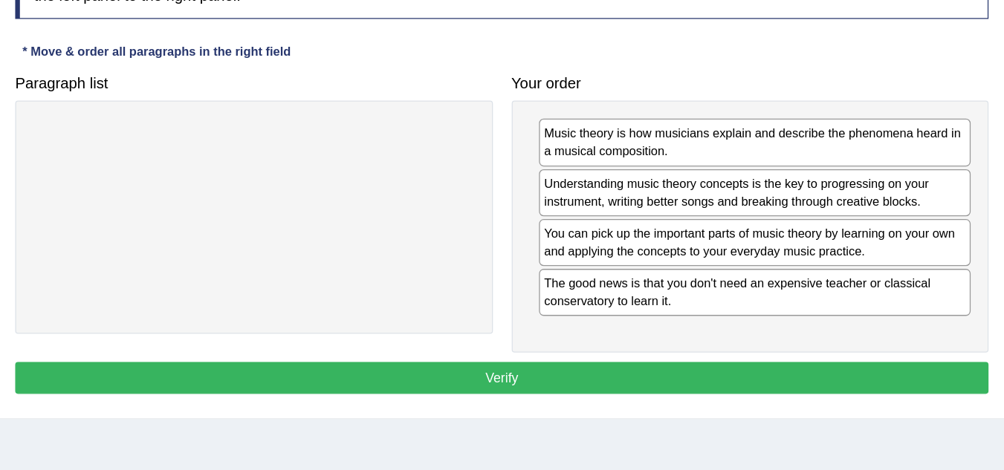
click at [594, 398] on button "Verify" at bounding box center [587, 397] width 769 height 25
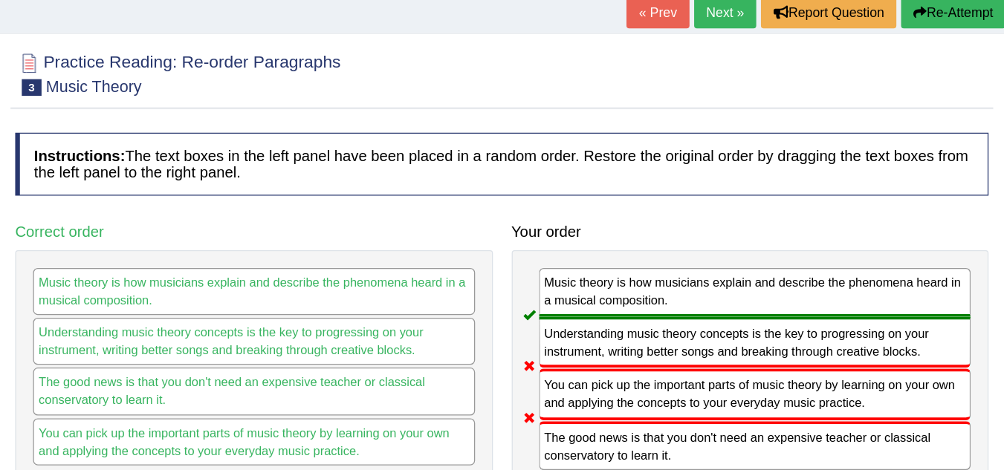
scroll to position [98, 0]
click at [768, 16] on link "Next »" at bounding box center [763, 10] width 49 height 25
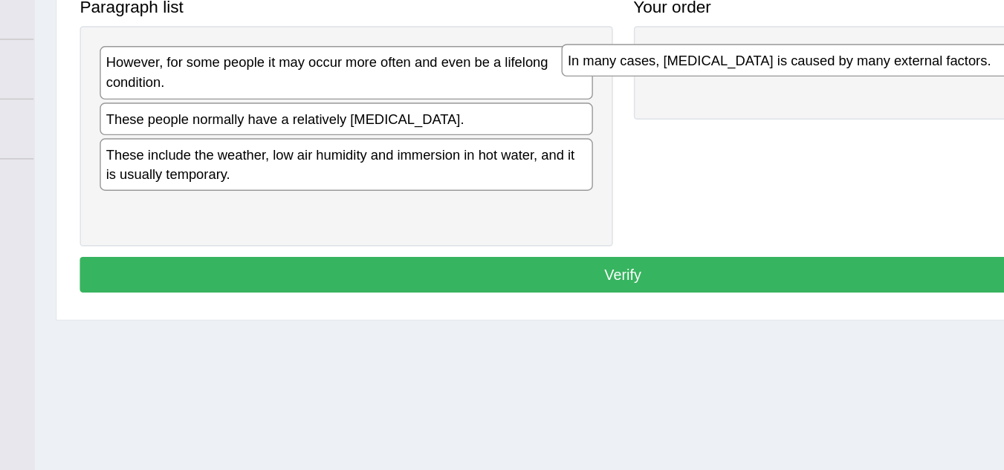
drag, startPoint x: 366, startPoint y: 185, endPoint x: 699, endPoint y: 134, distance: 337.4
click at [699, 134] on div "In many cases, [MEDICAL_DATA] is caused by many external factors." at bounding box center [718, 143] width 349 height 23
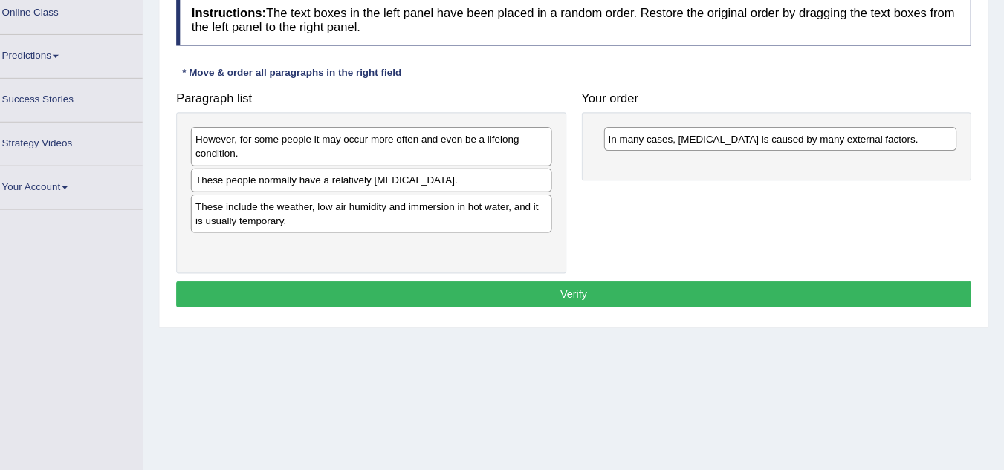
scroll to position [207, 0]
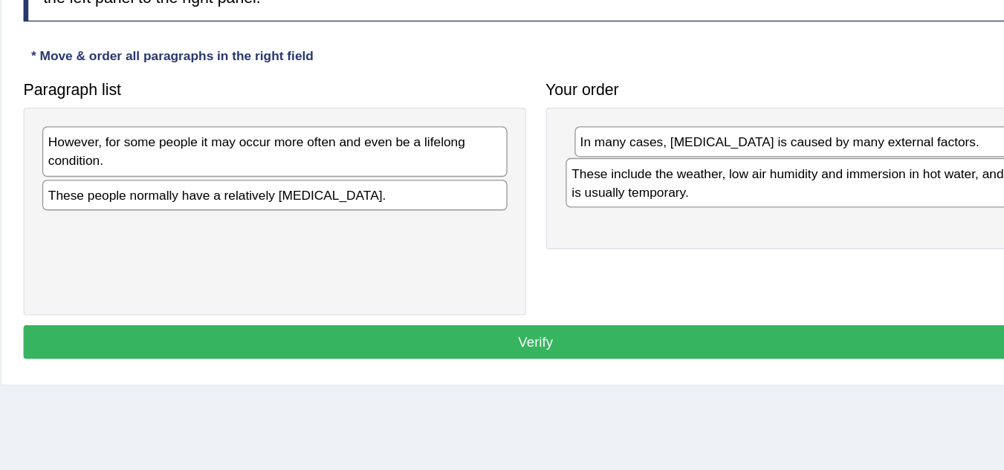
drag, startPoint x: 325, startPoint y: 212, endPoint x: 714, endPoint y: 171, distance: 391.5
click at [714, 171] on div "These include the weather, low air humidity and immersion in hot water, and it …" at bounding box center [784, 167] width 349 height 37
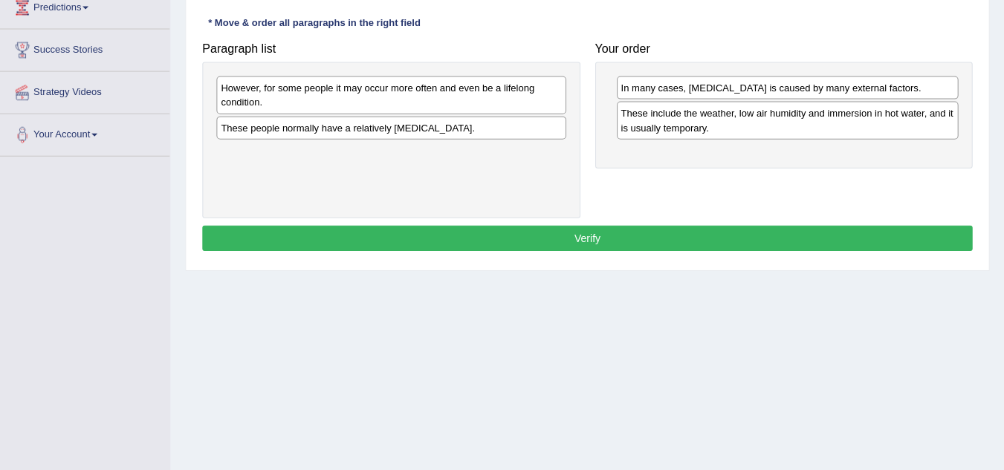
scroll to position [256, 0]
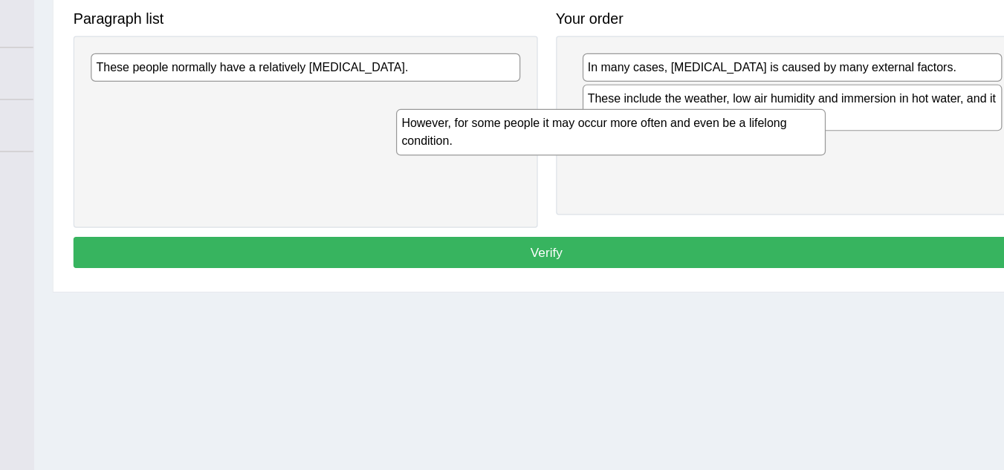
drag, startPoint x: 525, startPoint y: 88, endPoint x: 789, endPoint y: 145, distance: 269.9
click at [789, 145] on div "However, for some people it may occur more often and even be a lifelong conditi…" at bounding box center [639, 139] width 349 height 37
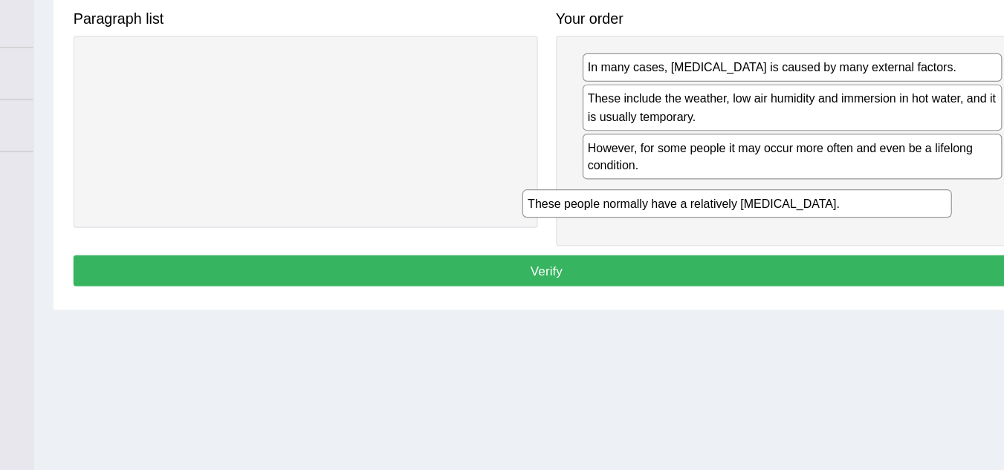
drag, startPoint x: 437, startPoint y: 87, endPoint x: 802, endPoint y: 187, distance: 378.4
click at [802, 187] on div "These people normally have a relatively [MEDICAL_DATA]." at bounding box center [742, 198] width 349 height 23
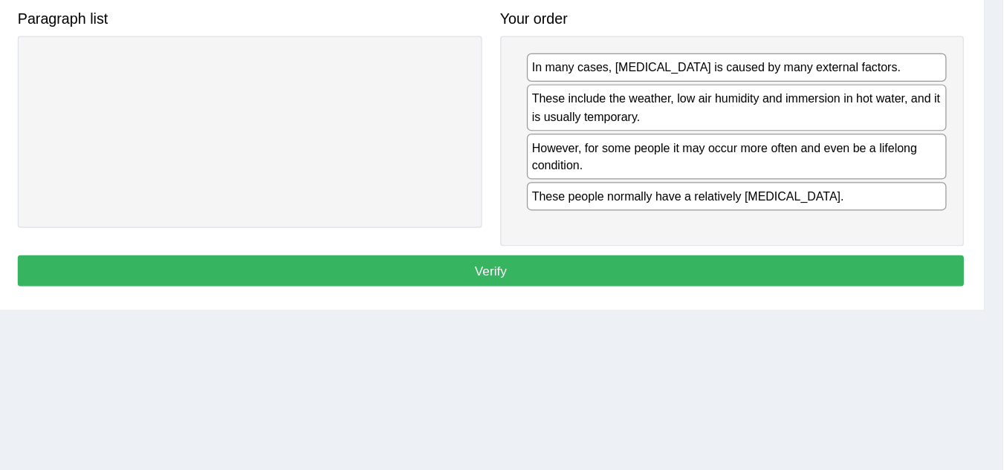
click at [698, 254] on button "Verify" at bounding box center [587, 252] width 769 height 25
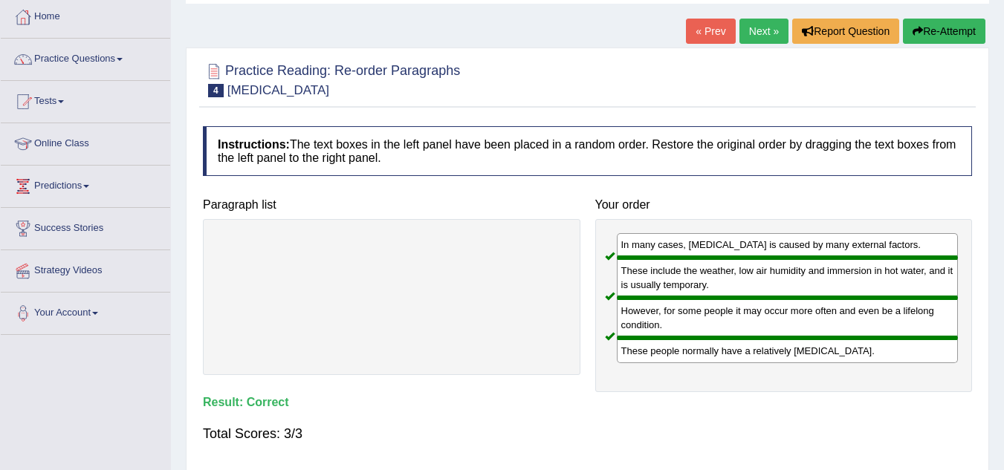
scroll to position [74, 0]
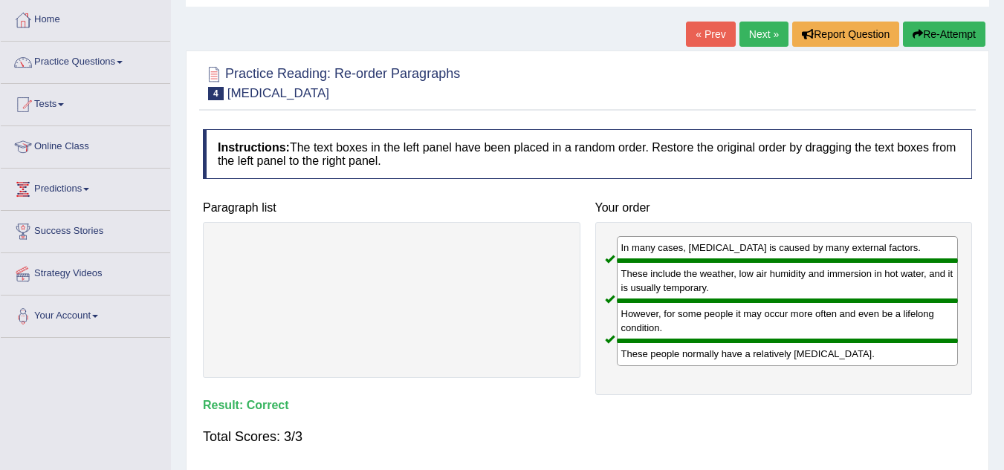
click at [754, 27] on link "Next »" at bounding box center [763, 34] width 49 height 25
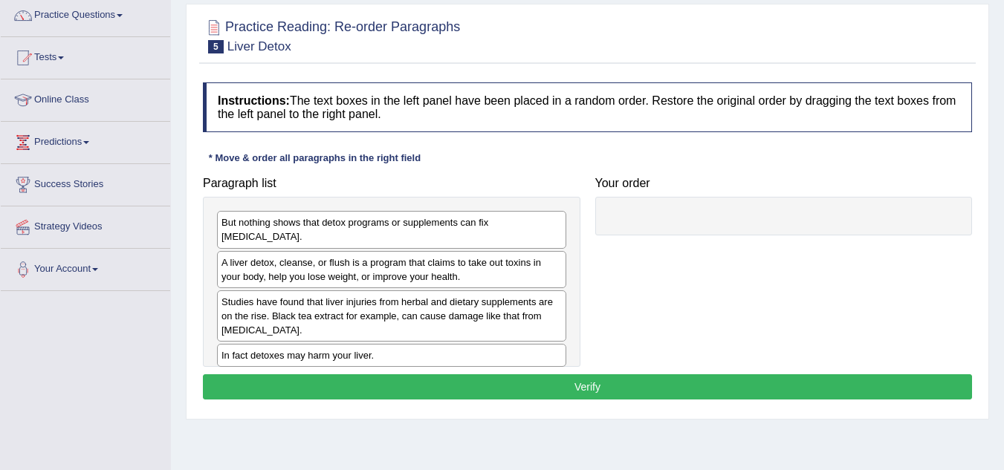
scroll to position [134, 0]
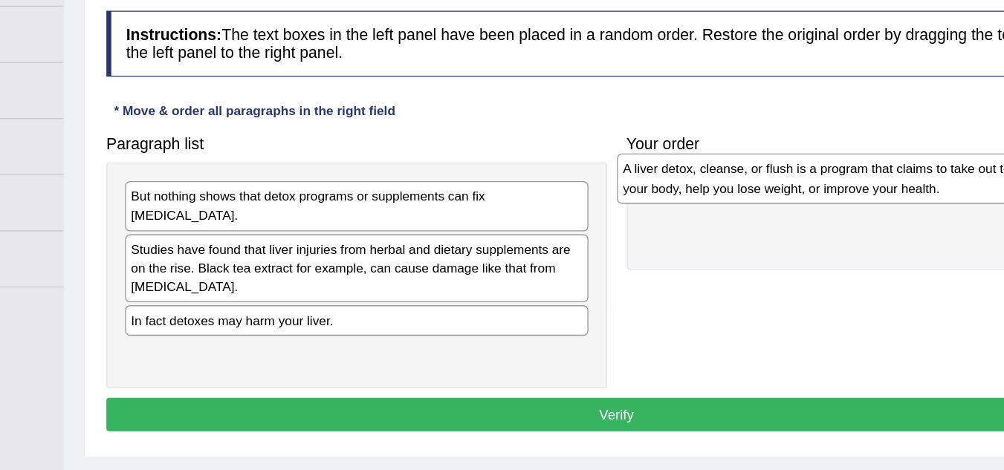
drag, startPoint x: 432, startPoint y: 244, endPoint x: 808, endPoint y: 195, distance: 379.8
click at [808, 195] on div "A liver detox, cleanse, or flush is a program that claims to take out toxins in…" at bounding box center [762, 196] width 349 height 37
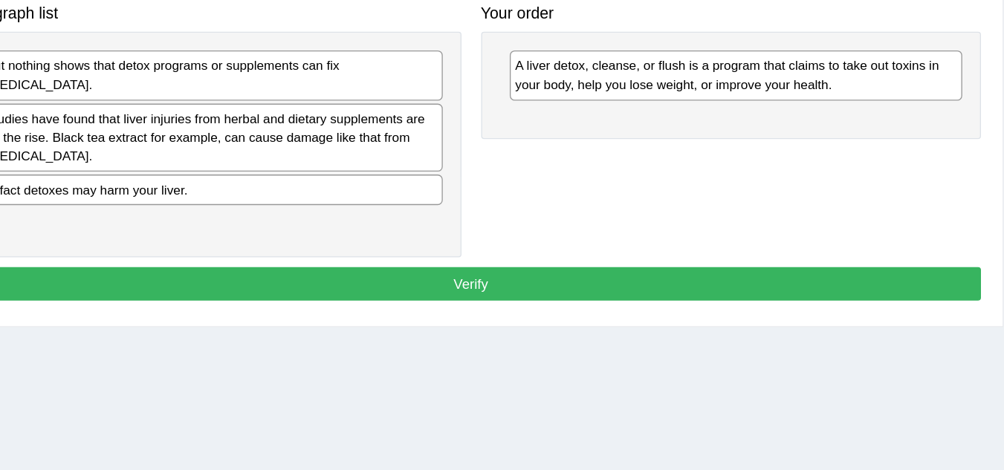
scroll to position [180, 0]
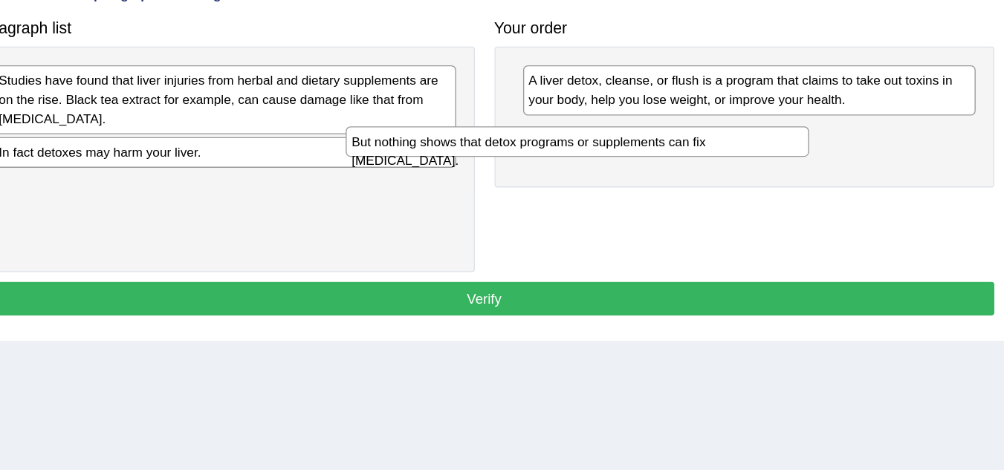
drag, startPoint x: 424, startPoint y: 172, endPoint x: 701, endPoint y: 215, distance: 280.4
click at [701, 215] on div "But nothing shows that detox programs or supplements can fix liver damage." at bounding box center [657, 209] width 349 height 23
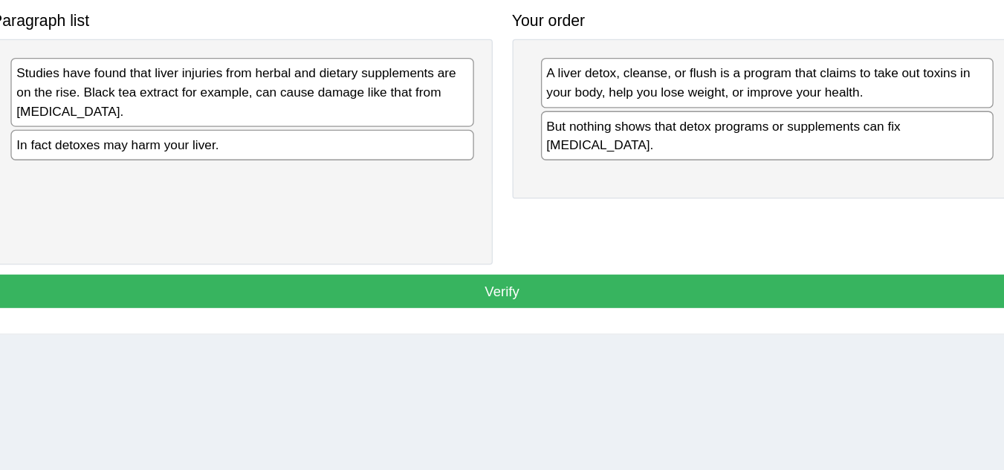
drag, startPoint x: 438, startPoint y: 230, endPoint x: 438, endPoint y: 221, distance: 9.7
click at [438, 221] on div "Studies have found that liver injuries from herbal and dietary supplements are …" at bounding box center [391, 223] width 377 height 170
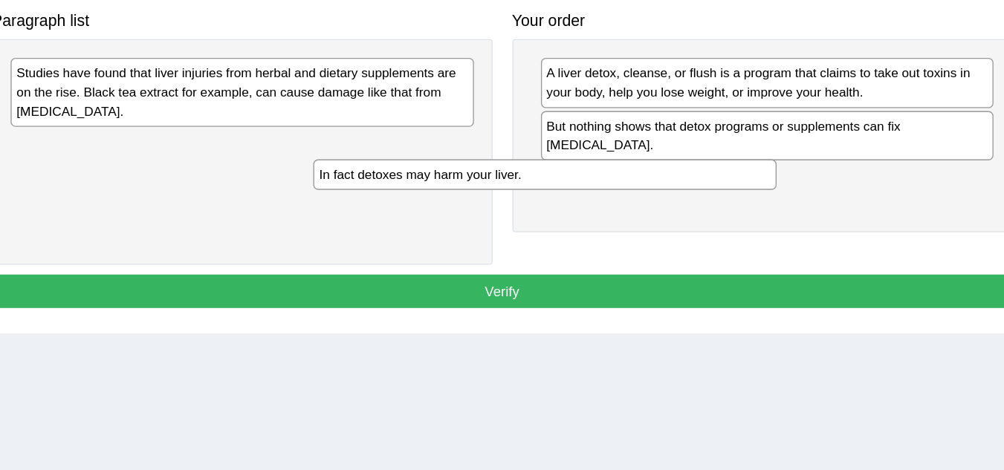
drag, startPoint x: 438, startPoint y: 221, endPoint x: 753, endPoint y: 213, distance: 315.9
click at [753, 229] on div "In fact detoxes may harm your liver." at bounding box center [619, 240] width 349 height 23
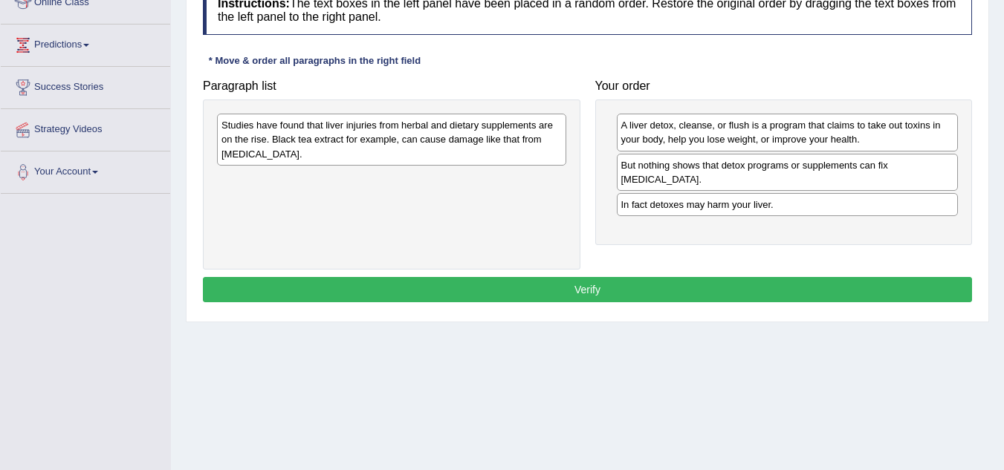
scroll to position [234, 0]
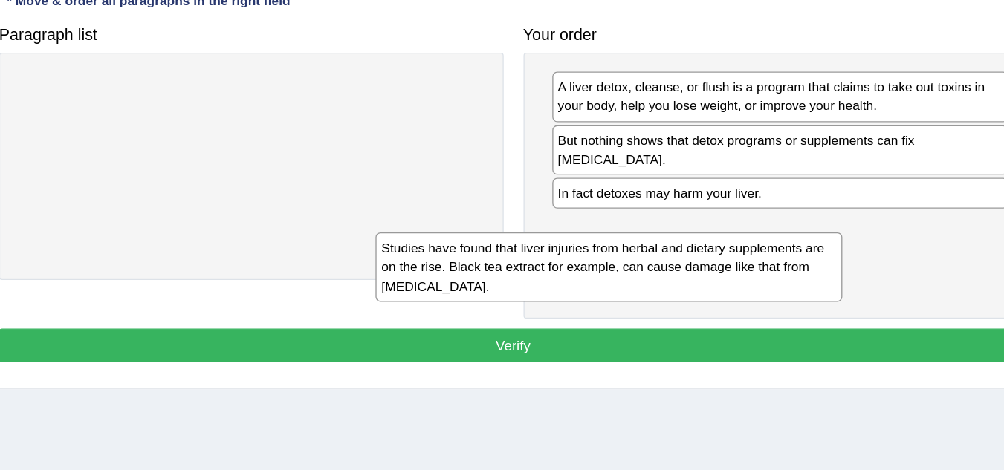
drag, startPoint x: 389, startPoint y: 141, endPoint x: 661, endPoint y: 256, distance: 295.0
click at [661, 256] on div "Studies have found that liver injuries from herbal and dietary supplements are …" at bounding box center [658, 243] width 349 height 51
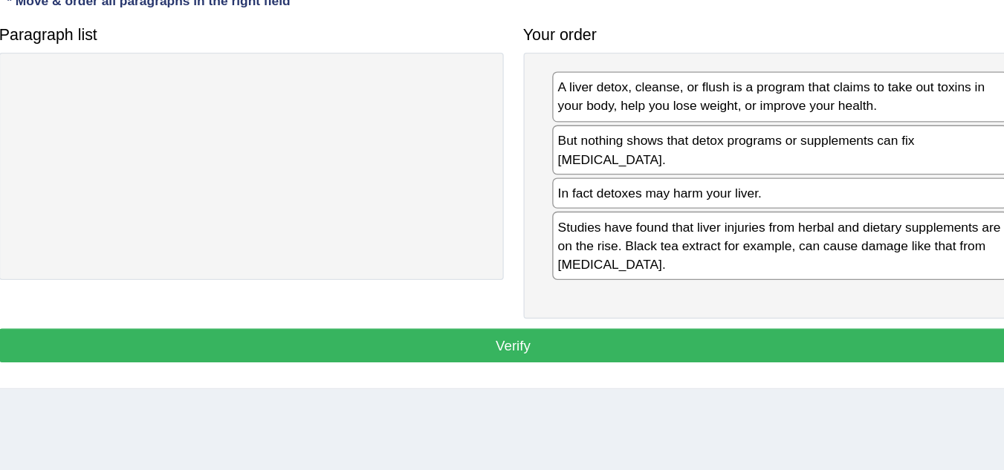
click at [550, 291] on button "Verify" at bounding box center [587, 303] width 769 height 25
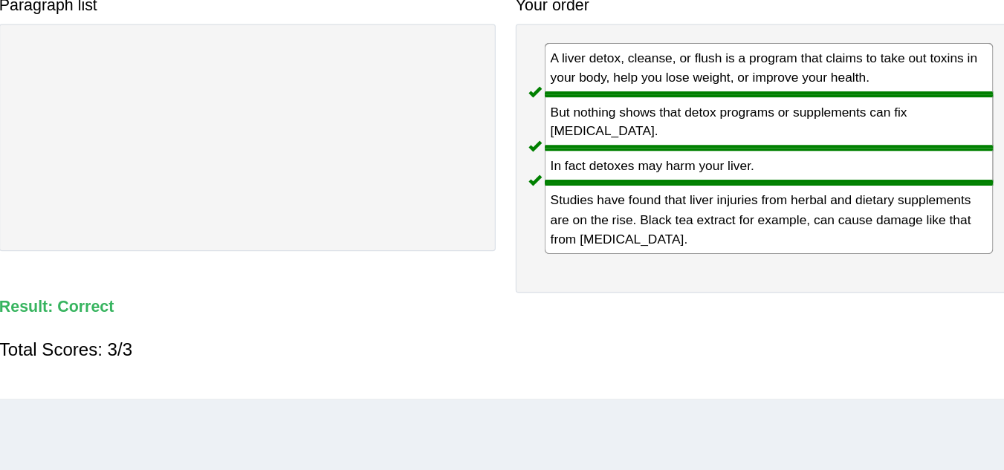
scroll to position [212, 0]
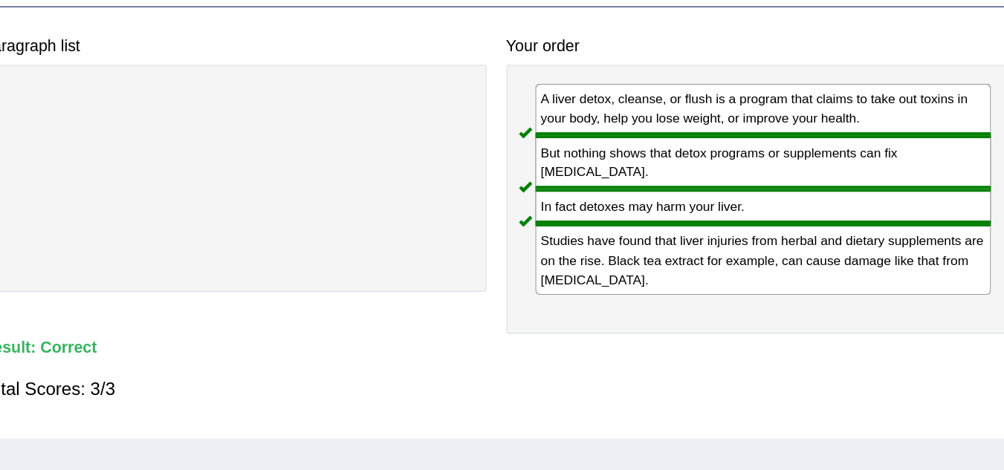
click at [562, 273] on div "Instructions: The text boxes in the left panel have been placed in a random ord…" at bounding box center [587, 170] width 776 height 373
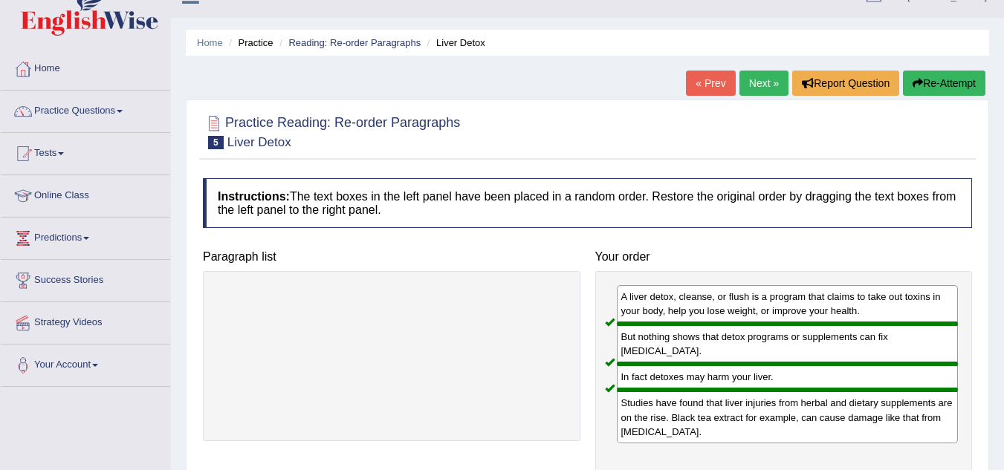
scroll to position [25, 0]
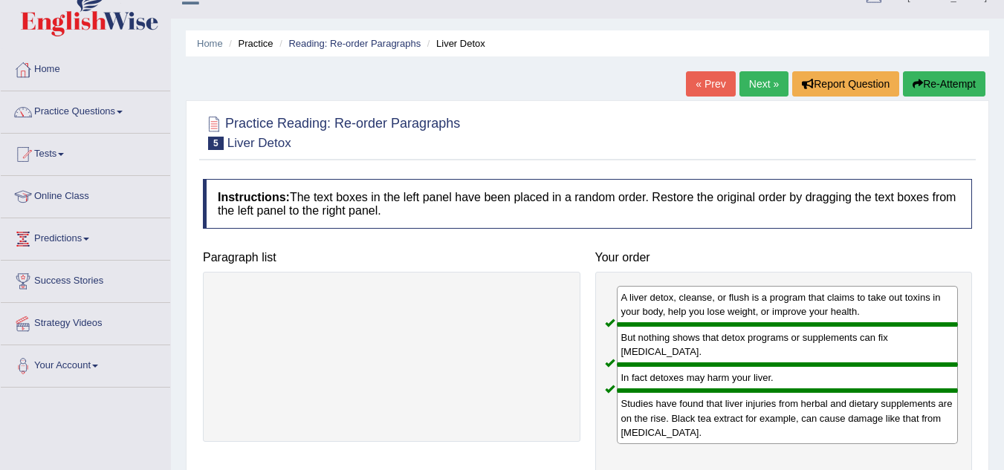
click at [753, 88] on link "Next »" at bounding box center [763, 83] width 49 height 25
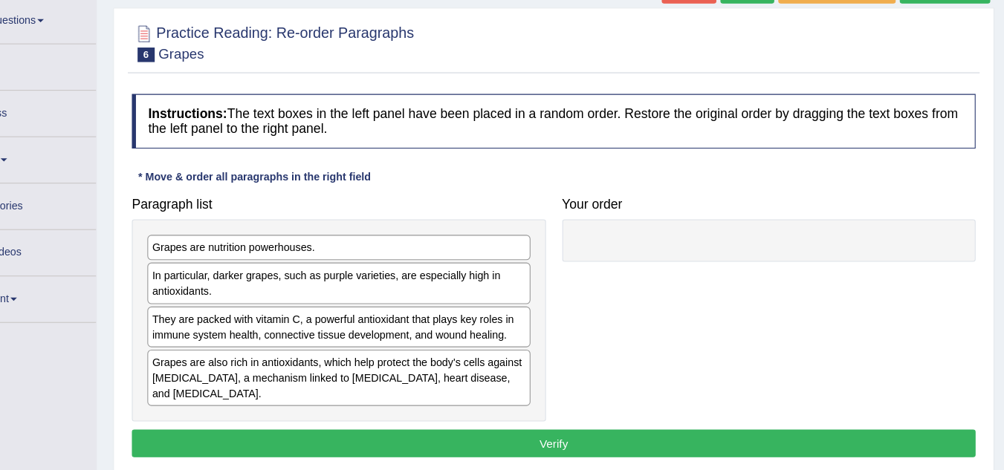
scroll to position [76, 0]
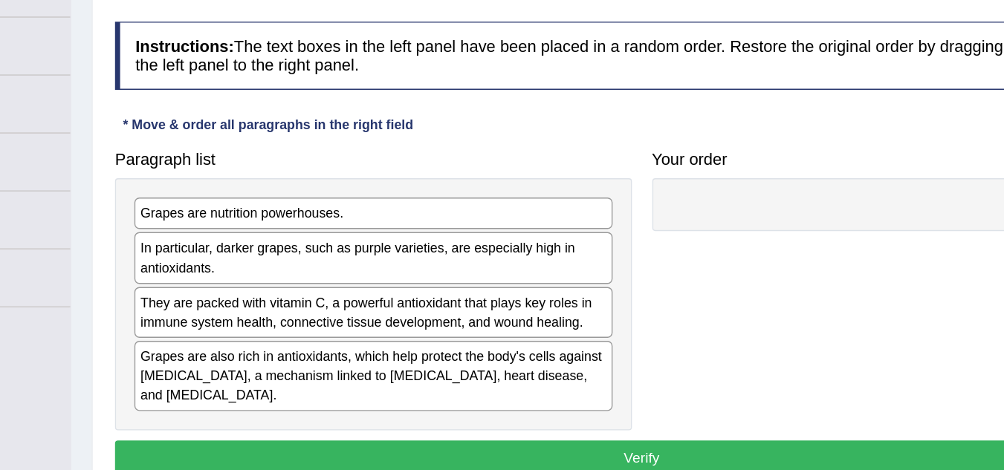
click at [303, 262] on div "Grapes are nutrition powerhouses." at bounding box center [391, 267] width 349 height 23
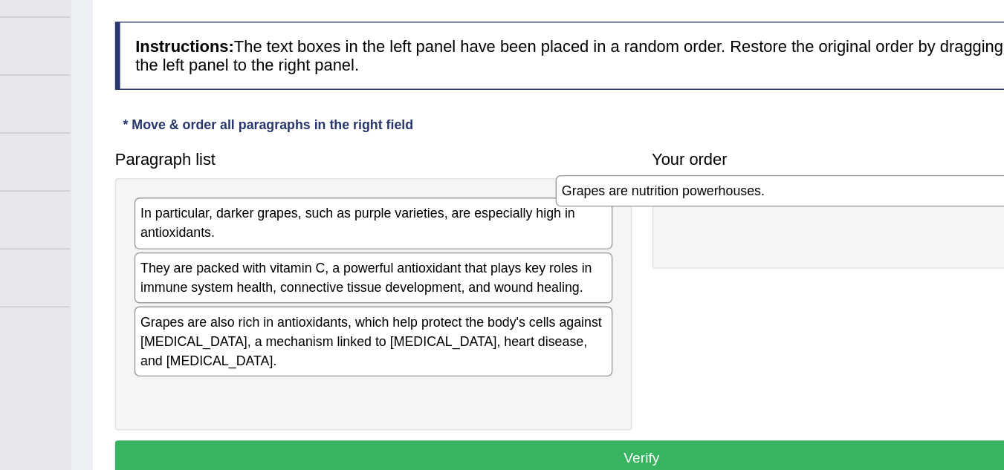
drag, startPoint x: 415, startPoint y: 273, endPoint x: 737, endPoint y: 250, distance: 323.2
click at [737, 250] on div "Grapes are nutrition powerhouses." at bounding box center [699, 251] width 349 height 23
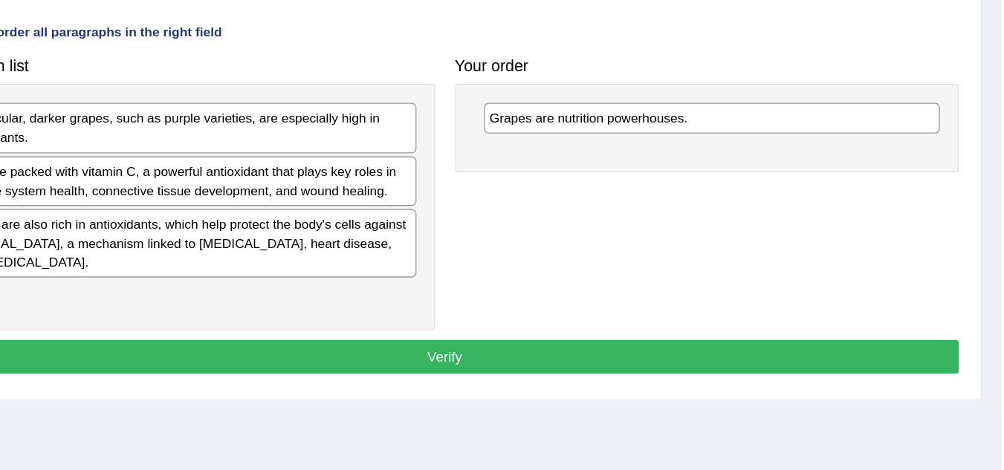
scroll to position [136, 0]
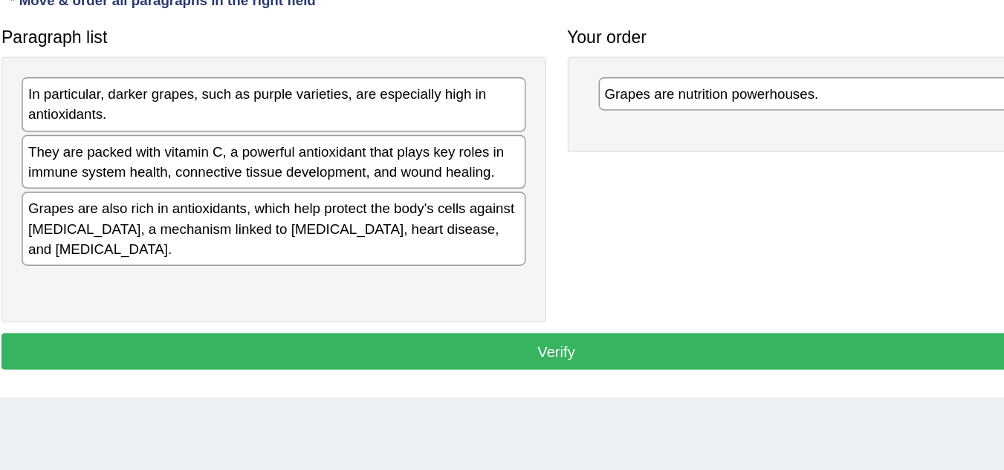
click at [341, 216] on div "In particular, darker grapes, such as purple varieties, are especially high in …" at bounding box center [391, 214] width 349 height 37
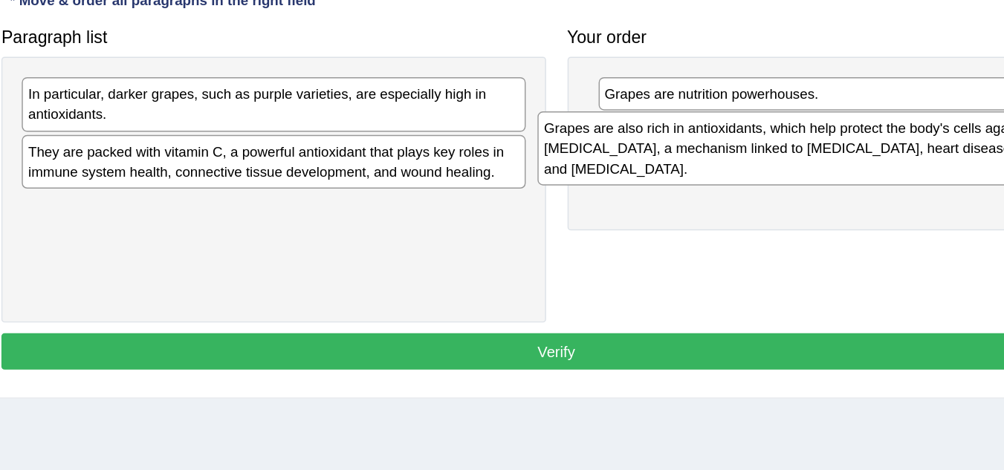
drag, startPoint x: 403, startPoint y: 295, endPoint x: 760, endPoint y: 239, distance: 361.7
click at [760, 239] on div "Grapes are also rich in antioxidants, which help protect the body's cells again…" at bounding box center [748, 245] width 349 height 51
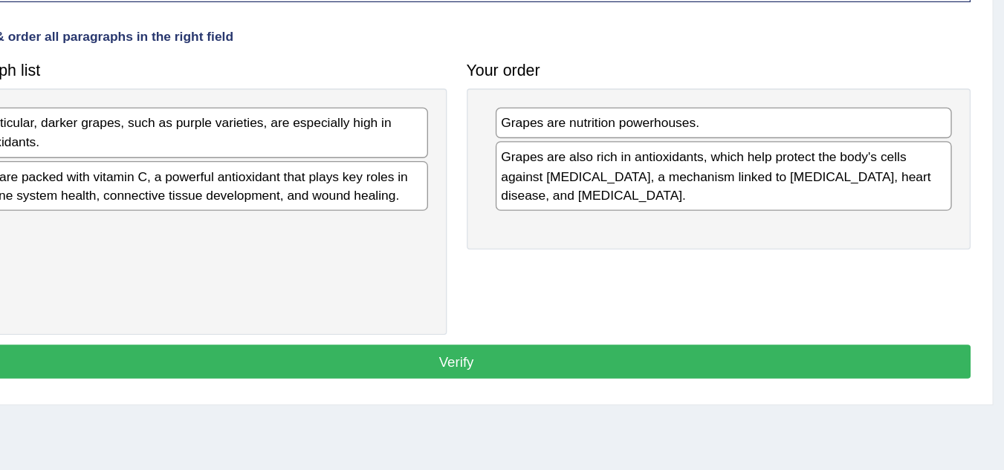
scroll to position [132, 0]
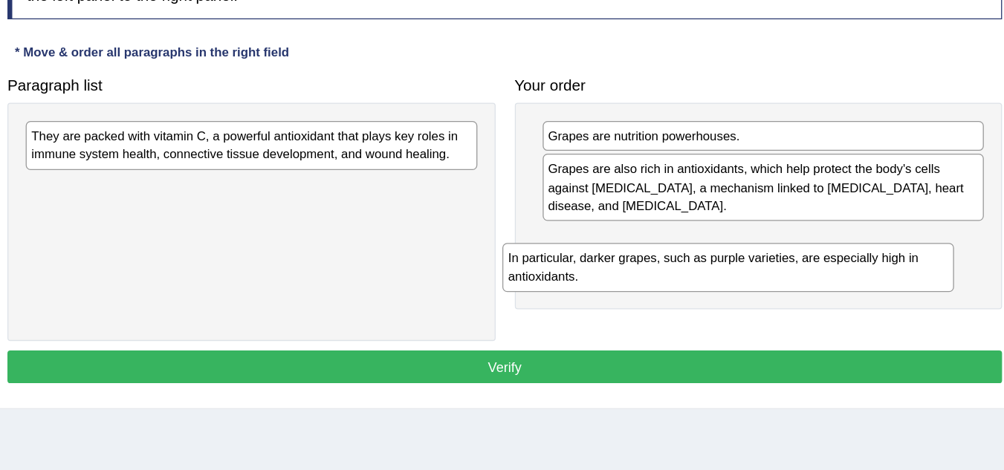
drag, startPoint x: 526, startPoint y: 228, endPoint x: 885, endPoint y: 305, distance: 367.0
click at [885, 305] on div "In particular, darker grapes, such as purple varieties, are especially high in …" at bounding box center [760, 312] width 349 height 37
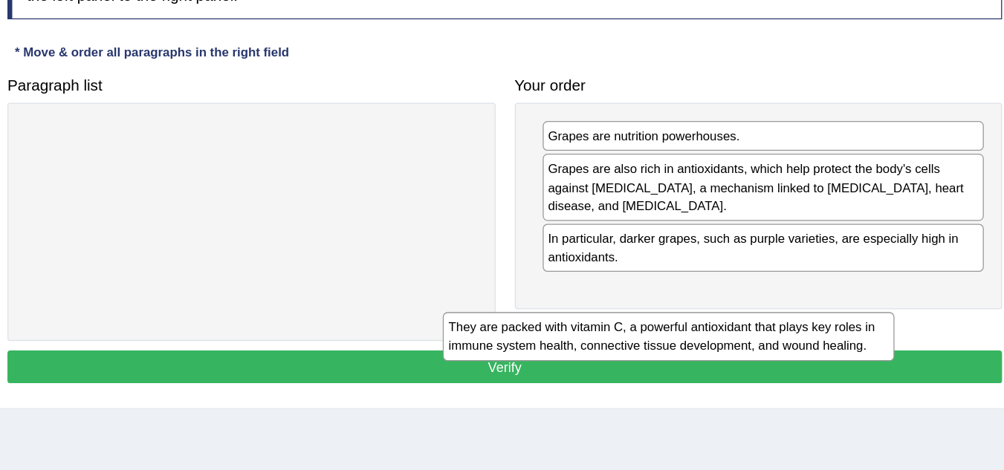
drag, startPoint x: 501, startPoint y: 233, endPoint x: 843, endPoint y: 350, distance: 362.1
click at [843, 350] on div "They are packed with vitamin C, a powerful antioxidant that plays key roles in …" at bounding box center [713, 366] width 349 height 37
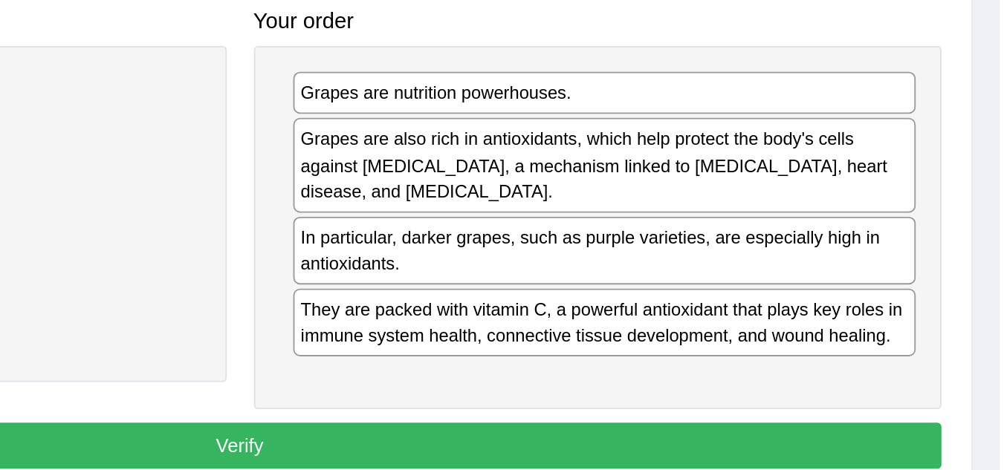
click at [743, 249] on div "Grapes are also rich in antioxidants, which help protect the body's cells again…" at bounding box center [788, 250] width 342 height 51
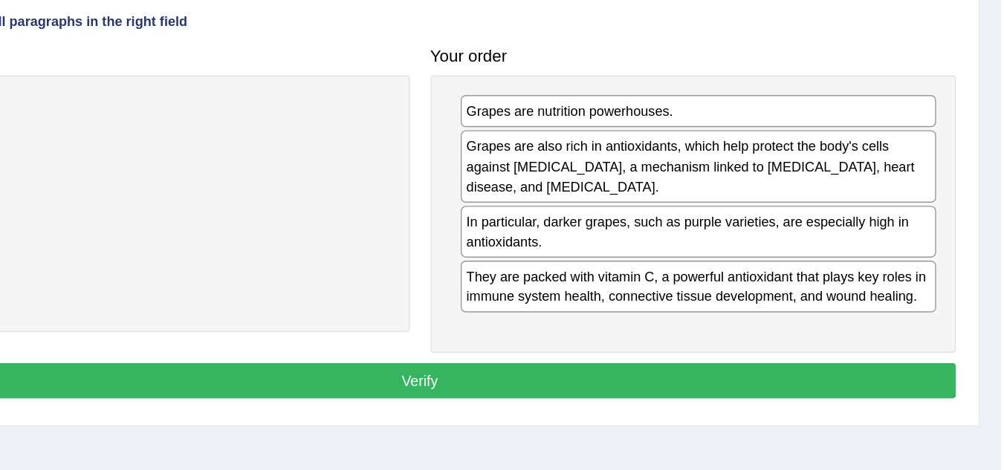
drag, startPoint x: 697, startPoint y: 388, endPoint x: 690, endPoint y: 398, distance: 12.8
click at [690, 398] on div "Instructions: The text boxes in the left panel have been placed in a random ord…" at bounding box center [587, 247] width 776 height 366
click at [690, 398] on button "Verify" at bounding box center [587, 404] width 769 height 25
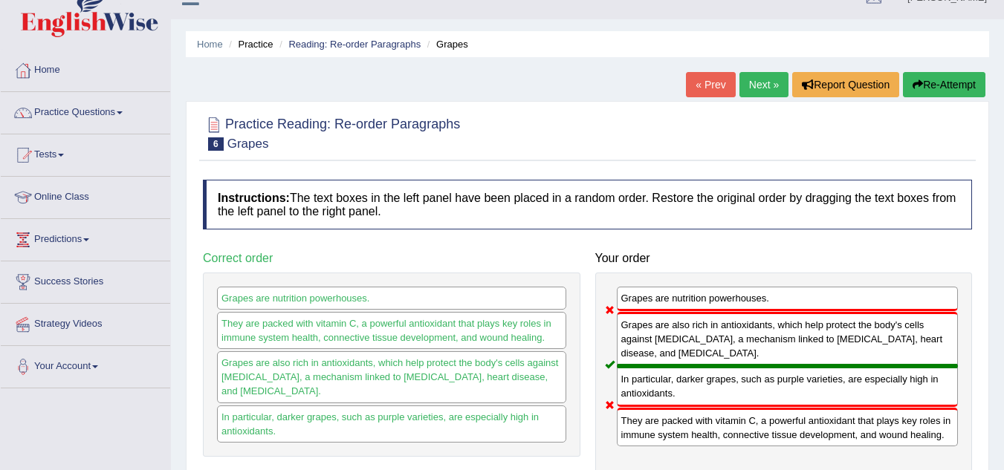
scroll to position [25, 0]
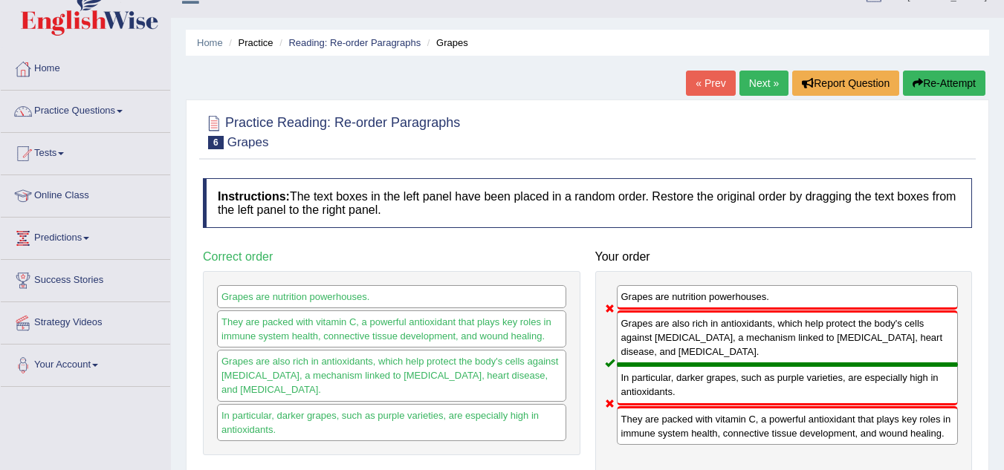
click at [962, 70] on div "Home Practice Reading: Re-order Paragraphs Grapes « Prev Next » Report Question…" at bounding box center [587, 346] width 833 height 743
click at [925, 80] on button "Re-Attempt" at bounding box center [944, 83] width 82 height 25
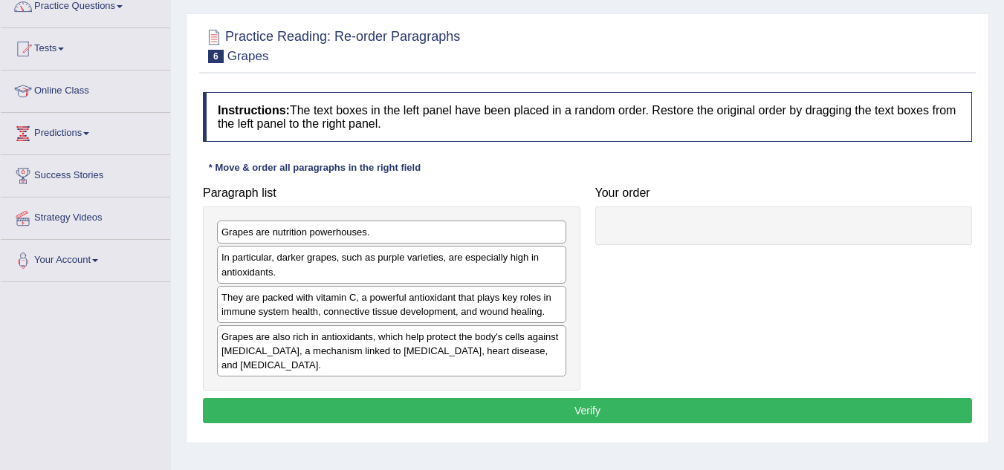
scroll to position [131, 0]
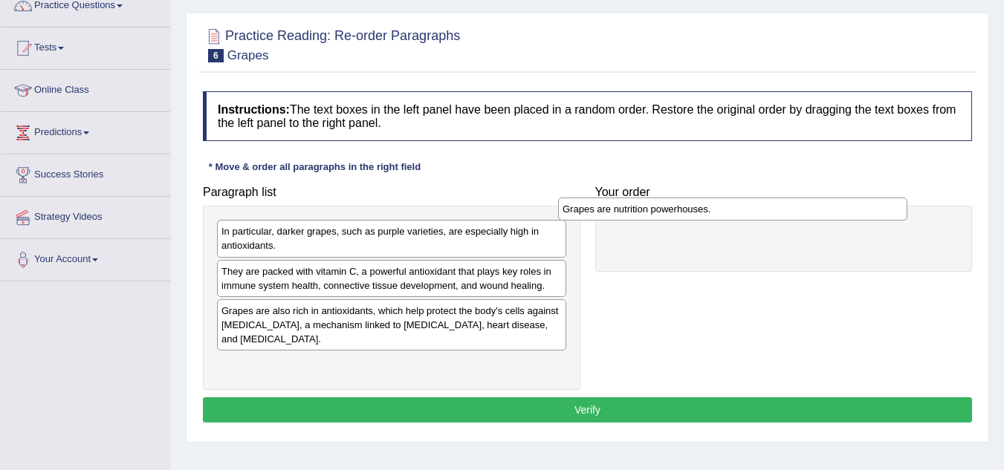
drag, startPoint x: 307, startPoint y: 230, endPoint x: 761, endPoint y: 191, distance: 455.6
click at [761, 198] on div "Grapes are nutrition powerhouses." at bounding box center [732, 209] width 349 height 23
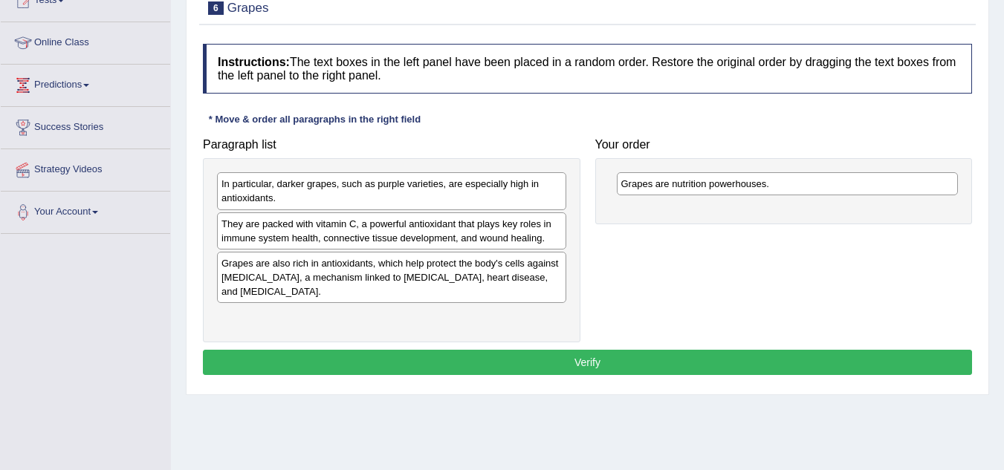
scroll to position [179, 0]
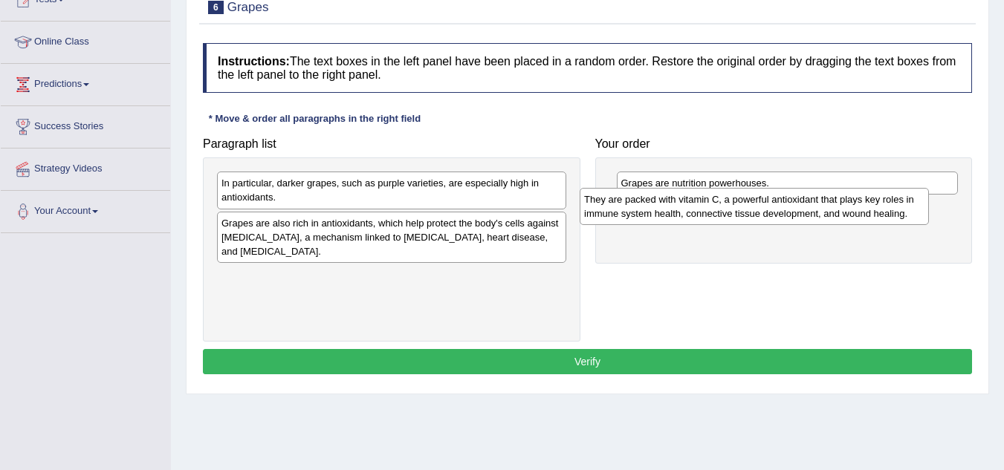
drag, startPoint x: 381, startPoint y: 230, endPoint x: 744, endPoint y: 206, distance: 363.4
click at [744, 206] on div "They are packed with vitamin C, a powerful antioxidant that plays key roles in …" at bounding box center [754, 206] width 349 height 37
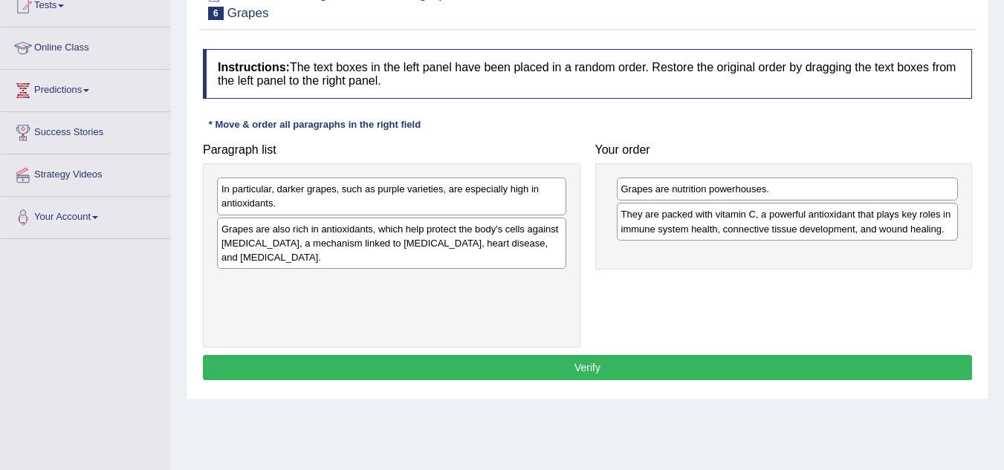
scroll to position [174, 0]
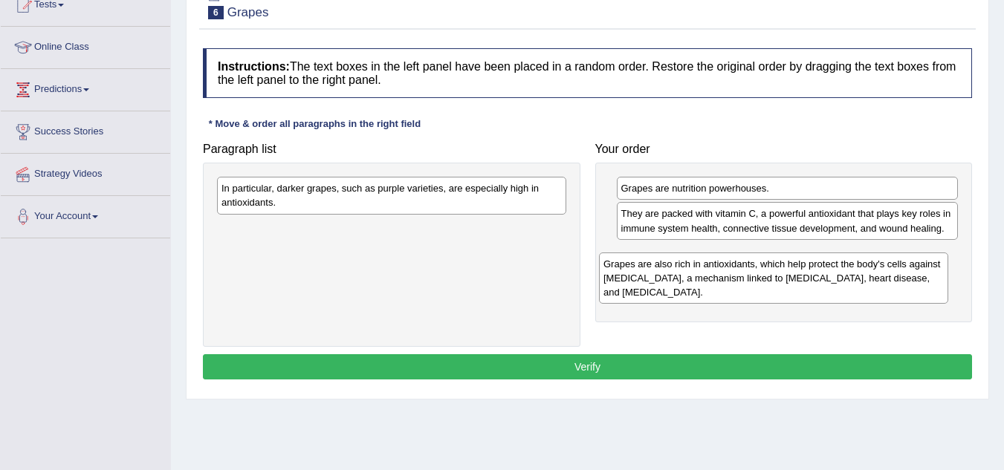
drag, startPoint x: 386, startPoint y: 232, endPoint x: 768, endPoint y: 262, distance: 383.1
click at [768, 262] on div "Grapes are also rich in antioxidants, which help protect the body's cells again…" at bounding box center [773, 278] width 349 height 51
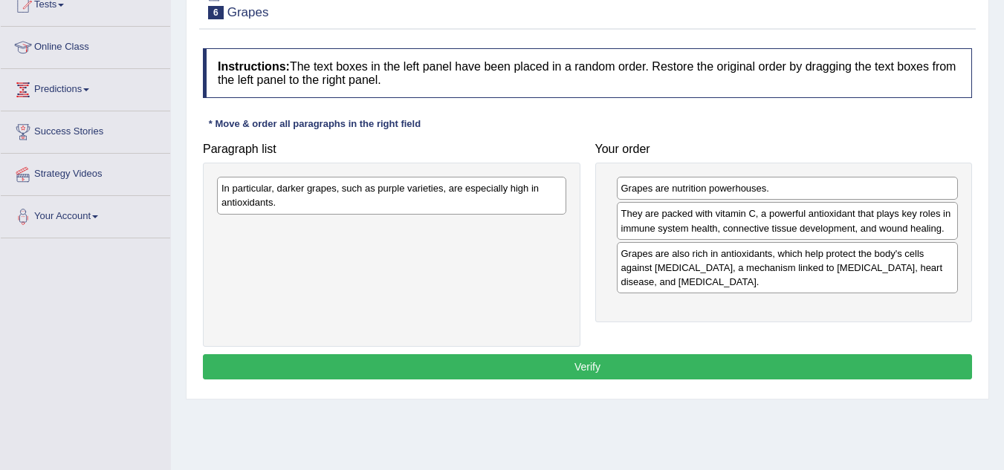
click at [371, 200] on div "In particular, darker grapes, such as purple varieties, are especially high in …" at bounding box center [391, 195] width 349 height 37
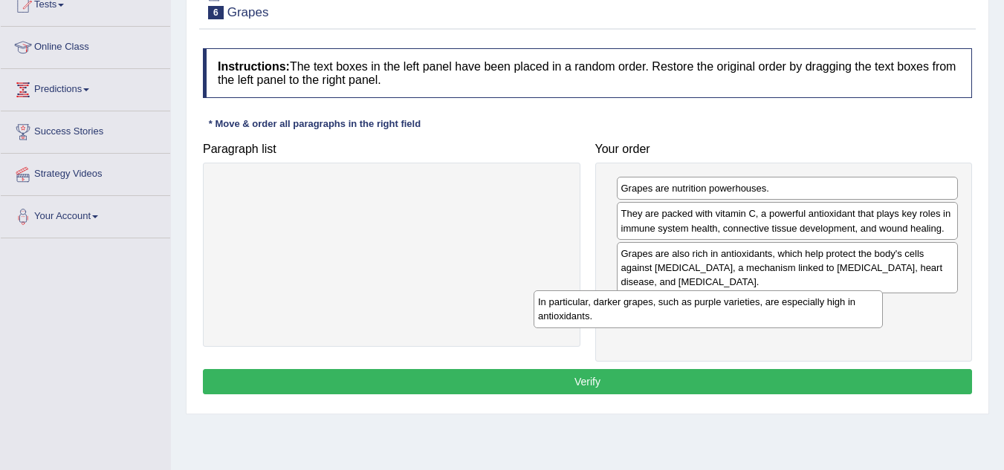
drag, startPoint x: 367, startPoint y: 201, endPoint x: 794, endPoint y: 341, distance: 448.8
click at [794, 328] on div "In particular, darker grapes, such as purple varieties, are especially high in …" at bounding box center [708, 309] width 349 height 37
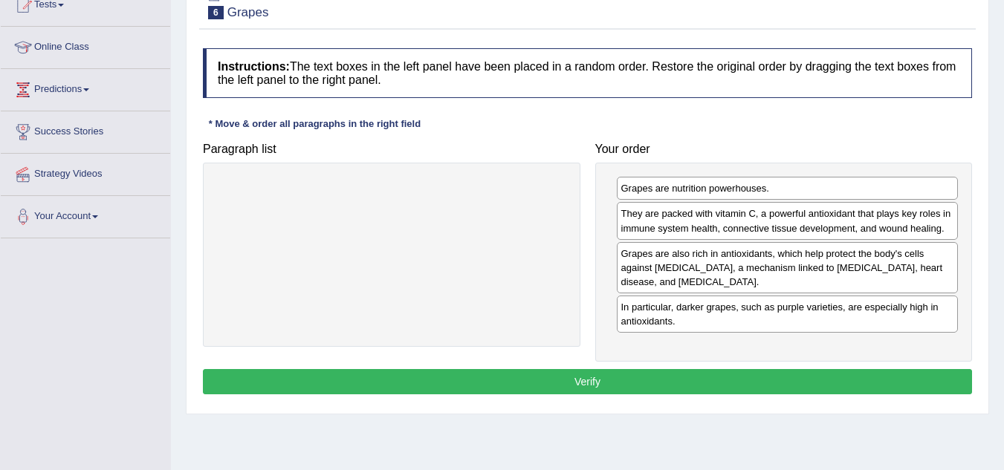
click at [609, 389] on button "Verify" at bounding box center [587, 381] width 769 height 25
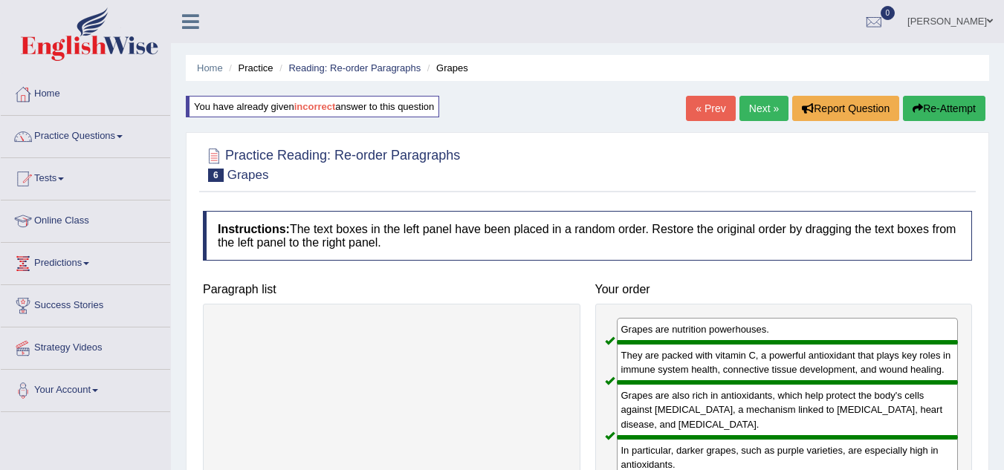
scroll to position [1, 0]
click at [760, 113] on link "Next »" at bounding box center [763, 107] width 49 height 25
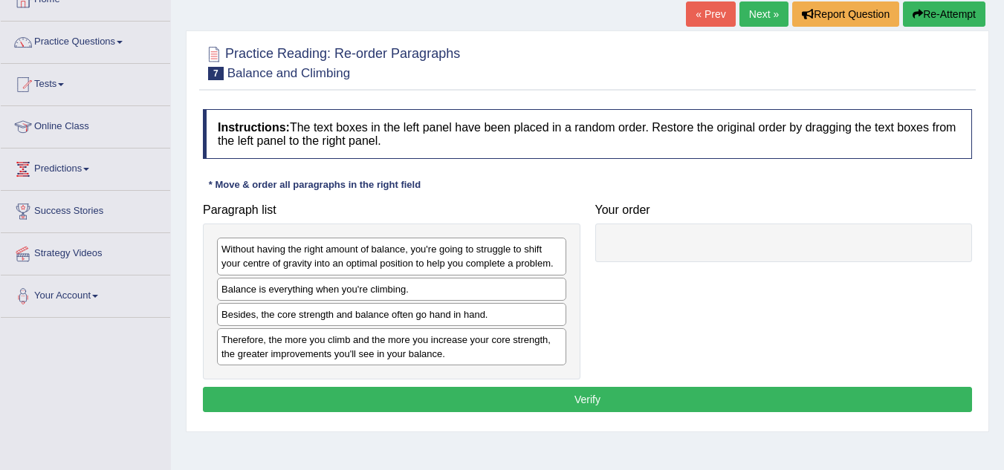
scroll to position [114, 0]
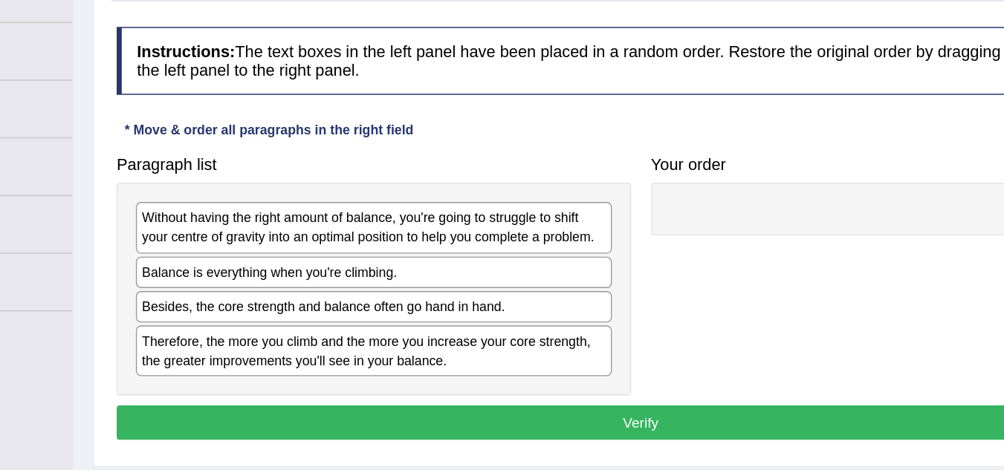
click at [305, 268] on div "Balance is everything when you're climbing." at bounding box center [391, 269] width 349 height 23
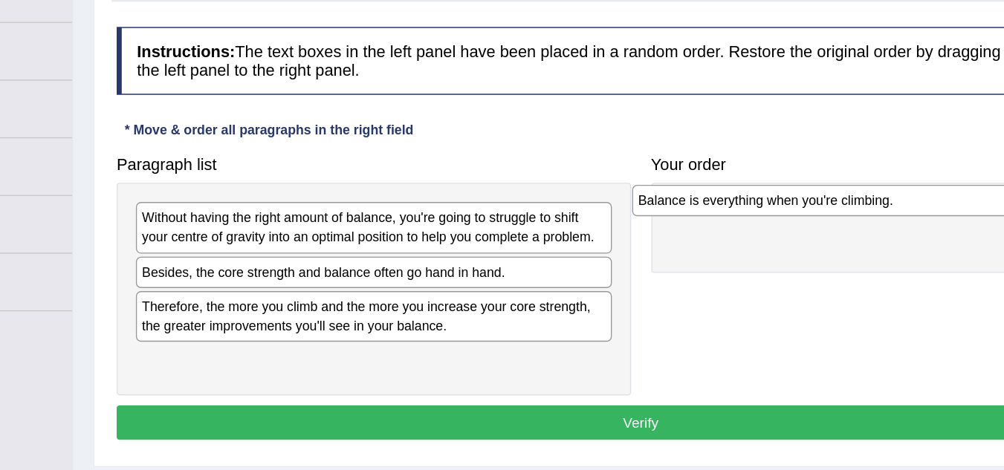
drag, startPoint x: 385, startPoint y: 270, endPoint x: 750, endPoint y: 217, distance: 369.5
click at [750, 217] on div "Balance is everything when you're climbing." at bounding box center [755, 216] width 349 height 23
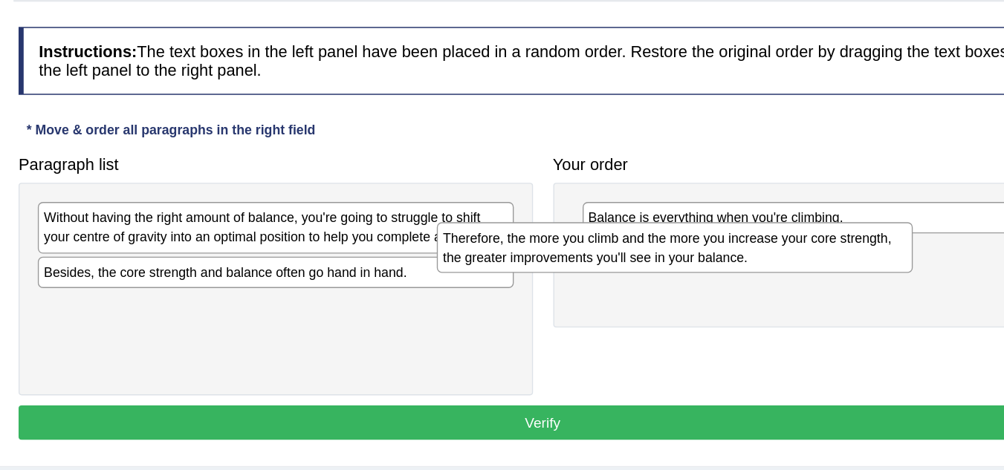
drag, startPoint x: 409, startPoint y: 305, endPoint x: 701, endPoint y: 254, distance: 297.1
click at [701, 254] on div "Therefore, the more you climb and the more you increase your core strength, the…" at bounding box center [684, 251] width 349 height 37
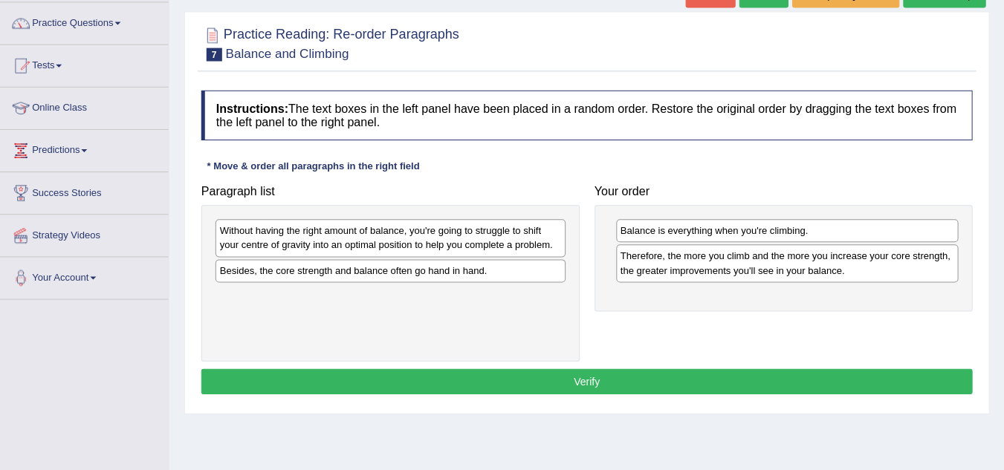
scroll to position [113, 0]
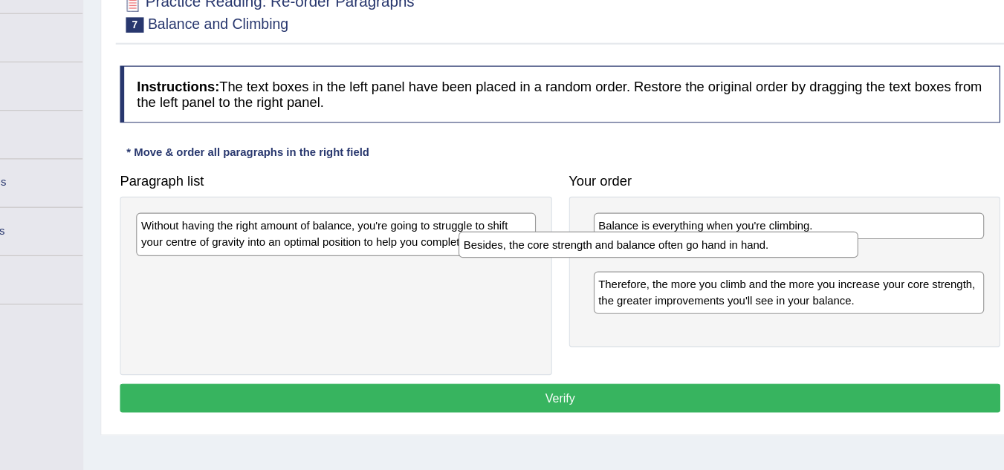
drag, startPoint x: 370, startPoint y: 273, endPoint x: 709, endPoint y: 270, distance: 338.8
click at [709, 259] on div "Besides, the core strength and balance often go hand in hand." at bounding box center [673, 247] width 349 height 23
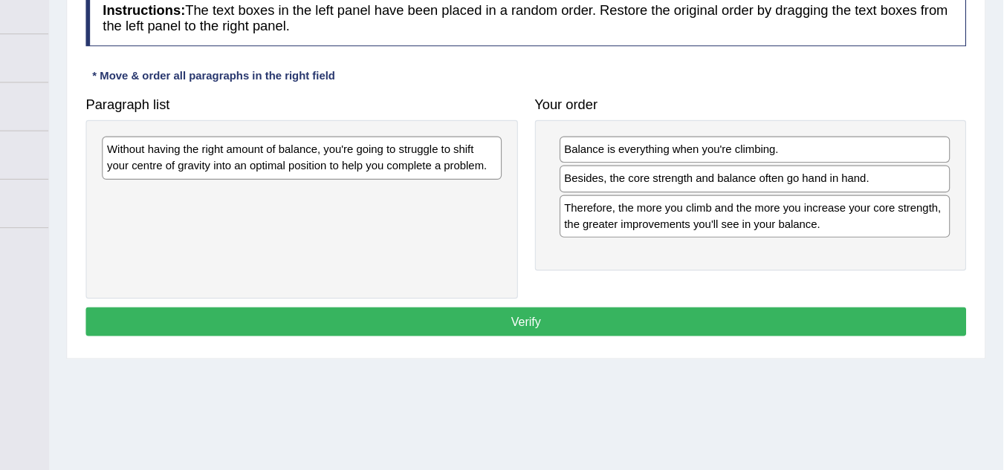
scroll to position [153, 0]
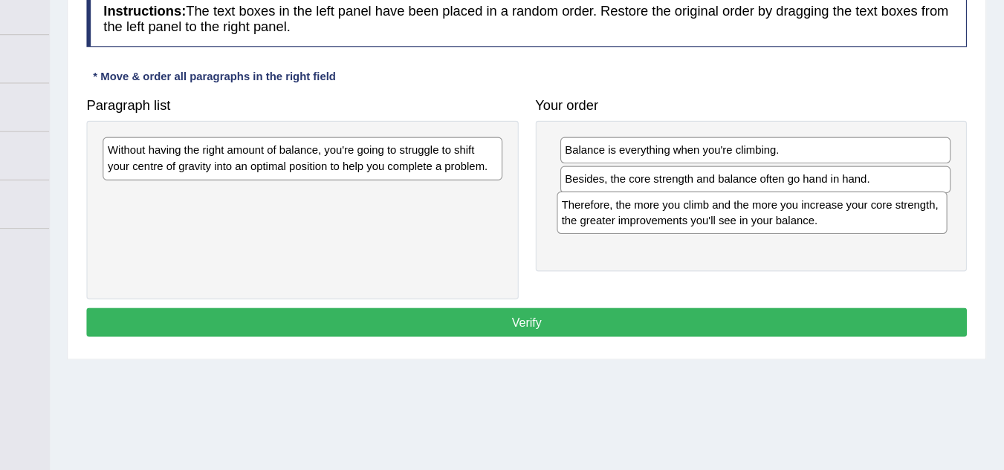
click at [915, 247] on div "Therefore, the more you climb and the more you increase your core strength, the…" at bounding box center [785, 245] width 342 height 37
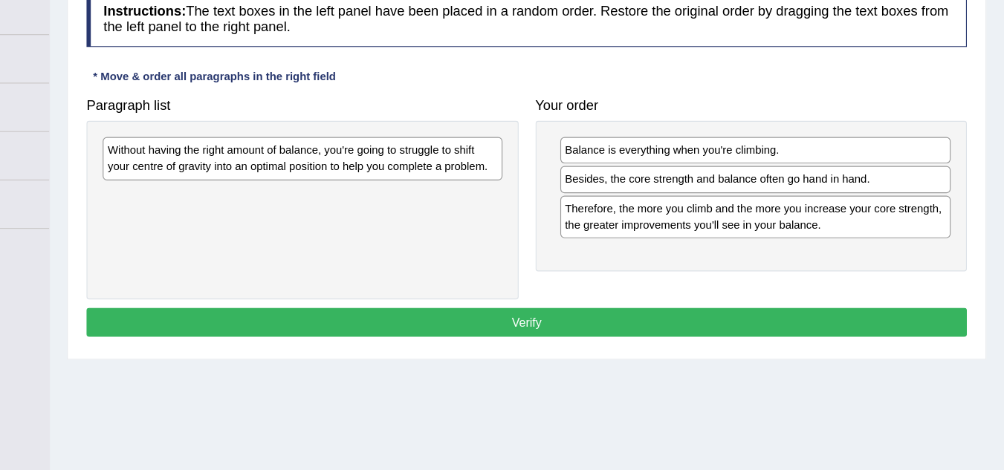
click at [915, 247] on div "Therefore, the more you climb and the more you increase your core strength, the…" at bounding box center [788, 248] width 342 height 37
click at [916, 247] on div "Therefore, the more you climb and the more you increase your core strength, the…" at bounding box center [788, 248] width 342 height 37
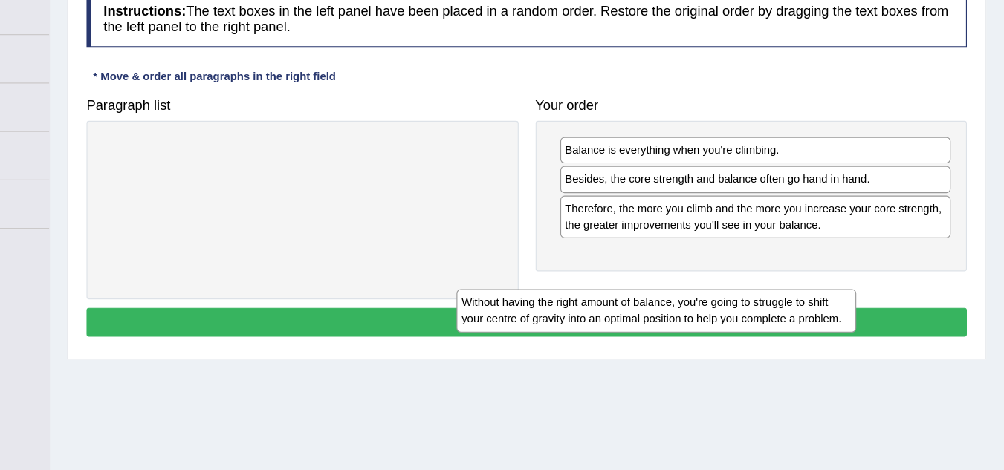
drag, startPoint x: 347, startPoint y: 213, endPoint x: 693, endPoint y: 330, distance: 364.7
click at [693, 330] on div "Without having the right amount of balance, you're going to struggle to shift y…" at bounding box center [700, 330] width 349 height 37
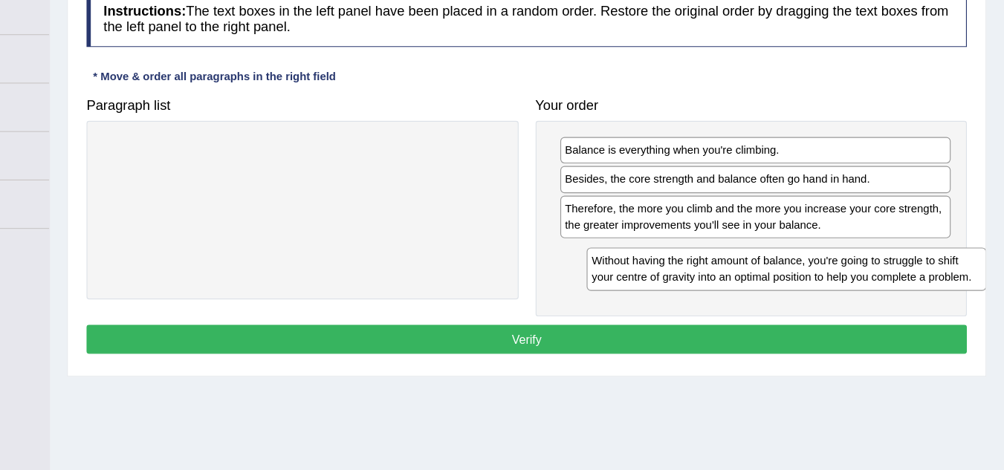
drag, startPoint x: 439, startPoint y: 198, endPoint x: 848, endPoint y: 289, distance: 418.6
click at [848, 289] on div "Without having the right amount of balance, you're going to struggle to shift y…" at bounding box center [814, 294] width 349 height 37
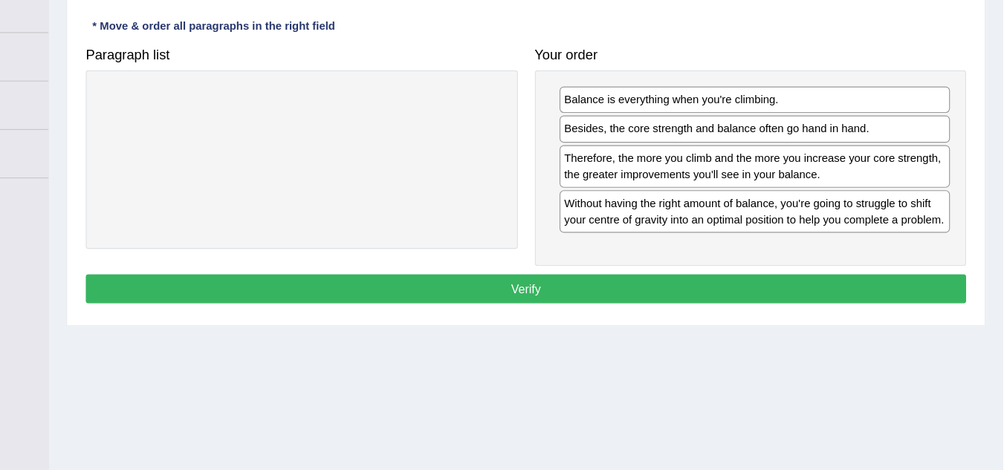
scroll to position [197, 0]
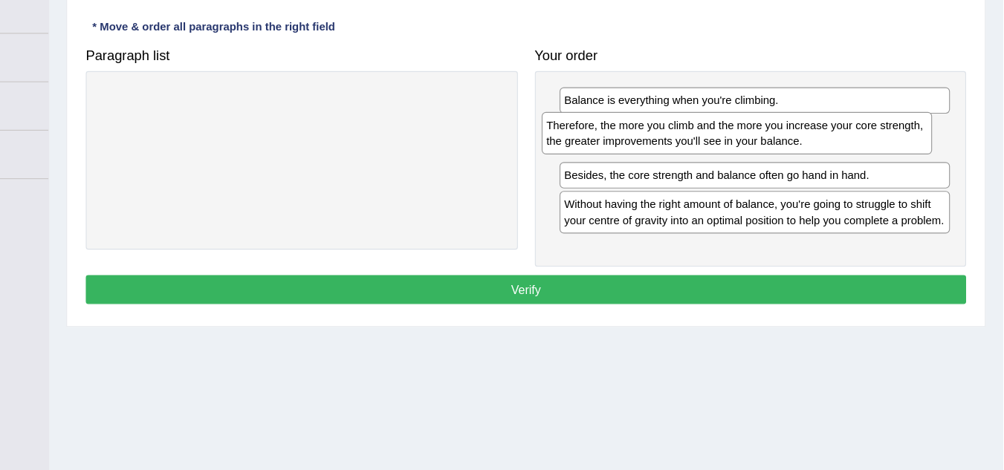
drag, startPoint x: 743, startPoint y: 218, endPoint x: 730, endPoint y: 193, distance: 28.2
click at [730, 193] on div "Therefore, the more you climb and the more you increase your core strength, the…" at bounding box center [772, 175] width 342 height 37
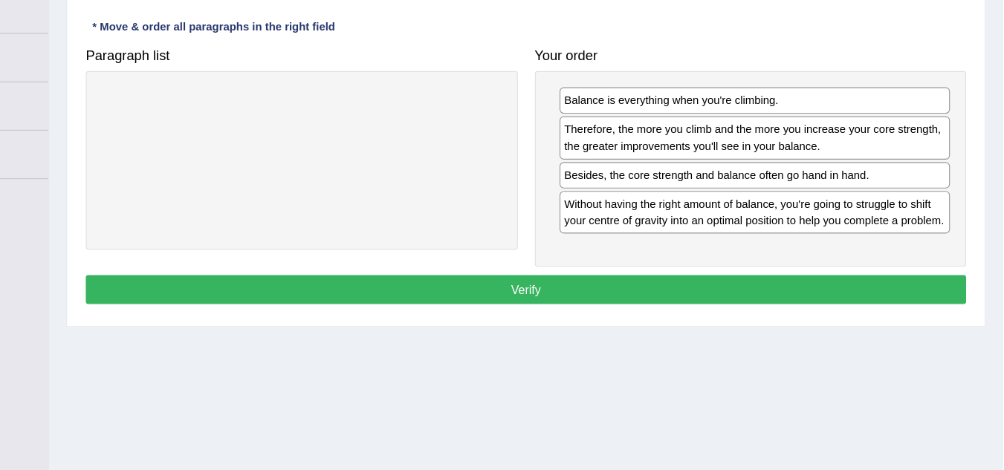
click at [603, 311] on button "Verify" at bounding box center [587, 311] width 769 height 25
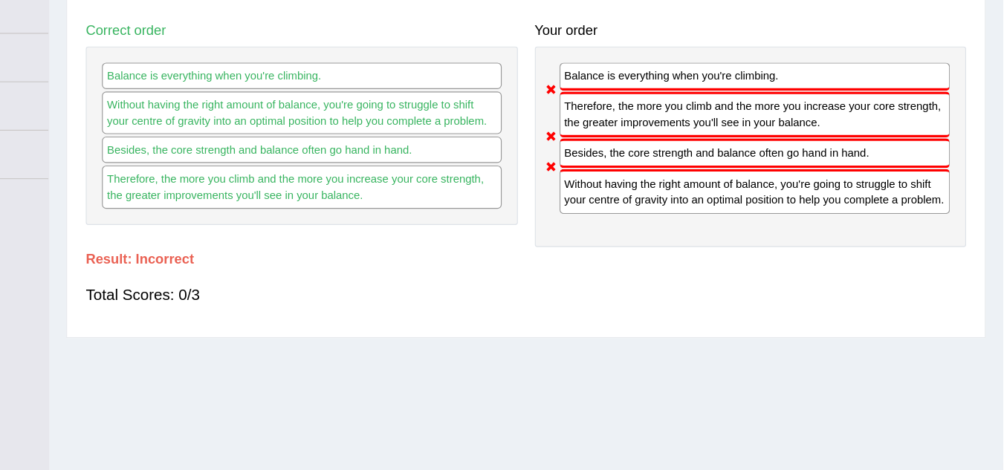
drag, startPoint x: 661, startPoint y: 236, endPoint x: 476, endPoint y: 288, distance: 191.3
click at [476, 288] on div "Instructions: The text boxes in the left panel have been placed in a random ord…" at bounding box center [587, 172] width 776 height 347
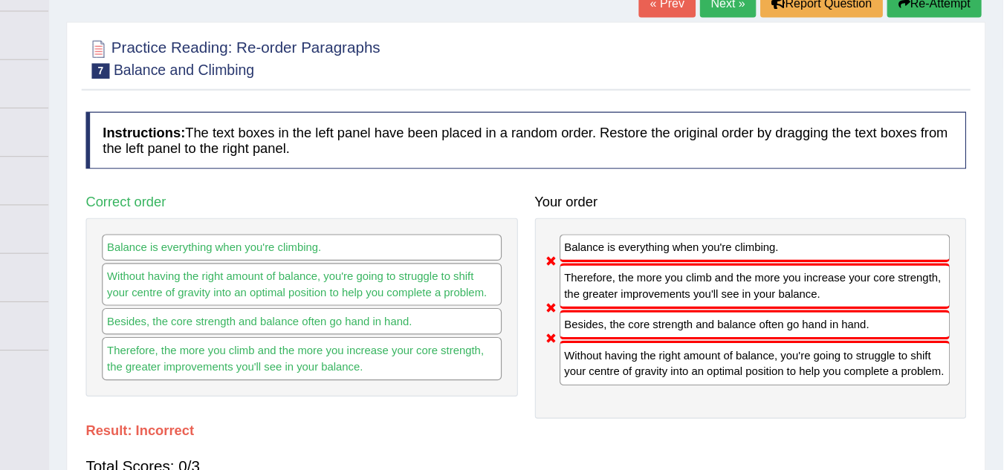
scroll to position [105, 0]
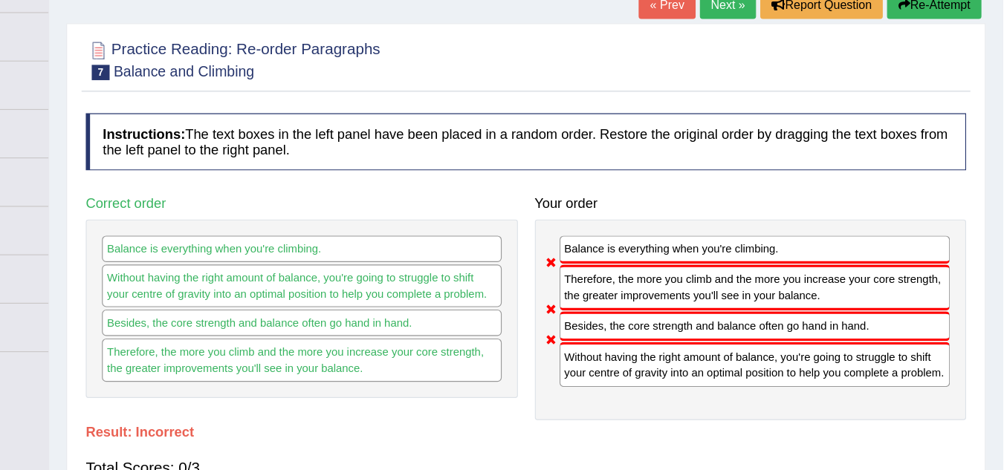
click at [921, 3] on button "Re-Attempt" at bounding box center [944, 3] width 82 height 25
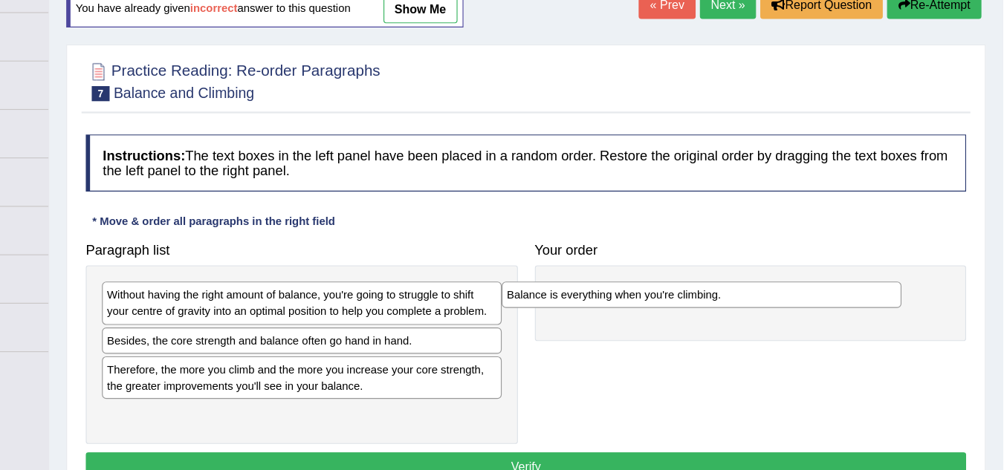
drag, startPoint x: 395, startPoint y: 297, endPoint x: 744, endPoint y: 257, distance: 351.5
click at [744, 257] on div "Balance is everything when you're climbing." at bounding box center [740, 257] width 349 height 23
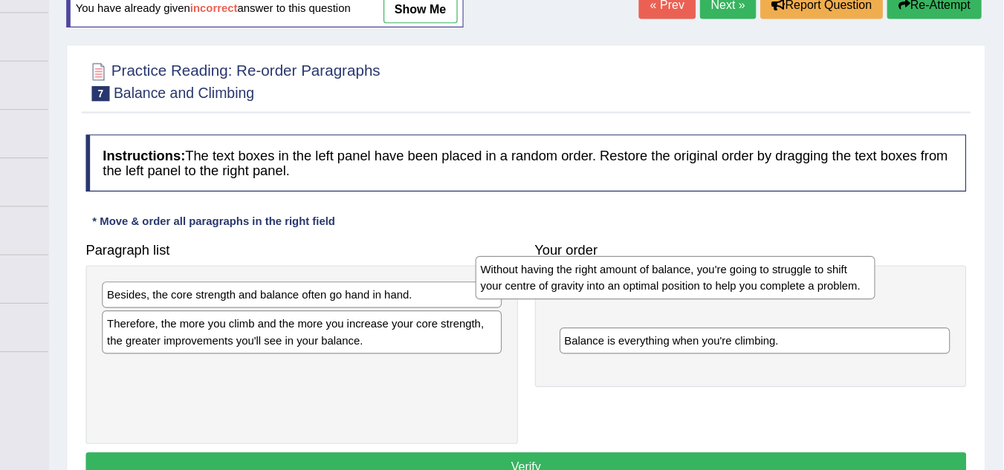
drag, startPoint x: 421, startPoint y: 256, endPoint x: 749, endPoint y: 233, distance: 329.2
click at [749, 233] on div "Without having the right amount of balance, you're going to struggle to shift y…" at bounding box center [717, 242] width 349 height 37
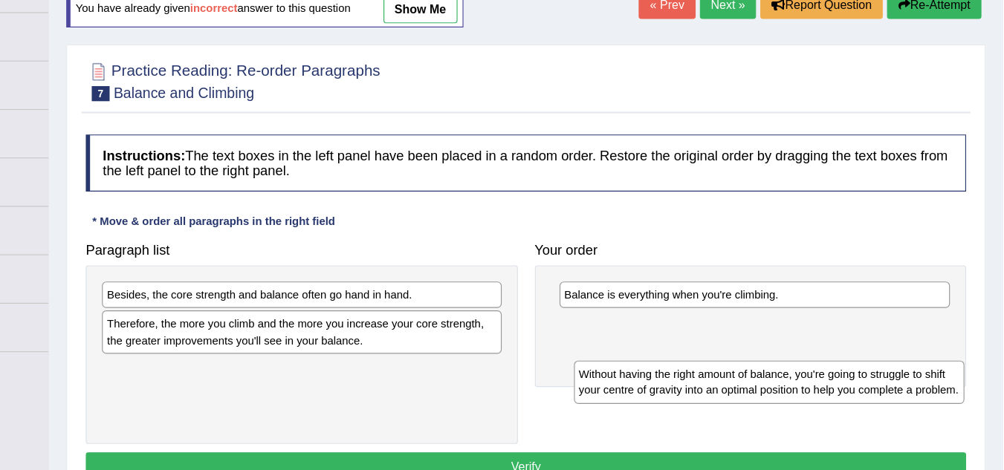
drag, startPoint x: 755, startPoint y: 270, endPoint x: 738, endPoint y: 296, distance: 31.1
click at [738, 315] on div "Without having the right amount of balance, you're going to struggle to shift y…" at bounding box center [800, 333] width 342 height 37
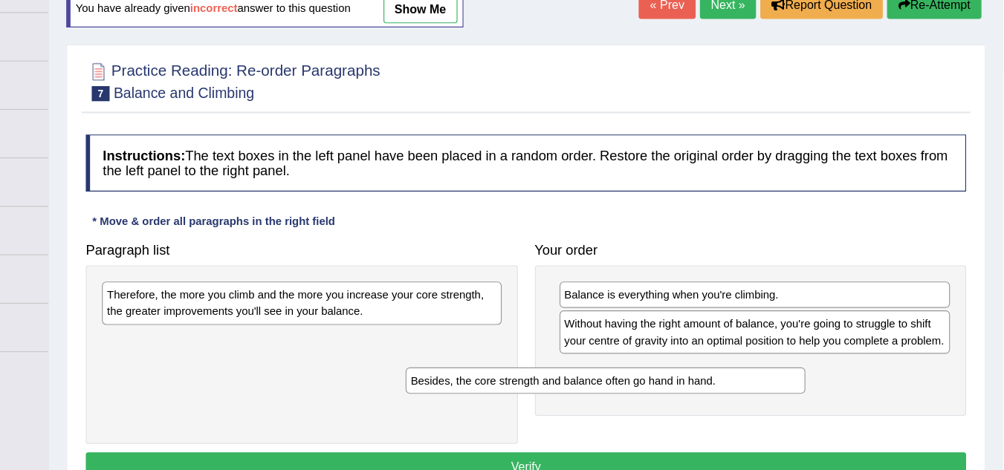
drag, startPoint x: 369, startPoint y: 266, endPoint x: 663, endPoint y: 331, distance: 300.7
click at [663, 331] on div "Besides, the core strength and balance often go hand in hand." at bounding box center [656, 332] width 349 height 23
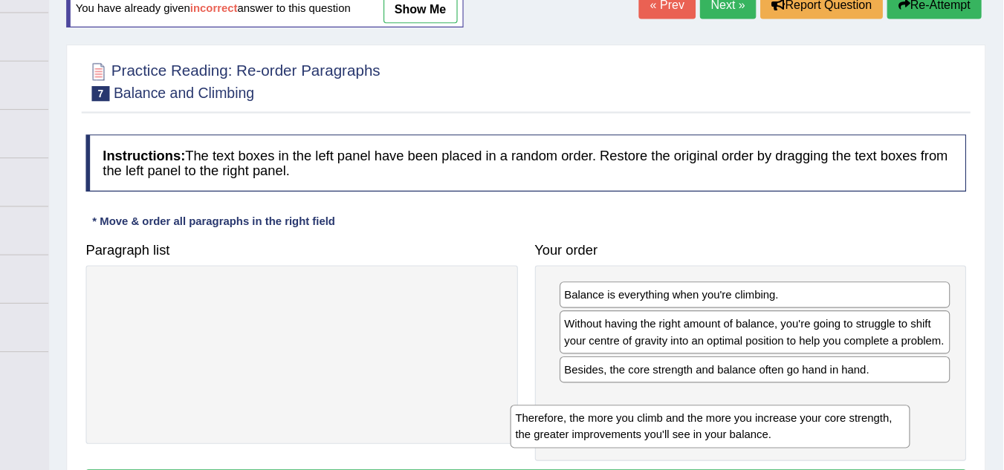
drag, startPoint x: 358, startPoint y: 270, endPoint x: 717, endPoint y: 374, distance: 373.9
click at [717, 374] on div "Therefore, the more you climb and the more you increase your core strength, the…" at bounding box center [748, 372] width 349 height 37
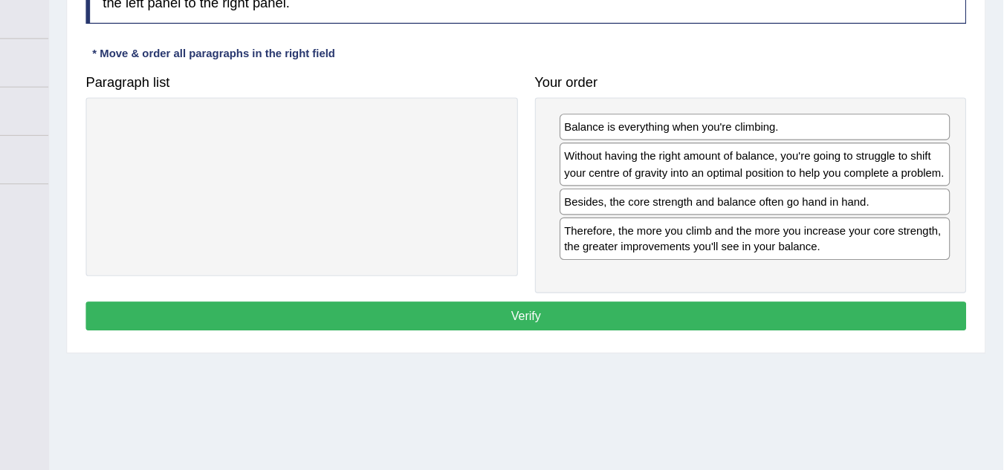
scroll to position [195, 0]
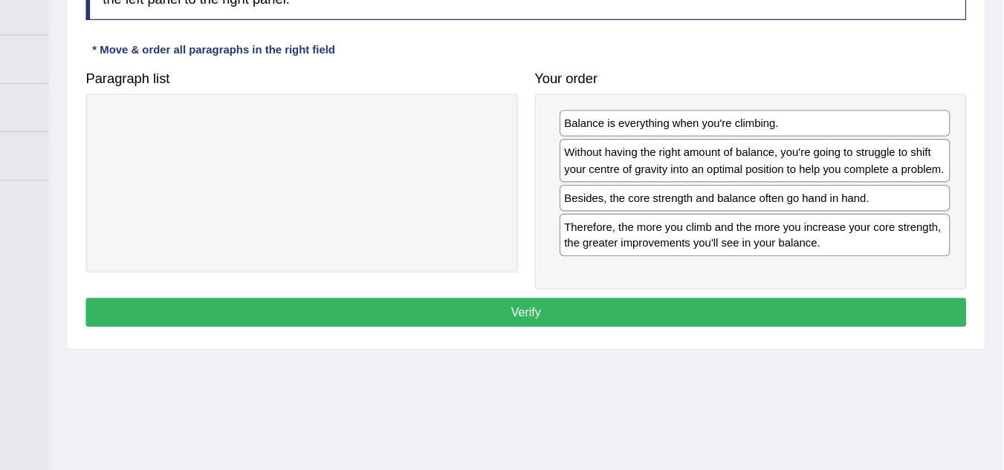
click at [580, 336] on button "Verify" at bounding box center [587, 332] width 769 height 25
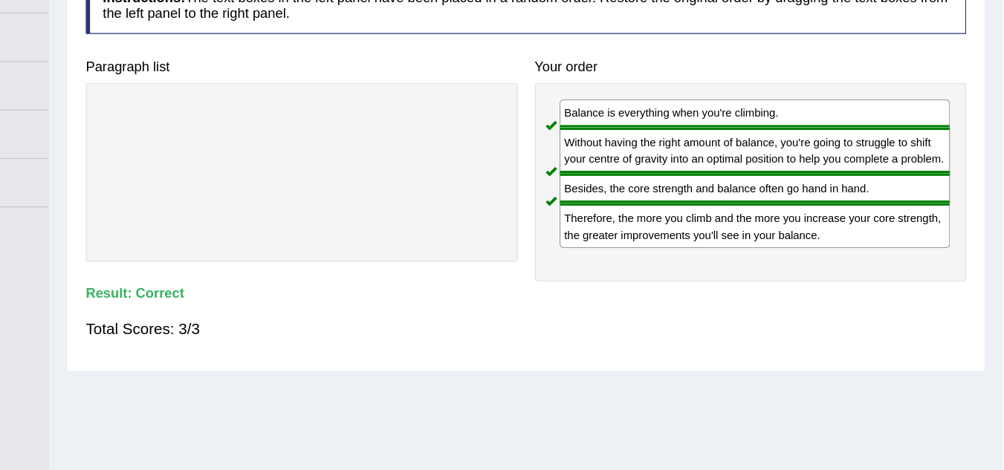
scroll to position [0, 0]
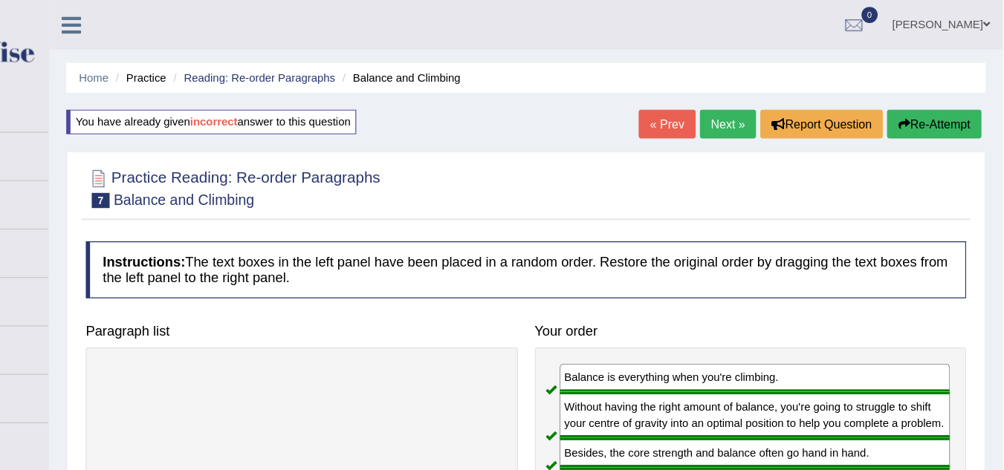
click at [762, 116] on link "Next »" at bounding box center [763, 108] width 49 height 25
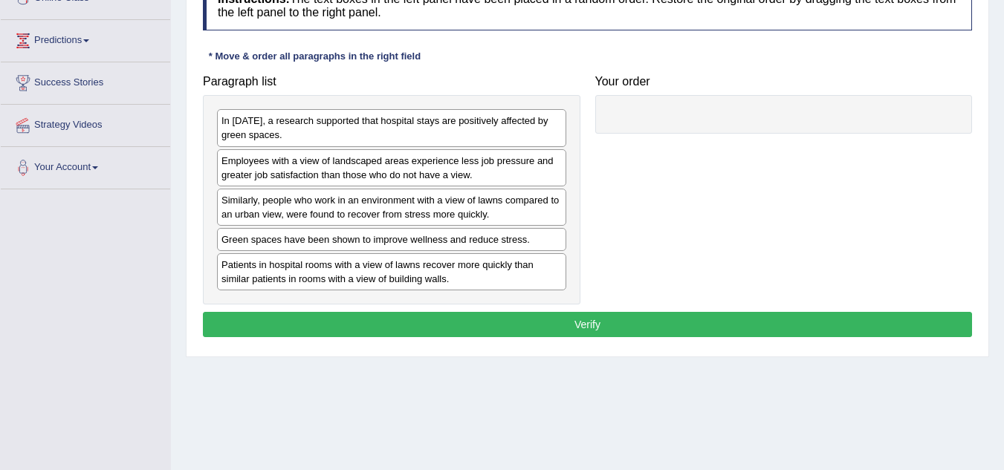
scroll to position [224, 0]
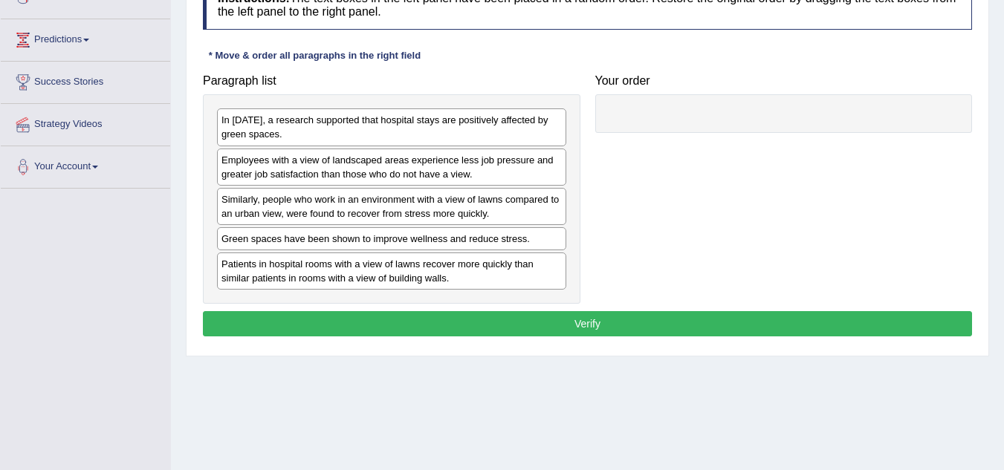
drag, startPoint x: 586, startPoint y: 102, endPoint x: 588, endPoint y: 308, distance: 206.6
click at [588, 308] on div "Instructions: The text boxes in the left panel have been placed in a random ord…" at bounding box center [587, 161] width 776 height 376
drag, startPoint x: 588, startPoint y: 308, endPoint x: 587, endPoint y: 95, distance: 213.3
click at [587, 95] on div "Instructions: The text boxes in the left panel have been placed in a random ord…" at bounding box center [587, 161] width 776 height 376
drag, startPoint x: 587, startPoint y: 95, endPoint x: 588, endPoint y: 374, distance: 278.6
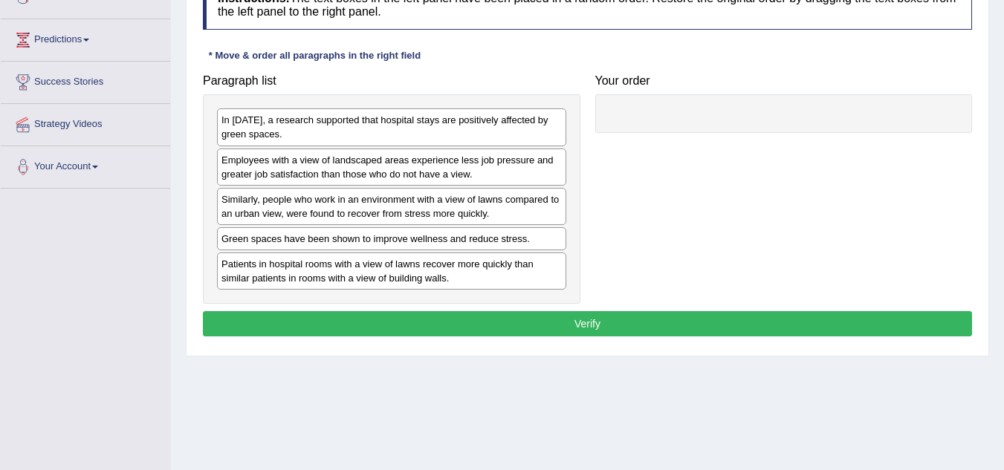
click at [588, 374] on div "Home Practice Reading: Re-order Paragraphs Green Spaces « Prev Next » Report Qu…" at bounding box center [587, 147] width 833 height 743
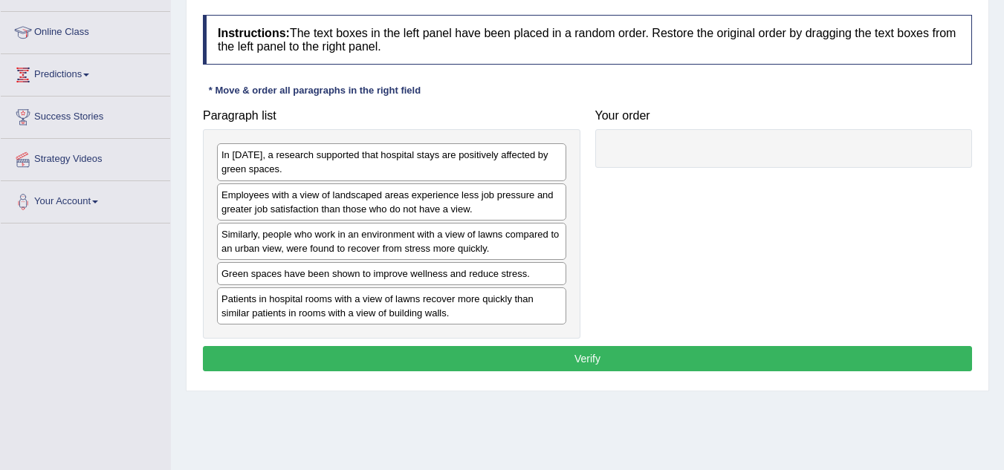
scroll to position [191, 0]
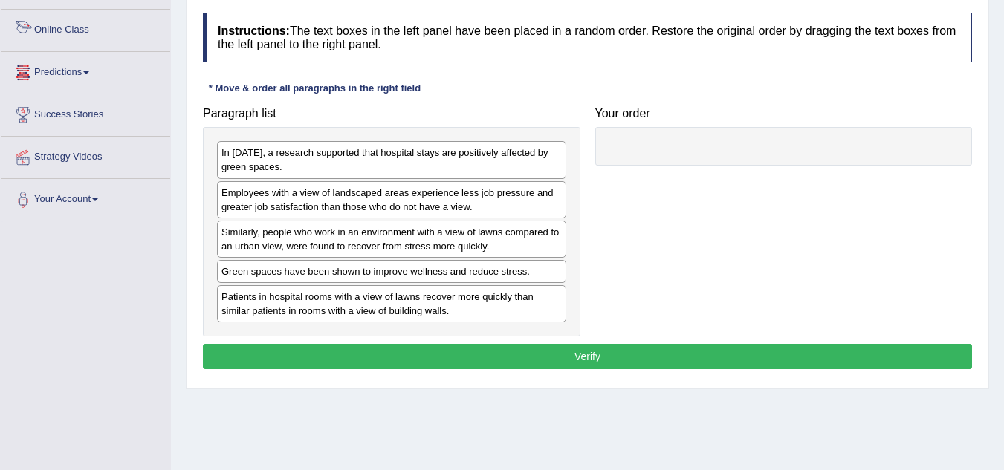
click at [70, 63] on link "Predictions" at bounding box center [85, 70] width 169 height 37
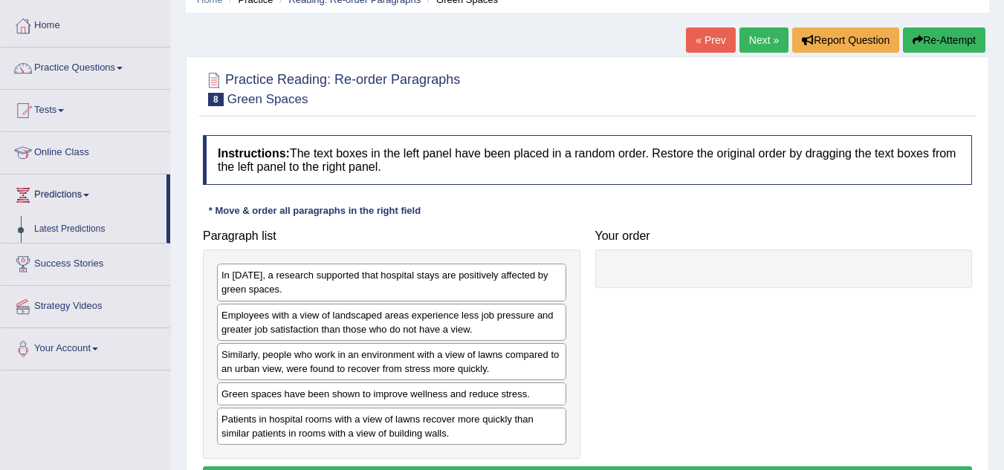
scroll to position [69, 0]
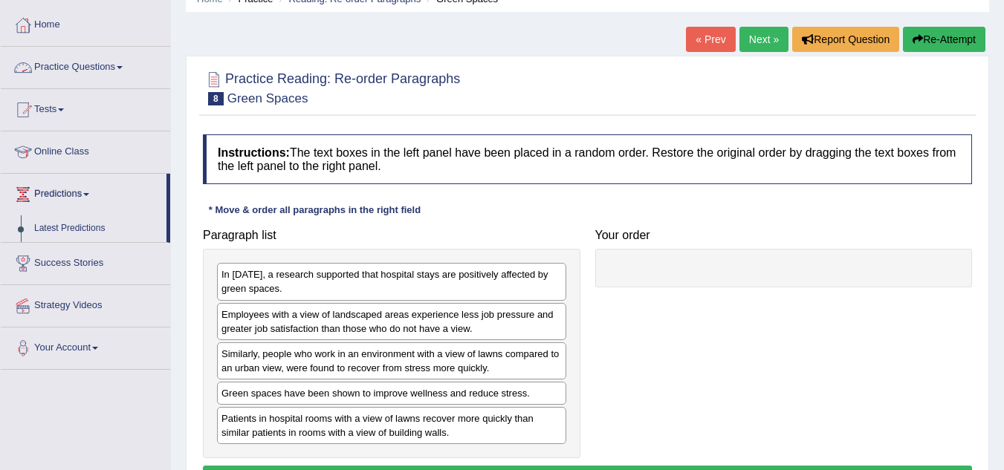
click at [73, 63] on link "Practice Questions" at bounding box center [85, 65] width 169 height 37
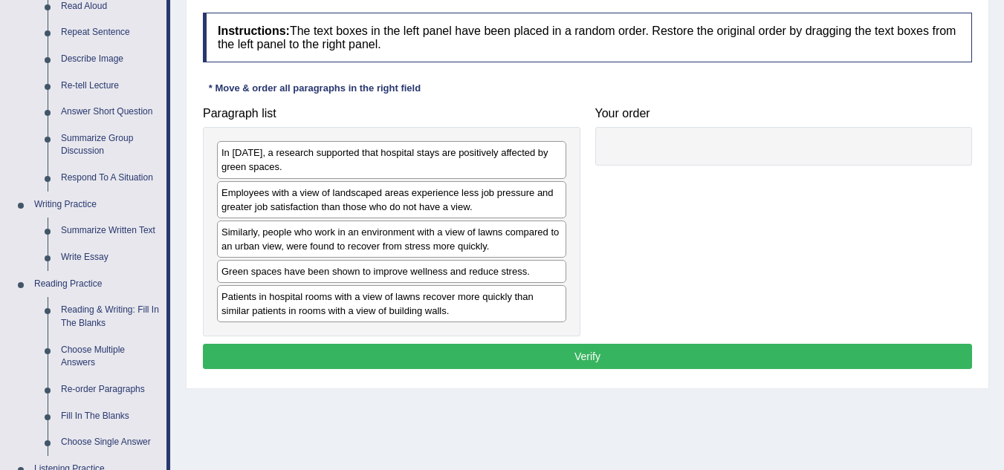
scroll to position [192, 0]
